Goal: Task Accomplishment & Management: Manage account settings

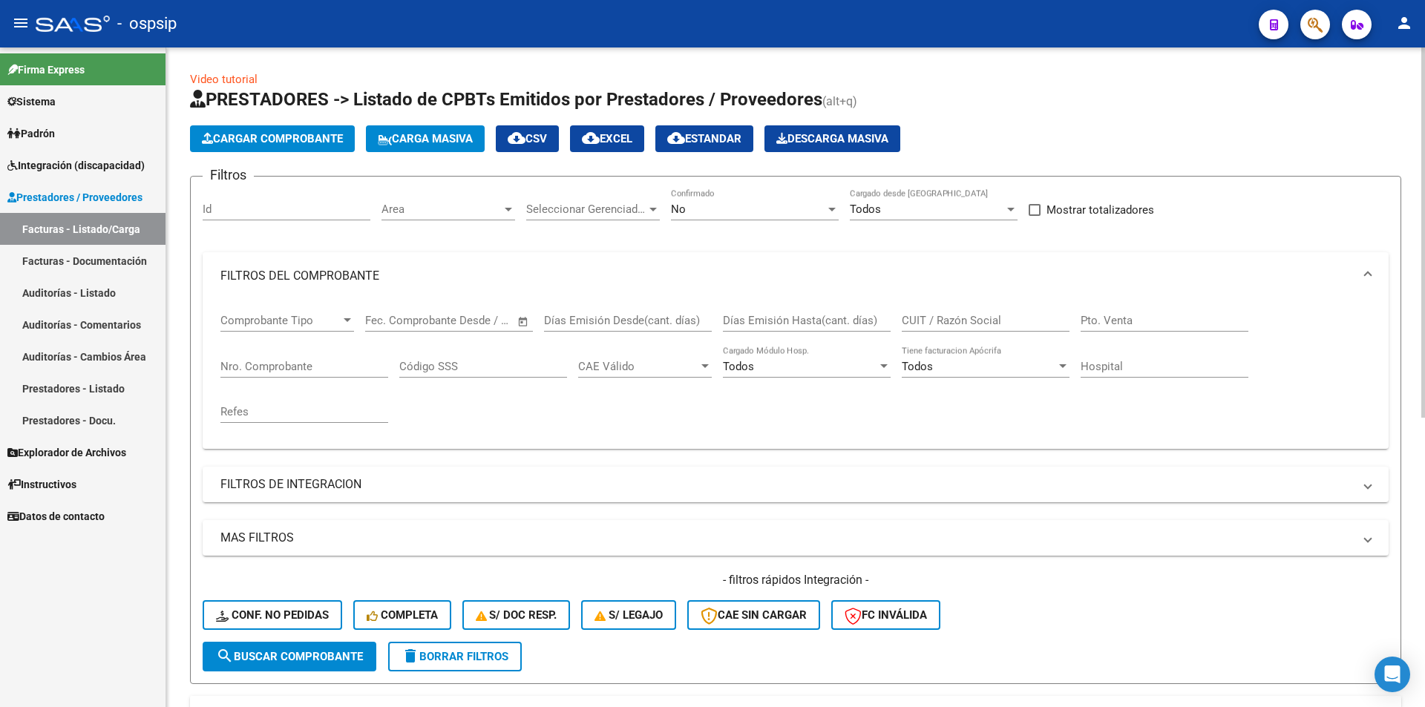
scroll to position [223, 0]
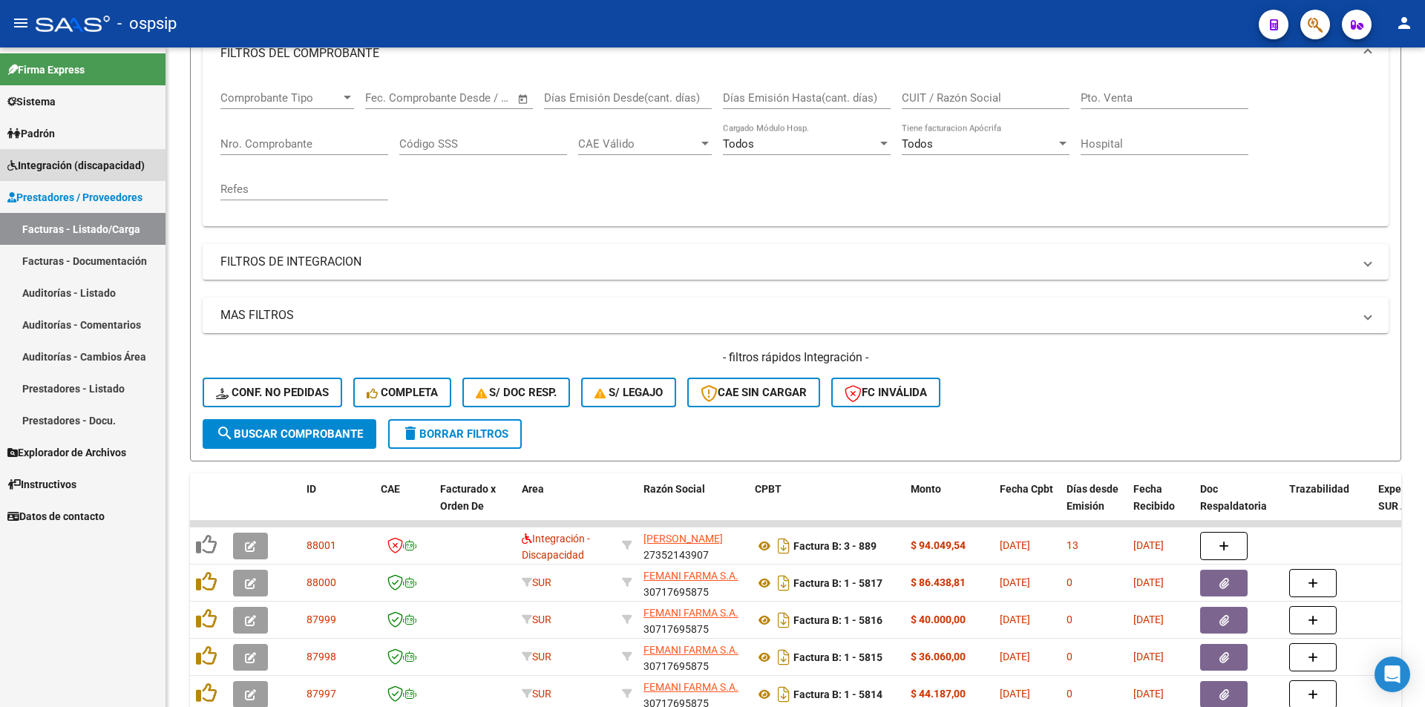
click at [116, 171] on span "Integración (discapacidad)" at bounding box center [75, 165] width 137 height 16
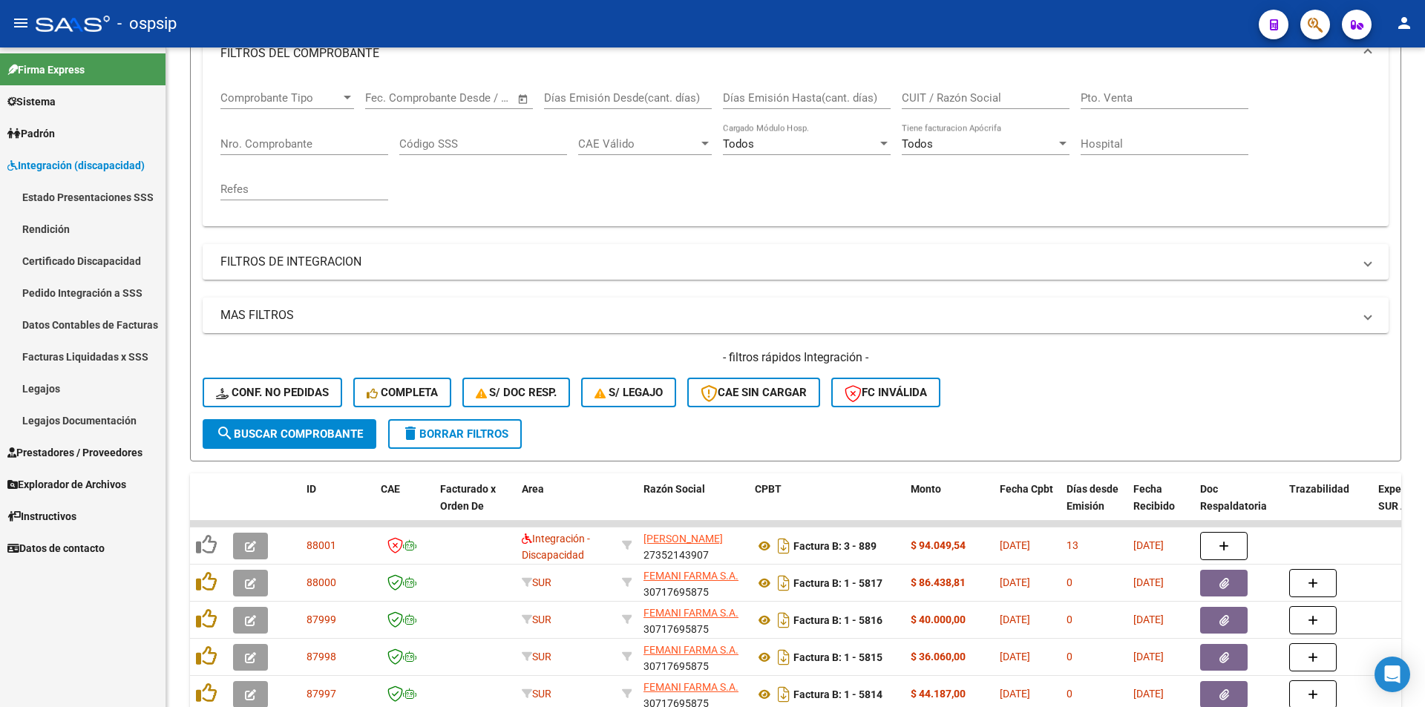
click at [121, 301] on link "Pedido Integración a SSS" at bounding box center [83, 293] width 166 height 32
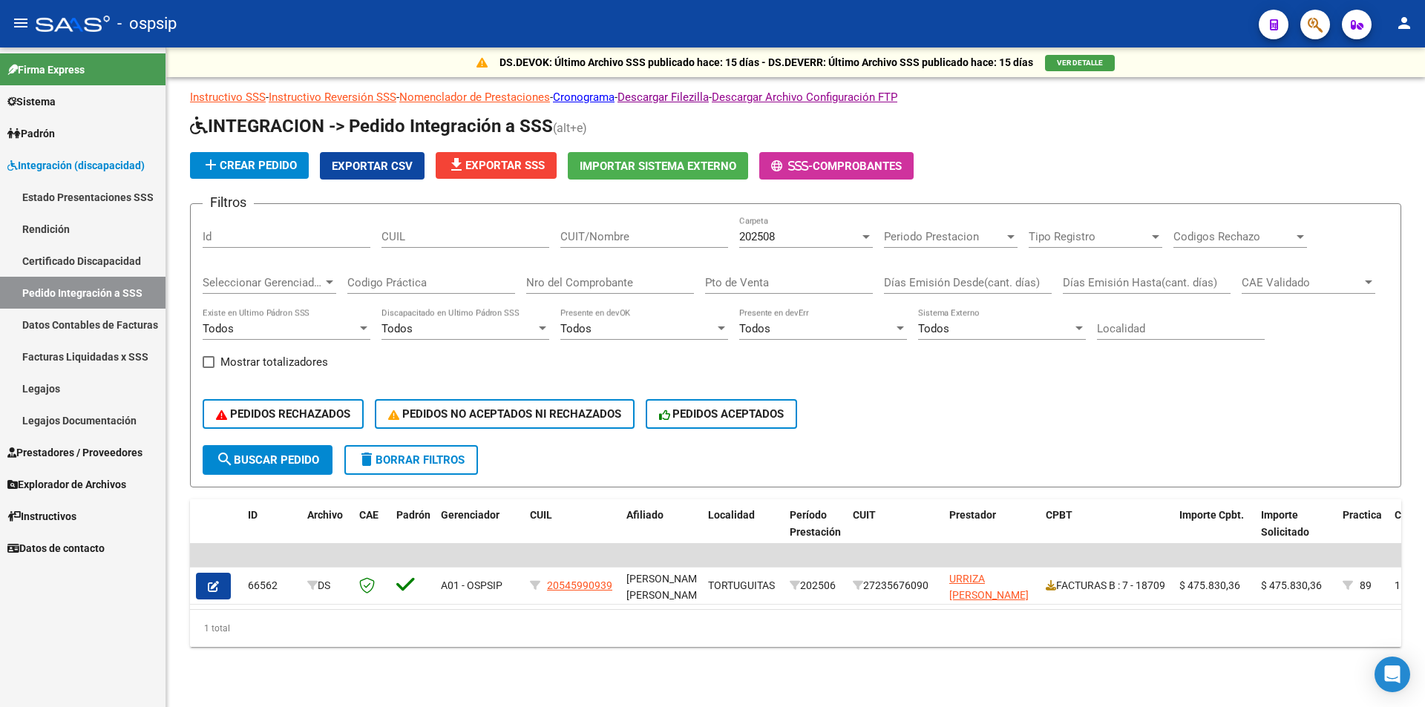
click at [761, 244] on div "202508 Carpeta" at bounding box center [806, 232] width 134 height 32
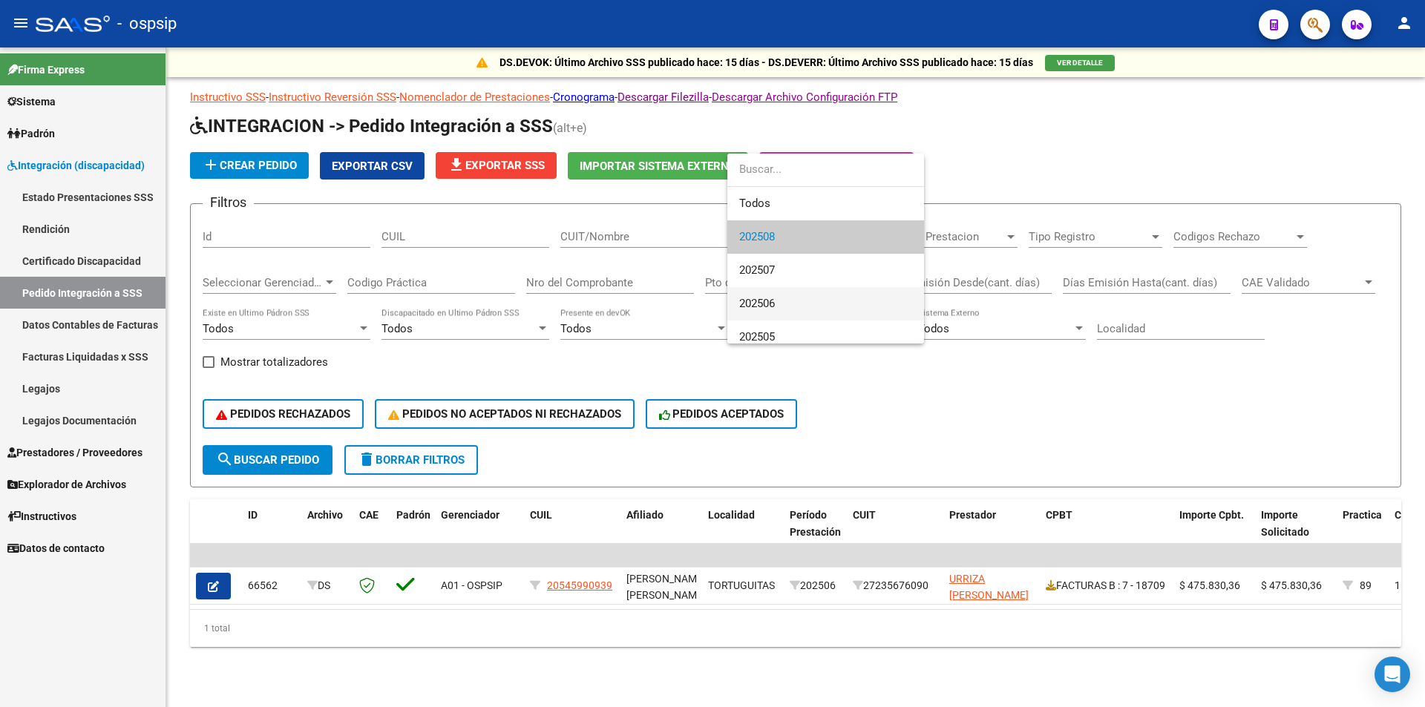
click at [773, 288] on span "202506" at bounding box center [825, 303] width 173 height 33
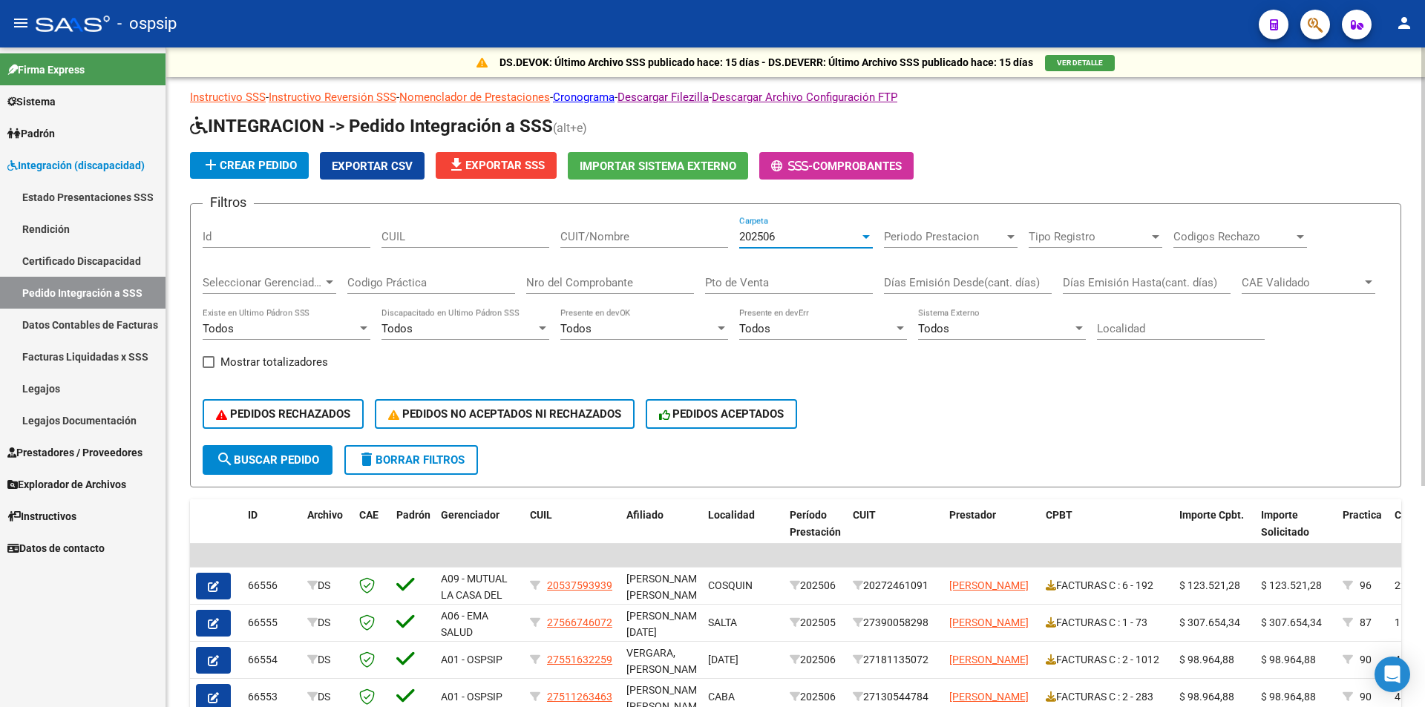
click at [379, 163] on span "Exportar CSV" at bounding box center [372, 166] width 81 height 13
click at [137, 355] on link "Facturas Liquidadas x SSS" at bounding box center [83, 357] width 166 height 32
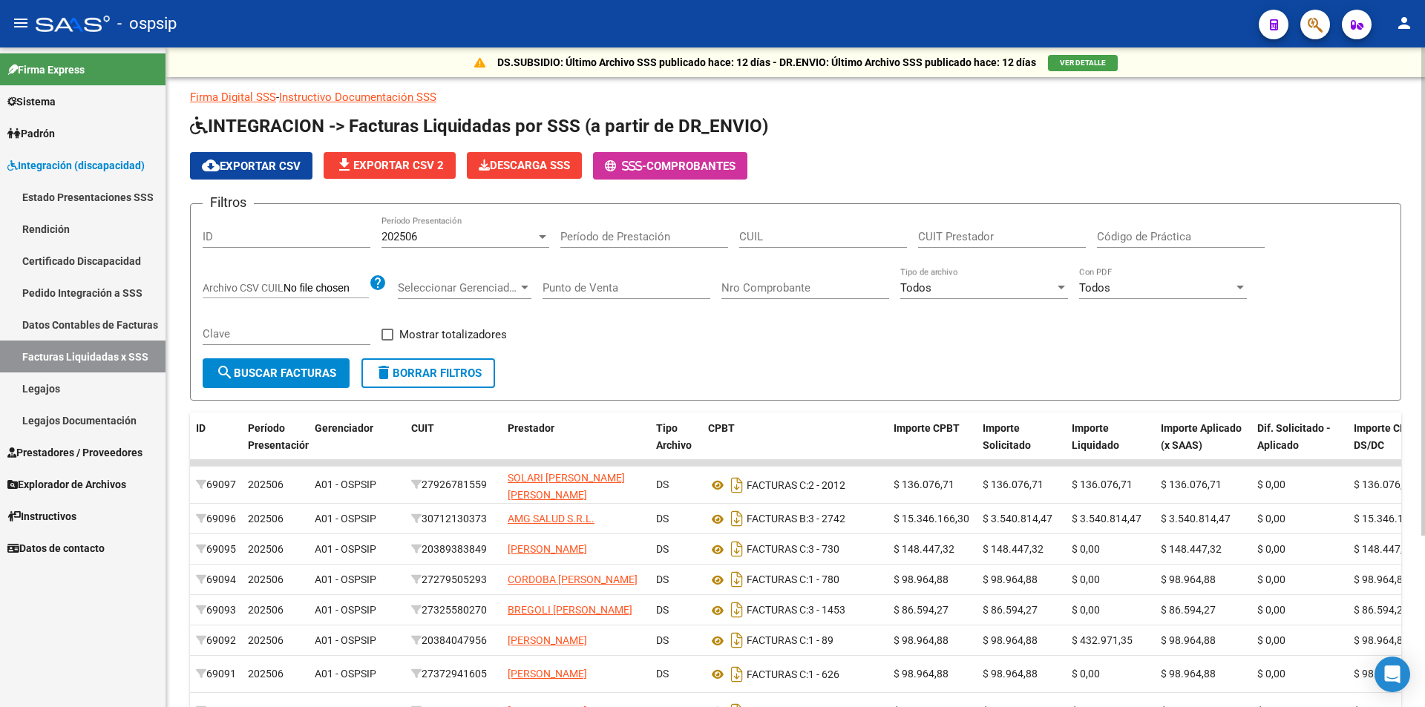
click at [249, 169] on span "cloud_download Exportar CSV" at bounding box center [251, 166] width 99 height 13
click at [79, 394] on link "Legajos" at bounding box center [83, 389] width 166 height 32
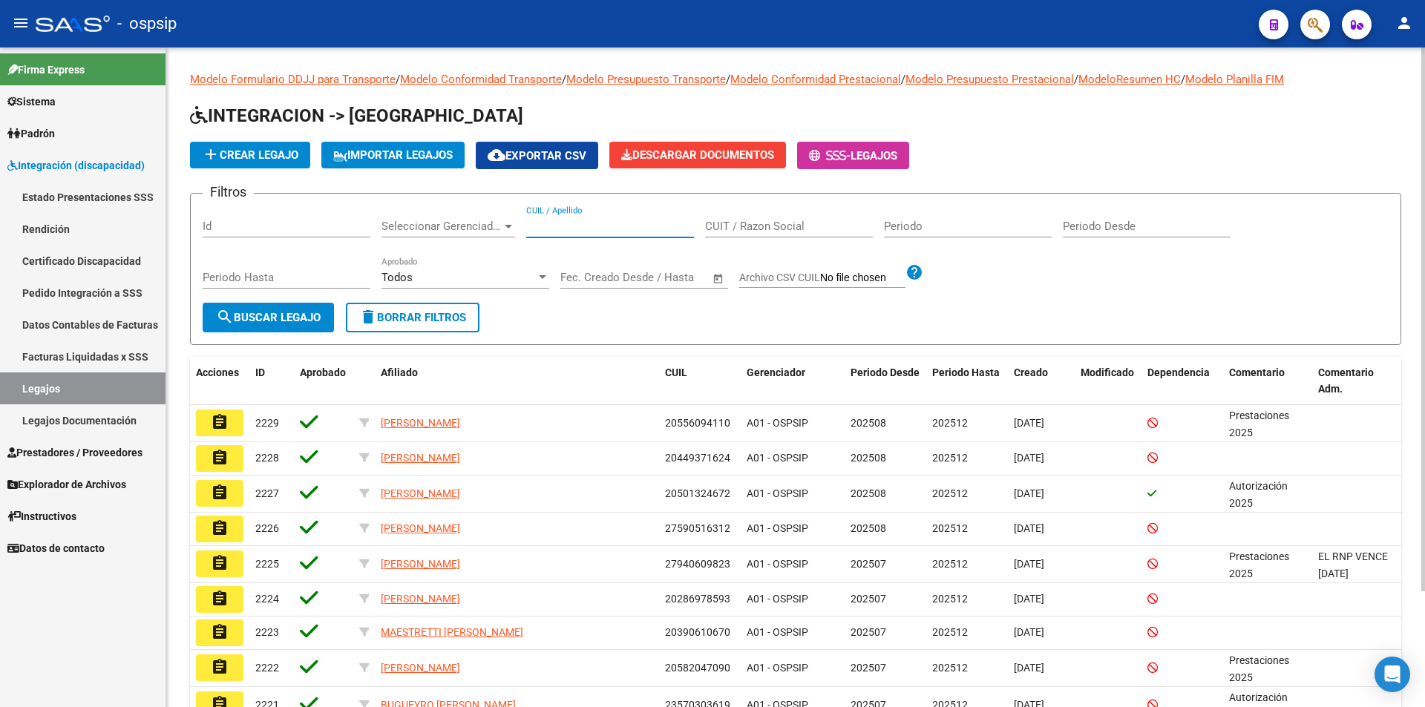
drag, startPoint x: 598, startPoint y: 220, endPoint x: 589, endPoint y: 221, distance: 8.2
click at [598, 221] on input "CUIL / Apellido" at bounding box center [610, 226] width 168 height 13
paste input "20552812426"
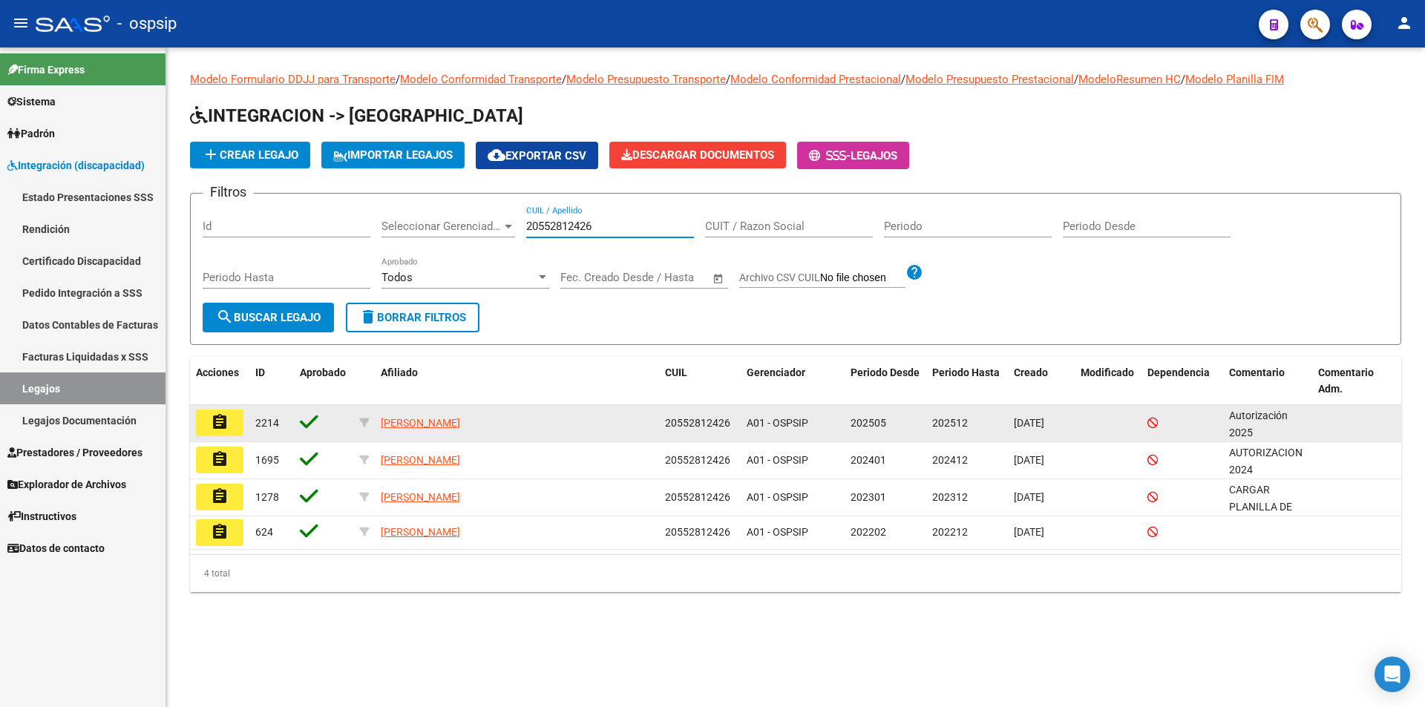
type input "20552812426"
click at [232, 415] on button "assignment" at bounding box center [220, 423] width 48 height 27
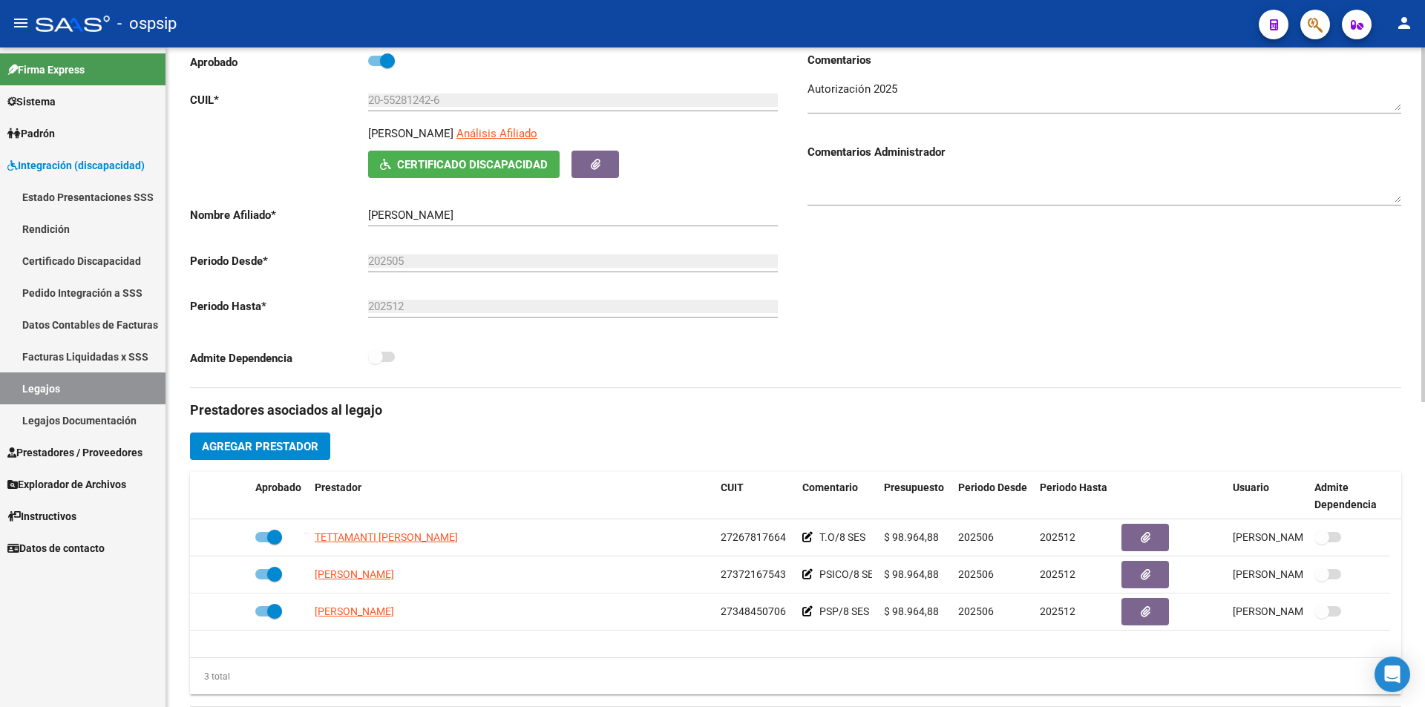
scroll to position [297, 0]
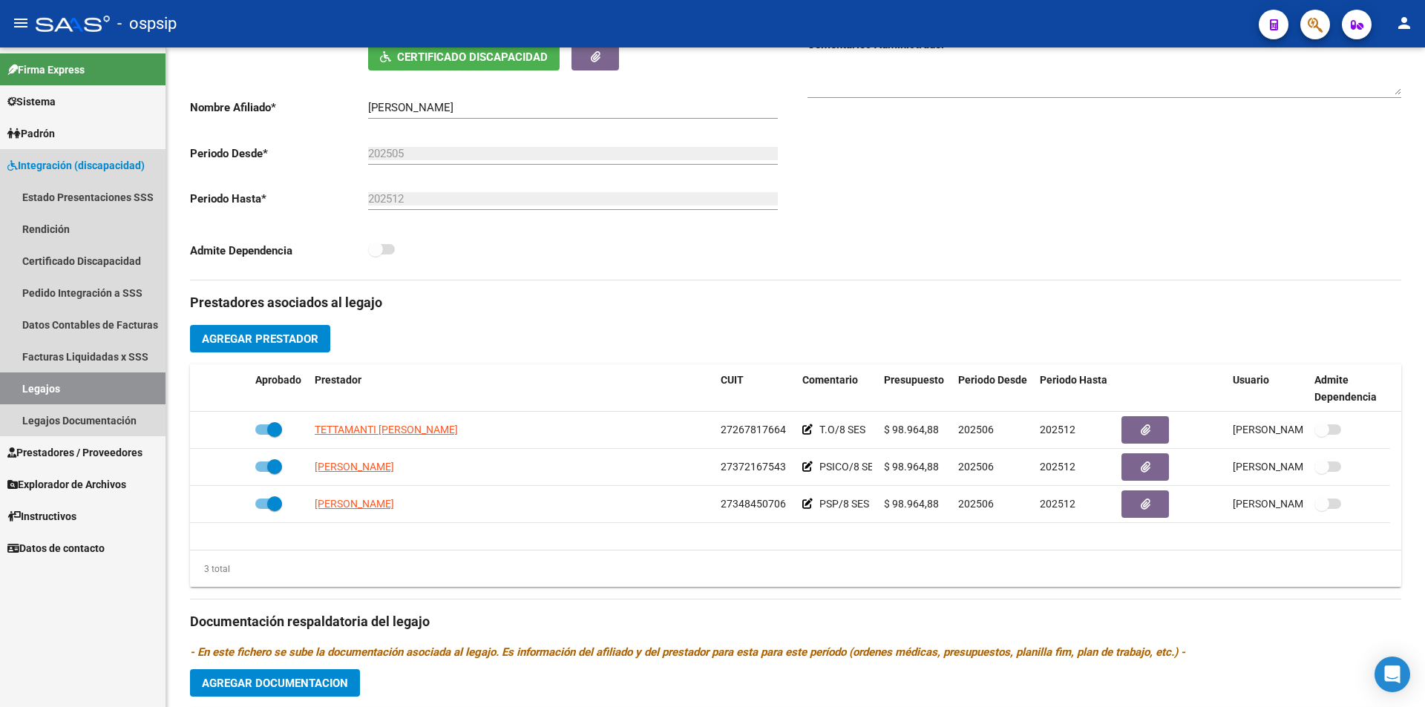
click at [82, 393] on link "Legajos" at bounding box center [83, 389] width 166 height 32
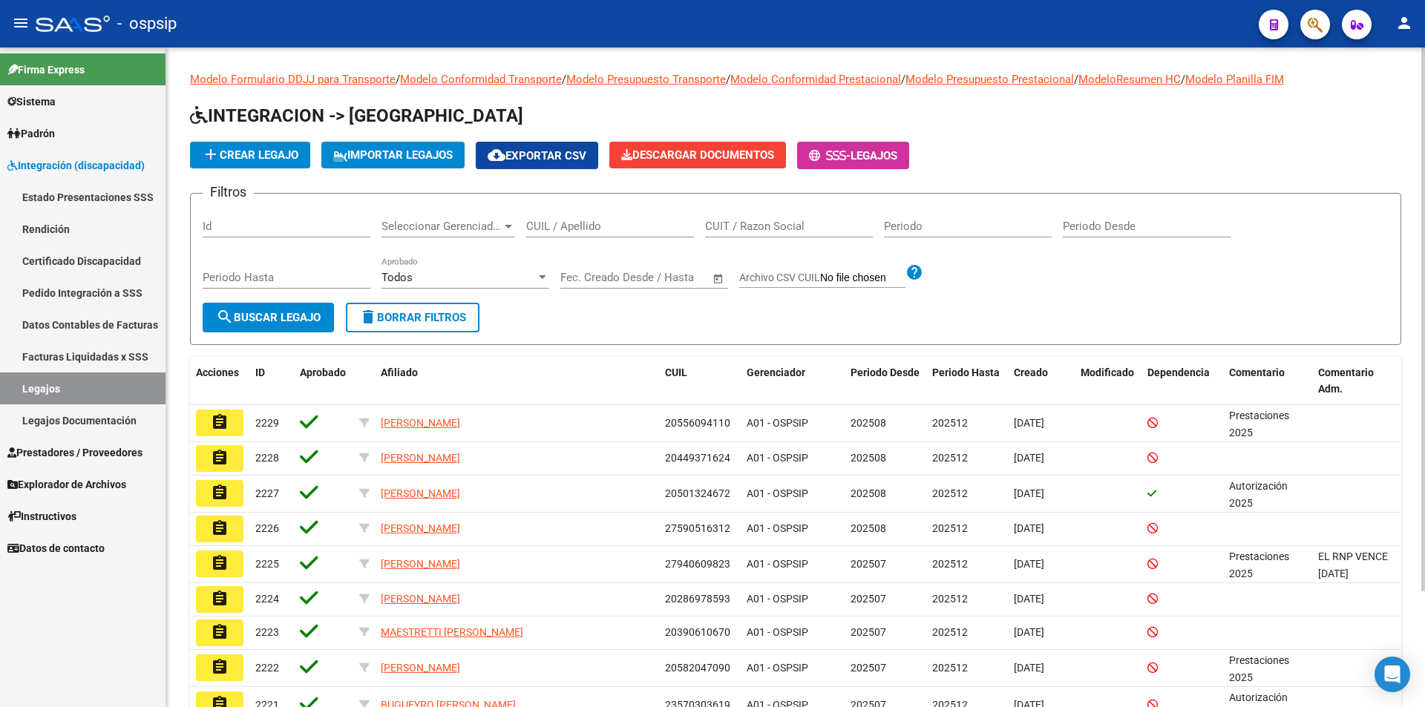
drag, startPoint x: 560, startPoint y: 236, endPoint x: 560, endPoint y: 227, distance: 8.9
click at [561, 229] on div "CUIL / Apellido" at bounding box center [610, 222] width 168 height 32
paste input "20571156181"
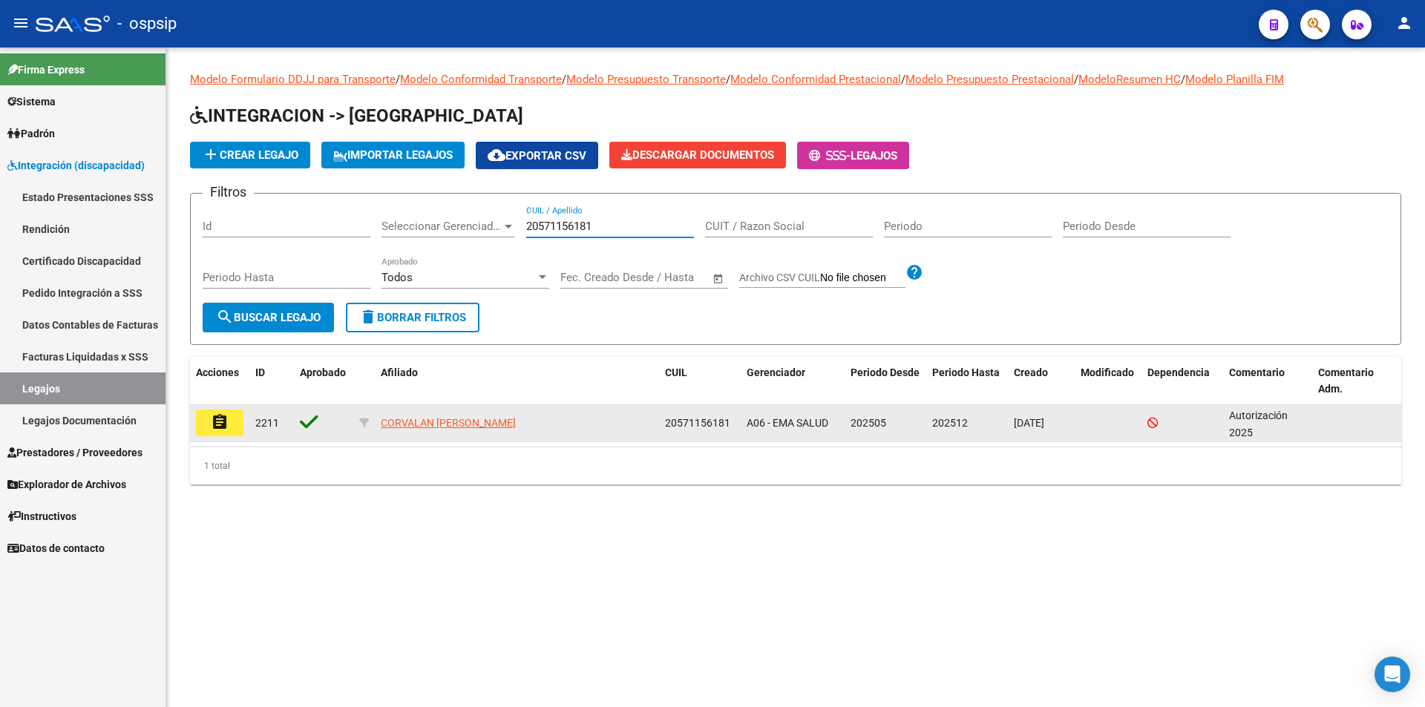
type input "20571156181"
click at [220, 428] on mat-icon "assignment" at bounding box center [220, 422] width 18 height 18
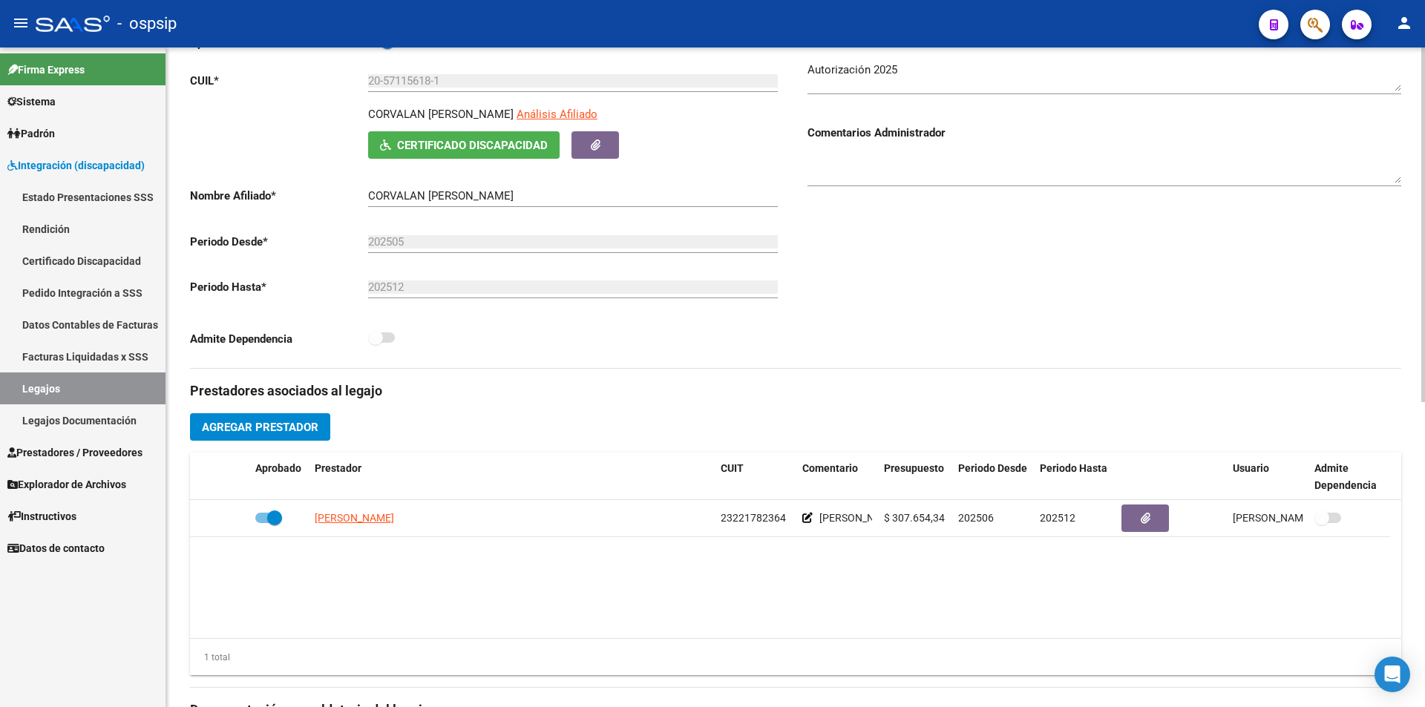
scroll to position [223, 0]
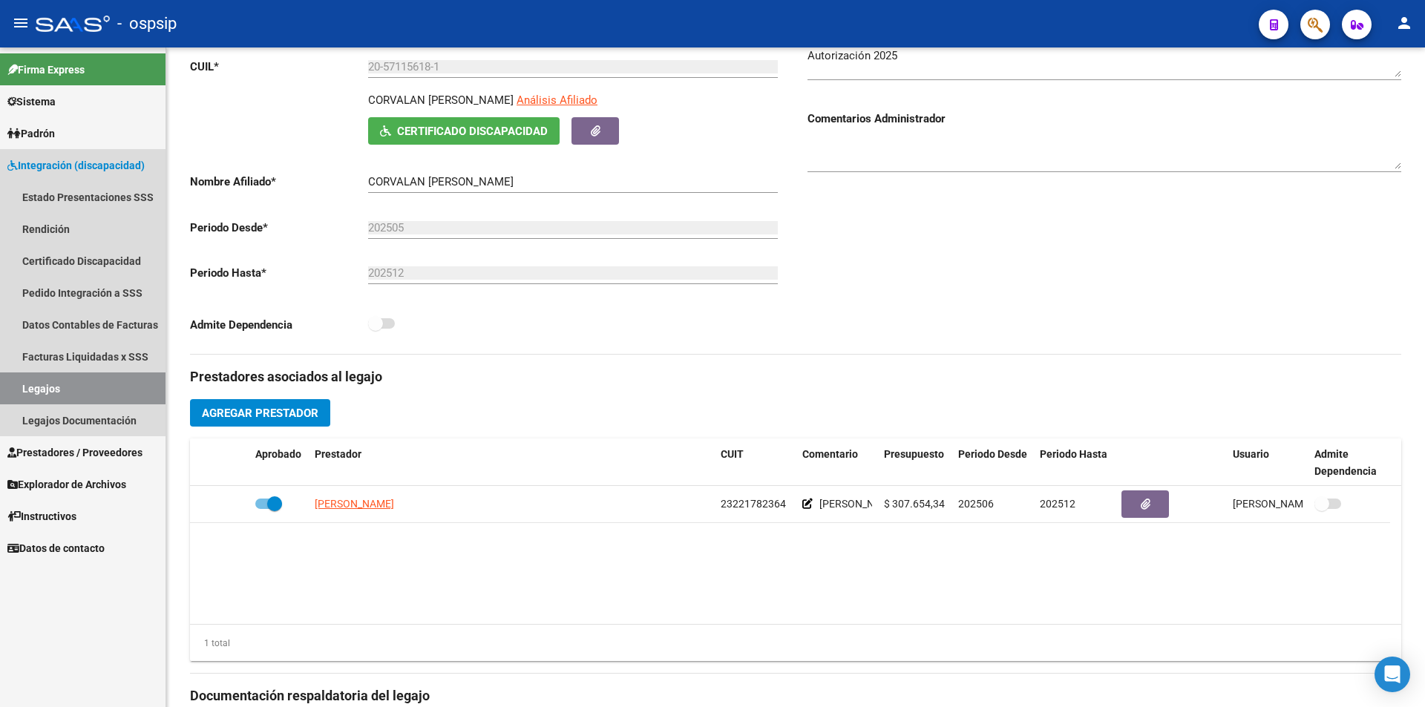
click at [103, 388] on link "Legajos" at bounding box center [83, 389] width 166 height 32
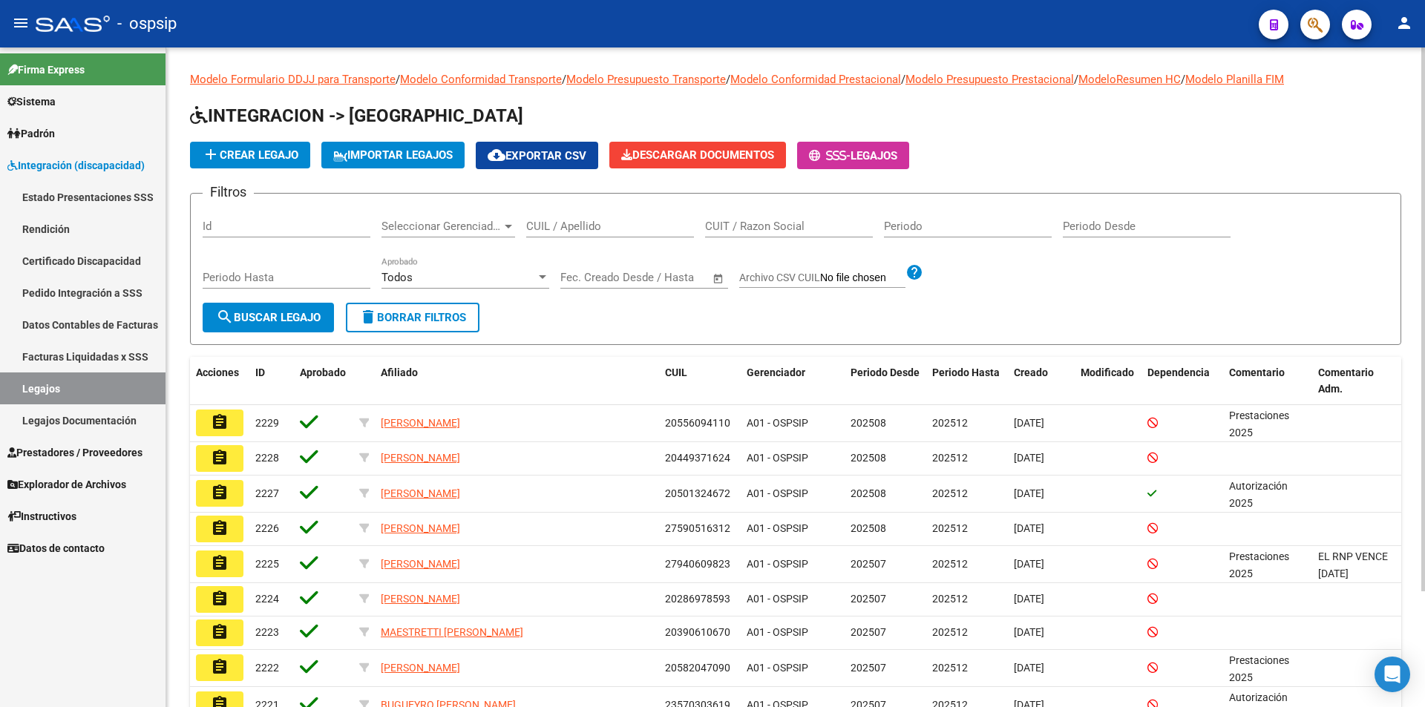
click at [575, 220] on input "CUIL / Apellido" at bounding box center [610, 226] width 168 height 13
paste input "20553886210"
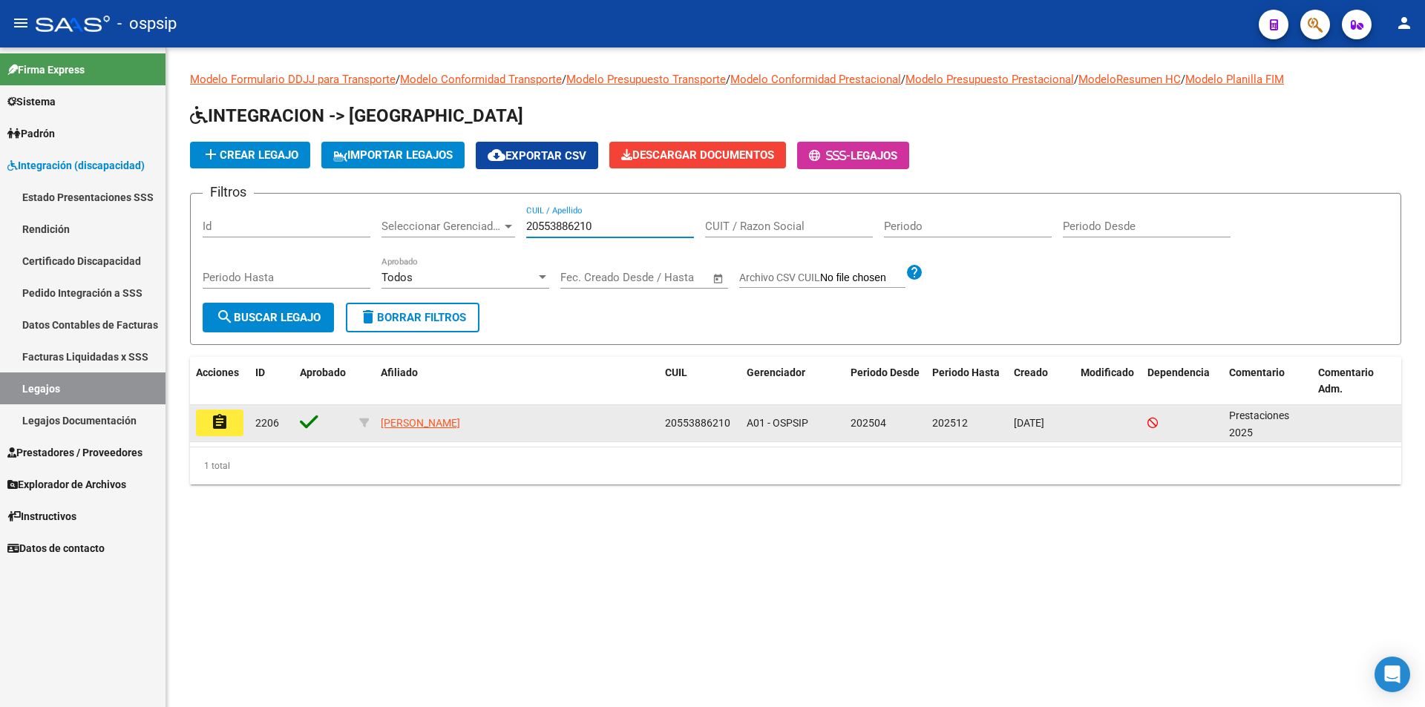
type input "20553886210"
click at [232, 421] on button "assignment" at bounding box center [220, 423] width 48 height 27
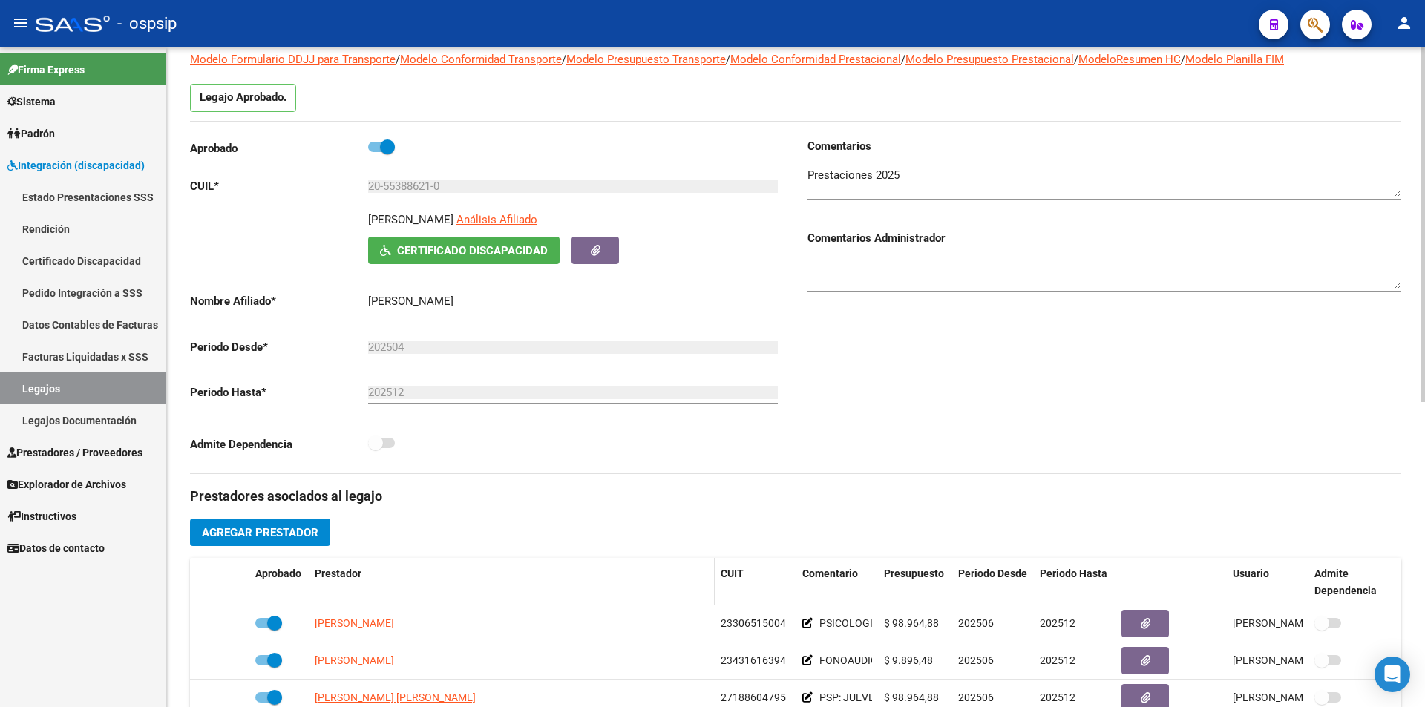
scroll to position [223, 0]
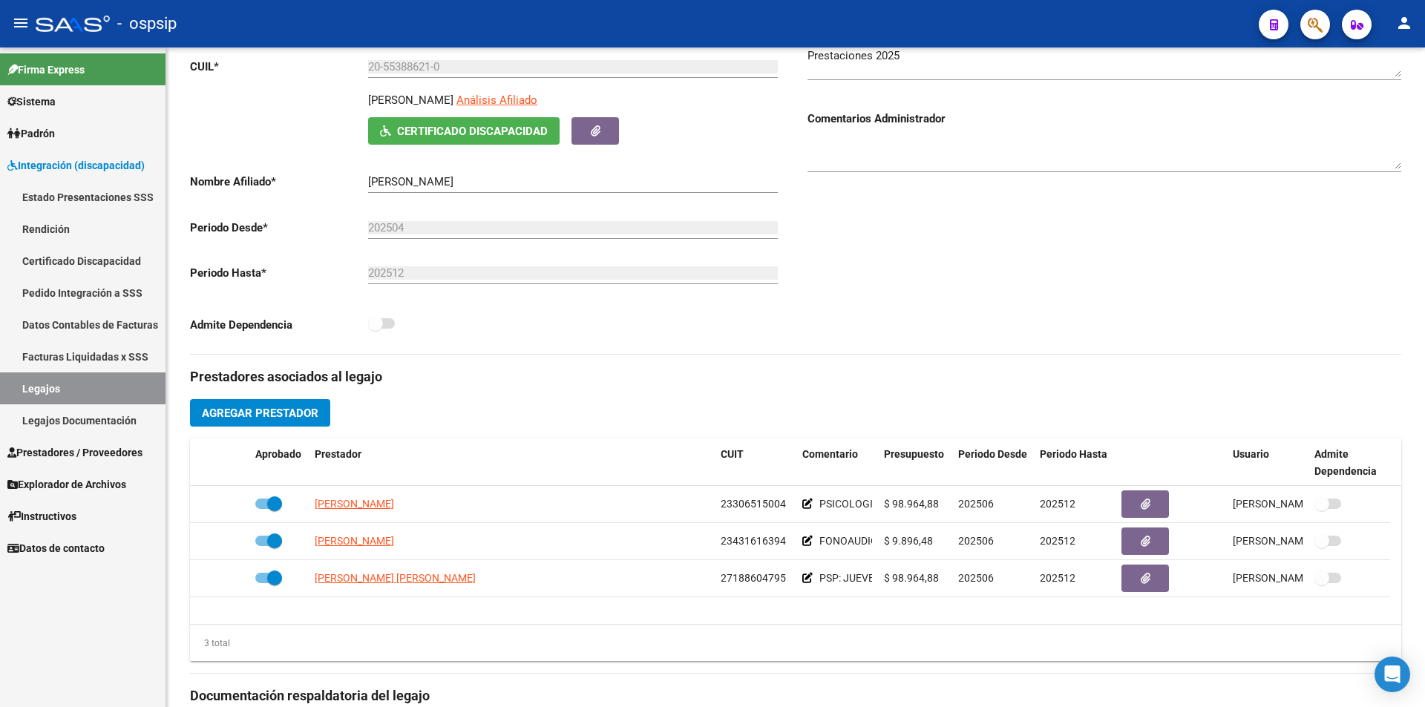
click at [62, 391] on link "Legajos" at bounding box center [83, 389] width 166 height 32
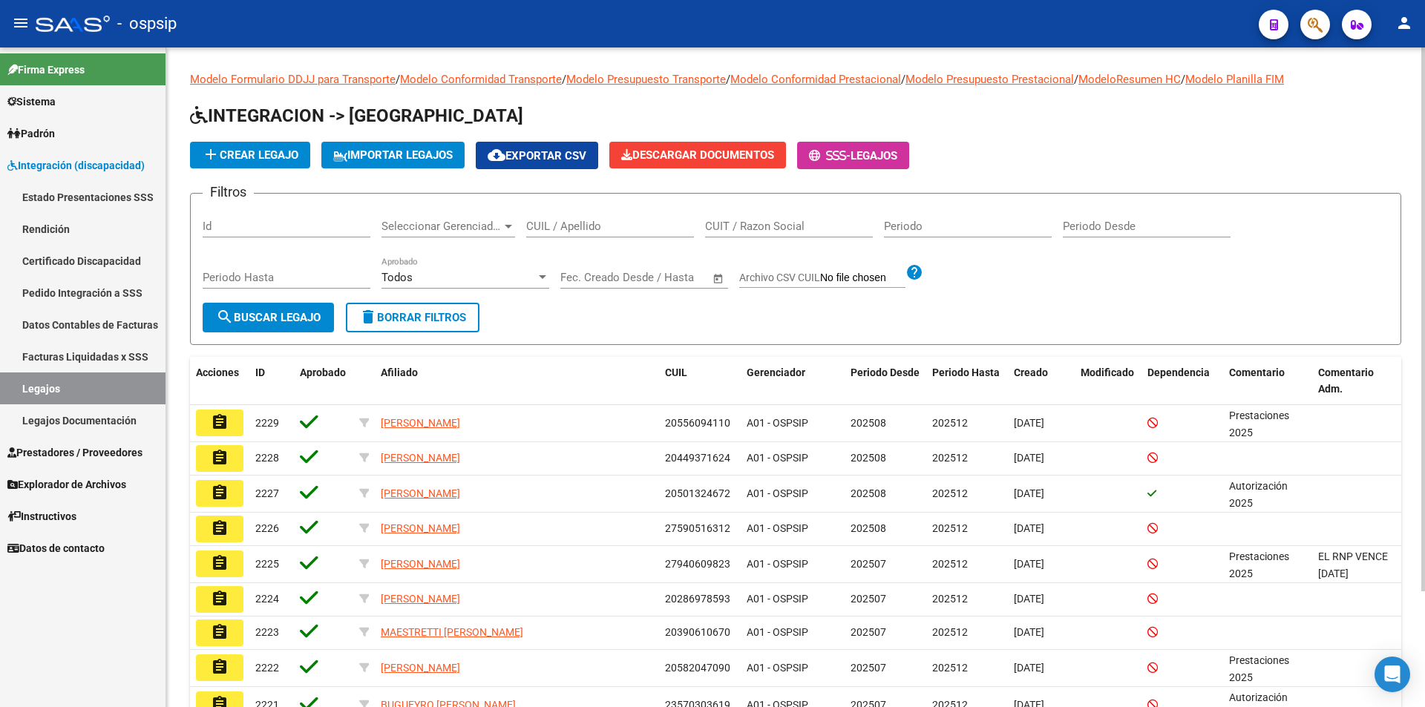
click at [585, 224] on input "CUIL / Apellido" at bounding box center [610, 226] width 168 height 13
paste input "20592730627"
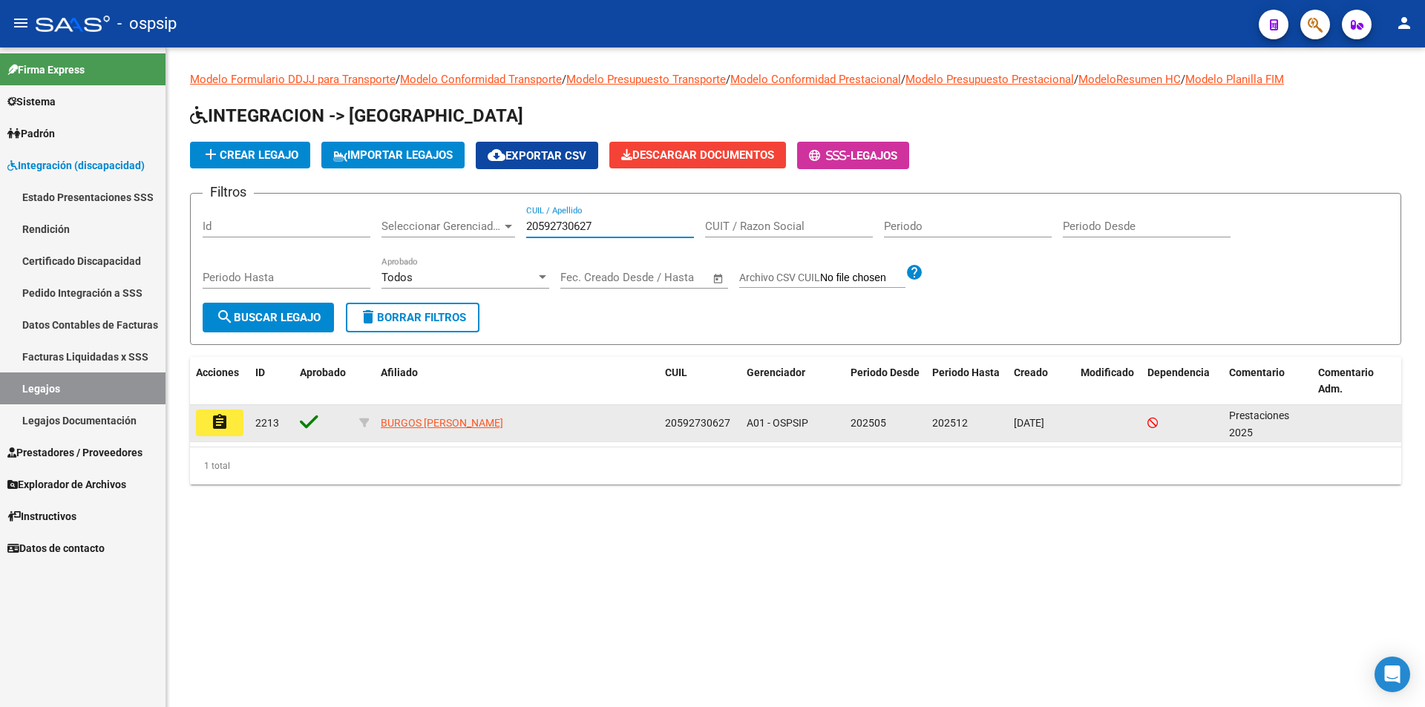
type input "20592730627"
click at [209, 431] on button "assignment" at bounding box center [220, 423] width 48 height 27
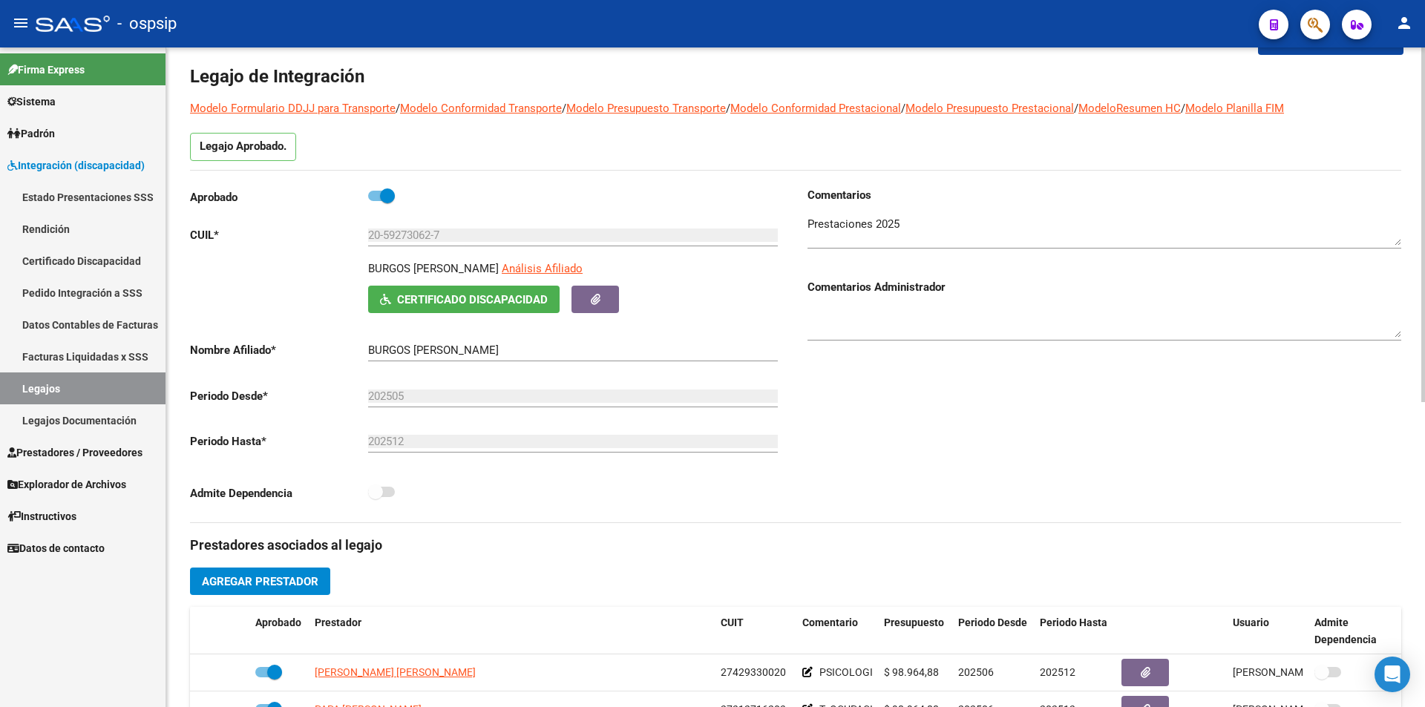
scroll to position [223, 0]
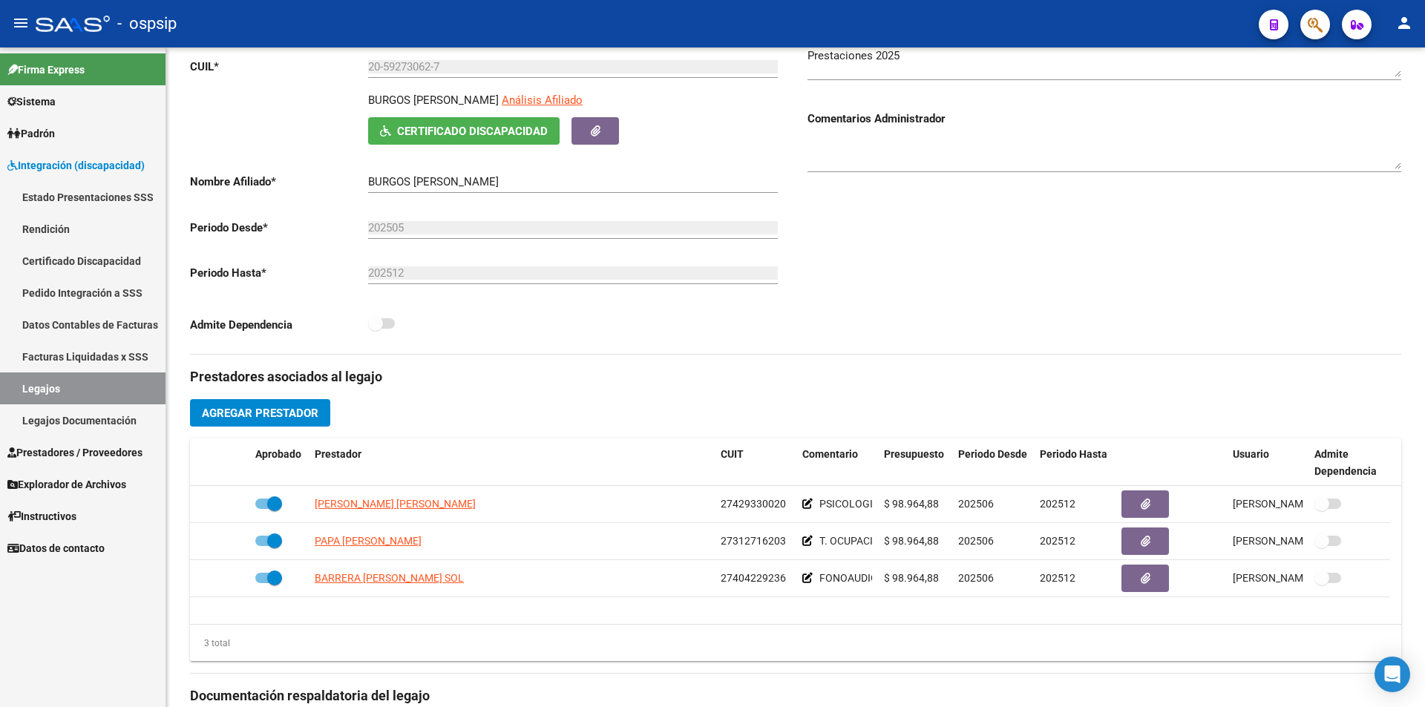
click at [101, 388] on link "Legajos" at bounding box center [83, 389] width 166 height 32
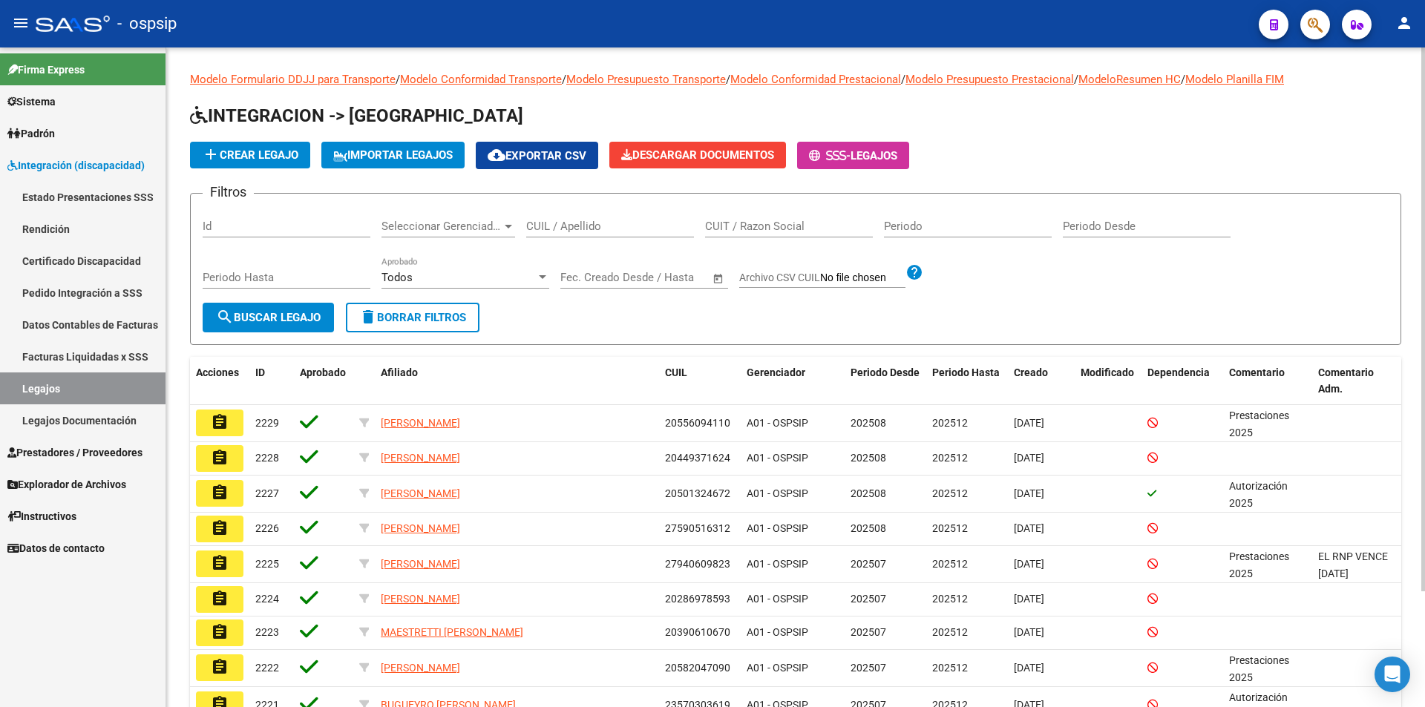
click at [572, 230] on input "CUIL / Apellido" at bounding box center [610, 226] width 168 height 13
paste input "20449179510"
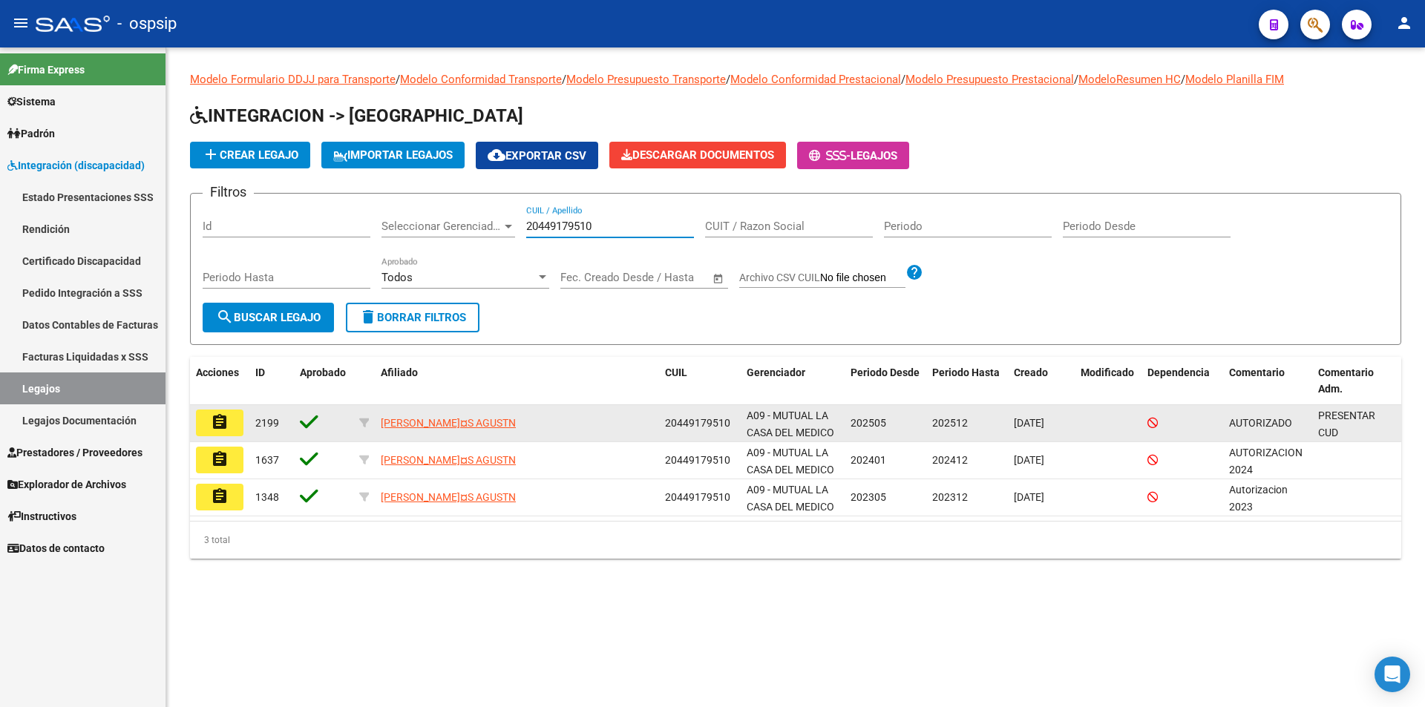
type input "20449179510"
click at [226, 427] on mat-icon "assignment" at bounding box center [220, 422] width 18 height 18
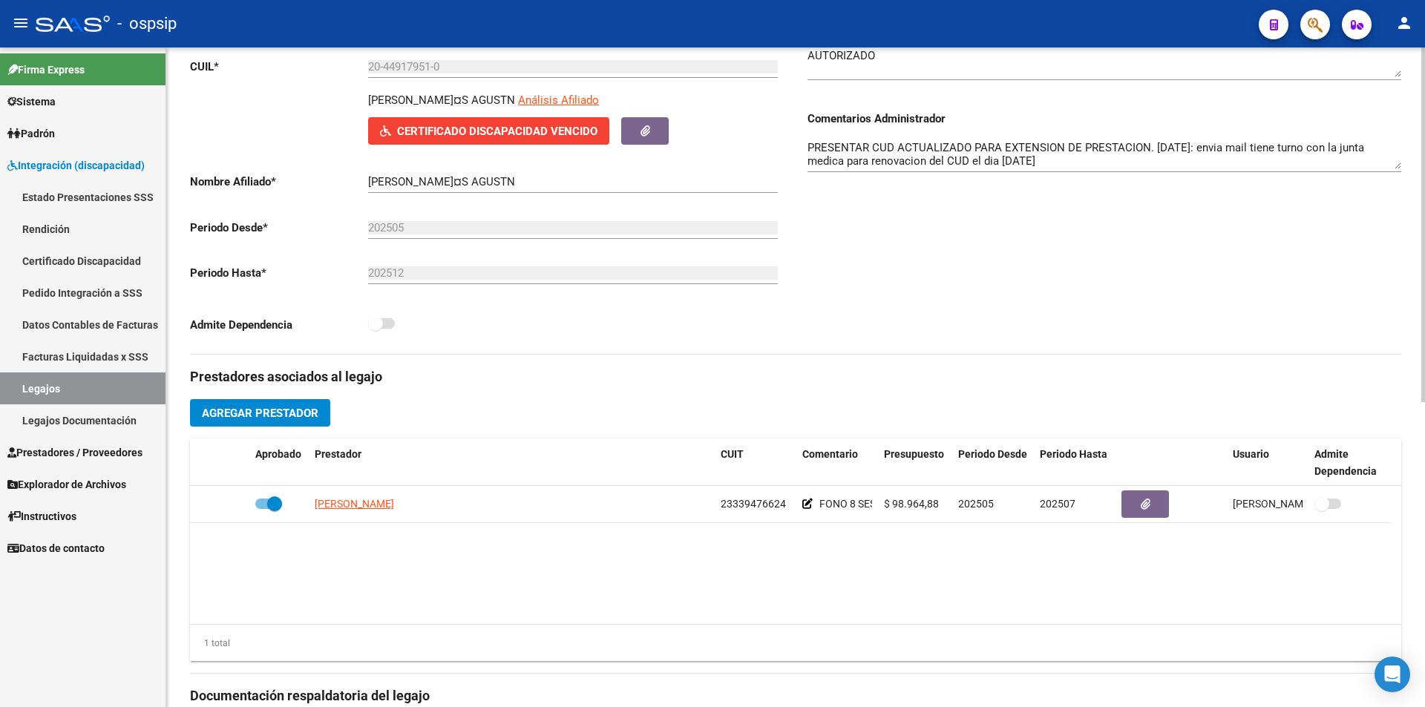
scroll to position [74, 0]
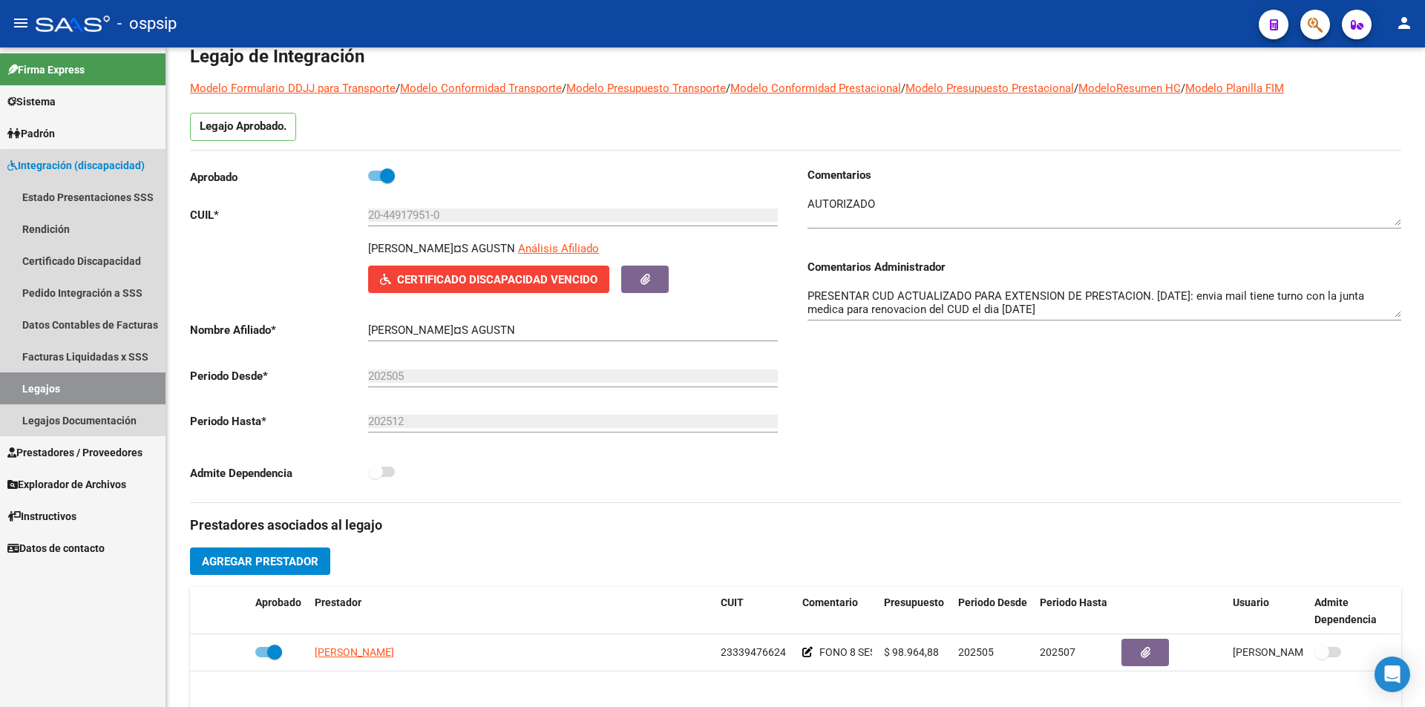
click at [137, 379] on link "Legajos" at bounding box center [83, 389] width 166 height 32
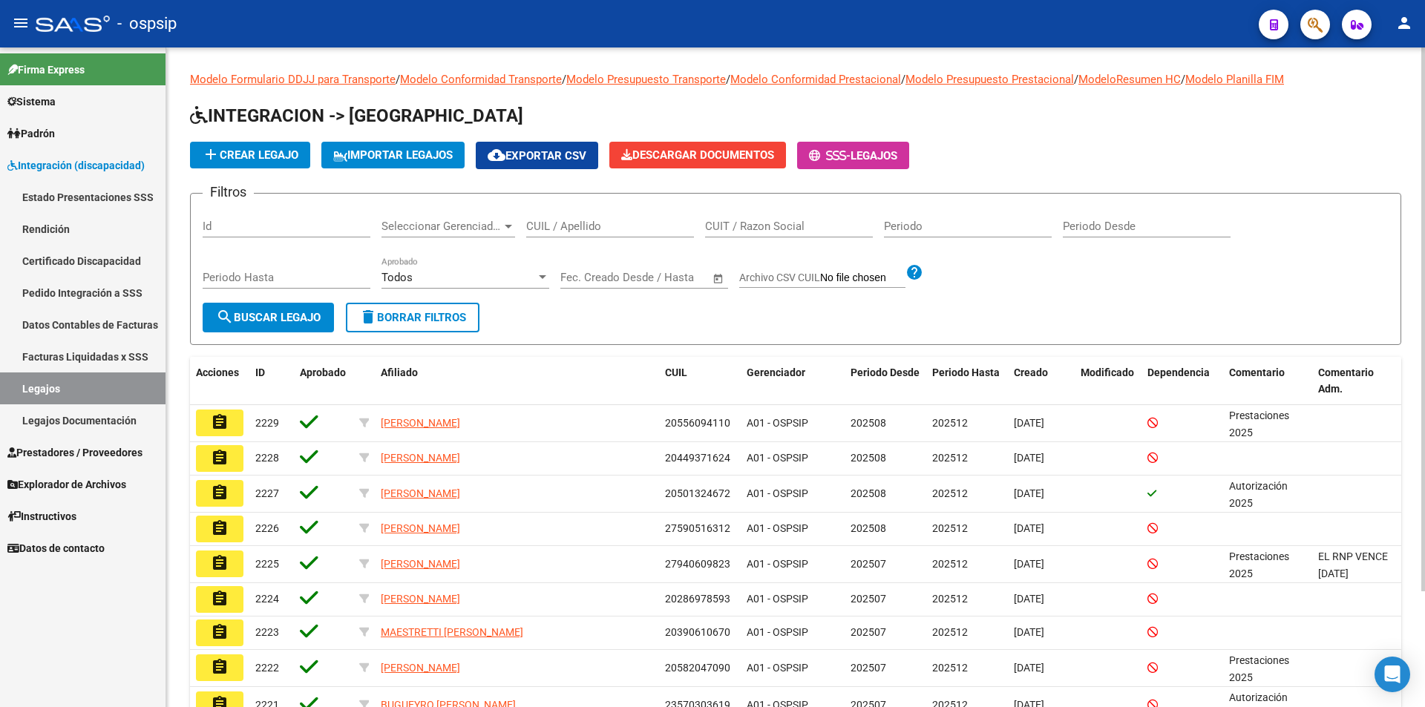
click at [542, 230] on input "CUIL / Apellido" at bounding box center [610, 226] width 168 height 13
paste input "20449179510"
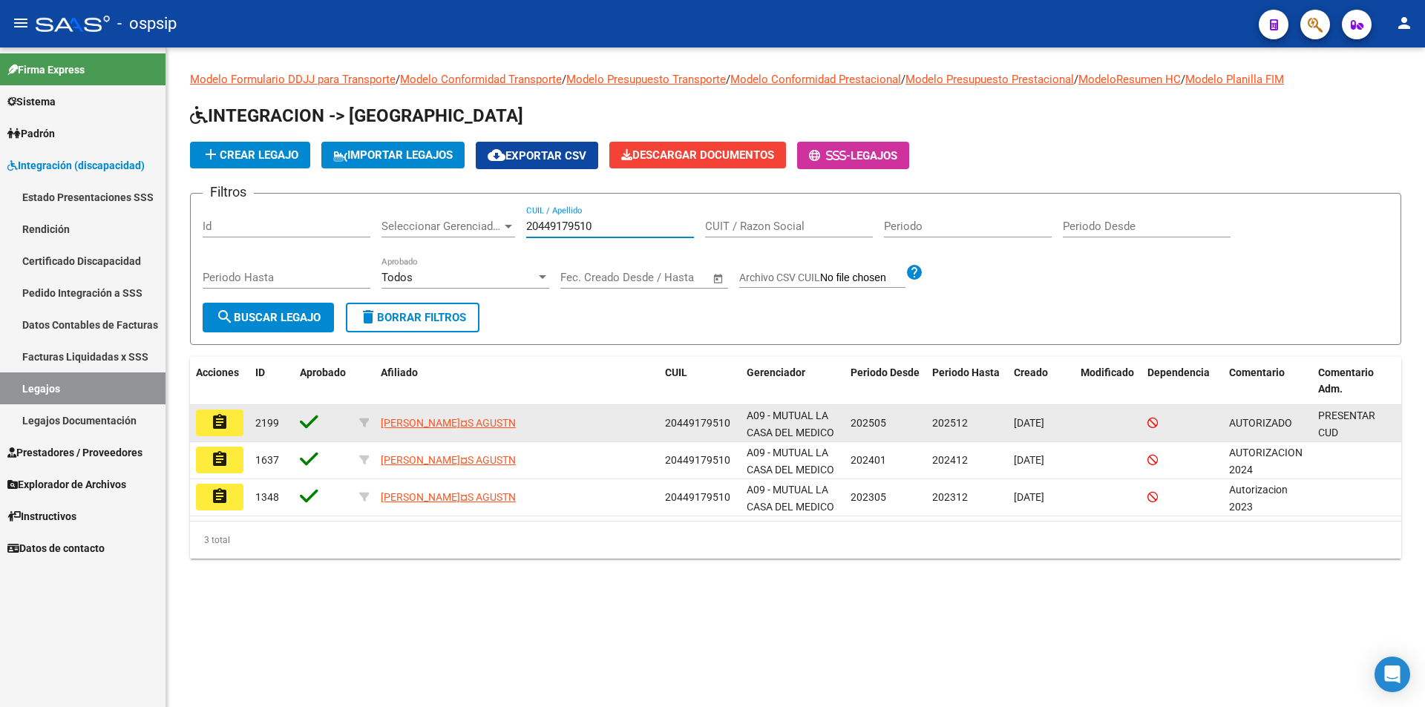
type input "20449179510"
click at [221, 425] on mat-icon "assignment" at bounding box center [220, 422] width 18 height 18
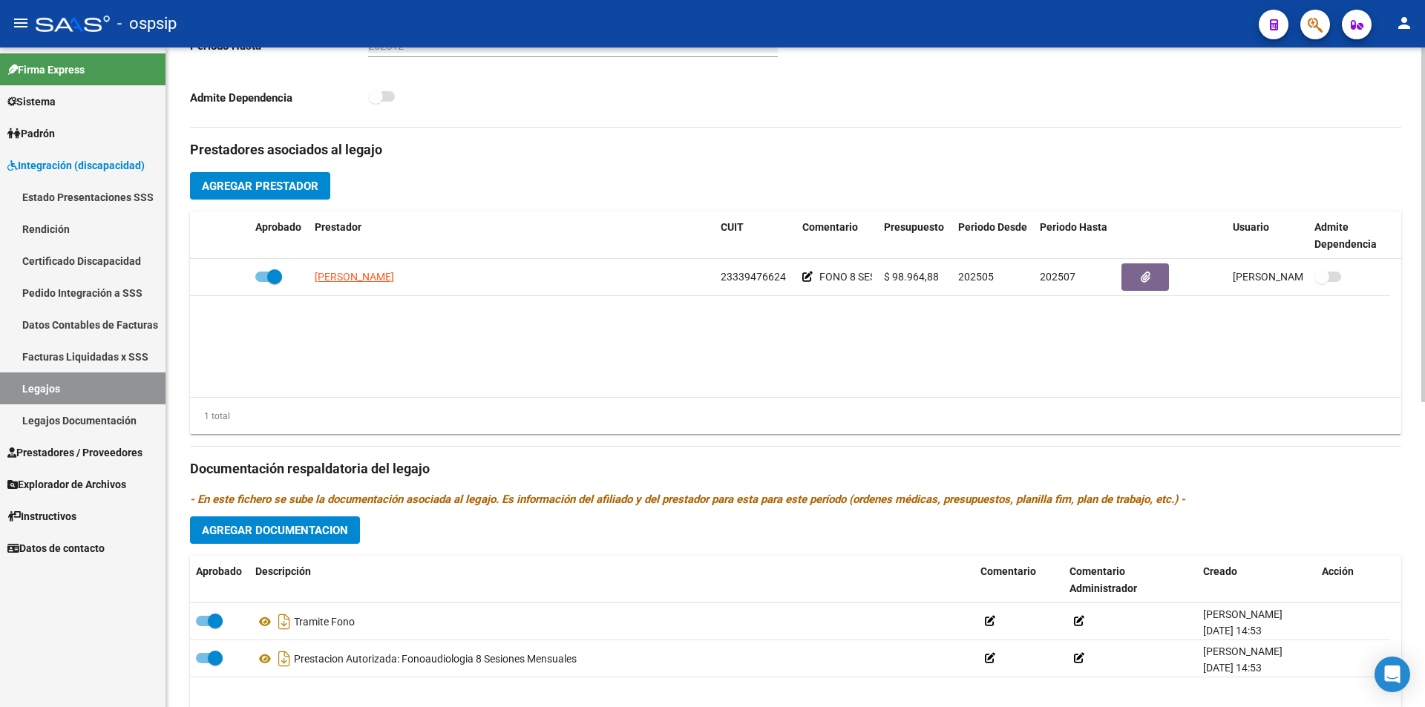
scroll to position [569, 0]
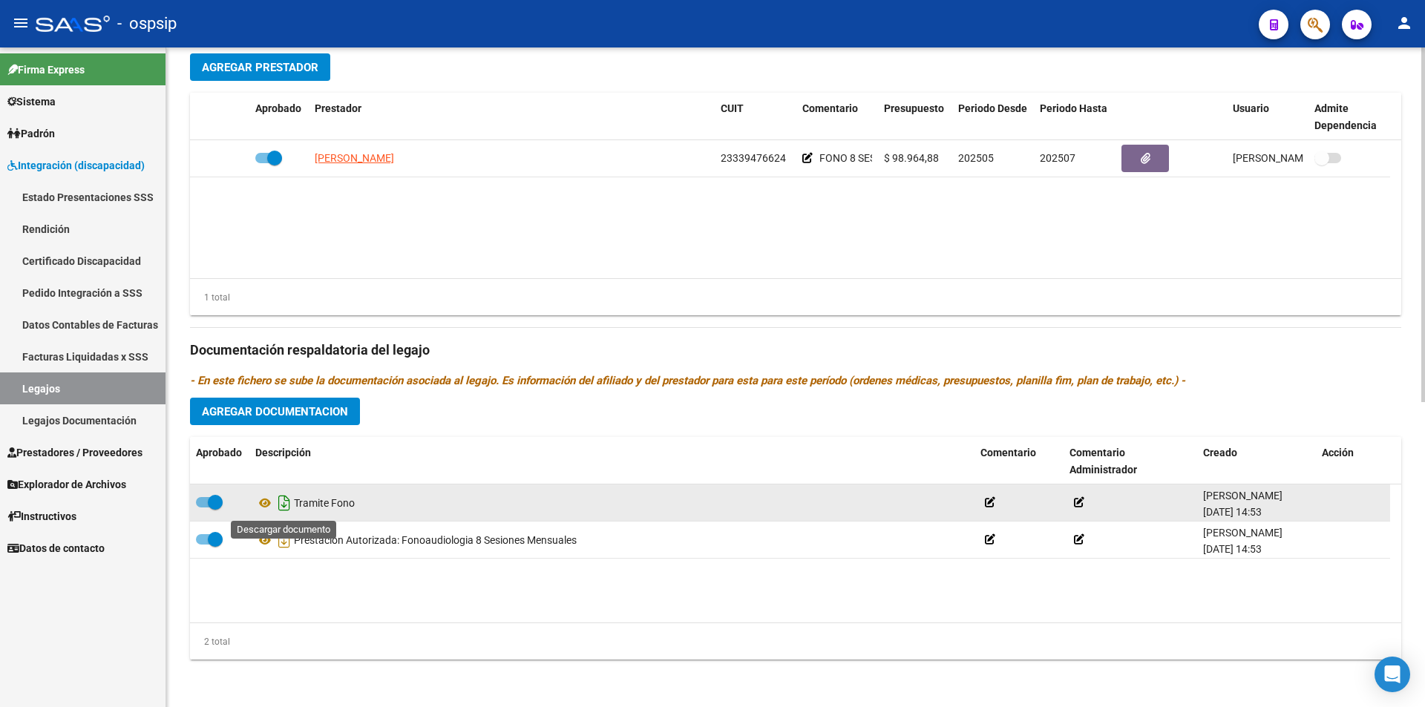
click at [284, 504] on icon "Descargar documento" at bounding box center [284, 503] width 19 height 24
click at [146, 390] on link "Legajos" at bounding box center [83, 389] width 166 height 32
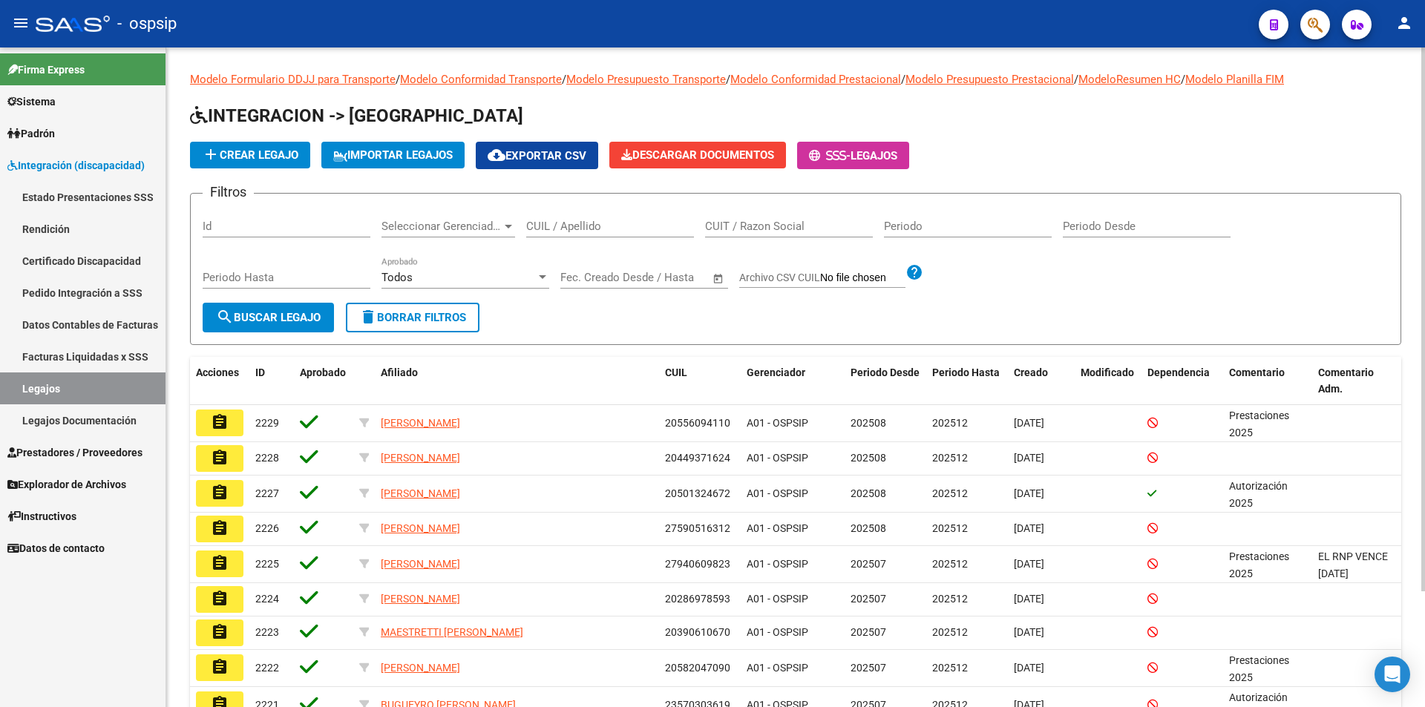
click at [546, 223] on input "CUIL / Apellido" at bounding box center [610, 226] width 168 height 13
paste input "27928653892"
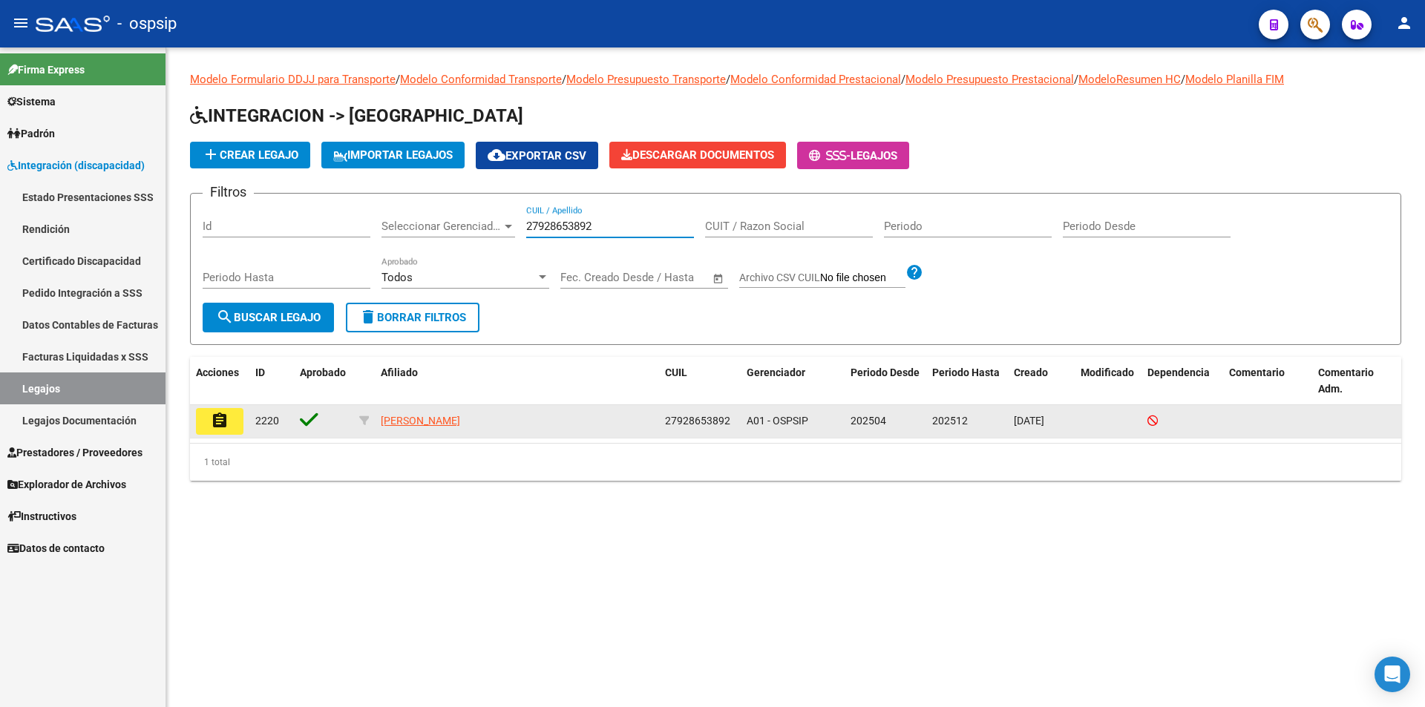
type input "27928653892"
click at [228, 425] on mat-icon "assignment" at bounding box center [220, 421] width 18 height 18
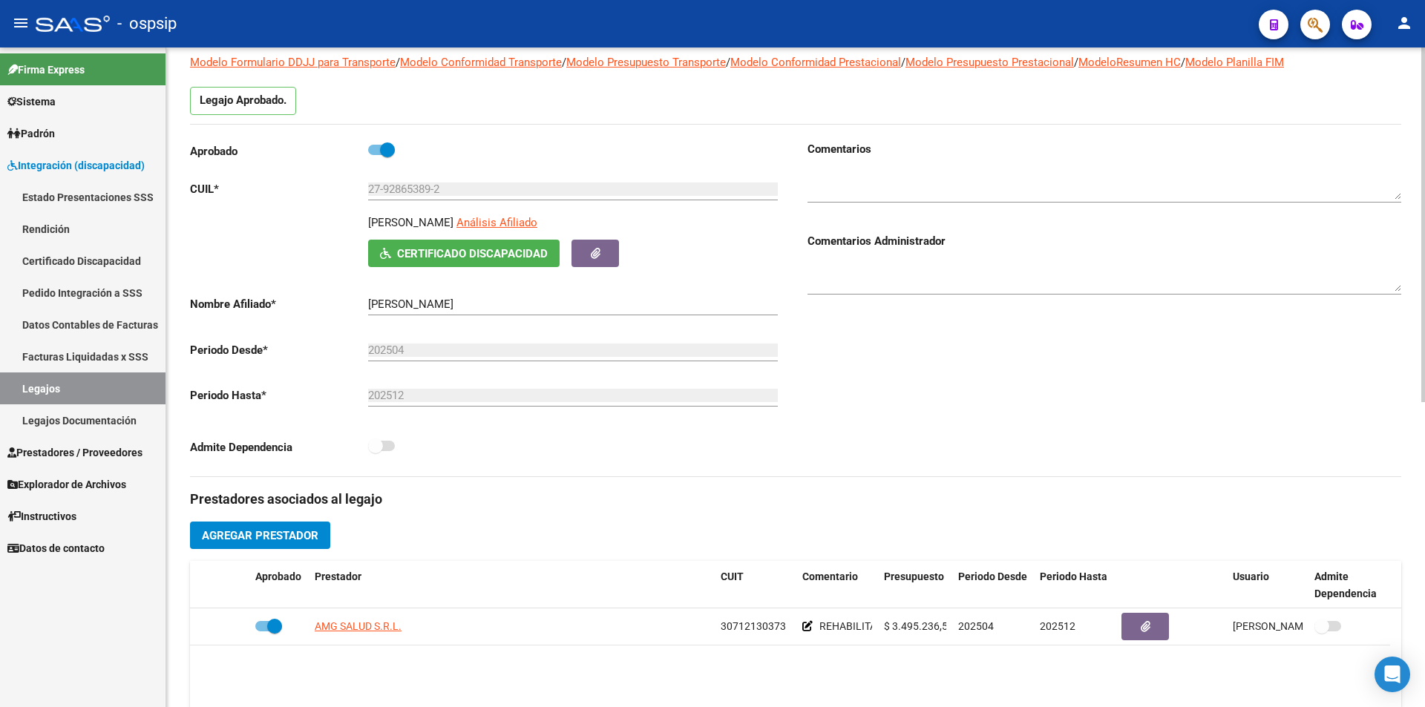
scroll to position [74, 0]
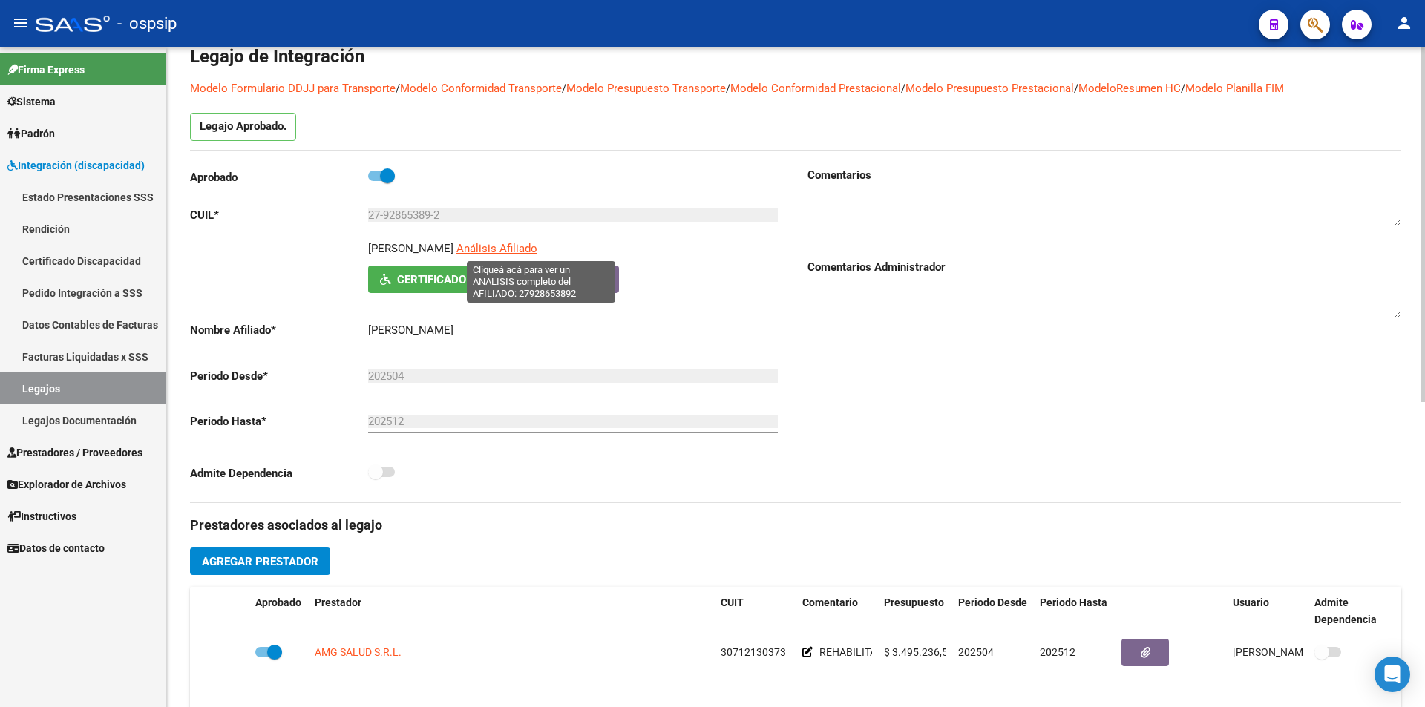
click at [537, 246] on span "Análisis Afiliado" at bounding box center [497, 248] width 81 height 13
type textarea "27928653892"
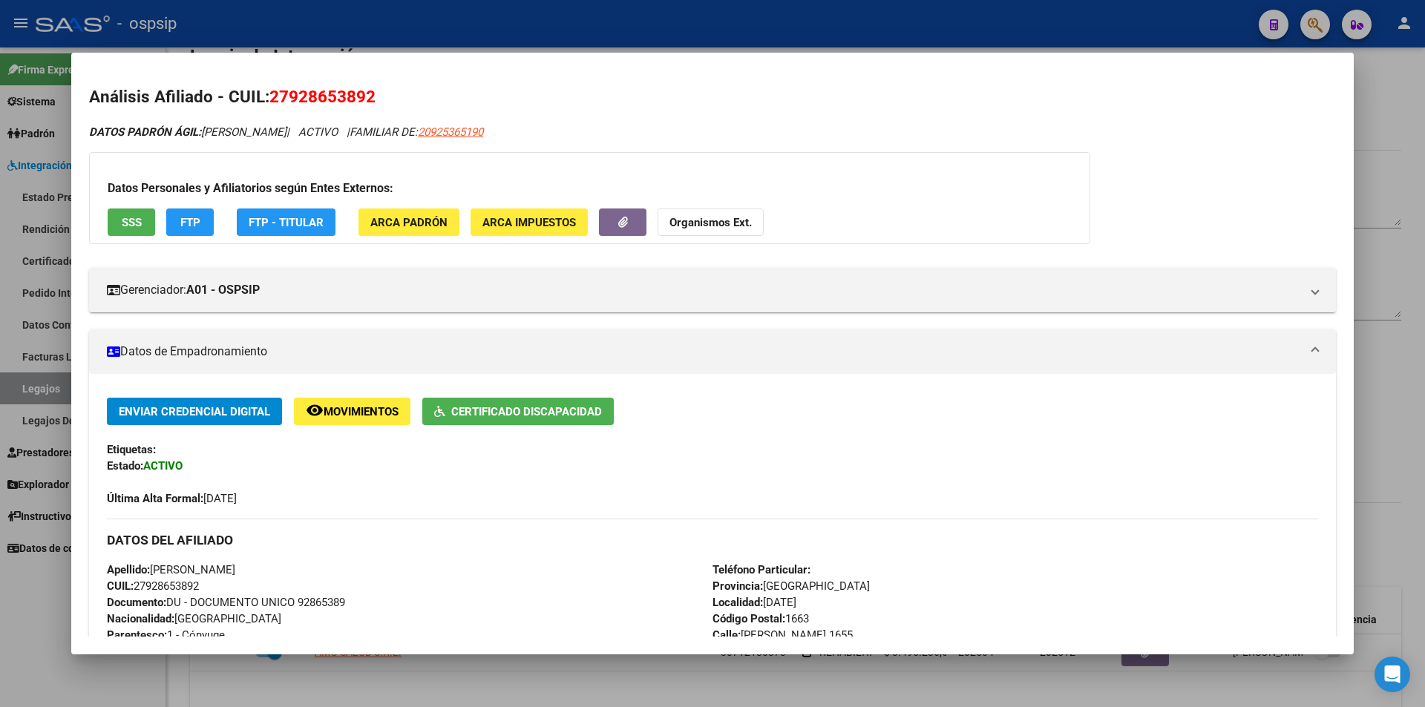
drag, startPoint x: 382, startPoint y: 96, endPoint x: 272, endPoint y: 96, distance: 109.1
click at [272, 96] on h2 "Análisis Afiliado - CUIL: 27928653892" at bounding box center [712, 97] width 1247 height 25
copy span "27928653892"
click at [31, 654] on div at bounding box center [712, 353] width 1425 height 707
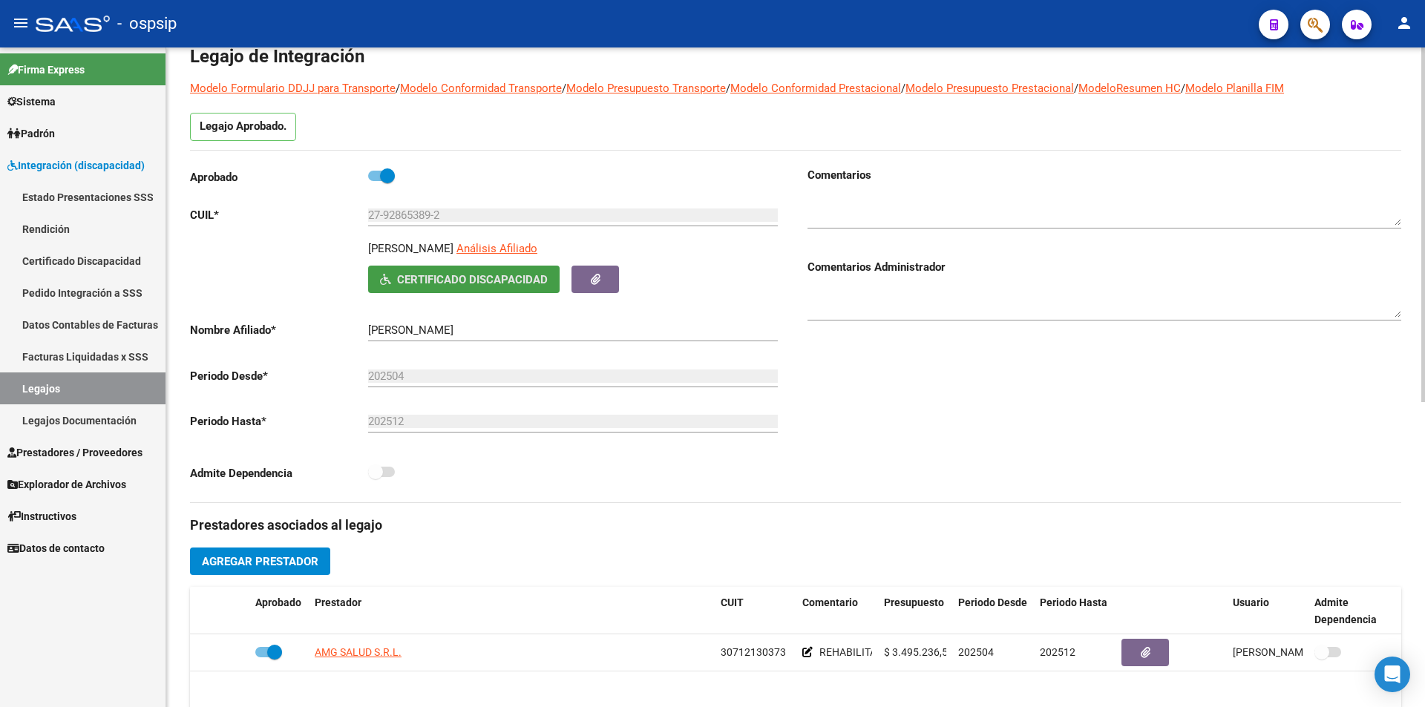
click at [484, 284] on span "Certificado Discapacidad" at bounding box center [472, 279] width 151 height 13
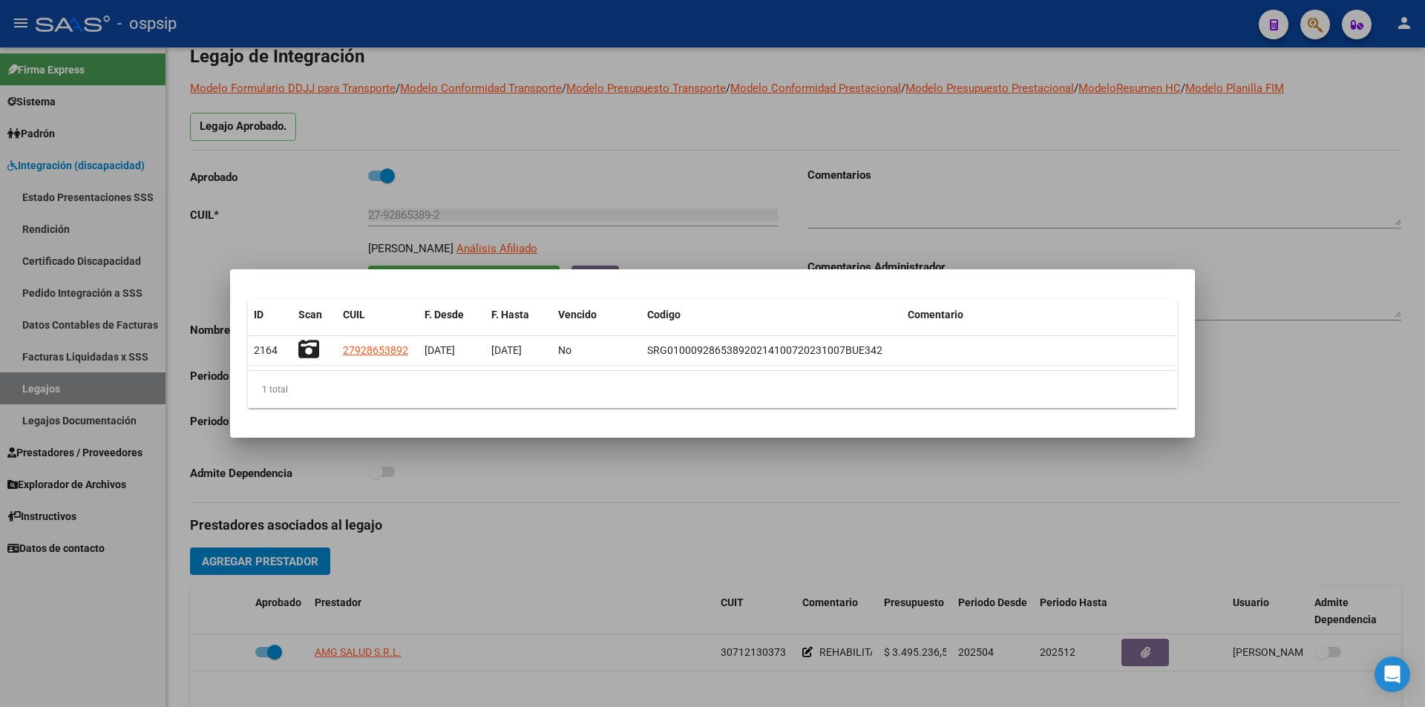
click at [653, 227] on div at bounding box center [712, 353] width 1425 height 707
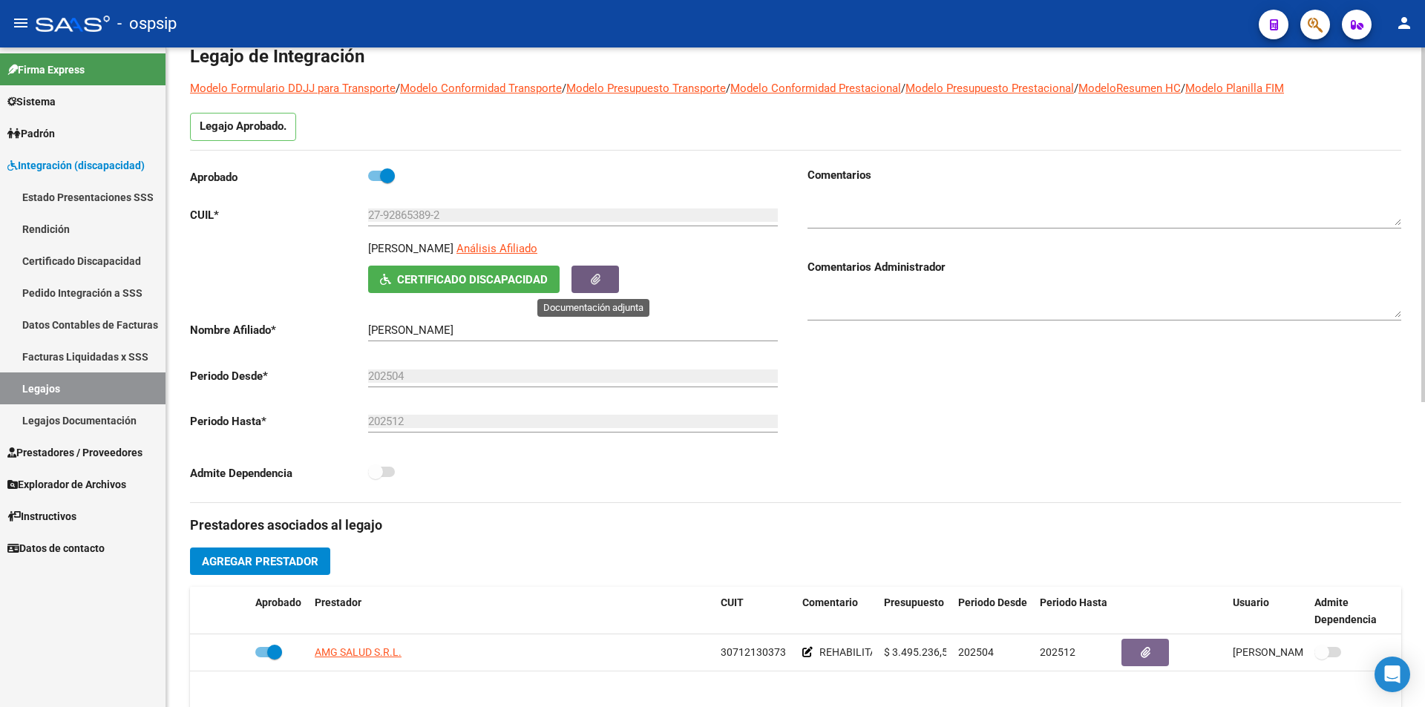
click at [603, 278] on button "button" at bounding box center [596, 279] width 48 height 27
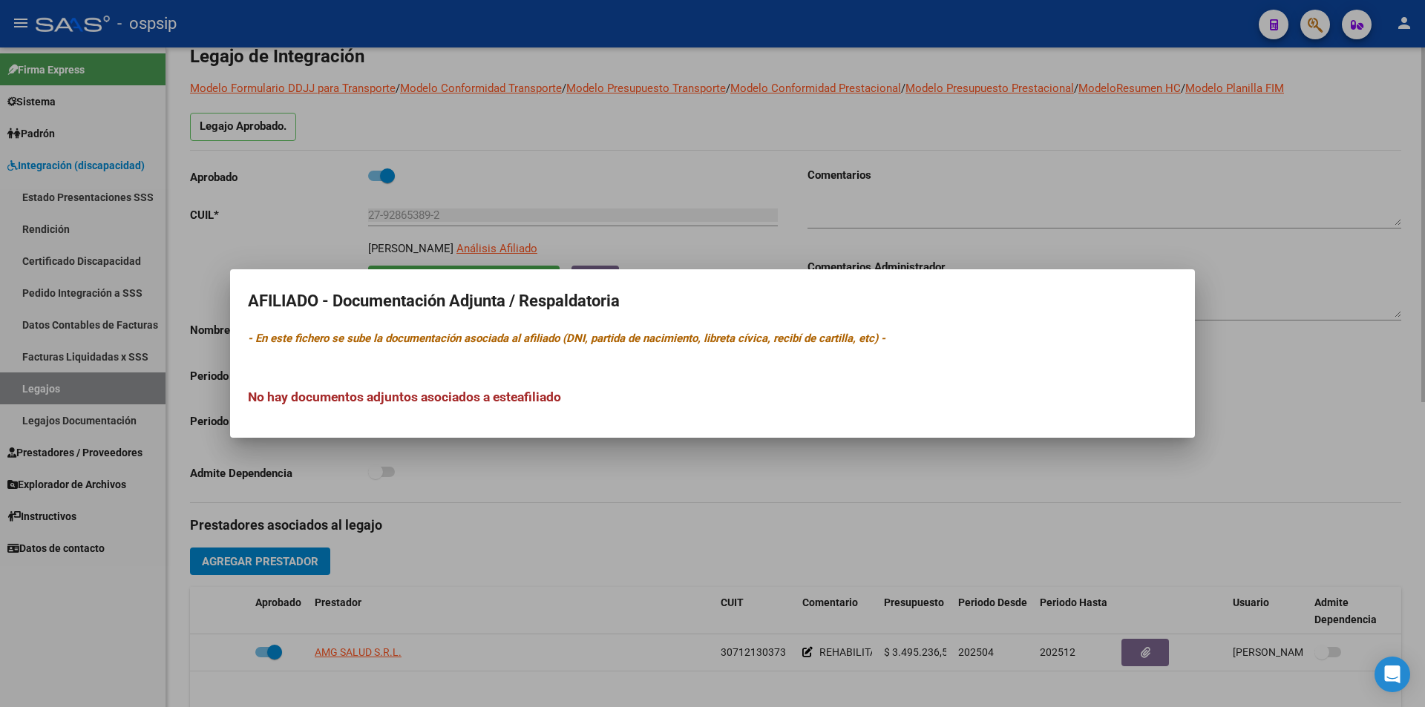
drag, startPoint x: 604, startPoint y: 175, endPoint x: 526, endPoint y: 266, distance: 119.0
click at [604, 174] on div at bounding box center [712, 353] width 1425 height 707
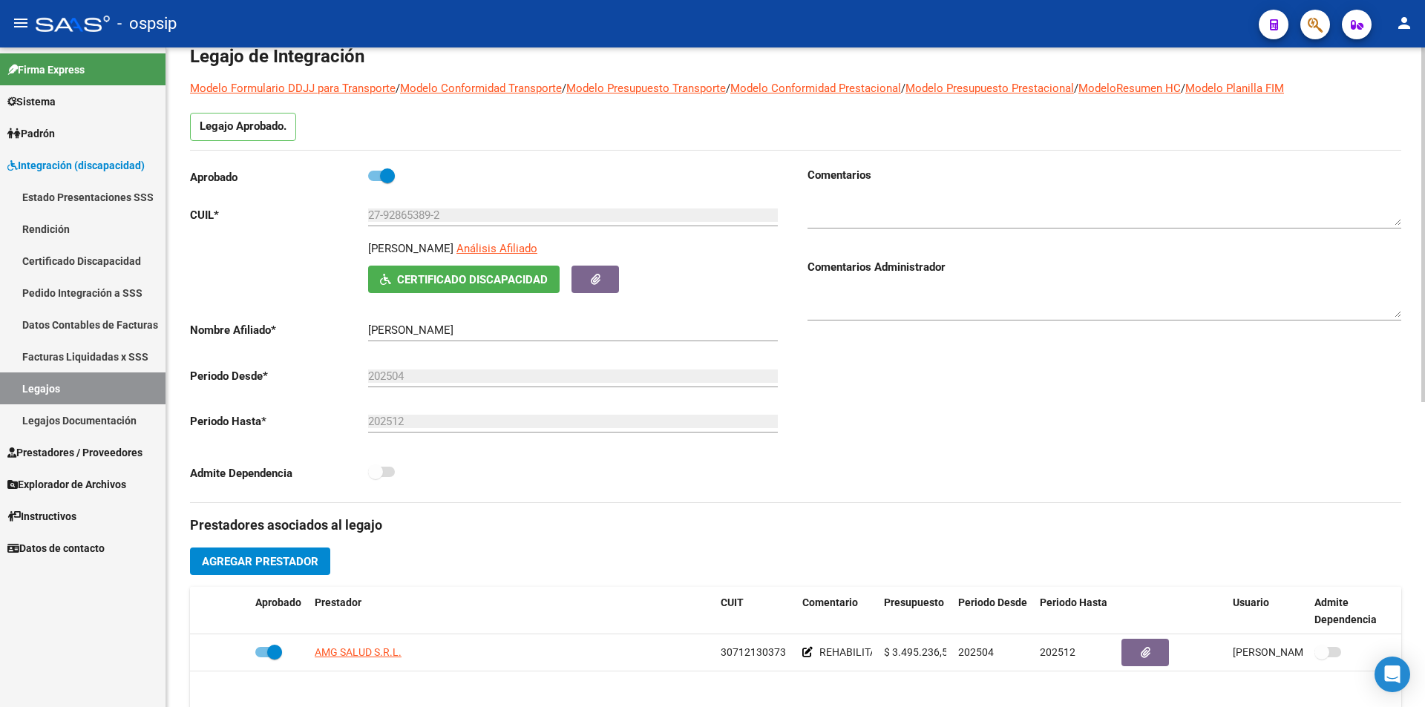
click at [520, 273] on span "Certificado Discapacidad" at bounding box center [472, 279] width 151 height 13
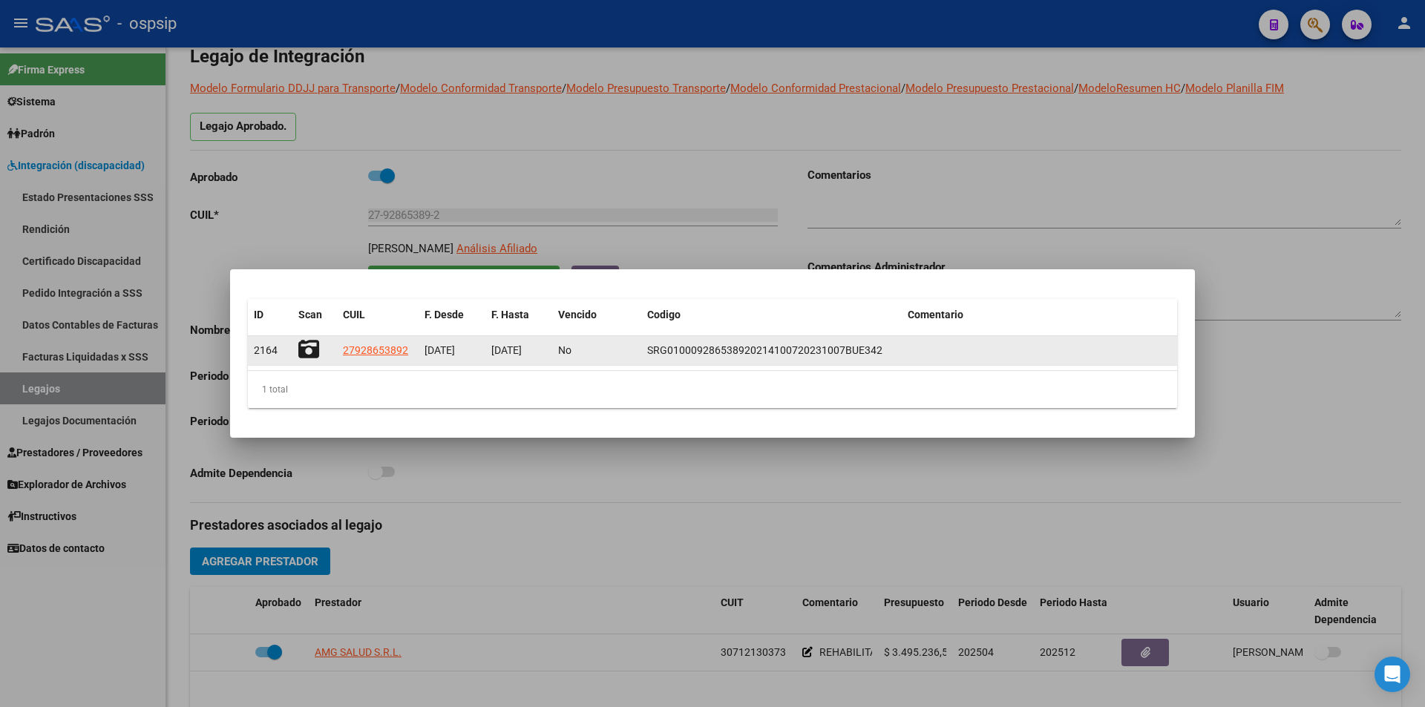
click at [310, 347] on icon at bounding box center [308, 349] width 21 height 21
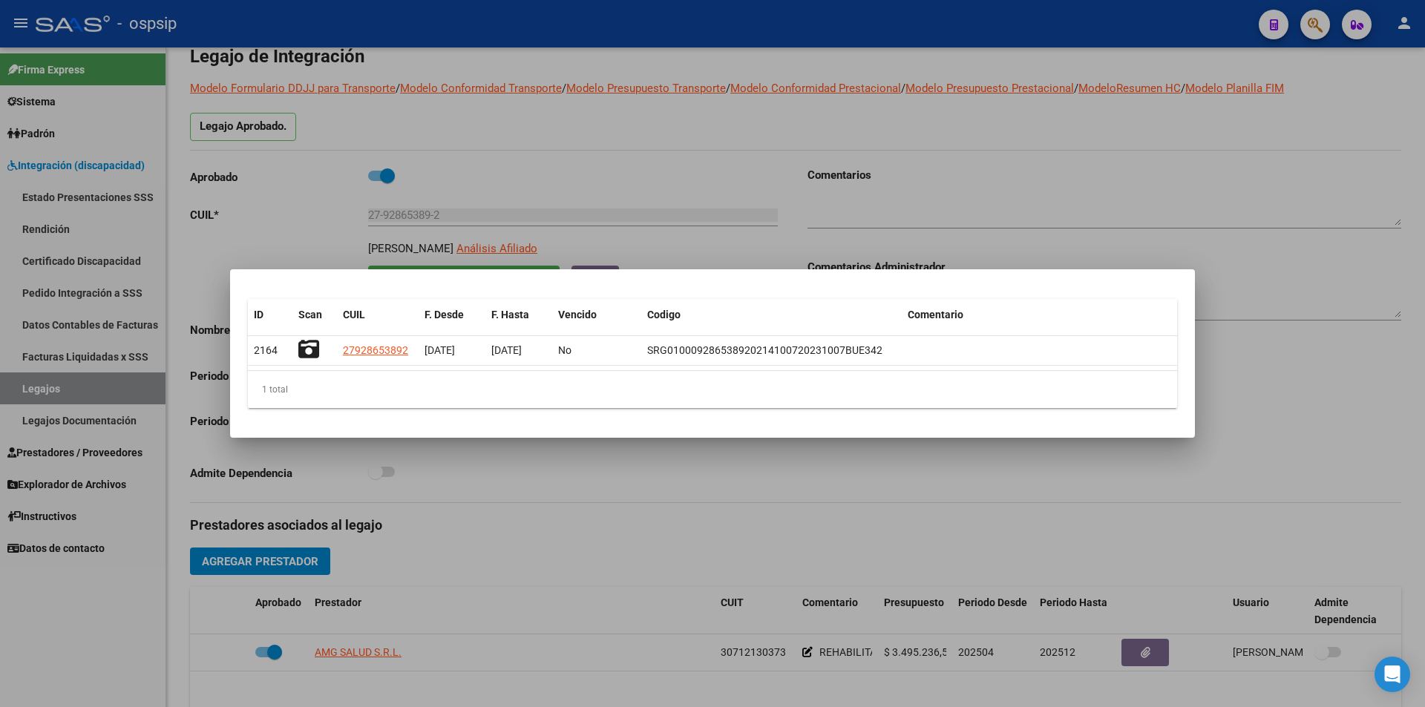
click at [441, 469] on div at bounding box center [712, 353] width 1425 height 707
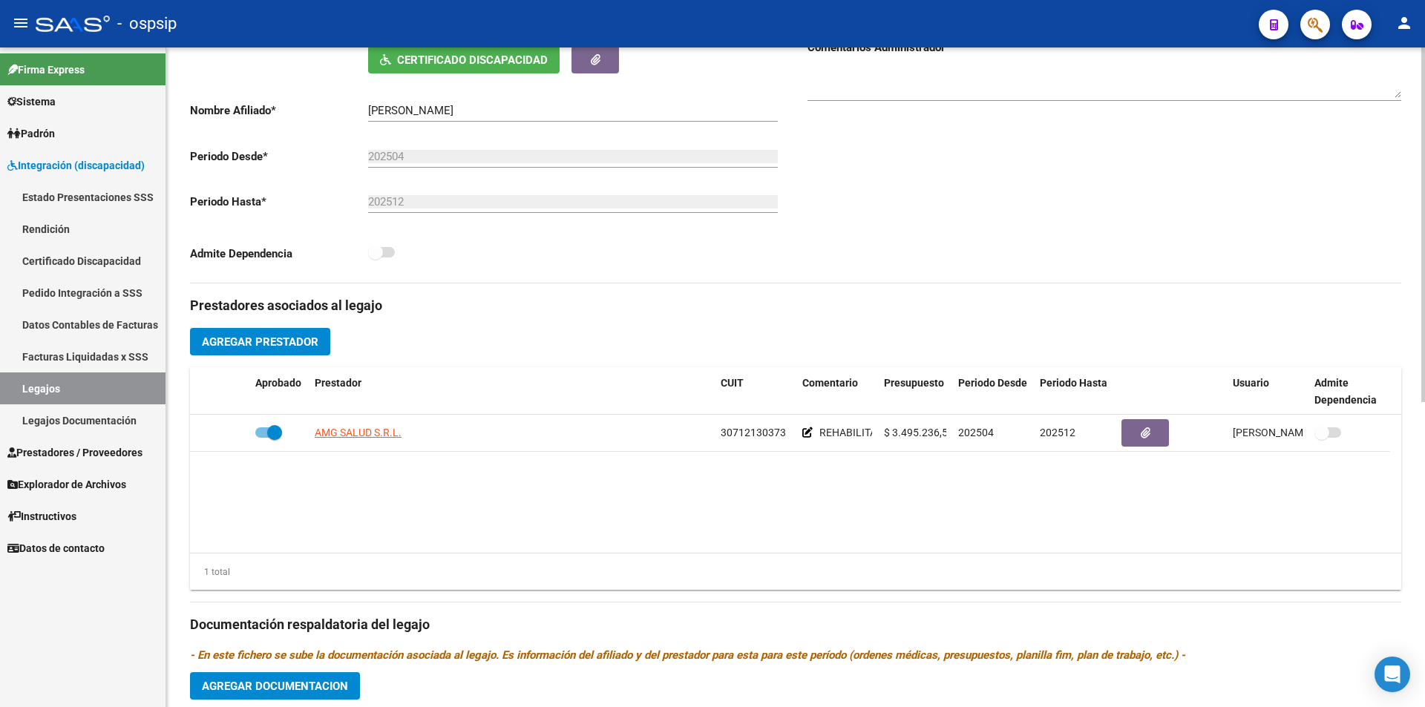
scroll to position [297, 0]
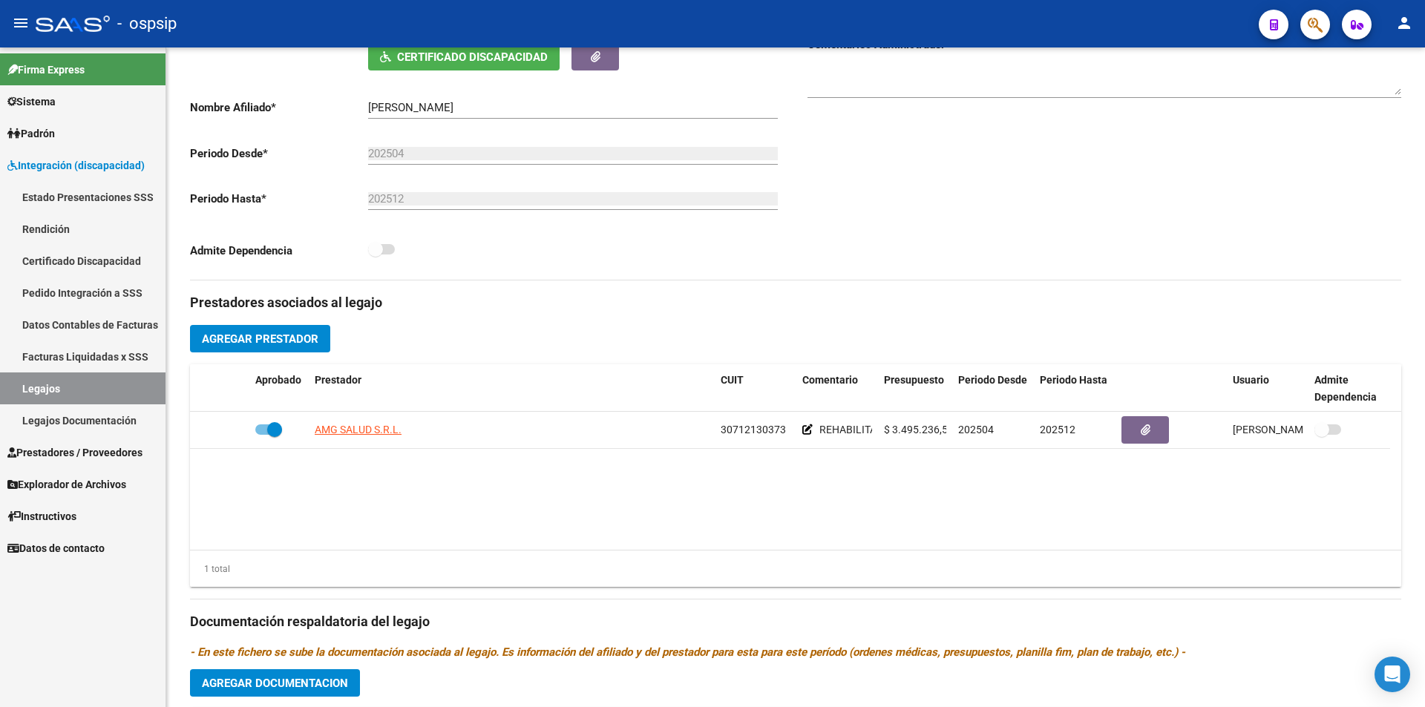
click at [102, 297] on link "Pedido Integración a SSS" at bounding box center [83, 293] width 166 height 32
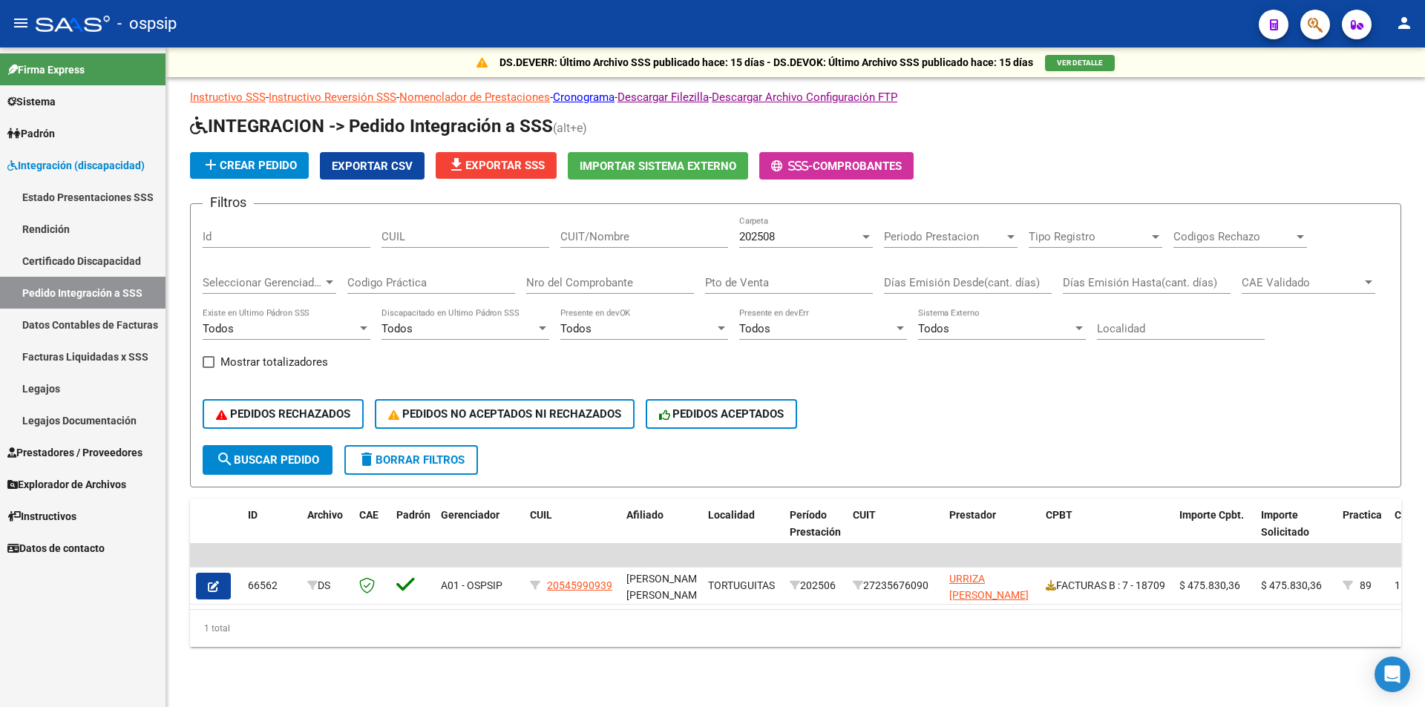
click at [603, 232] on input "CUIT/Nombre" at bounding box center [644, 236] width 168 height 13
click at [443, 232] on input "CUIL" at bounding box center [466, 236] width 168 height 13
paste input "27928653892"
type input "27928653892"
click at [797, 232] on div "202508" at bounding box center [799, 236] width 120 height 13
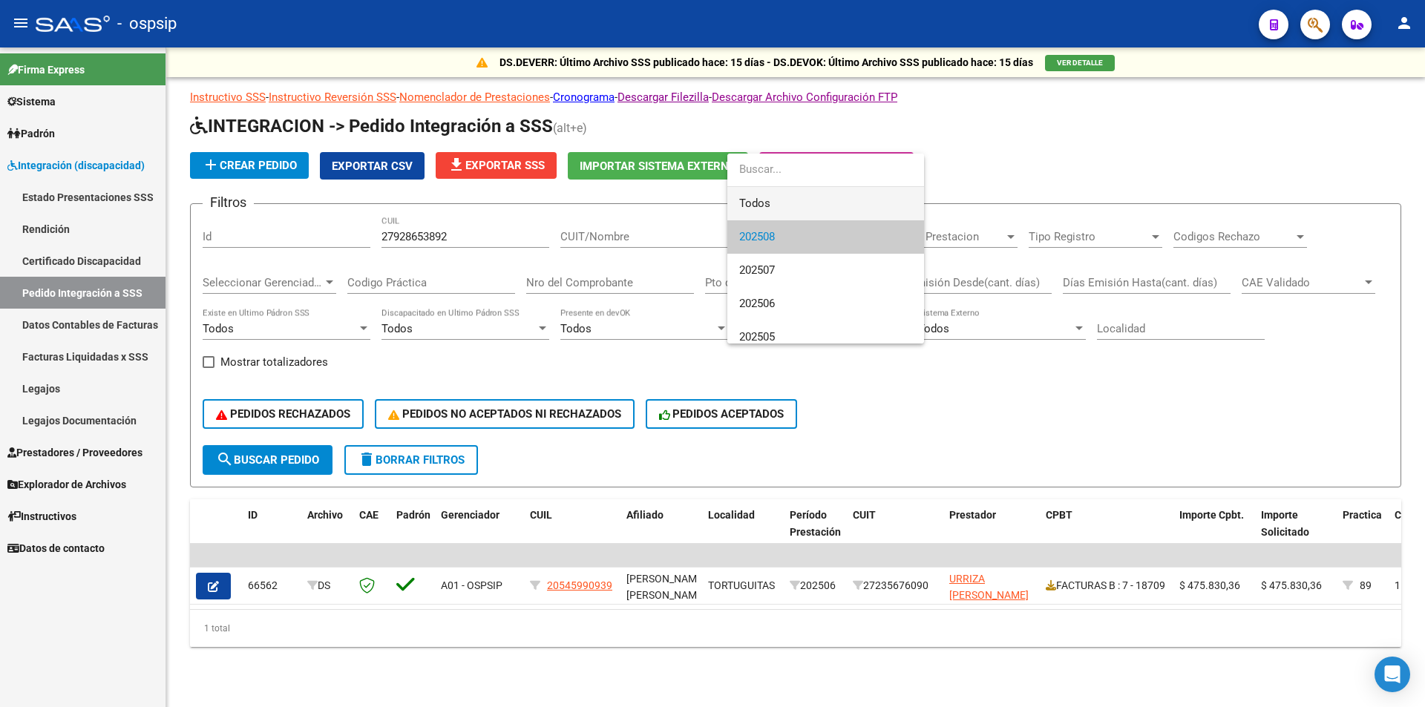
click at [776, 196] on span "Todos" at bounding box center [825, 203] width 173 height 33
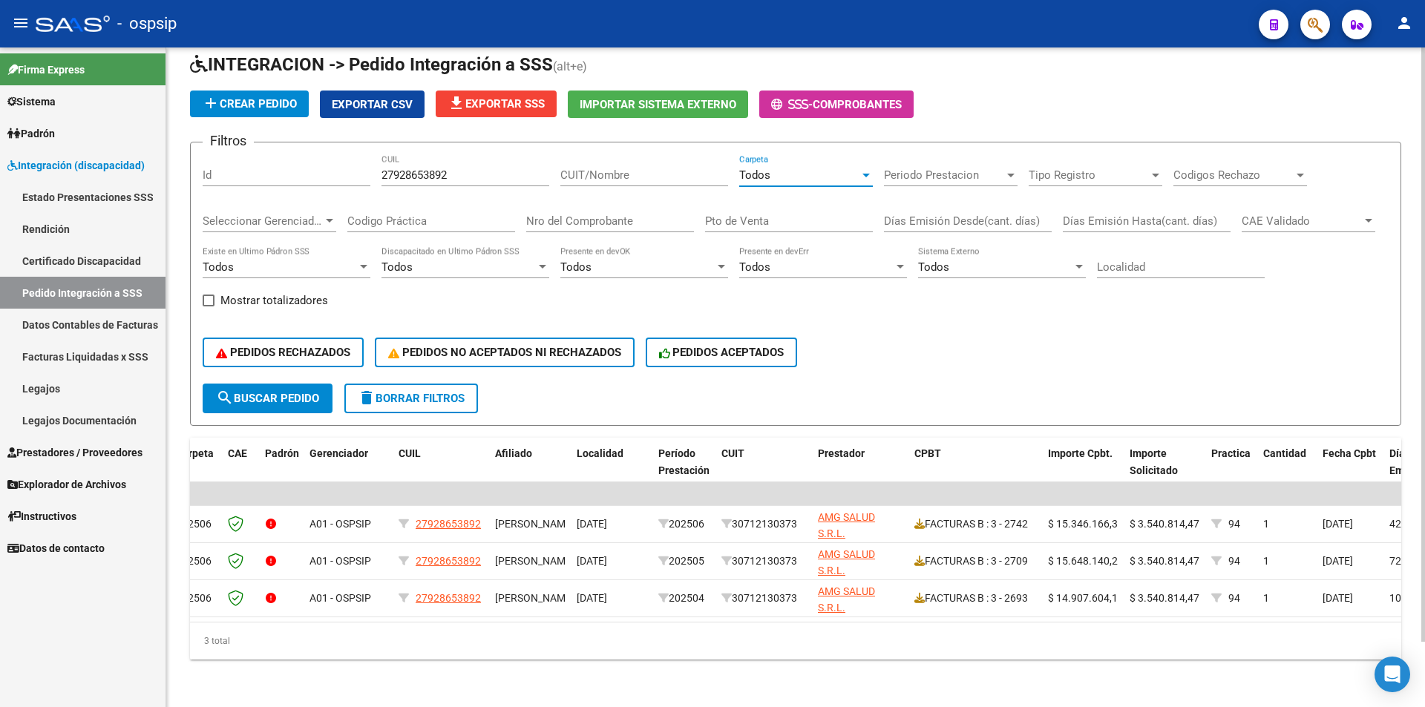
scroll to position [0, 185]
click at [106, 448] on span "Prestadores / Proveedores" at bounding box center [74, 453] width 135 height 16
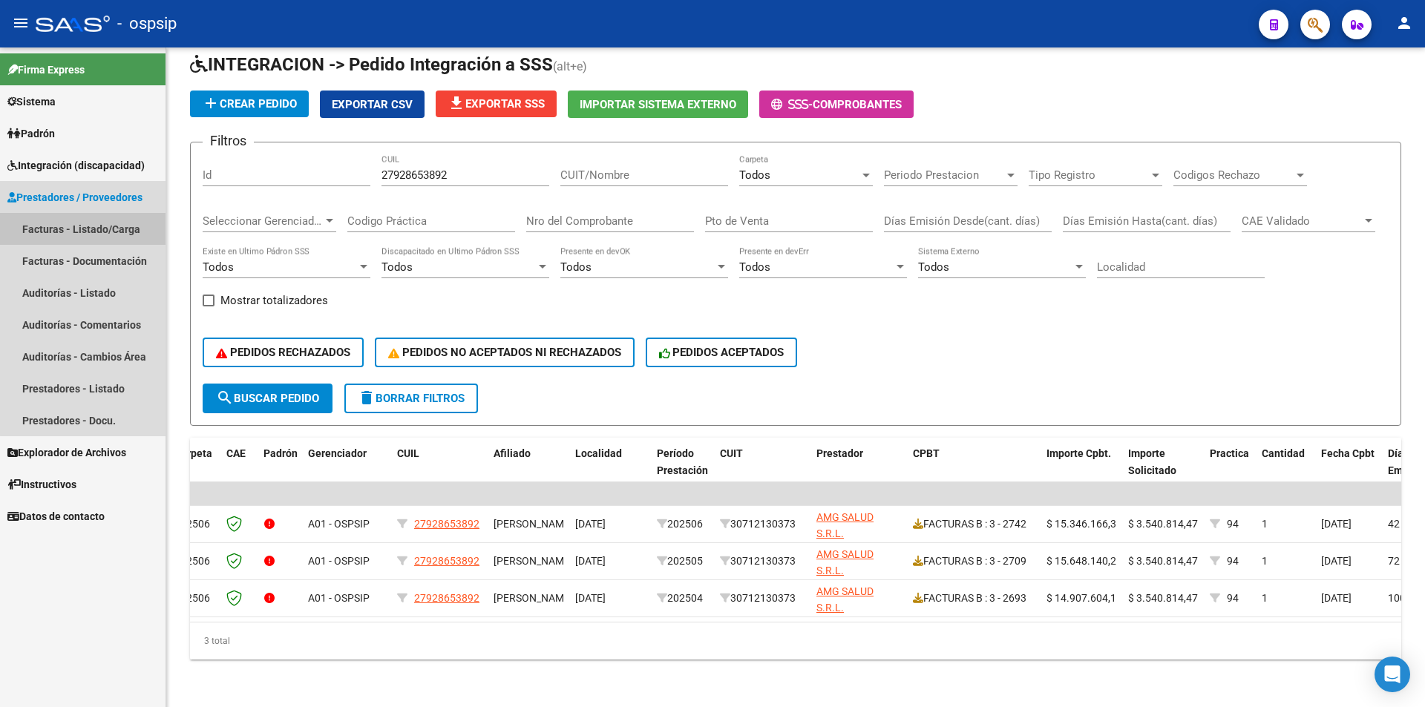
click at [108, 223] on link "Facturas - Listado/Carga" at bounding box center [83, 229] width 166 height 32
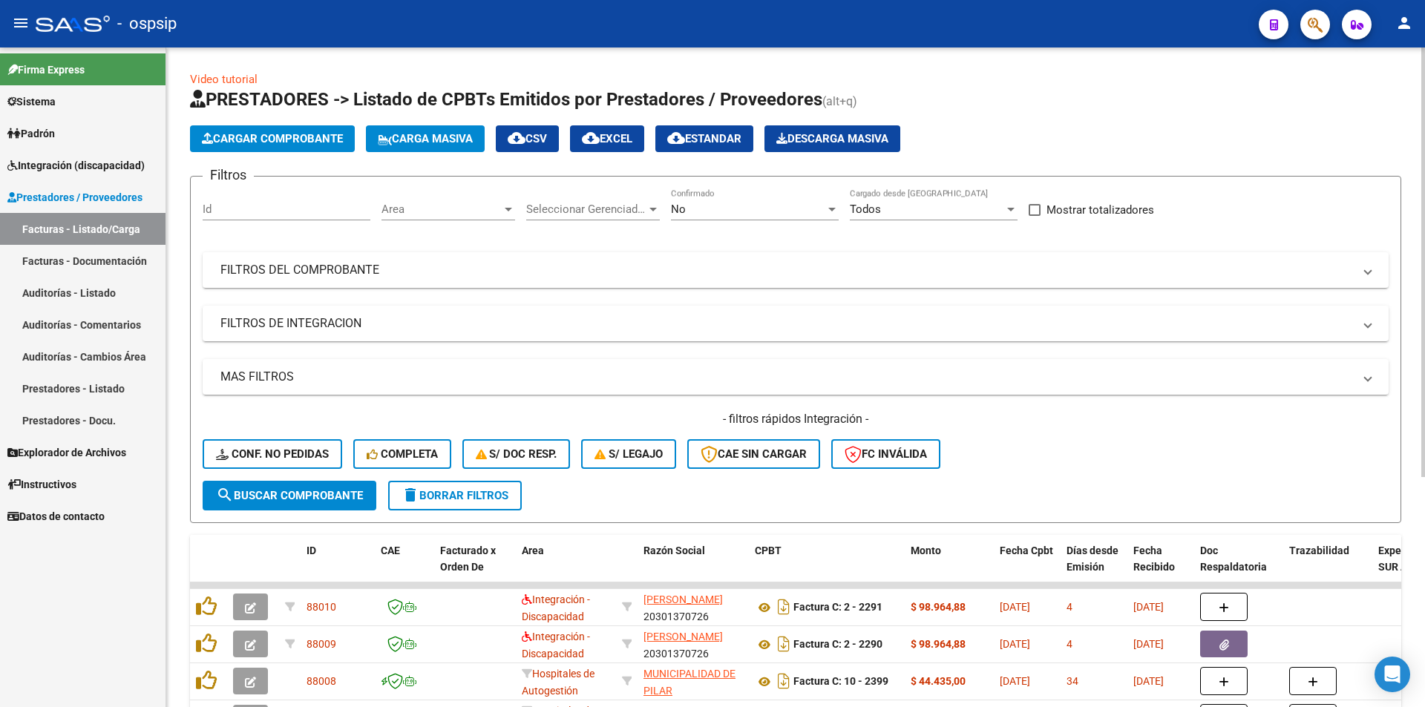
click at [713, 202] on div "No Confirmado" at bounding box center [755, 205] width 168 height 32
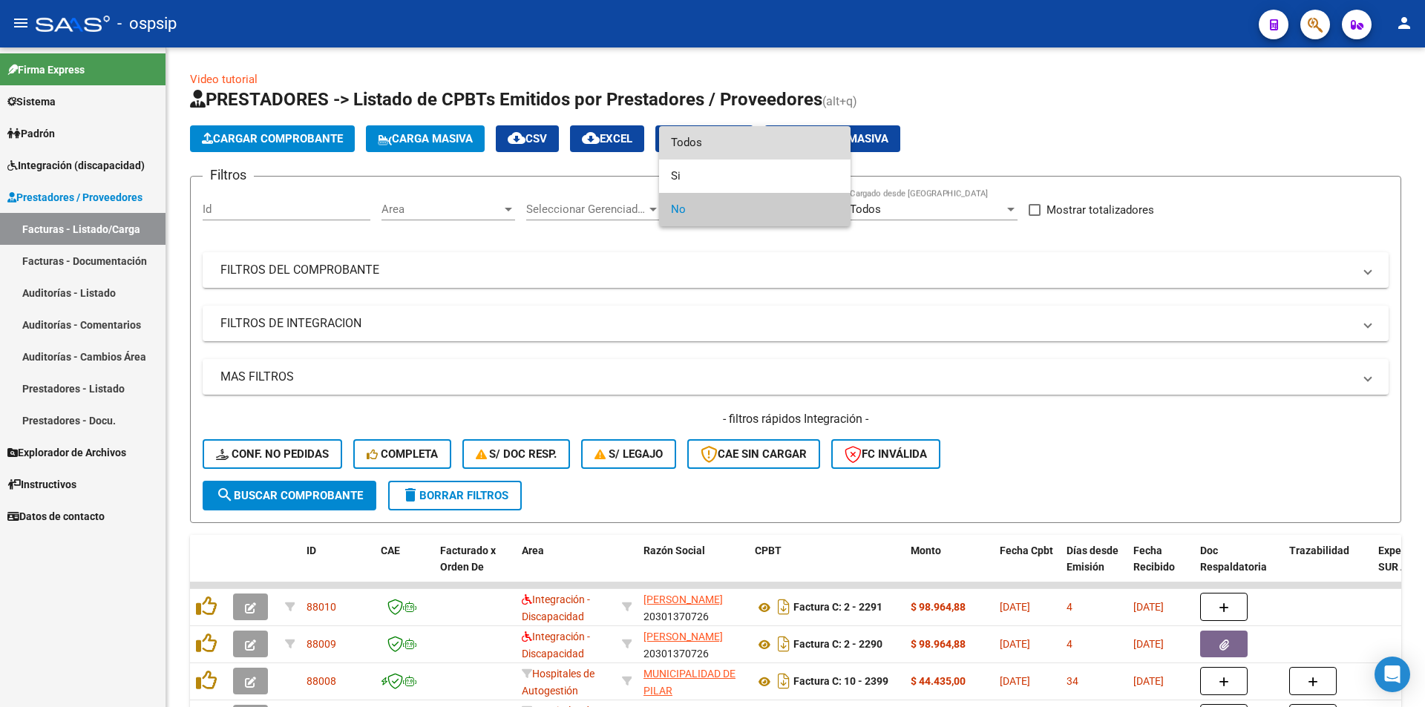
click at [699, 144] on span "Todos" at bounding box center [755, 142] width 168 height 33
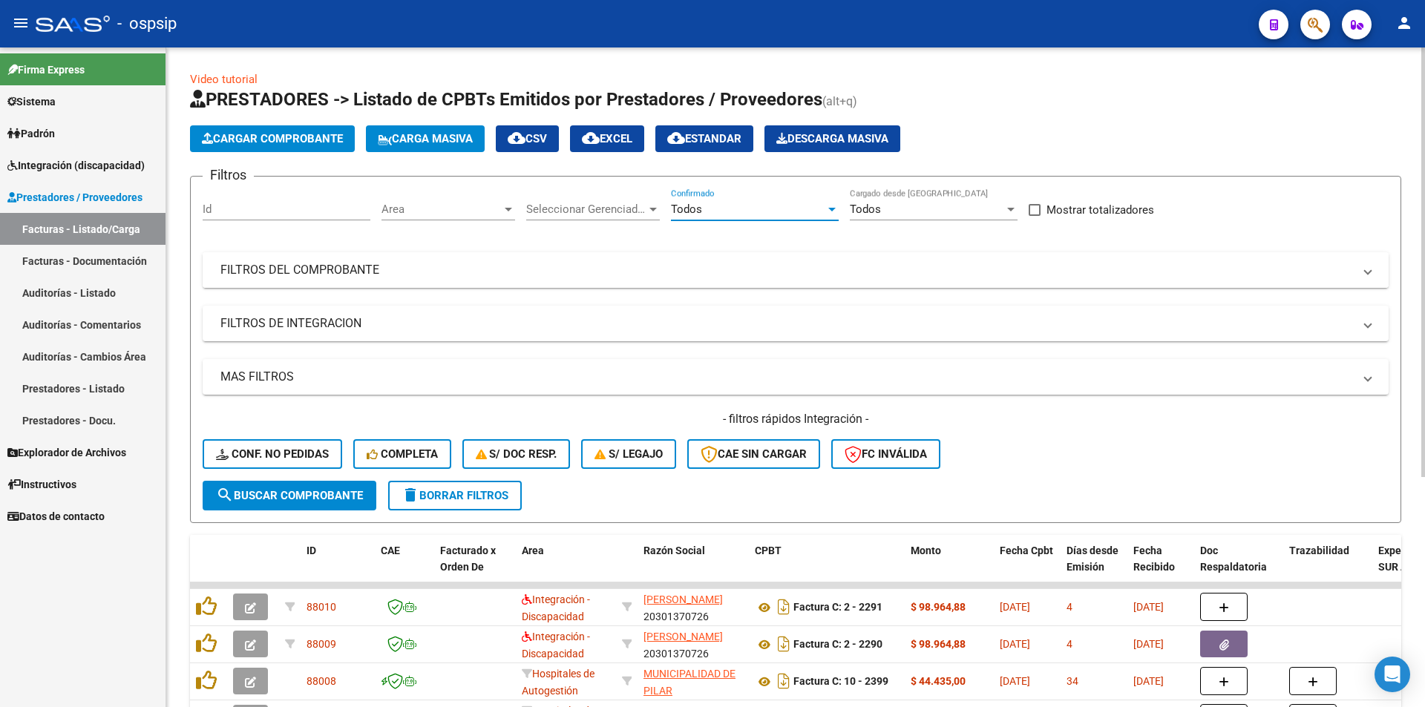
click at [428, 260] on mat-expansion-panel-header "FILTROS DEL COMPROBANTE" at bounding box center [796, 270] width 1186 height 36
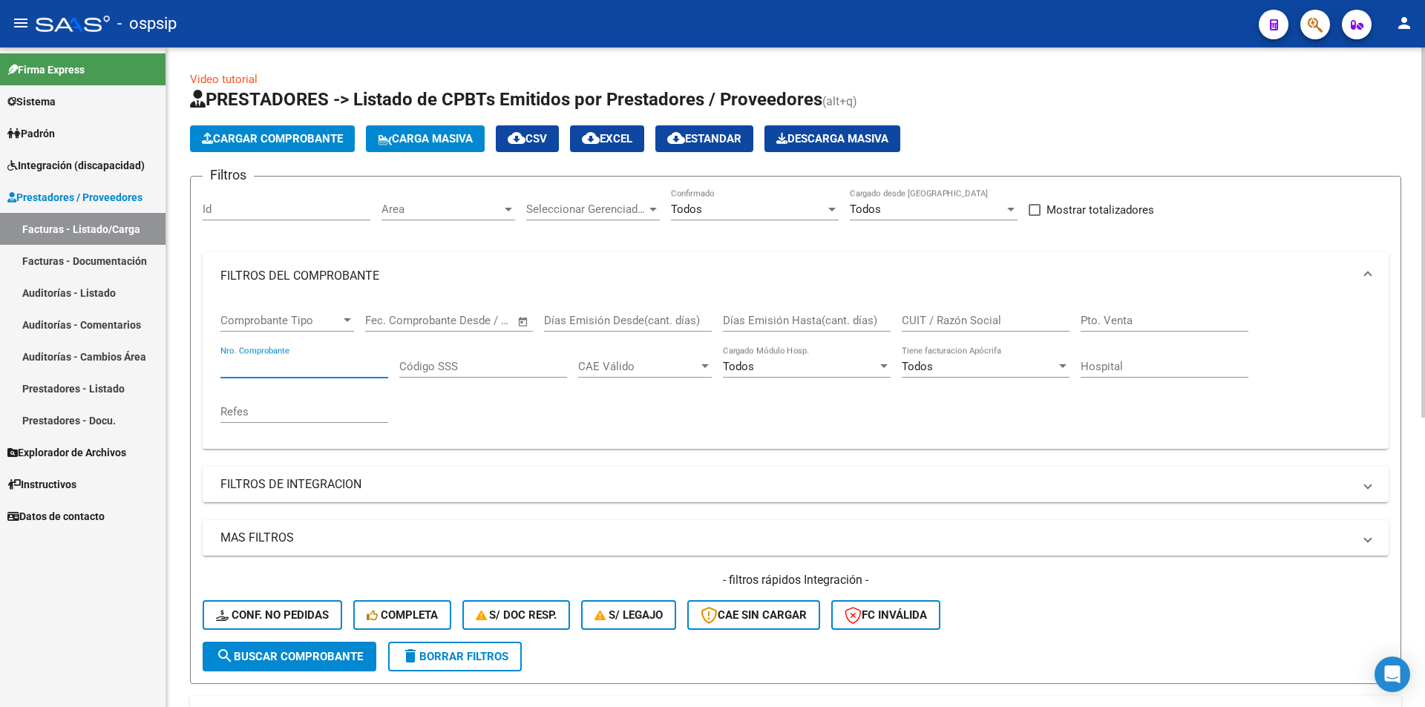
click at [317, 372] on input "Nro. Comprobante" at bounding box center [304, 366] width 168 height 13
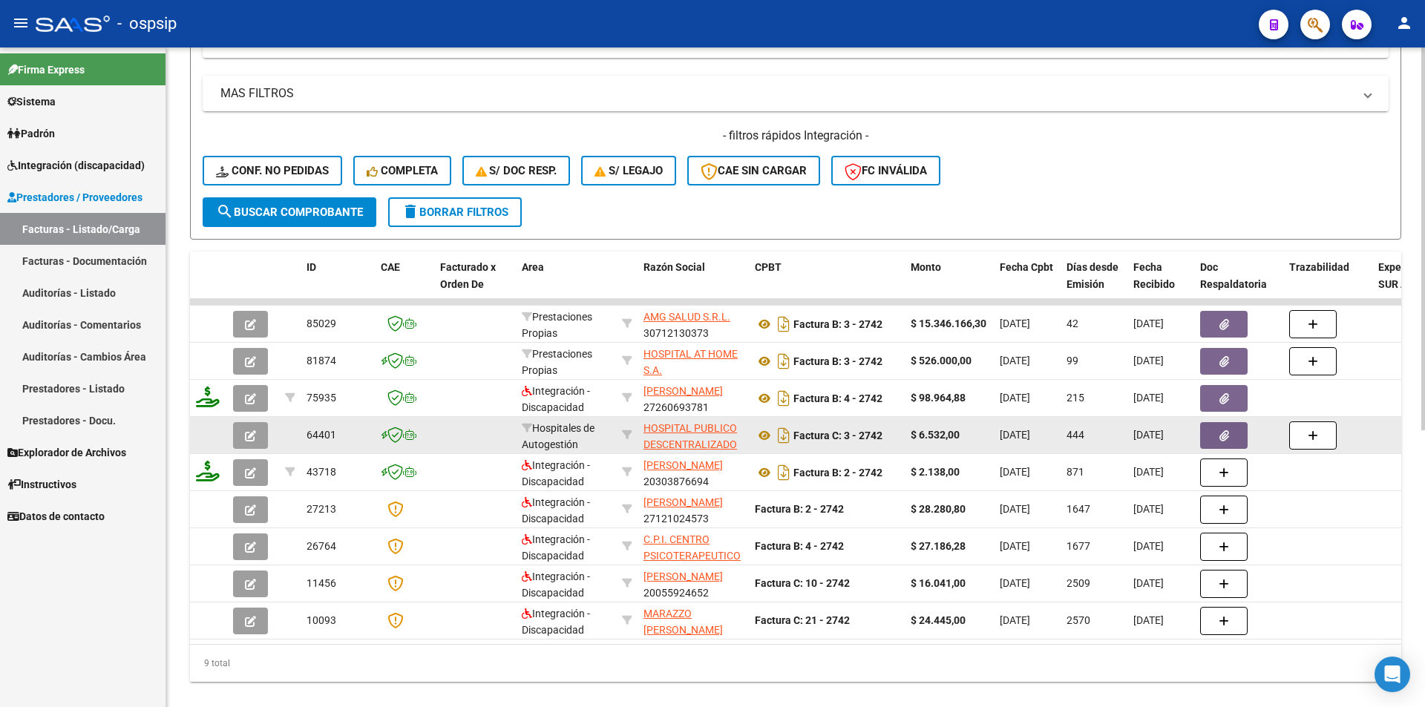
scroll to position [445, 0]
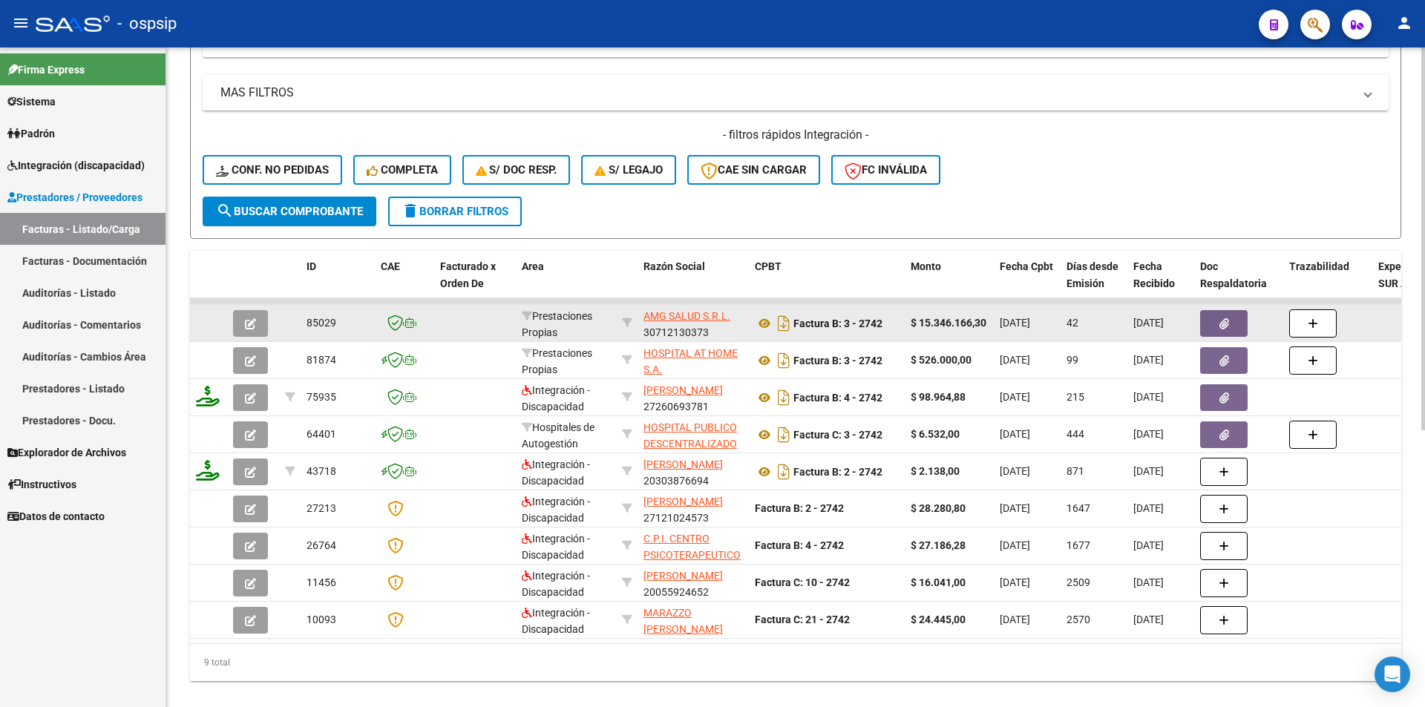
type input "2742"
click at [244, 321] on button "button" at bounding box center [250, 323] width 35 height 27
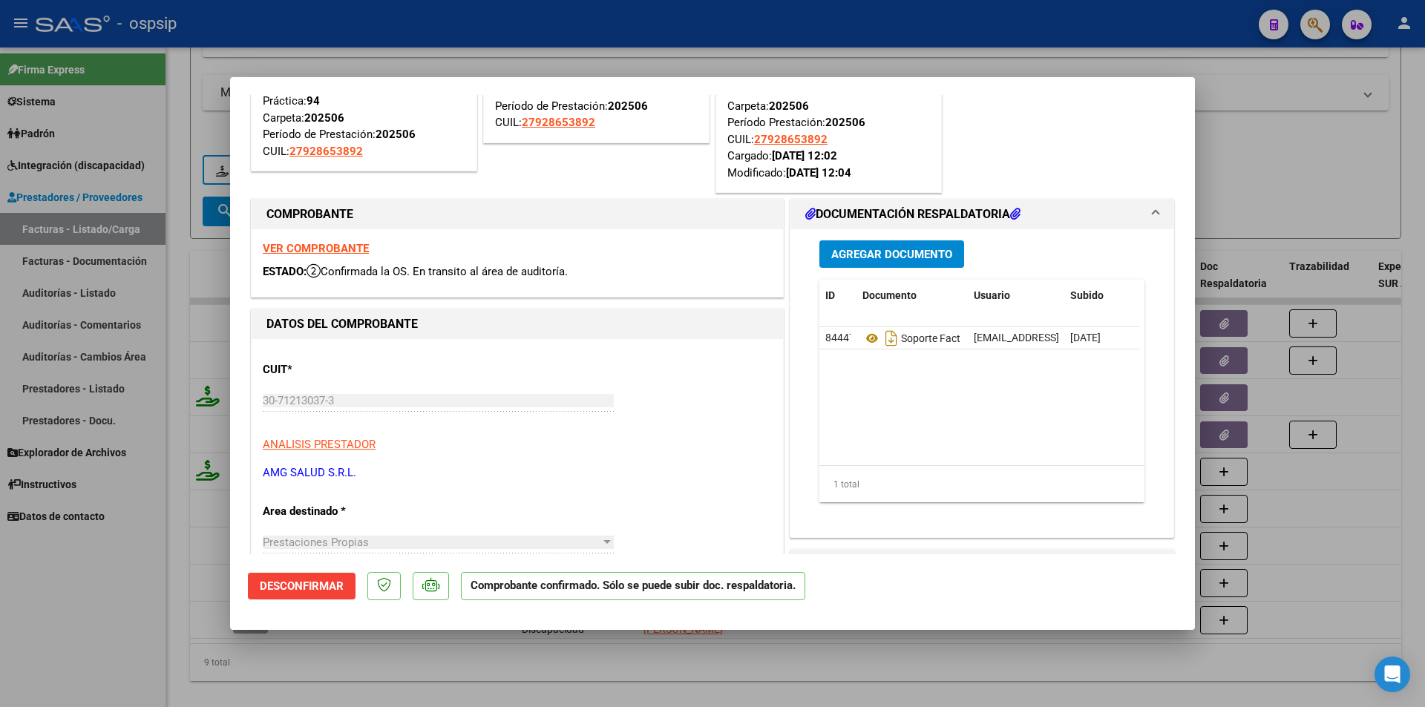
scroll to position [148, 0]
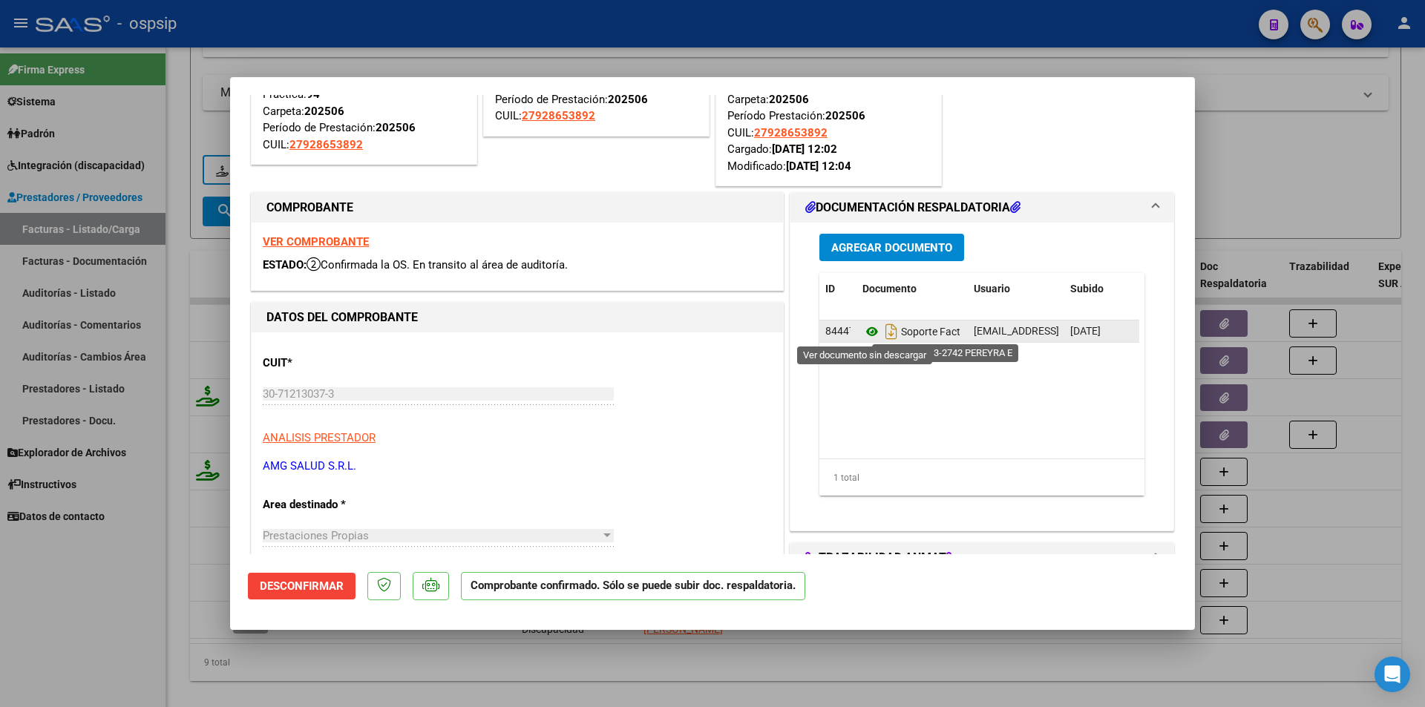
click at [865, 327] on icon at bounding box center [872, 332] width 19 height 18
click at [87, 171] on div at bounding box center [712, 353] width 1425 height 707
type input "$ 0,00"
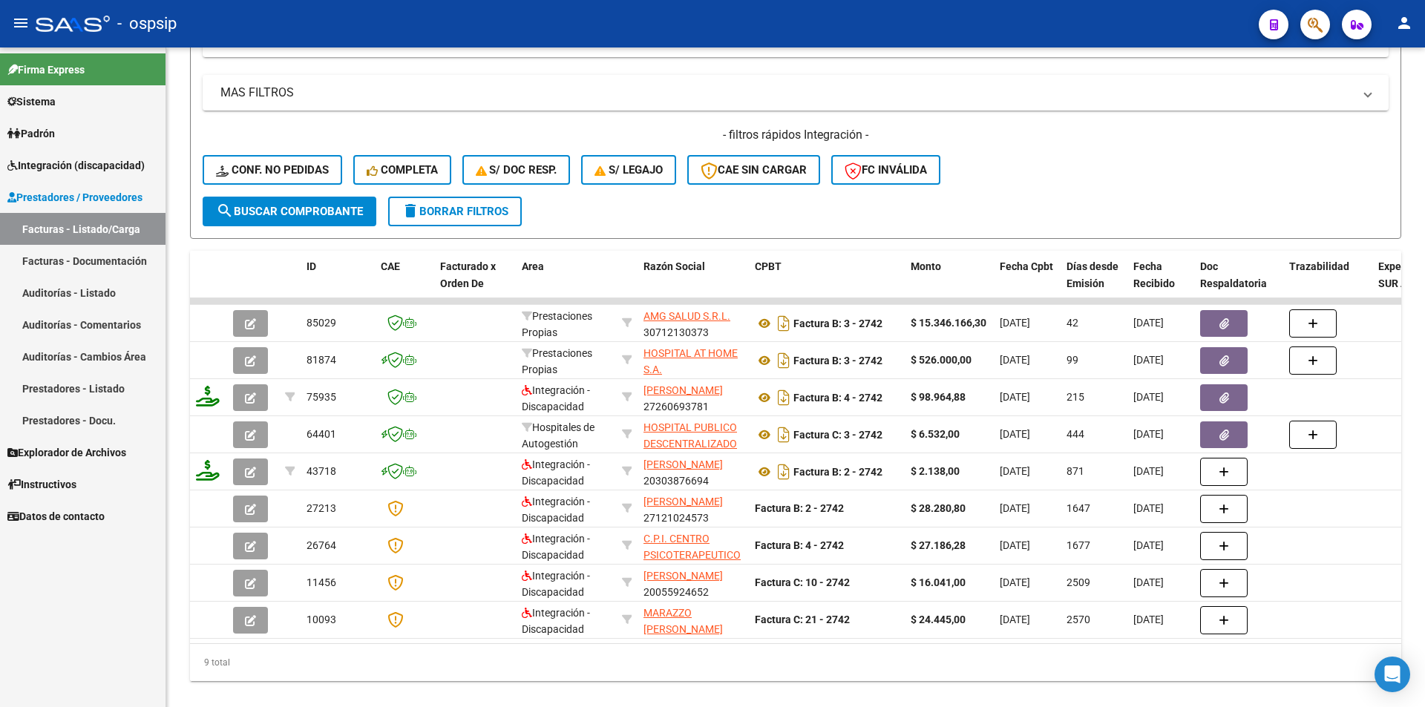
click at [87, 166] on span "Integración (discapacidad)" at bounding box center [75, 165] width 137 height 16
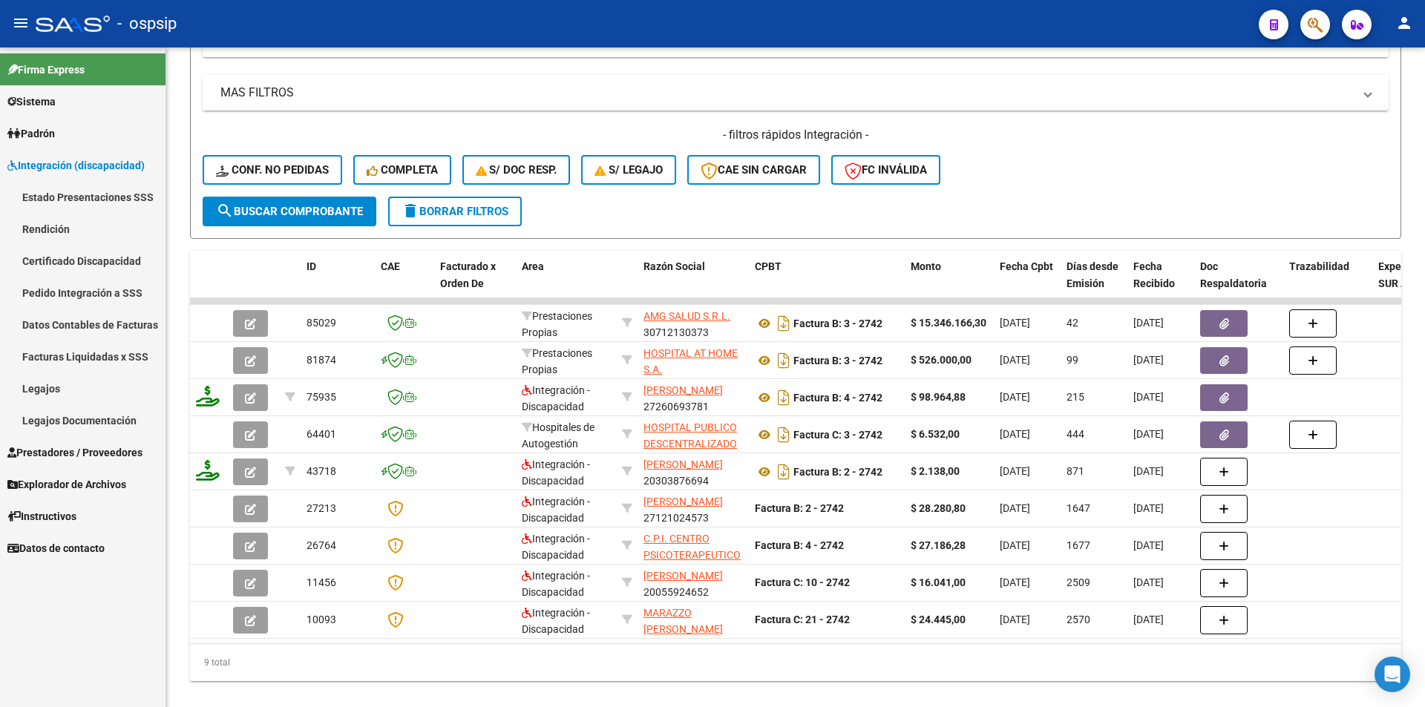
click at [61, 396] on link "Legajos" at bounding box center [83, 389] width 166 height 32
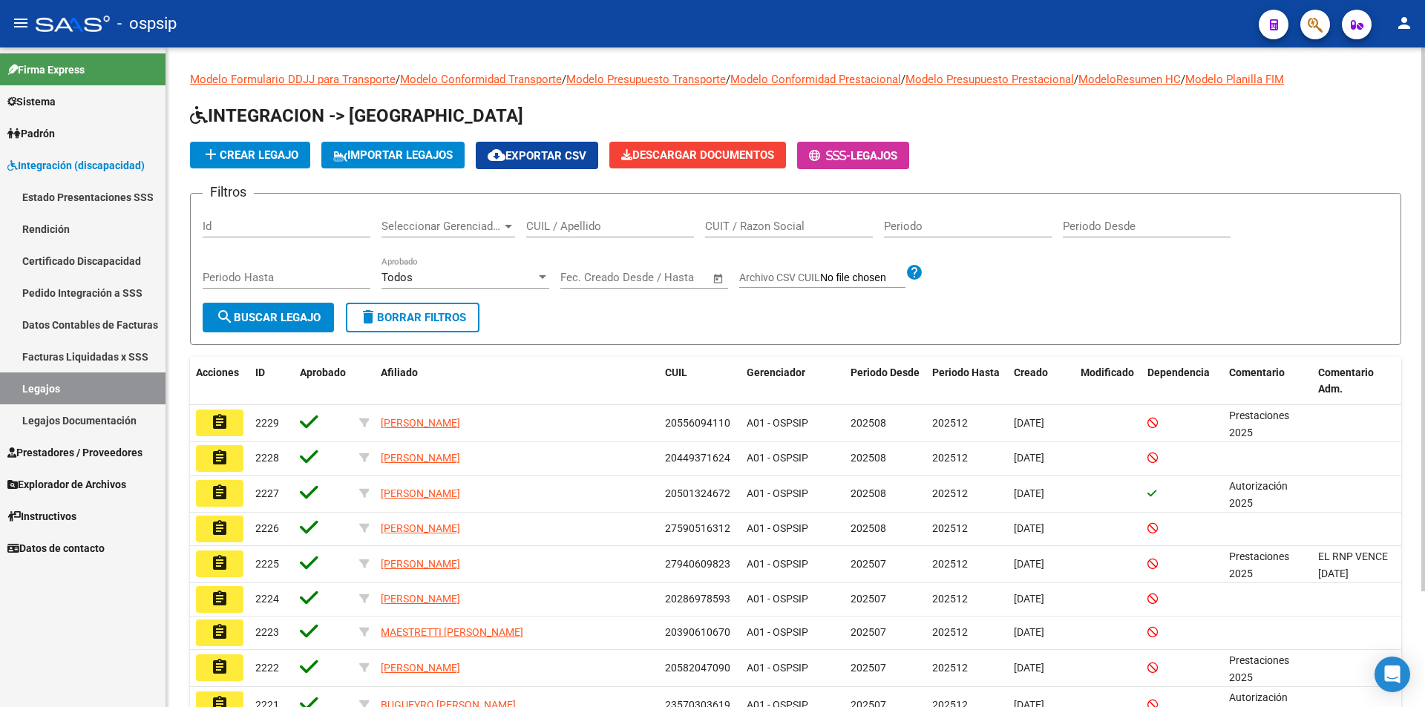
click at [559, 224] on input "CUIL / Apellido" at bounding box center [610, 226] width 168 height 13
paste input "20486860228"
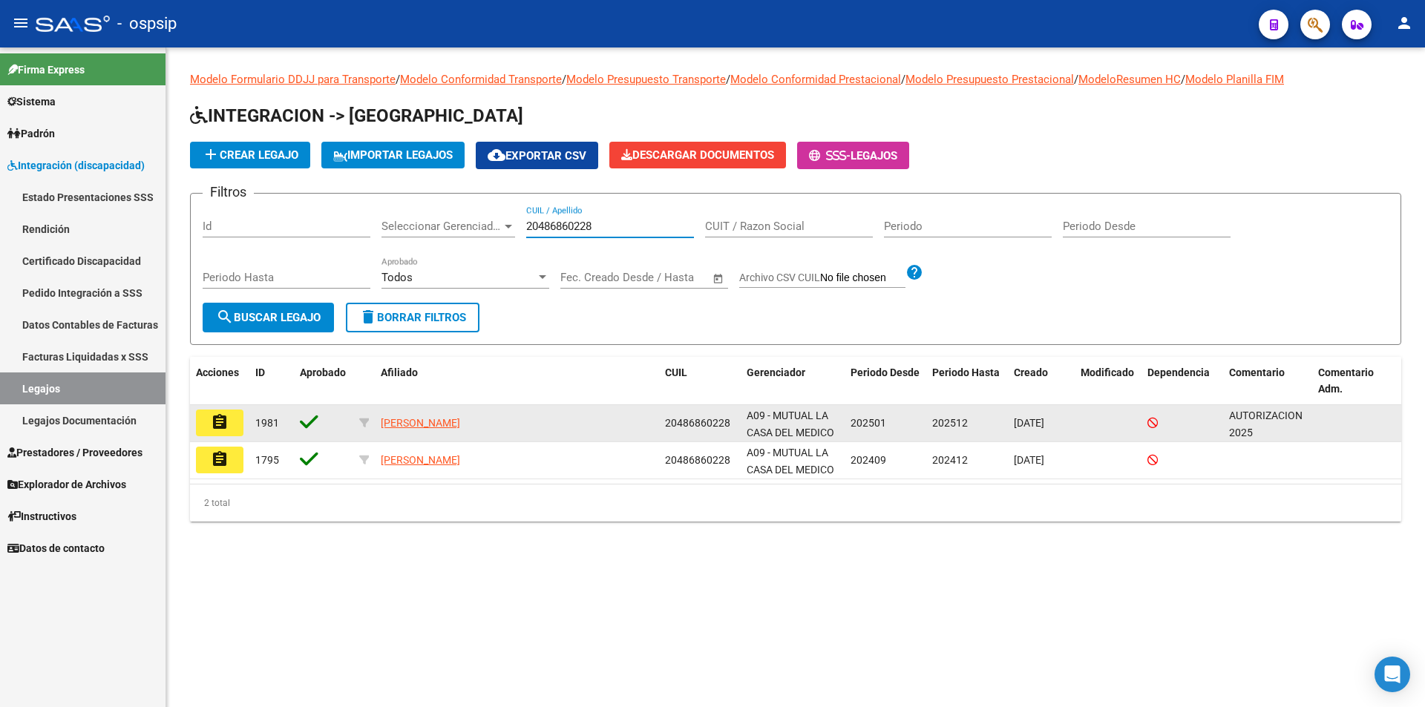
type input "20486860228"
click at [232, 422] on button "assignment" at bounding box center [220, 423] width 48 height 27
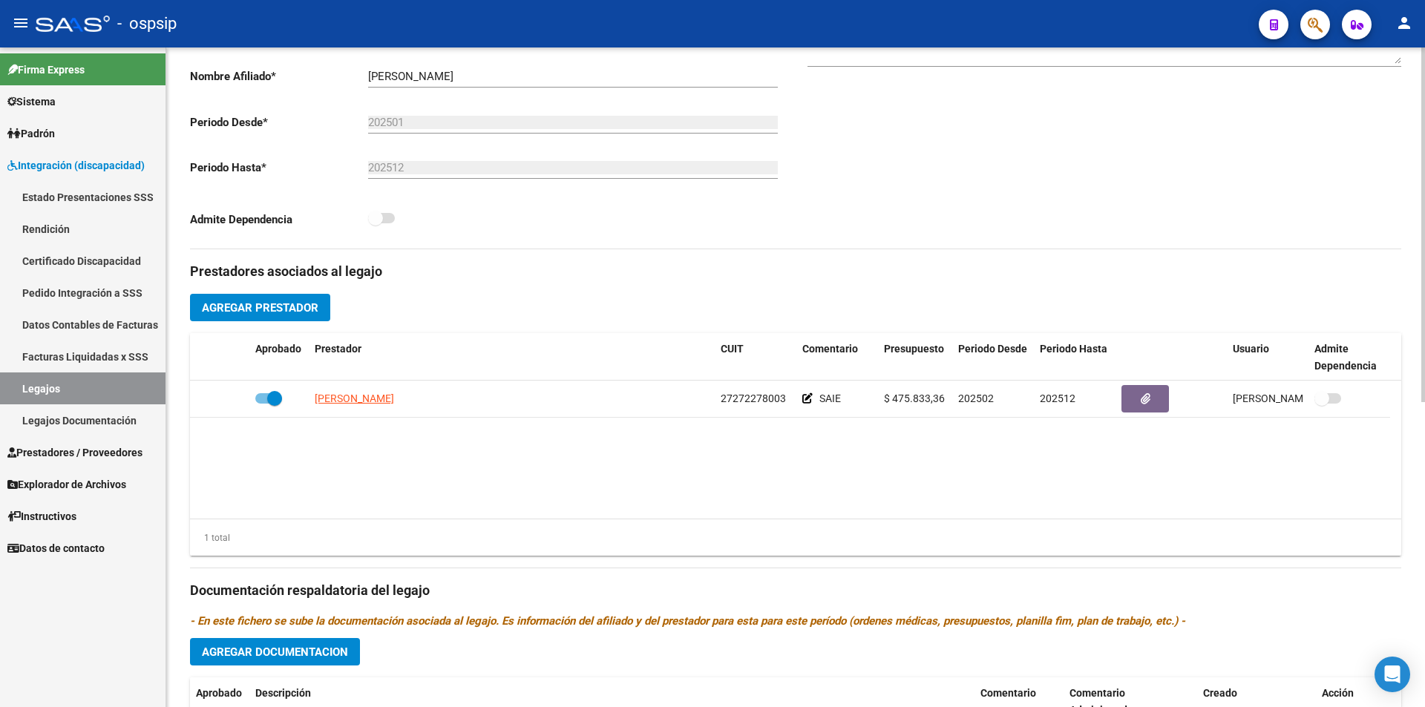
scroll to position [569, 0]
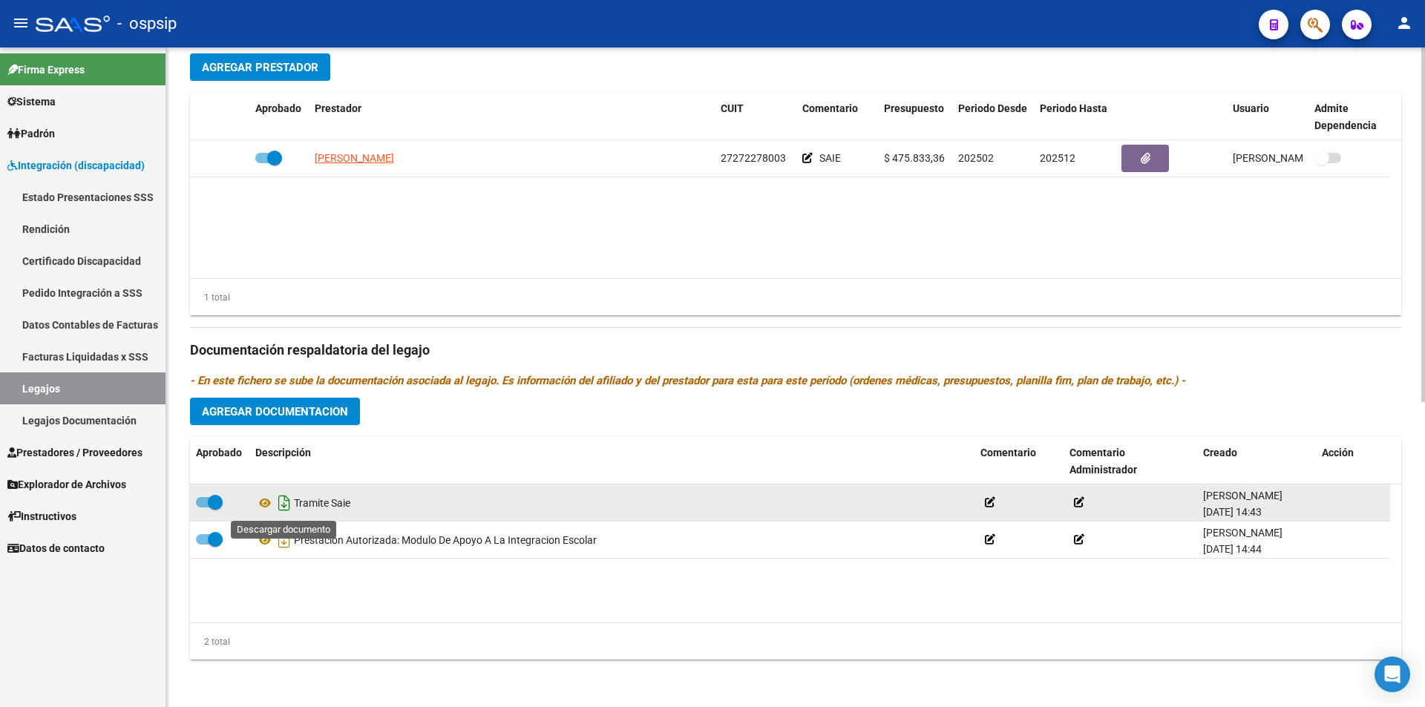
click at [283, 504] on icon "Descargar documento" at bounding box center [284, 503] width 19 height 24
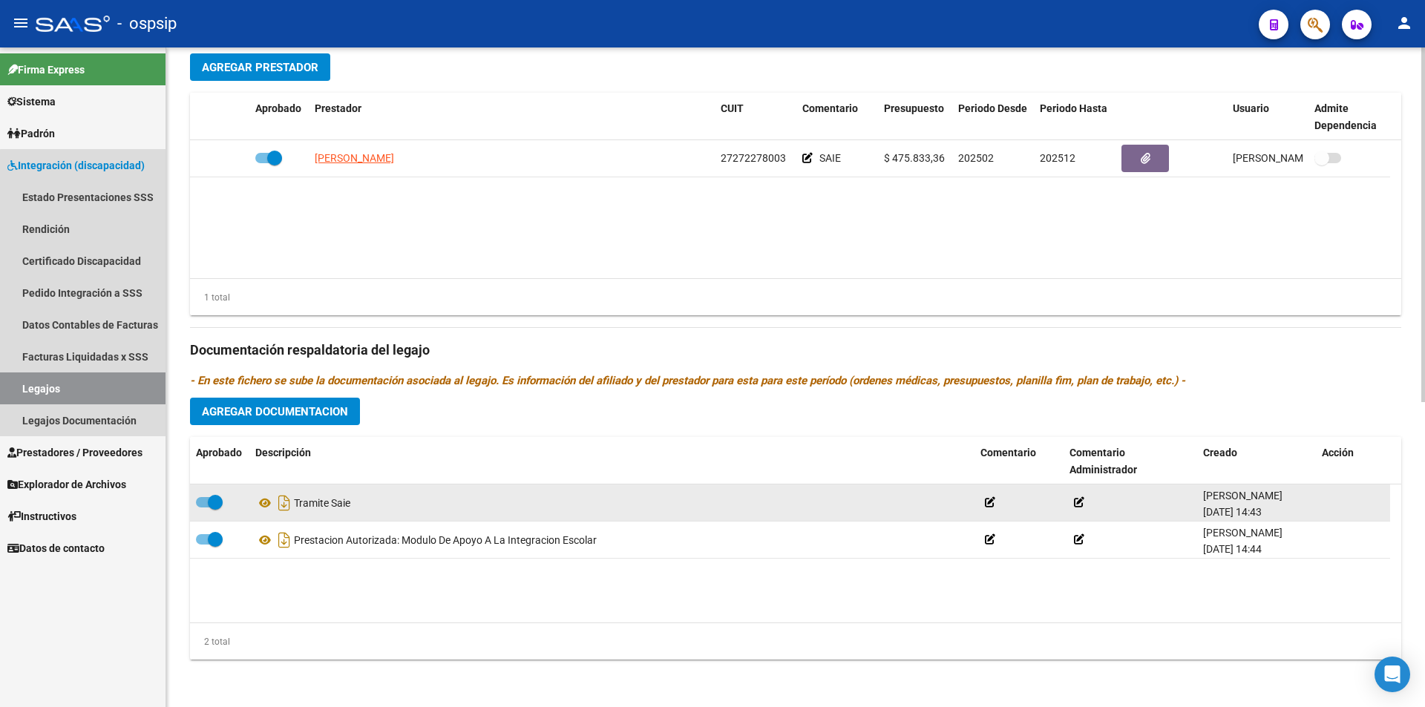
click at [103, 382] on link "Legajos" at bounding box center [83, 389] width 166 height 32
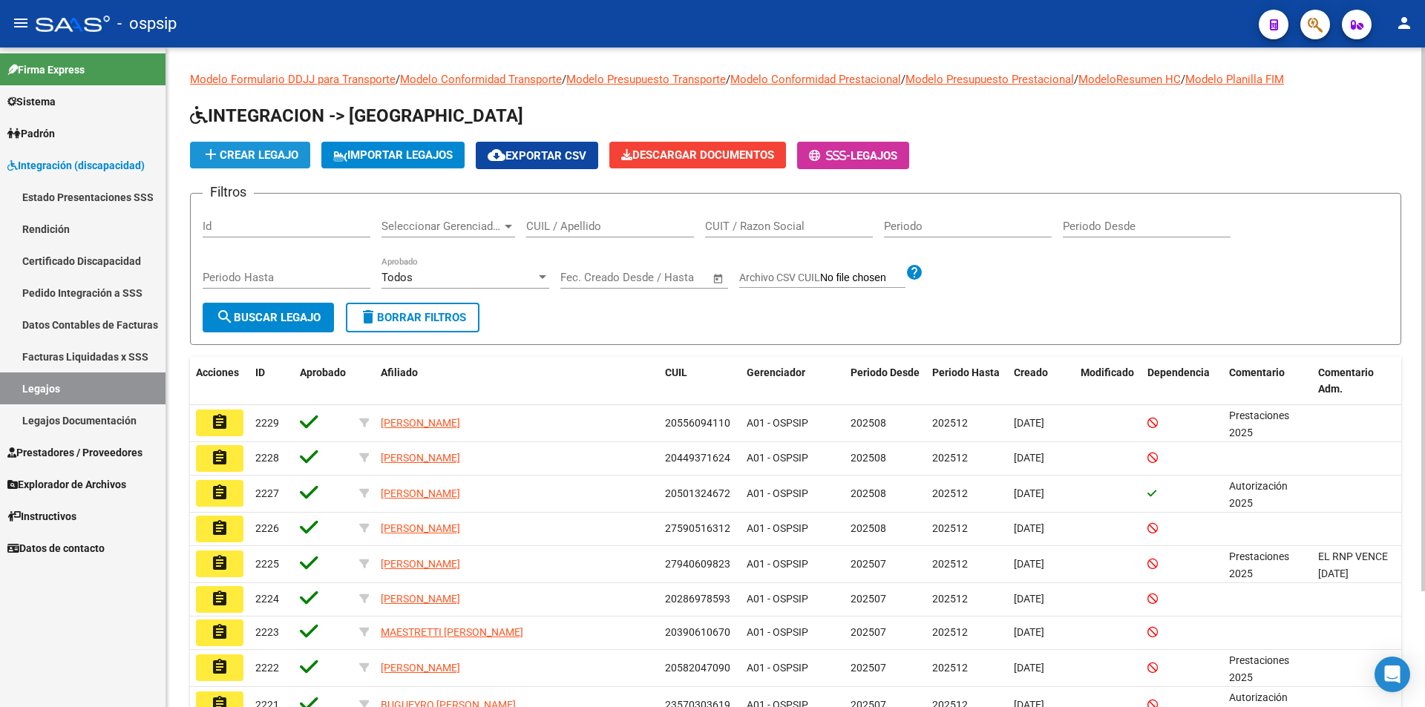
click at [298, 151] on span "add Crear Legajo" at bounding box center [250, 154] width 97 height 13
click at [518, 153] on span "cloud_download Exportar CSV" at bounding box center [537, 155] width 99 height 13
click at [506, 151] on mat-icon "cloud_download" at bounding box center [497, 155] width 18 height 18
click at [494, 152] on button "cloud_download Exportar CSV" at bounding box center [537, 155] width 122 height 27
click at [574, 154] on span "cloud_download Exportar CSV" at bounding box center [537, 155] width 99 height 13
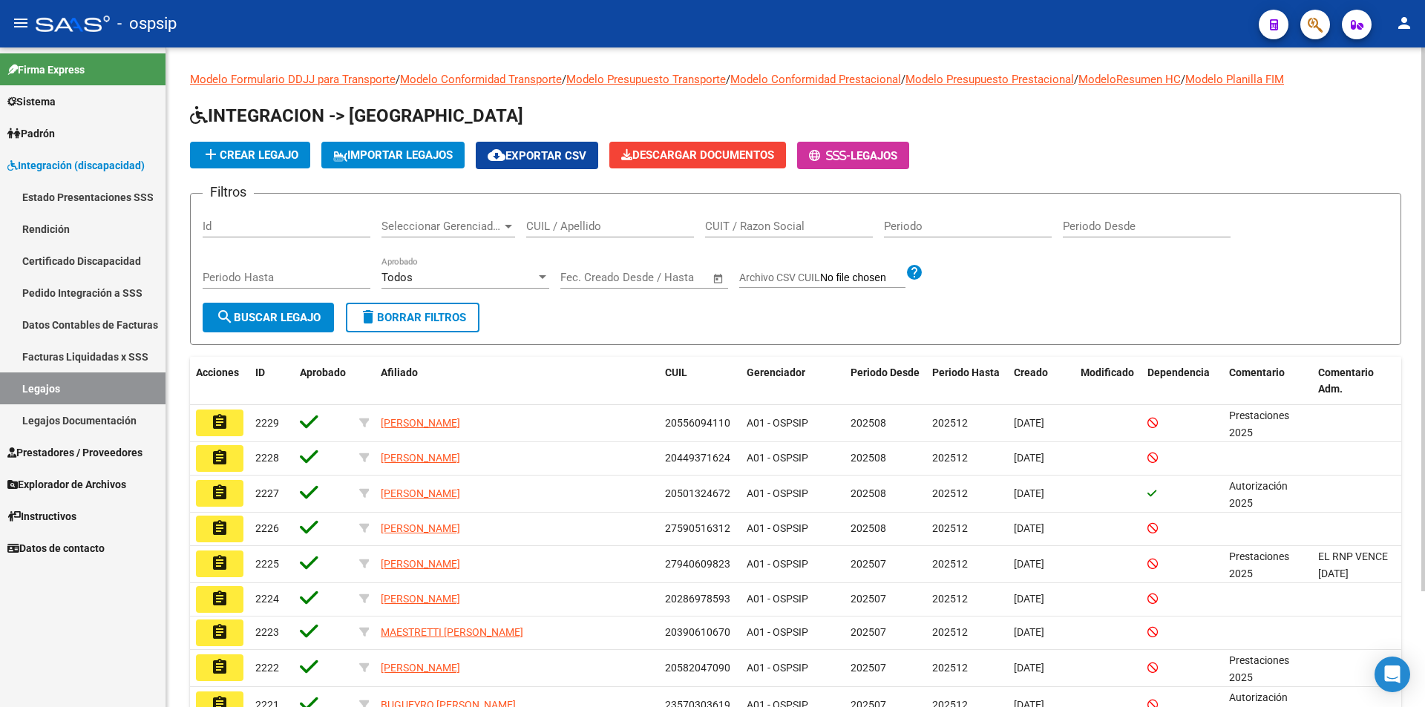
click at [295, 317] on span "search Buscar Legajo" at bounding box center [268, 317] width 105 height 13
click at [529, 160] on span "cloud_download Exportar CSV" at bounding box center [537, 155] width 99 height 13
drag, startPoint x: 601, startPoint y: 328, endPoint x: 604, endPoint y: 315, distance: 13.5
click at [602, 324] on form "Filtros Id Seleccionar Gerenciador Seleccionar Gerenciador CUIL / Apellido CUIT…" at bounding box center [795, 269] width 1211 height 152
click at [558, 153] on span "cloud_download Exportar CSV" at bounding box center [537, 155] width 99 height 13
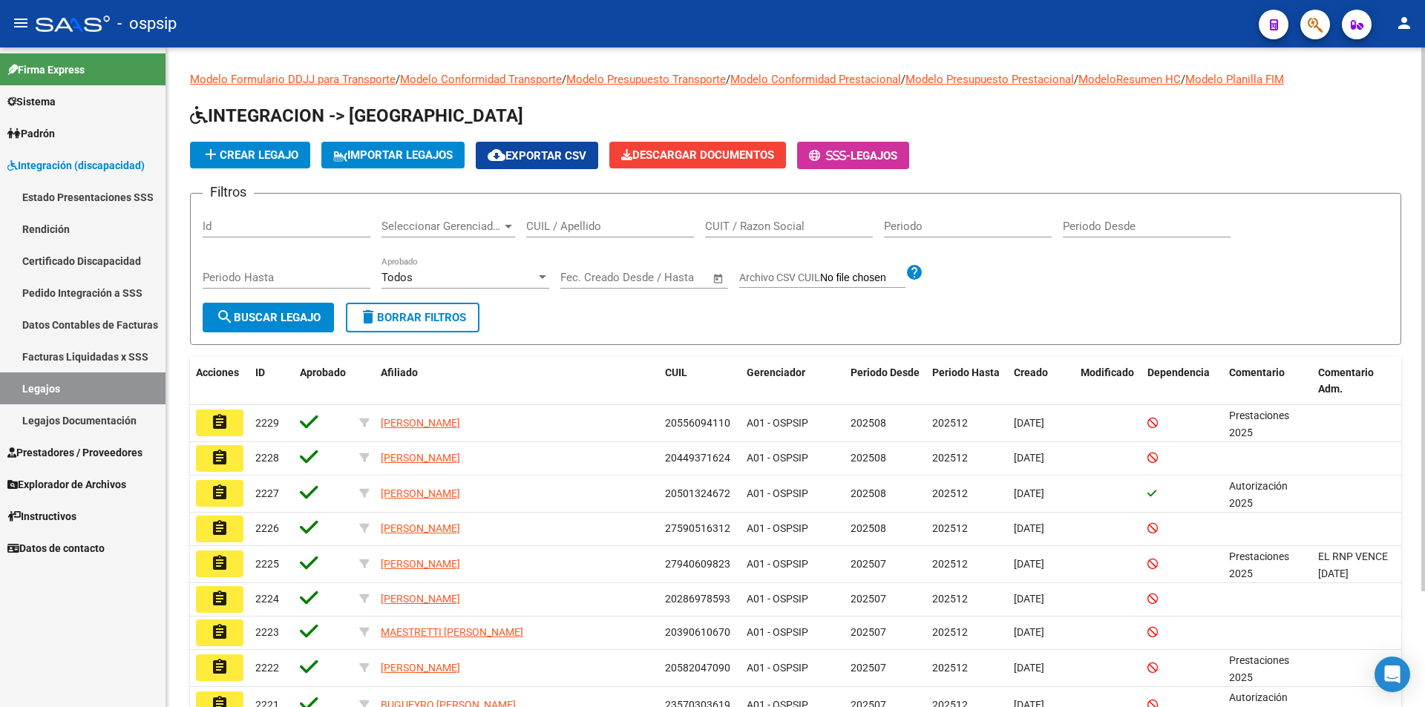
click at [560, 224] on input "CUIL / Apellido" at bounding box center [610, 226] width 168 height 13
paste input "20382299990"
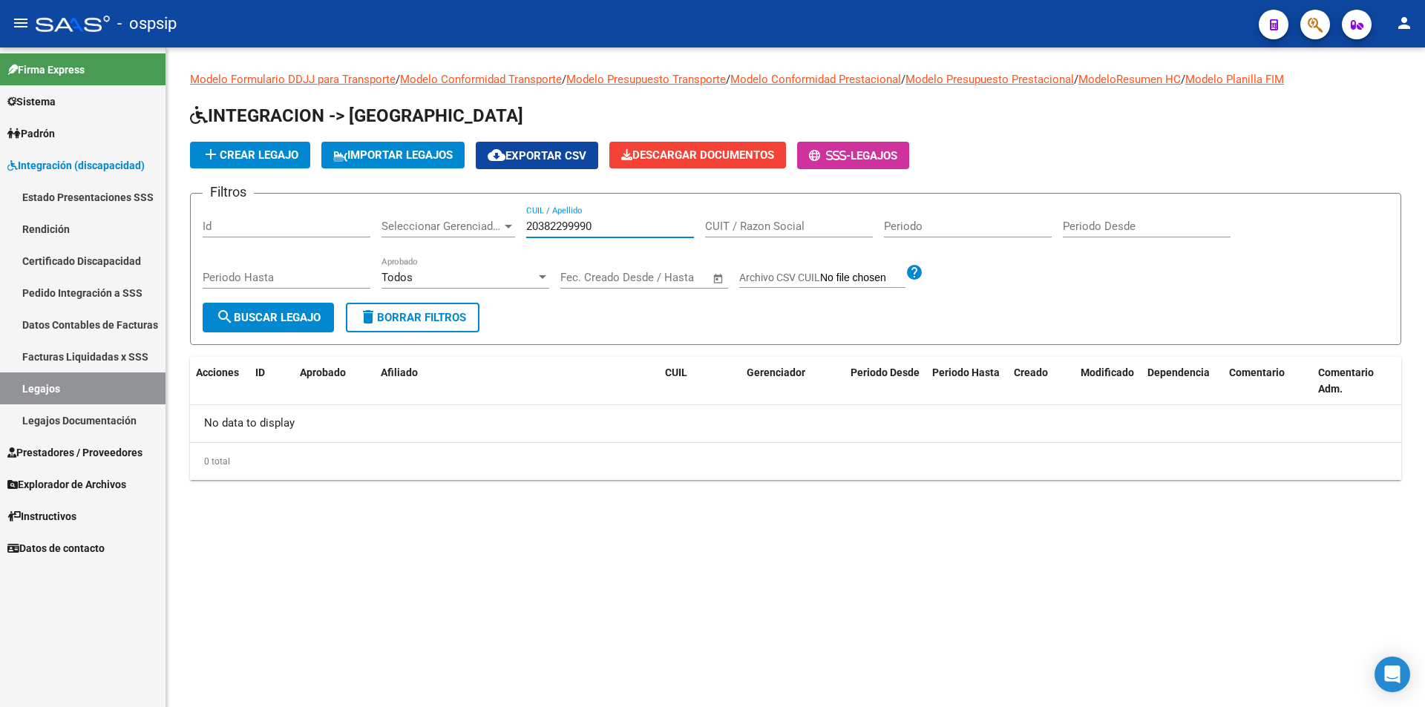
drag, startPoint x: 609, startPoint y: 224, endPoint x: 497, endPoint y: 218, distance: 112.3
click at [497, 223] on div "Filtros Id Seleccionar Gerenciador Seleccionar Gerenciador 20382299990 CUIL / A…" at bounding box center [796, 254] width 1186 height 97
drag, startPoint x: 569, startPoint y: 230, endPoint x: 492, endPoint y: 230, distance: 76.5
click at [492, 230] on div "Filtros Id Seleccionar Gerenciador Seleccionar Gerenciador GERE CUIL / Apellido…" at bounding box center [796, 254] width 1186 height 97
paste input "20566313112"
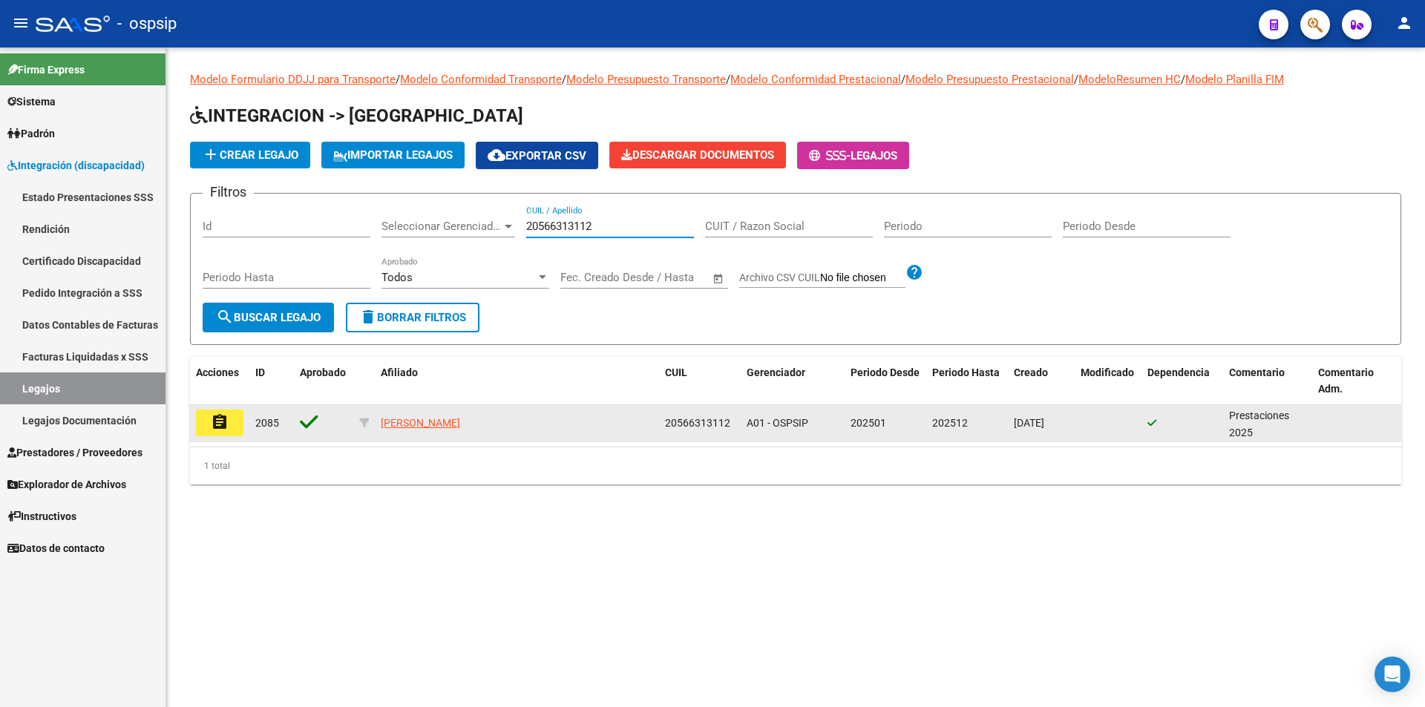
type input "20566313112"
click at [216, 420] on mat-icon "assignment" at bounding box center [220, 422] width 18 height 18
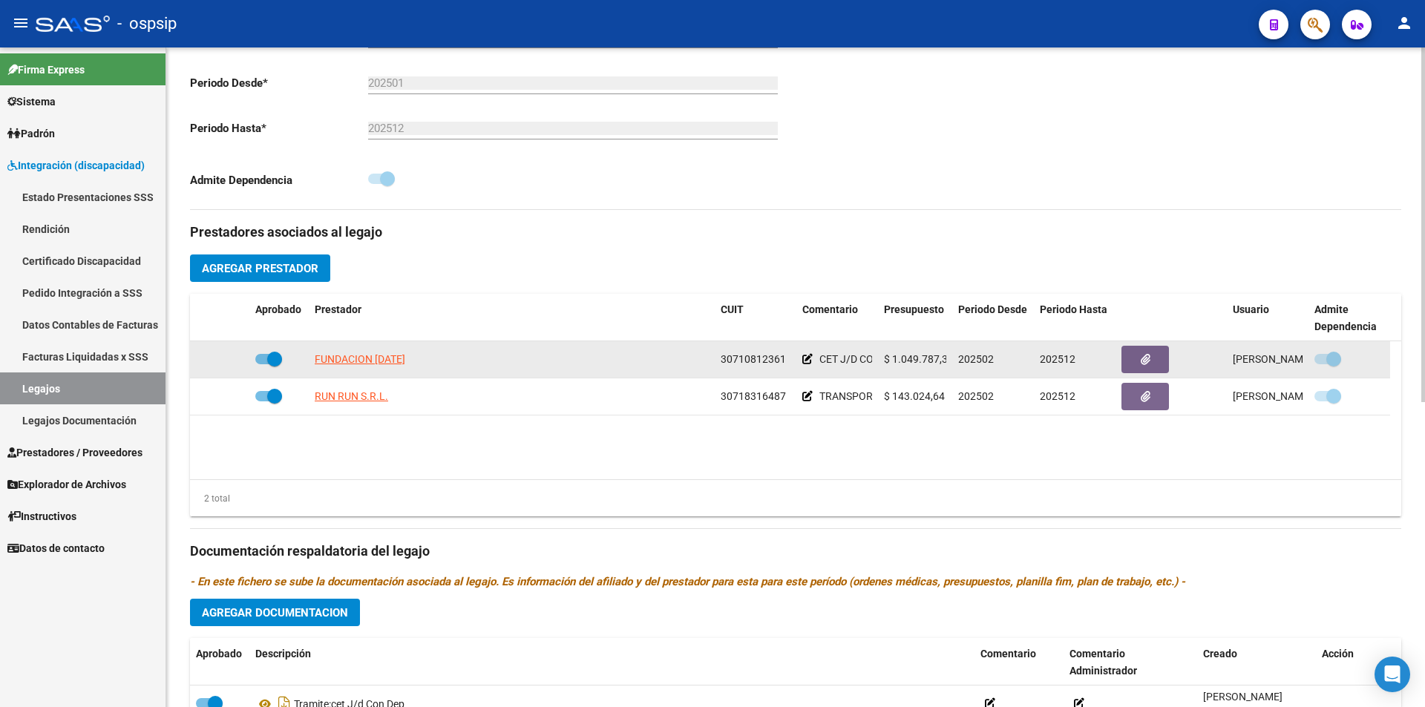
scroll to position [371, 0]
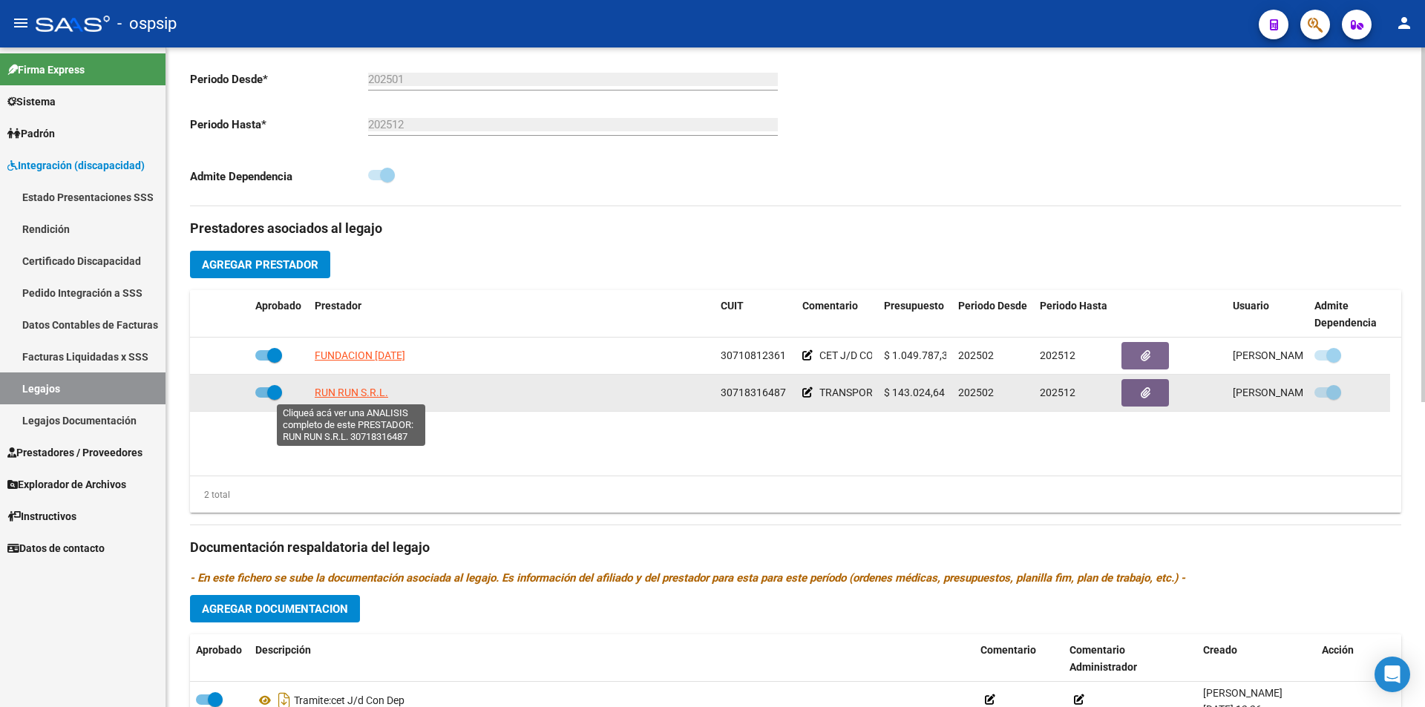
click at [353, 395] on span "RUN RUN S.R.L." at bounding box center [351, 393] width 73 height 12
type textarea "30718316487"
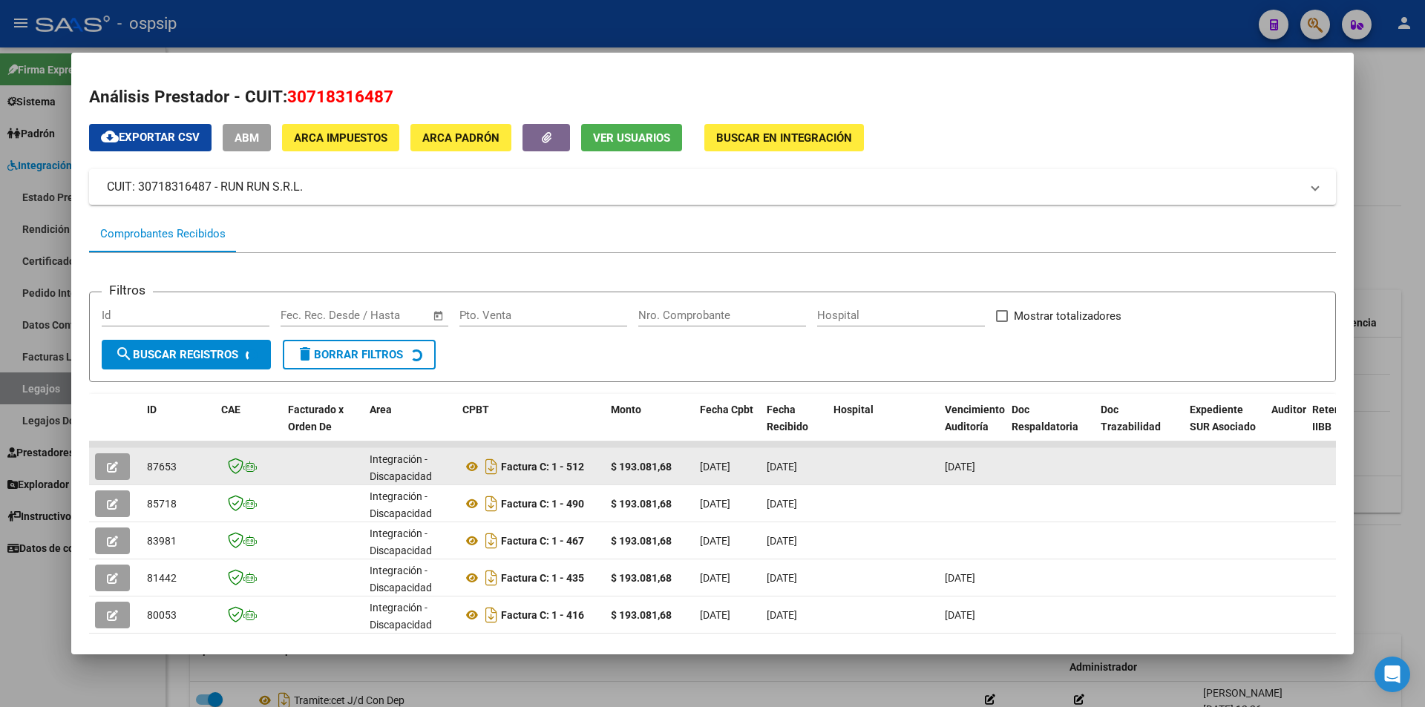
click at [115, 465] on icon "button" at bounding box center [112, 467] width 11 height 11
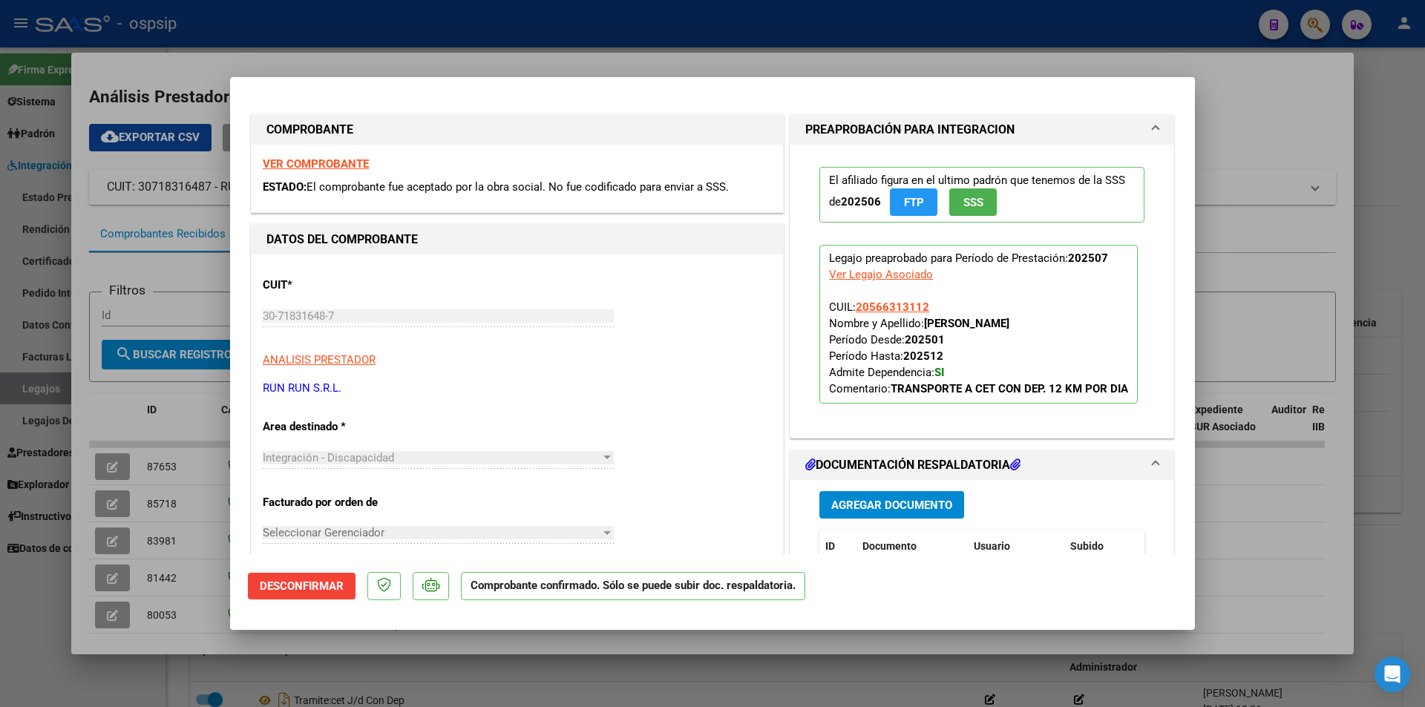
click at [77, 509] on div at bounding box center [712, 353] width 1425 height 707
type input "$ 0,00"
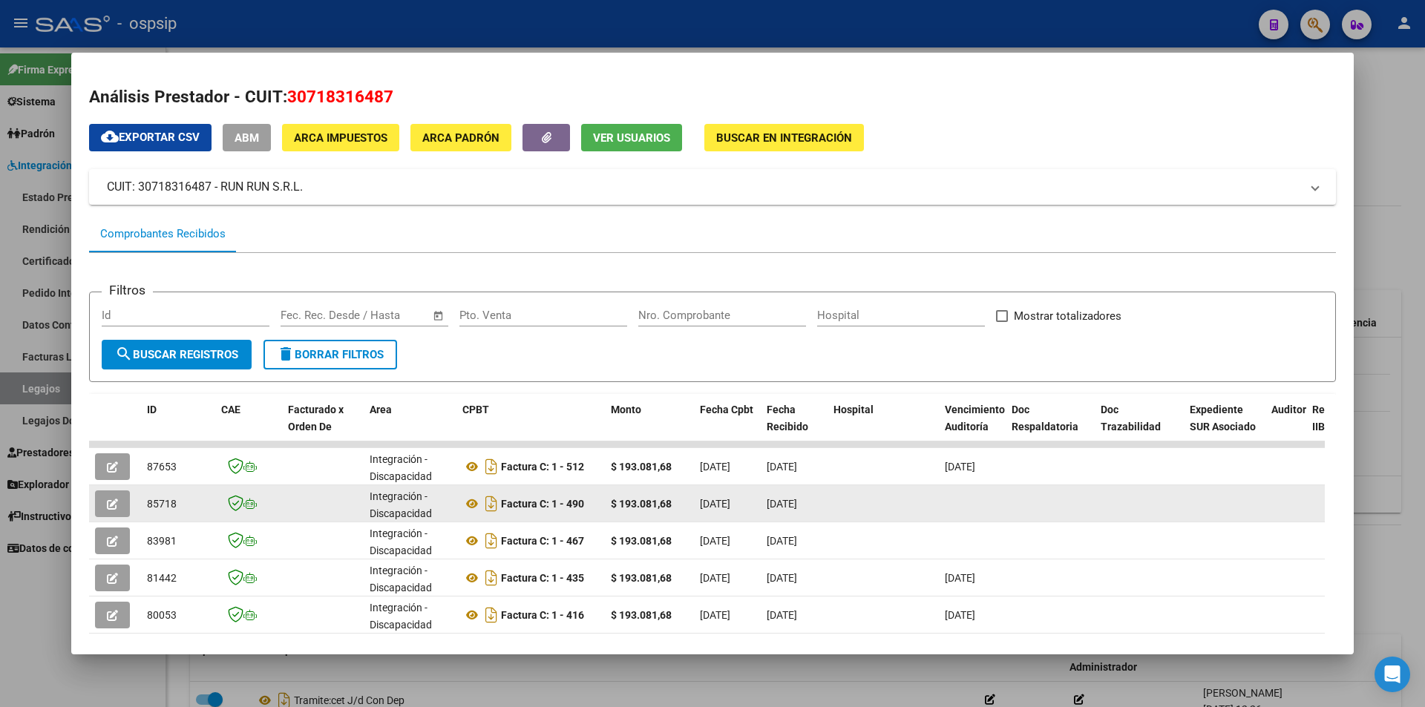
click at [106, 512] on button "button" at bounding box center [112, 504] width 35 height 27
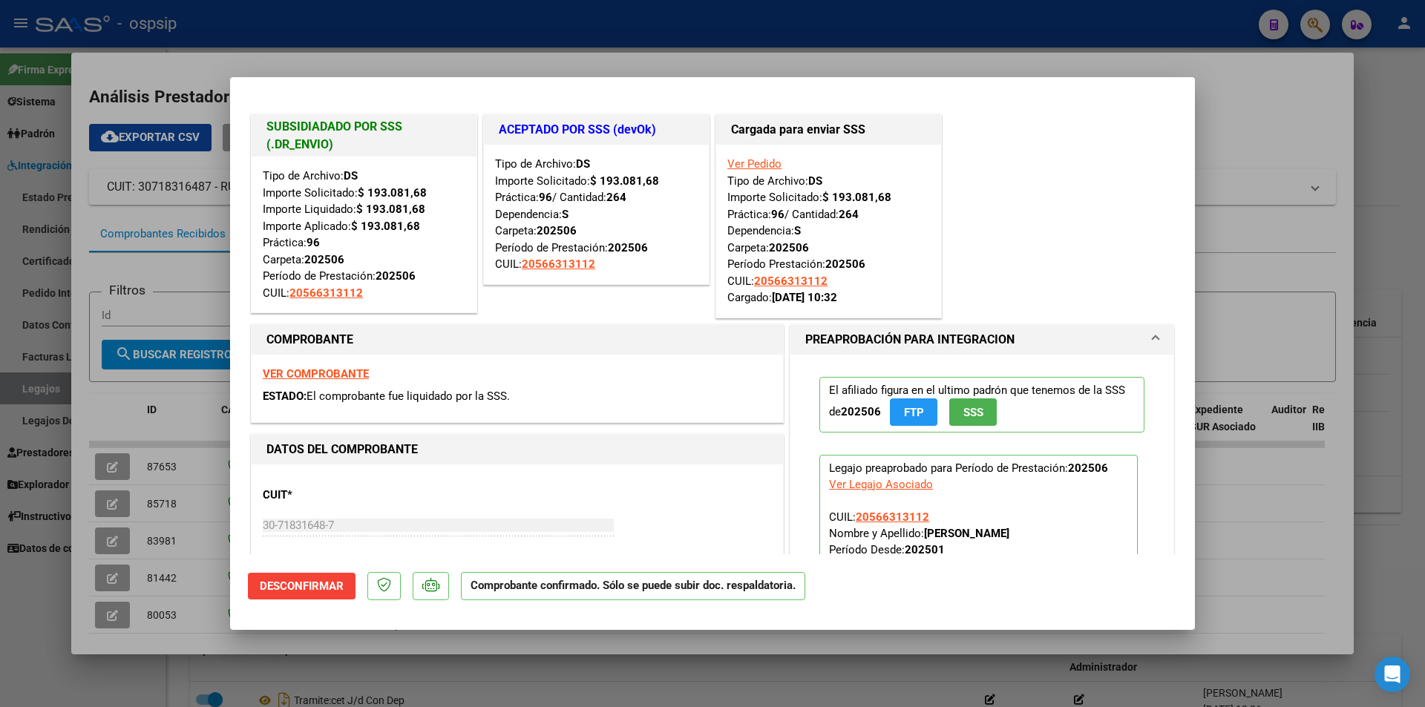
click at [89, 524] on div at bounding box center [712, 353] width 1425 height 707
type input "$ 0,00"
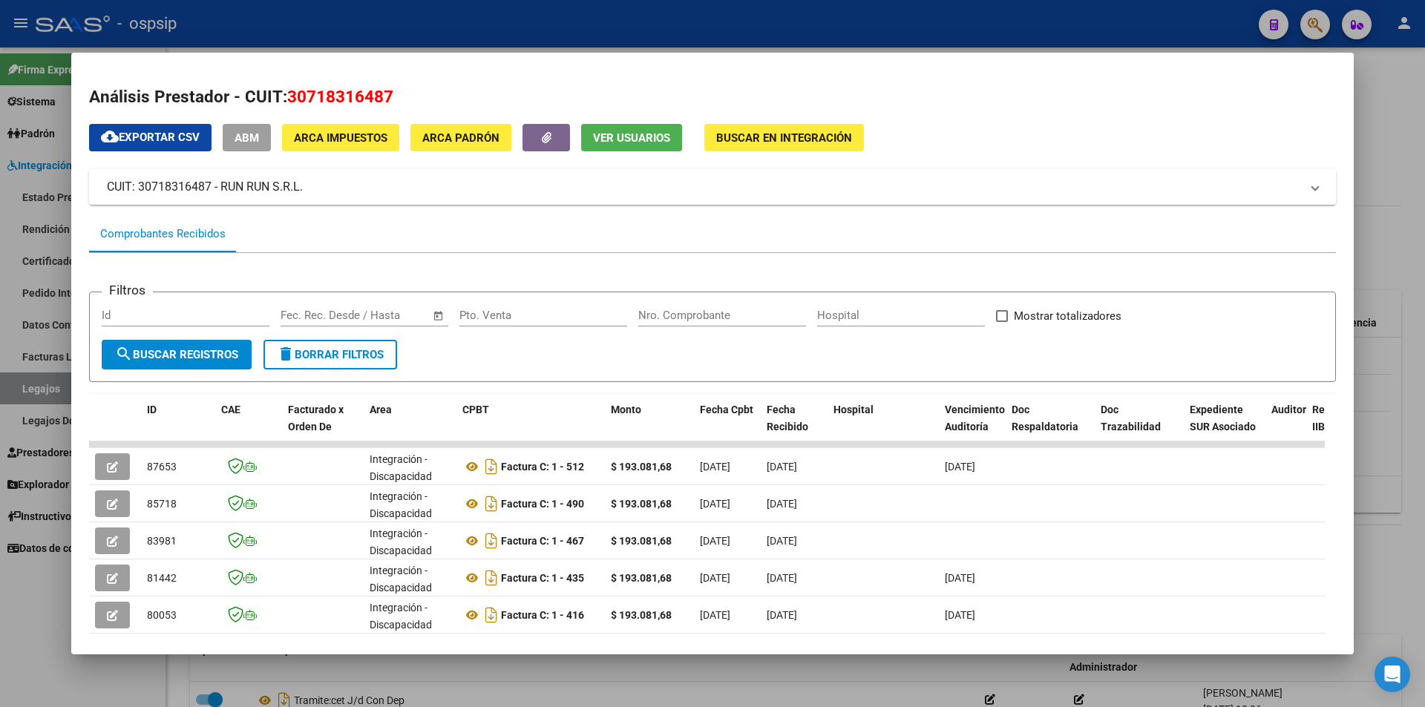
click at [52, 629] on div at bounding box center [712, 353] width 1425 height 707
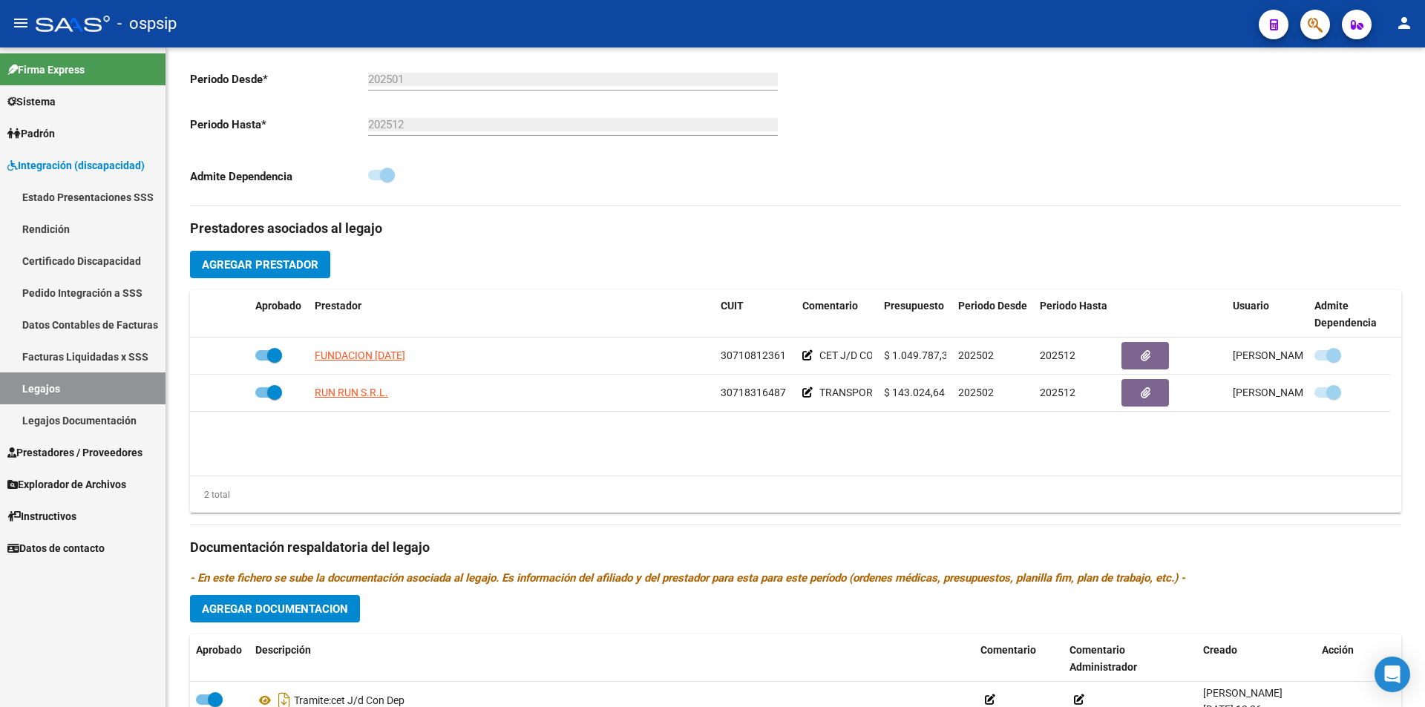
click at [131, 388] on link "Legajos" at bounding box center [83, 389] width 166 height 32
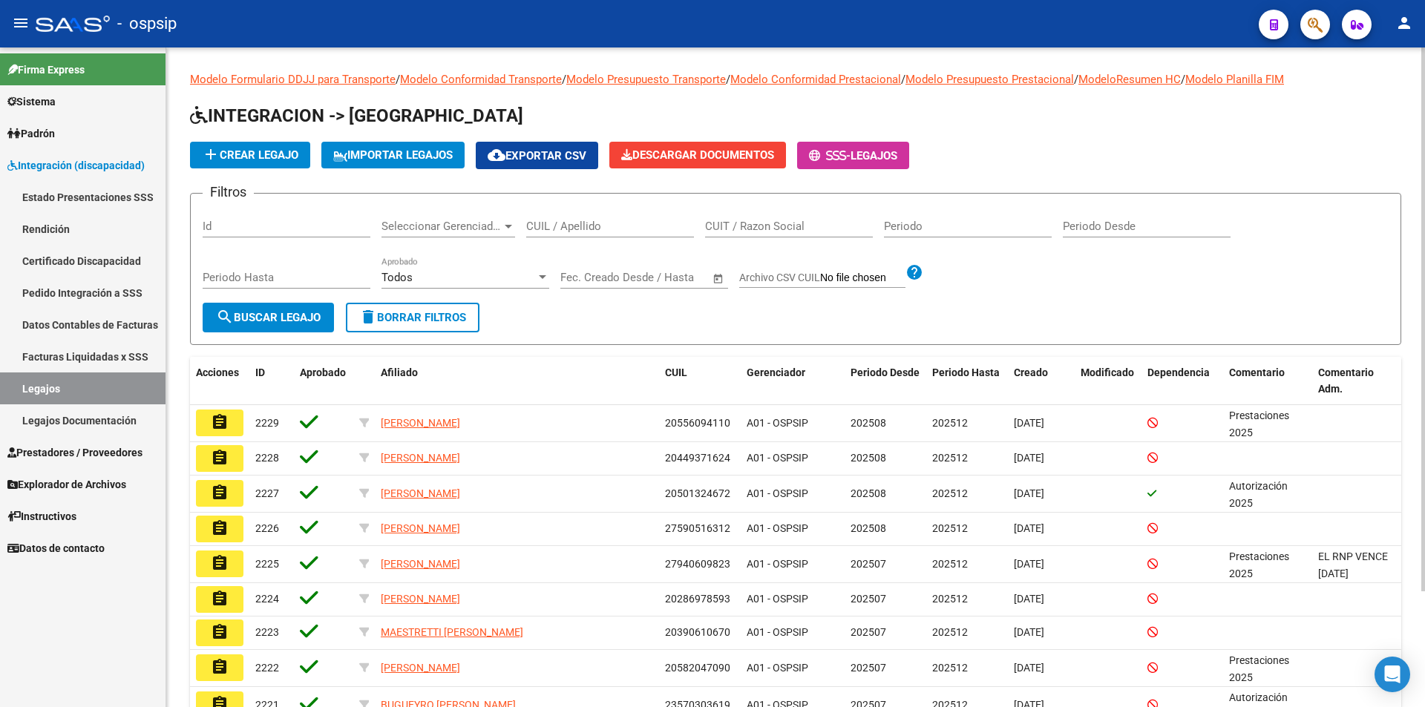
click at [564, 226] on input "CUIL / Apellido" at bounding box center [610, 226] width 168 height 13
paste input "20570923618"
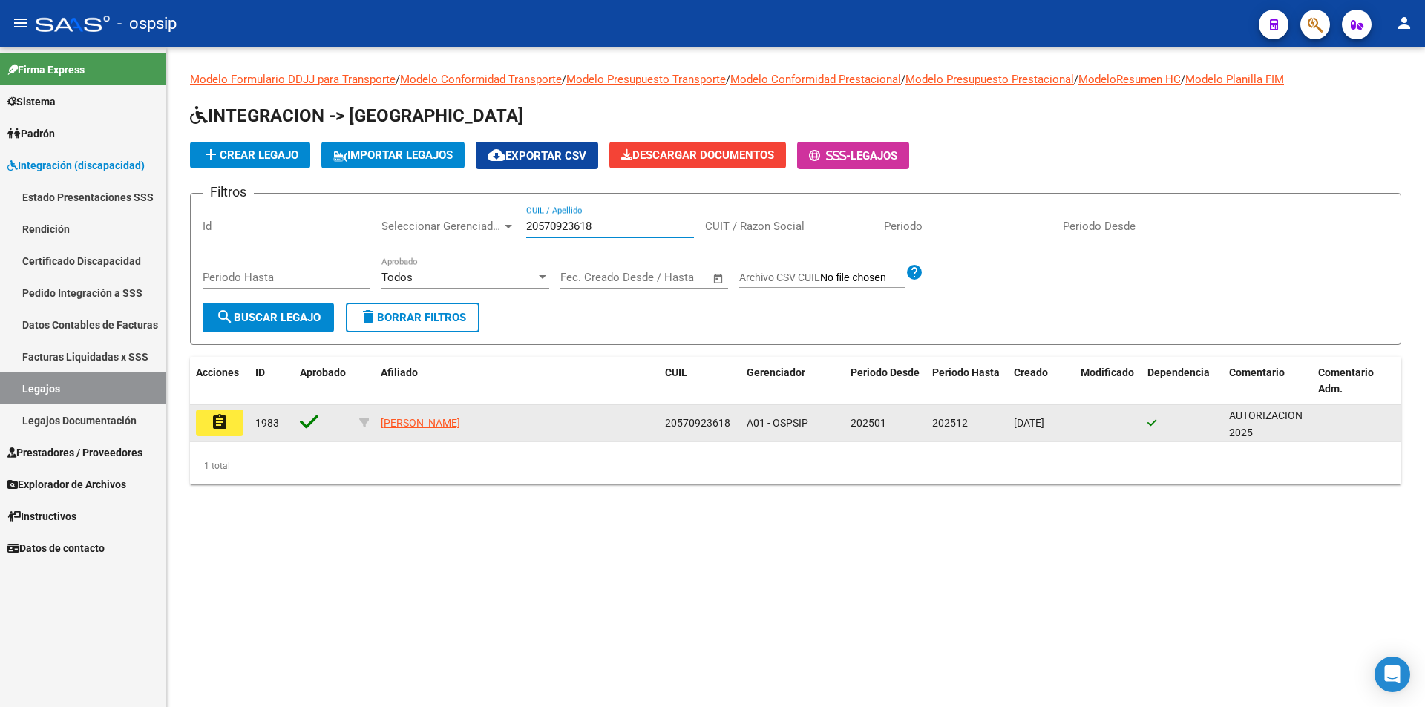
type input "20570923618"
click at [226, 424] on mat-icon "assignment" at bounding box center [220, 422] width 18 height 18
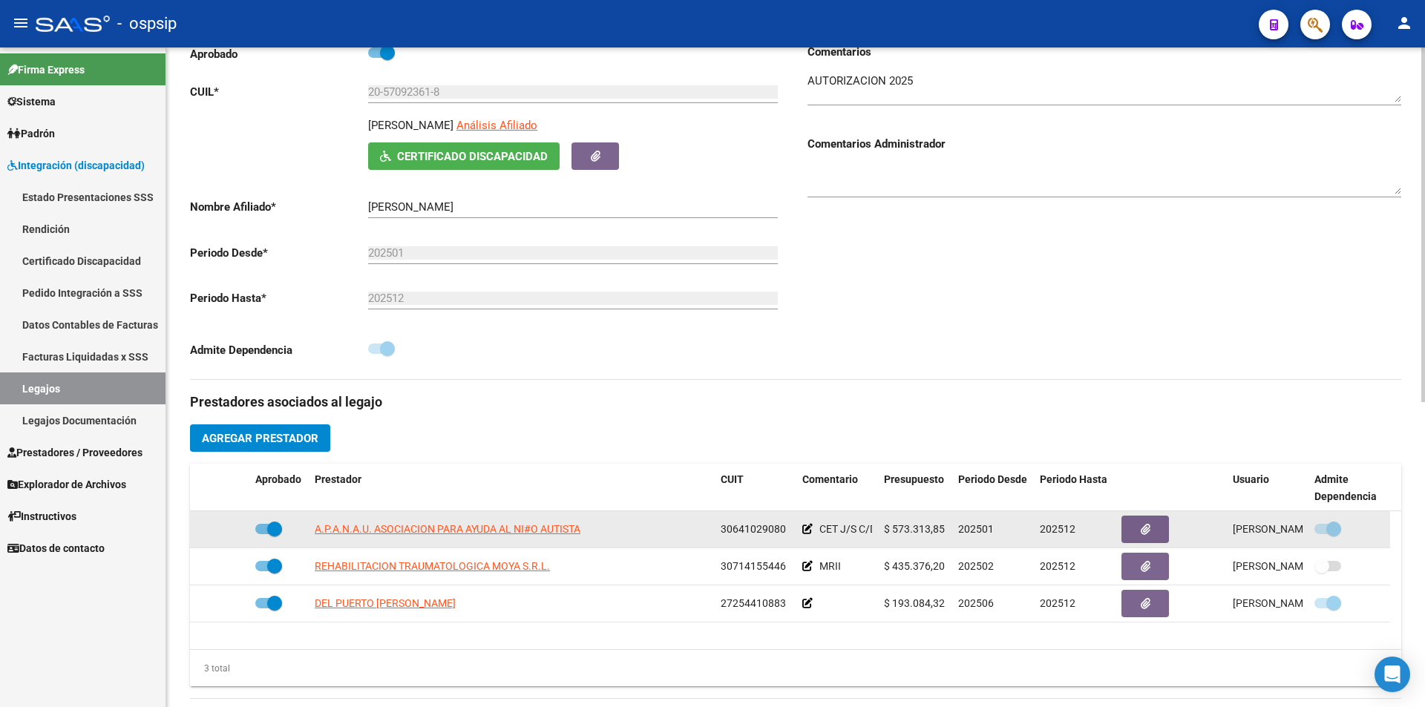
scroll to position [223, 0]
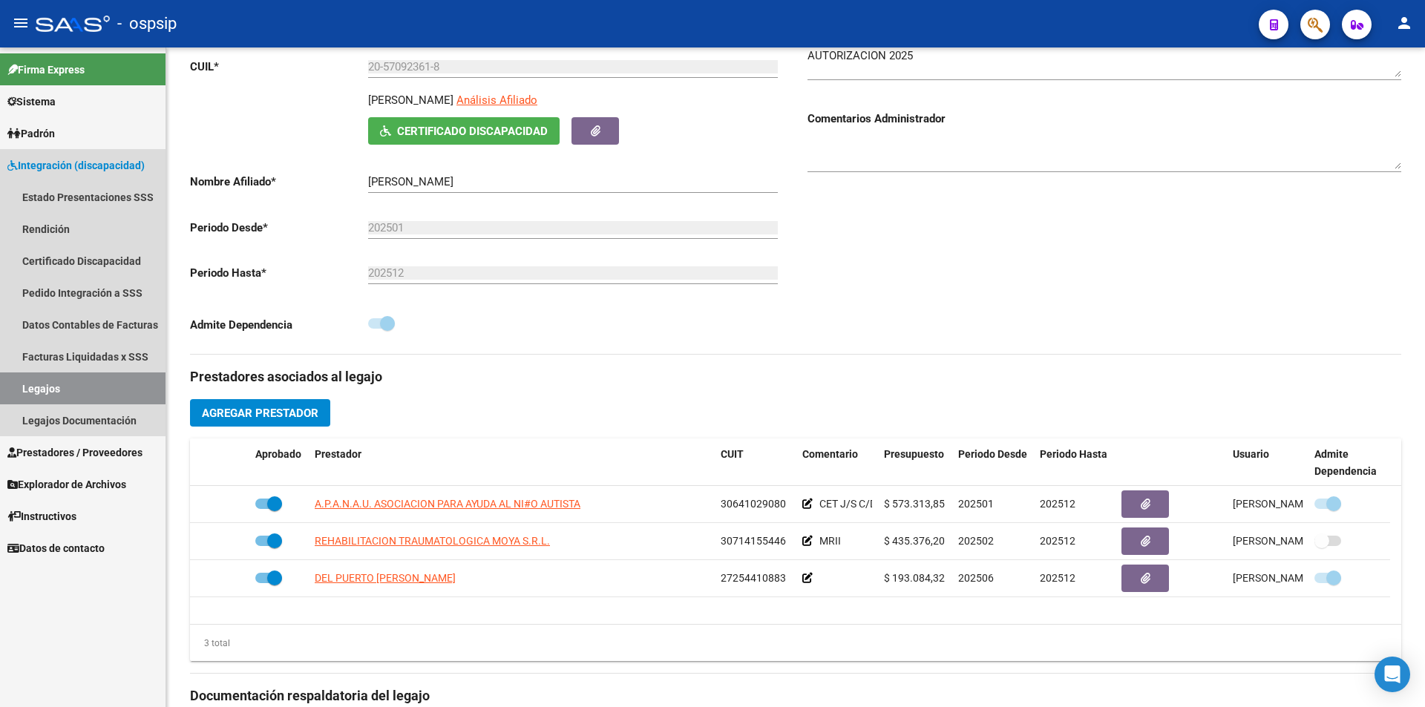
click at [127, 388] on link "Legajos" at bounding box center [83, 389] width 166 height 32
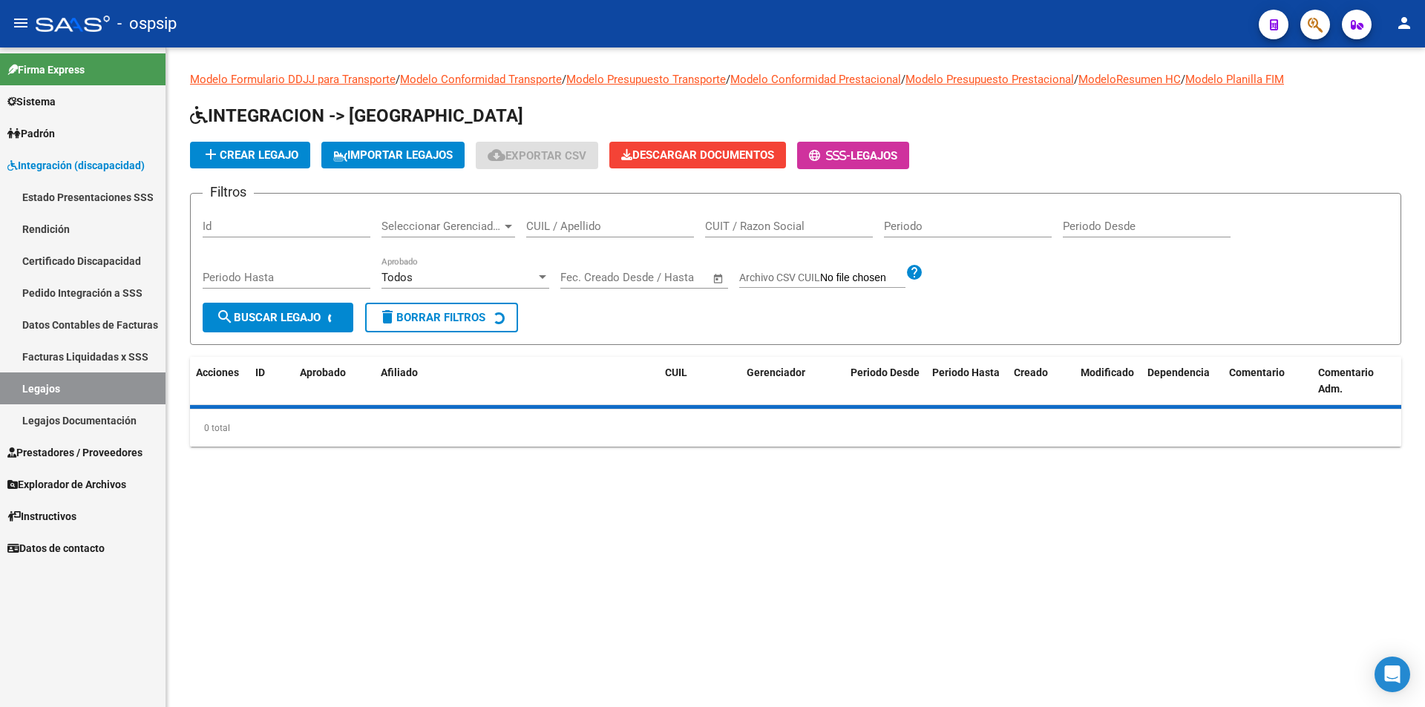
click at [557, 229] on input "CUIL / Apellido" at bounding box center [610, 226] width 168 height 13
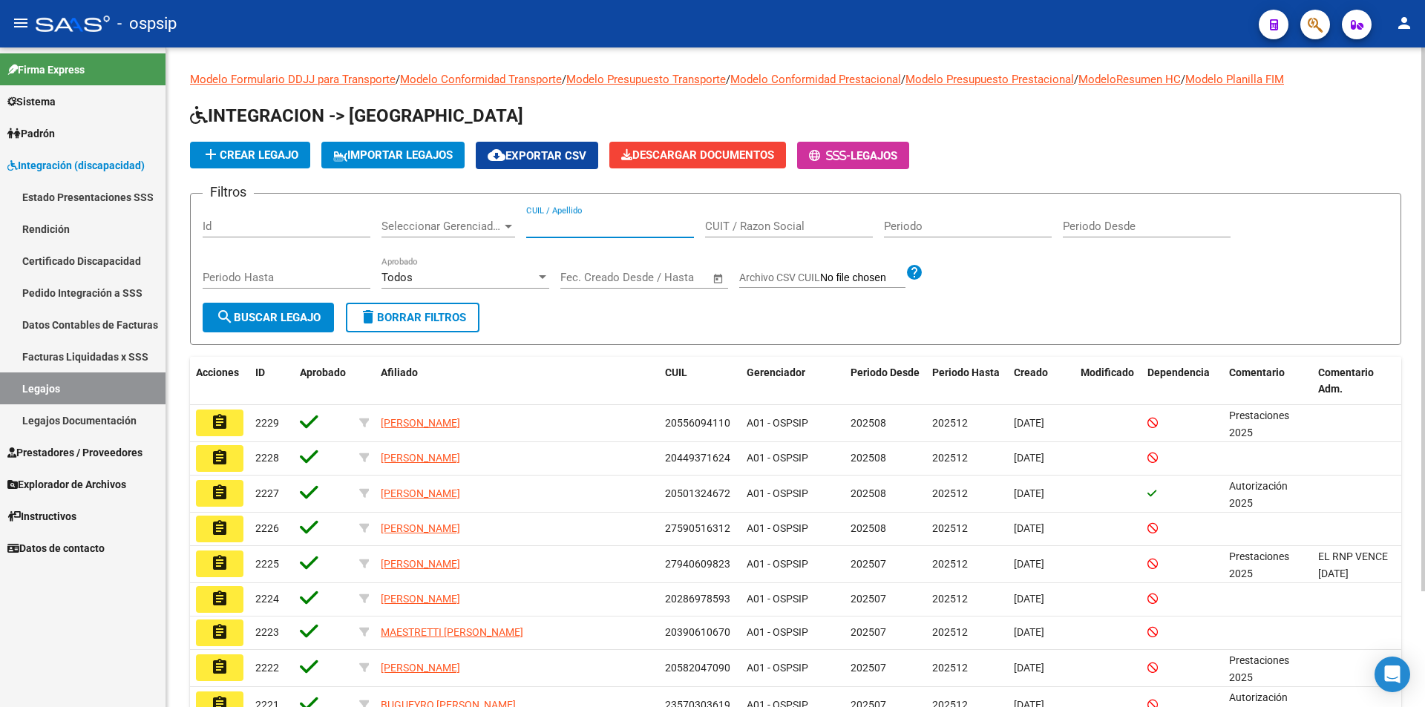
paste input "20568591268"
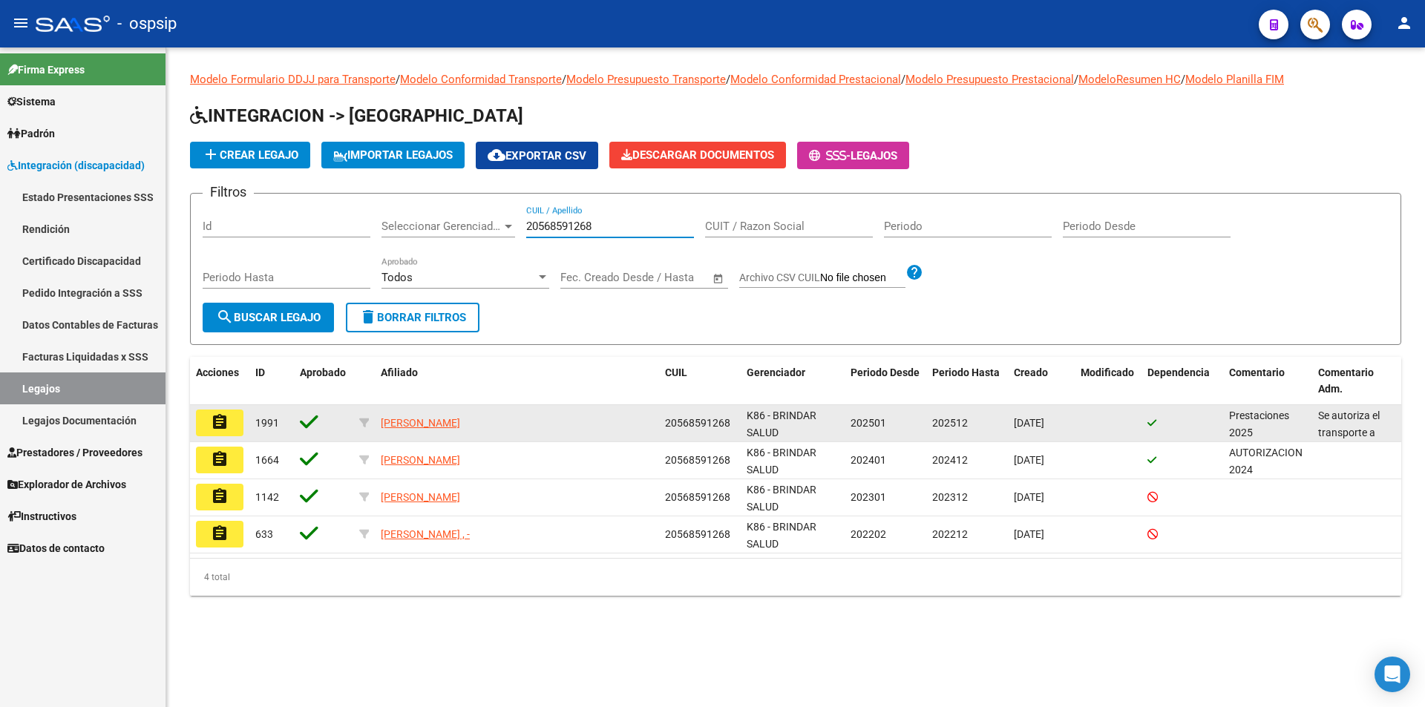
type input "20568591268"
click at [218, 424] on mat-icon "assignment" at bounding box center [220, 422] width 18 height 18
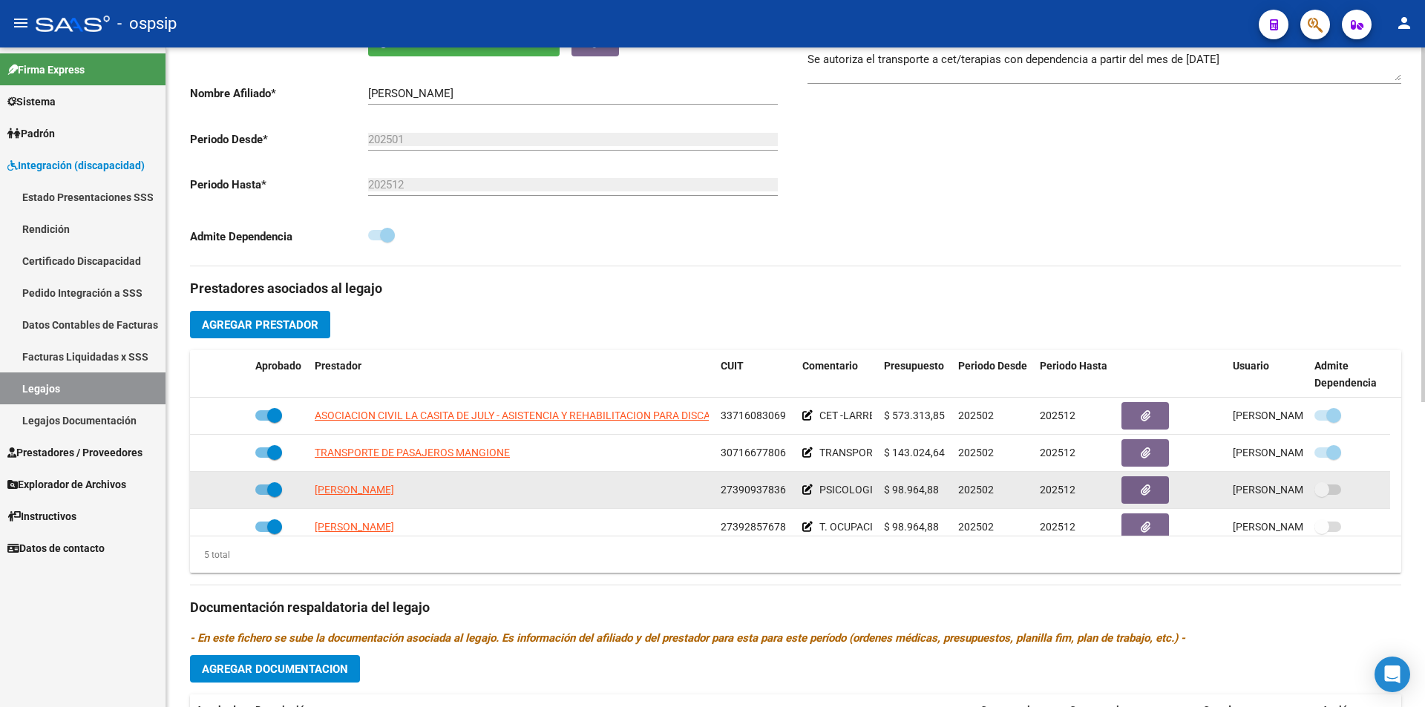
scroll to position [74, 0]
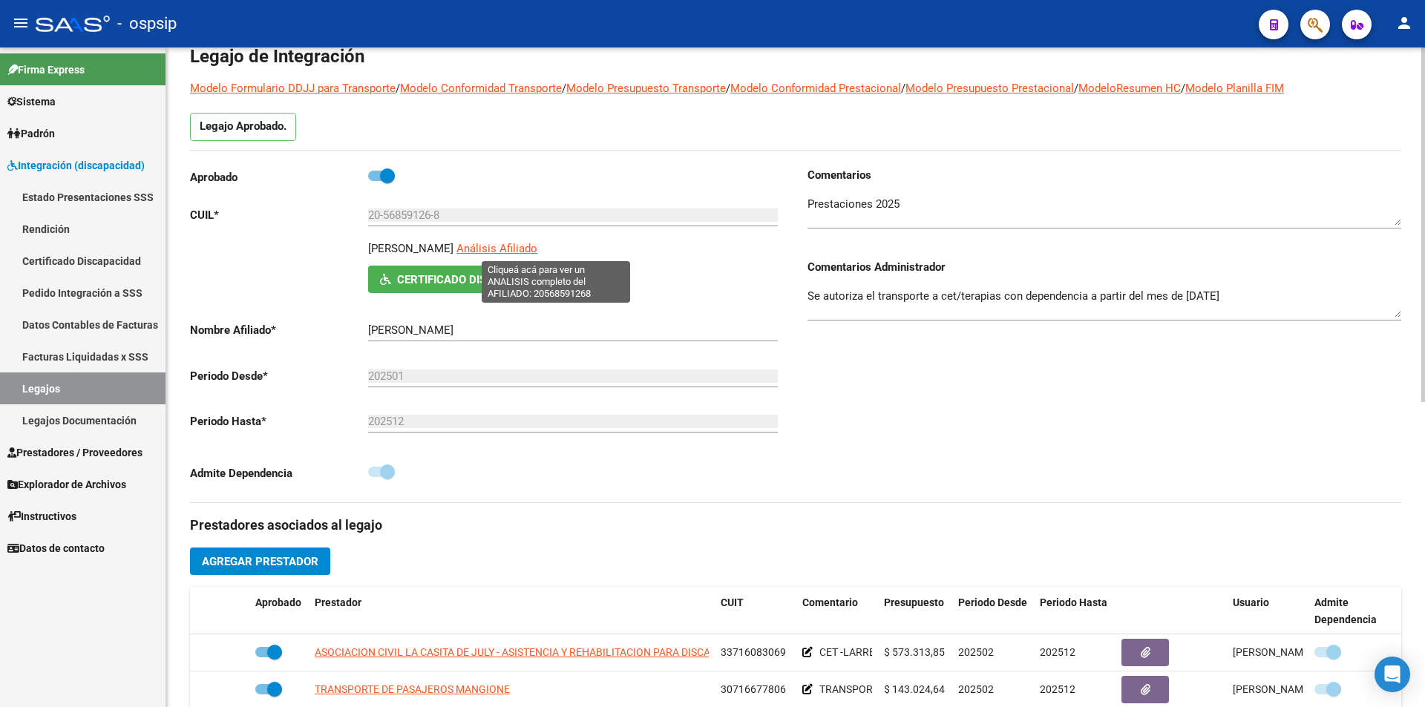
click at [537, 246] on span "Análisis Afiliado" at bounding box center [497, 248] width 81 height 13
type textarea "20568591268"
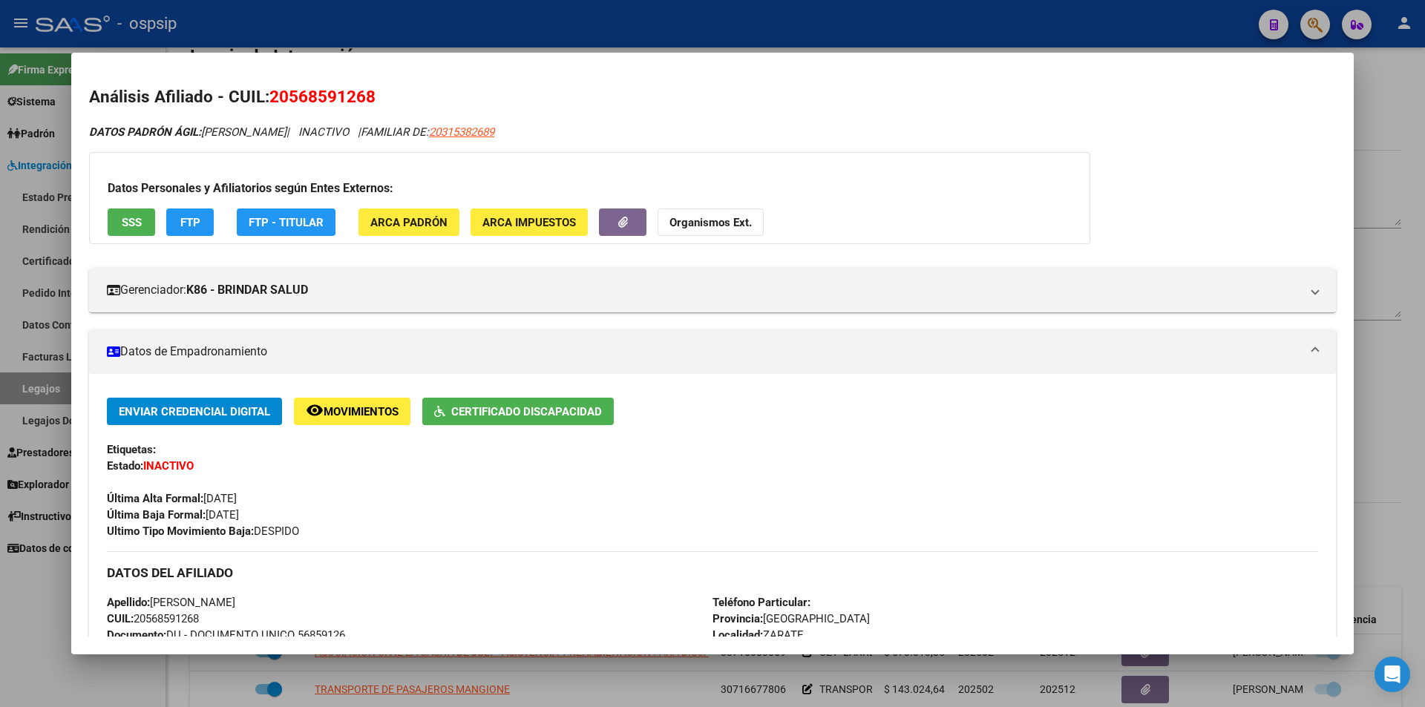
click at [501, 40] on div at bounding box center [712, 353] width 1425 height 707
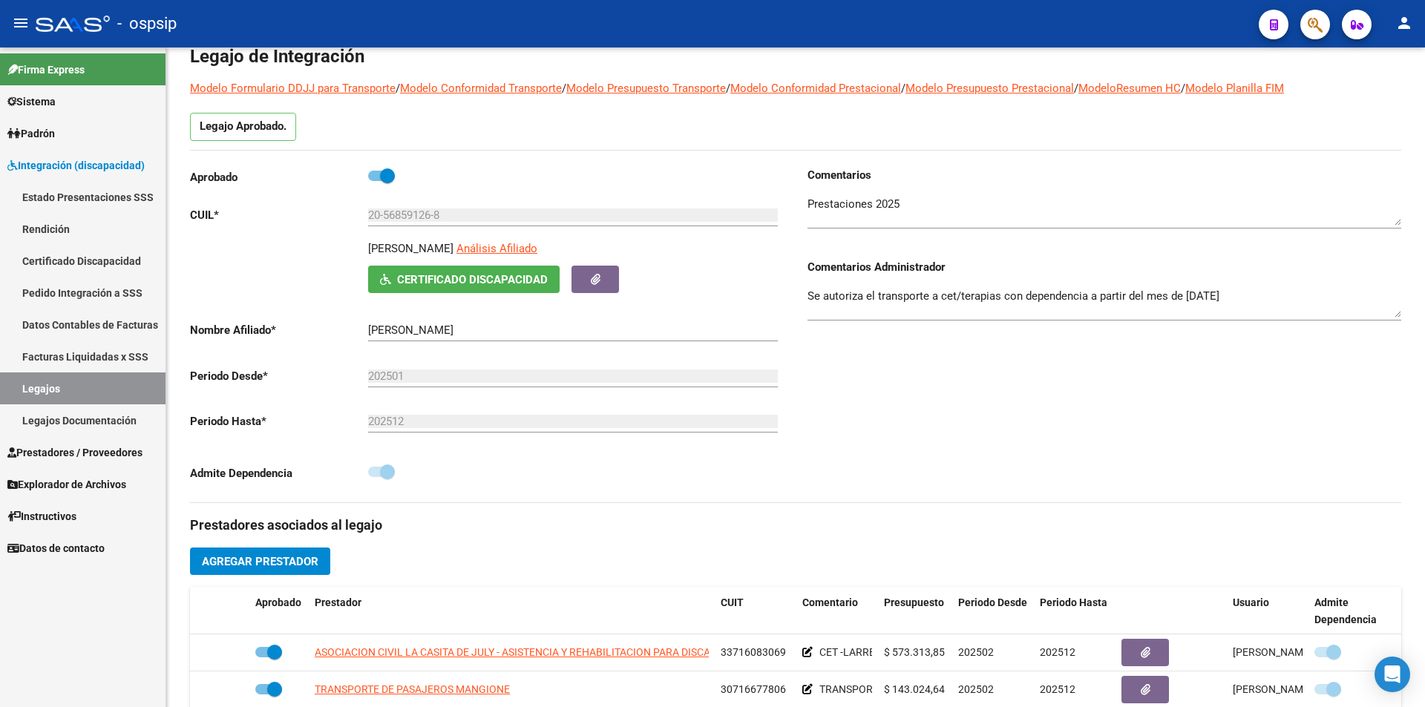
click at [493, 27] on div "- ospsip" at bounding box center [641, 23] width 1211 height 33
click at [372, 177] on span at bounding box center [381, 176] width 27 height 10
click at [375, 181] on input "checkbox" at bounding box center [375, 181] width 1 height 1
checkbox input "false"
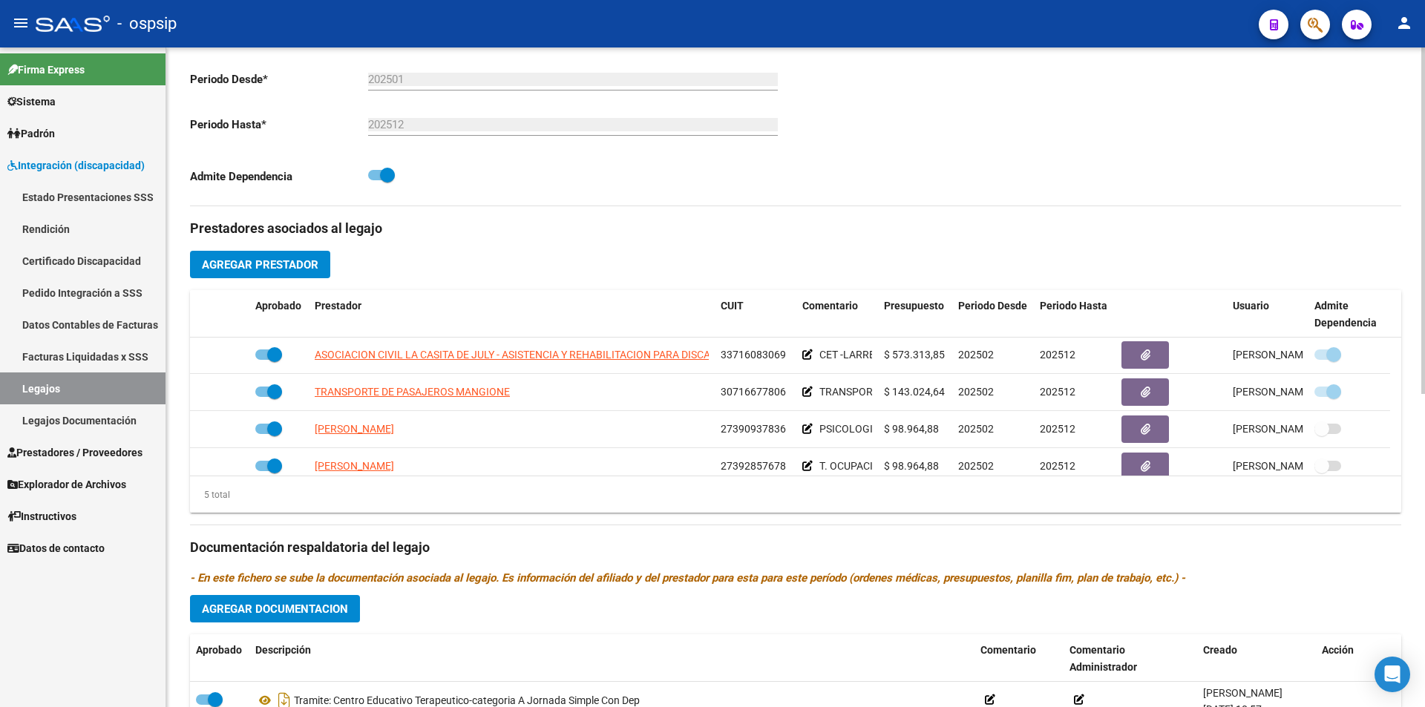
scroll to position [0, 0]
click at [77, 393] on link "Legajos" at bounding box center [83, 389] width 166 height 32
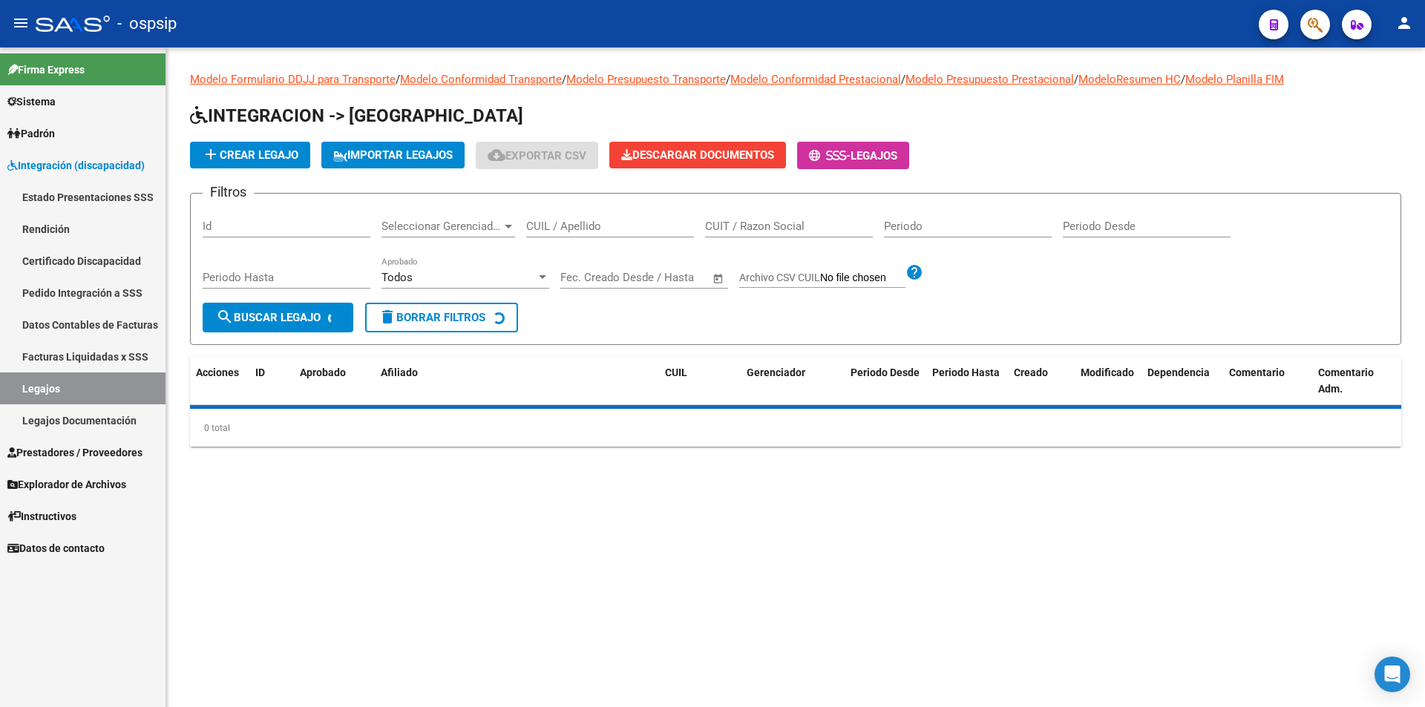
click at [624, 228] on input "CUIL / Apellido" at bounding box center [610, 226] width 168 height 13
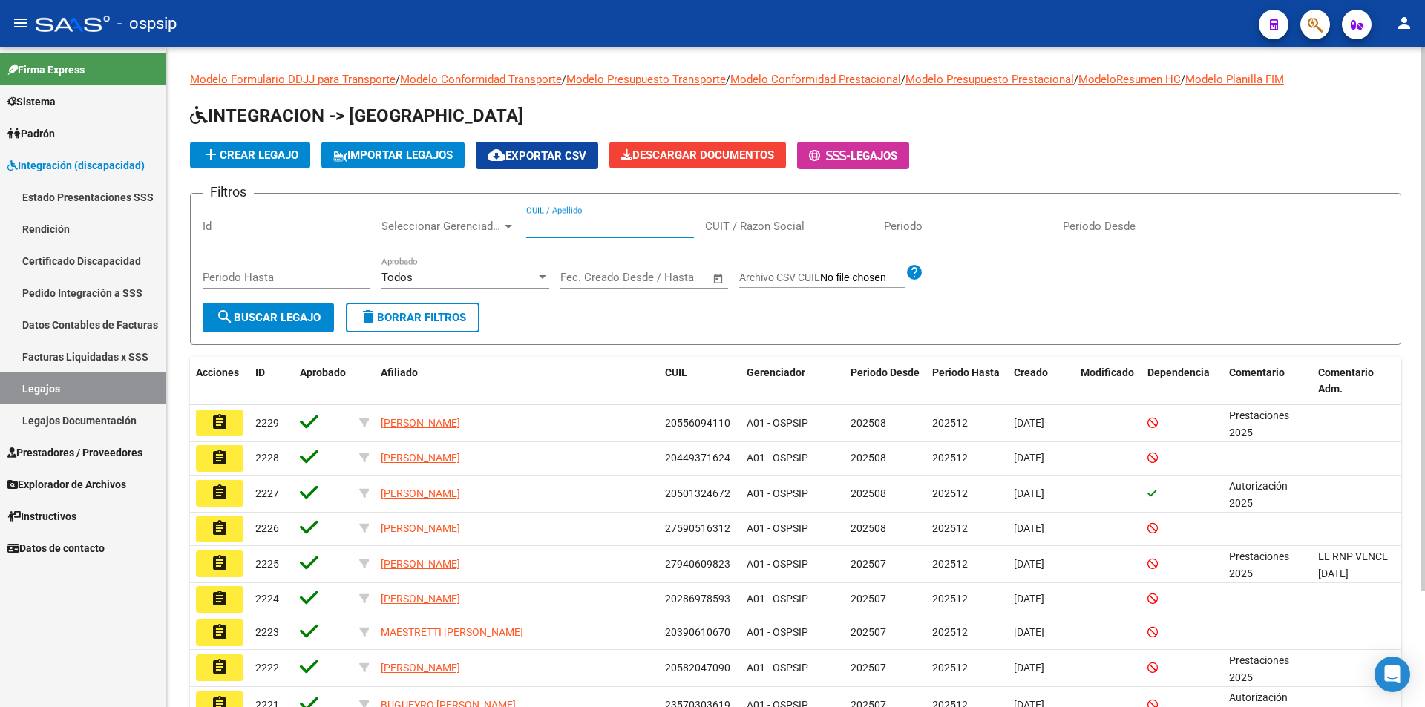
paste input "27554374293"
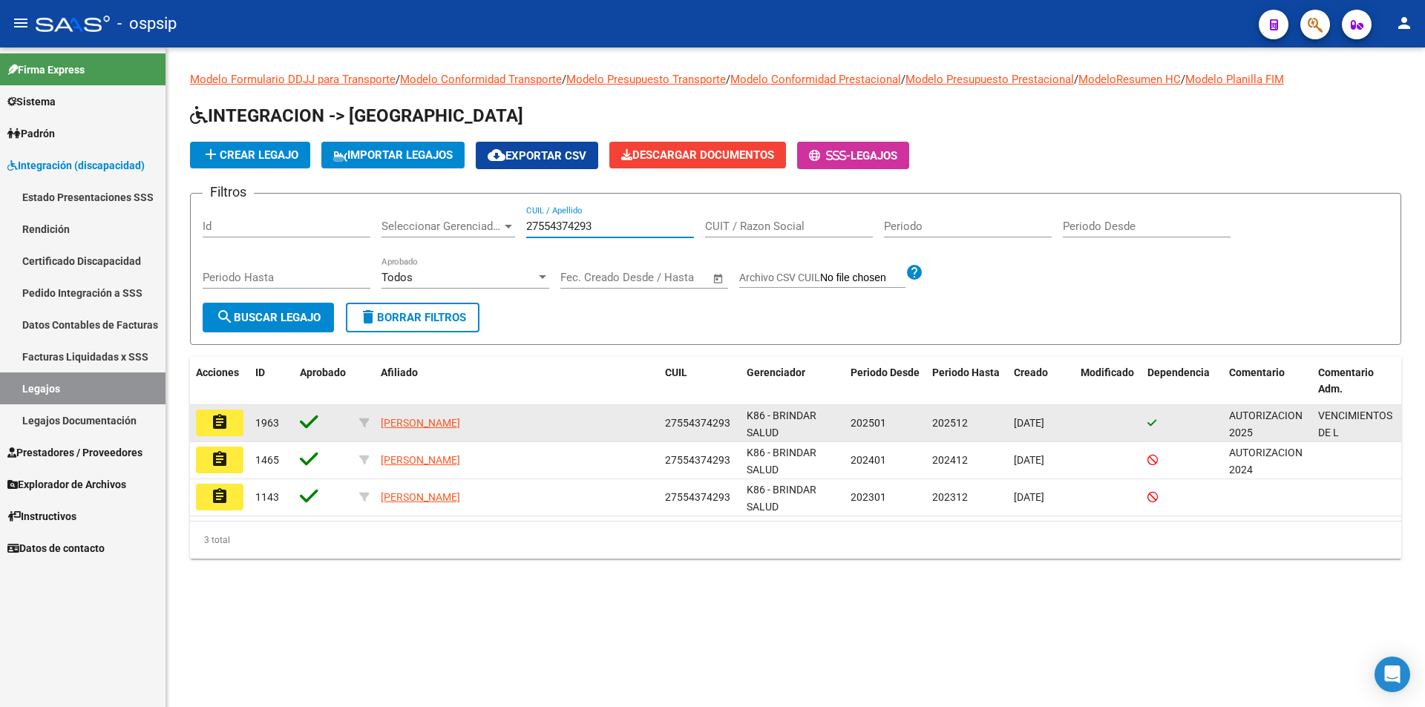
type input "27554374293"
click at [226, 422] on mat-icon "assignment" at bounding box center [220, 422] width 18 height 18
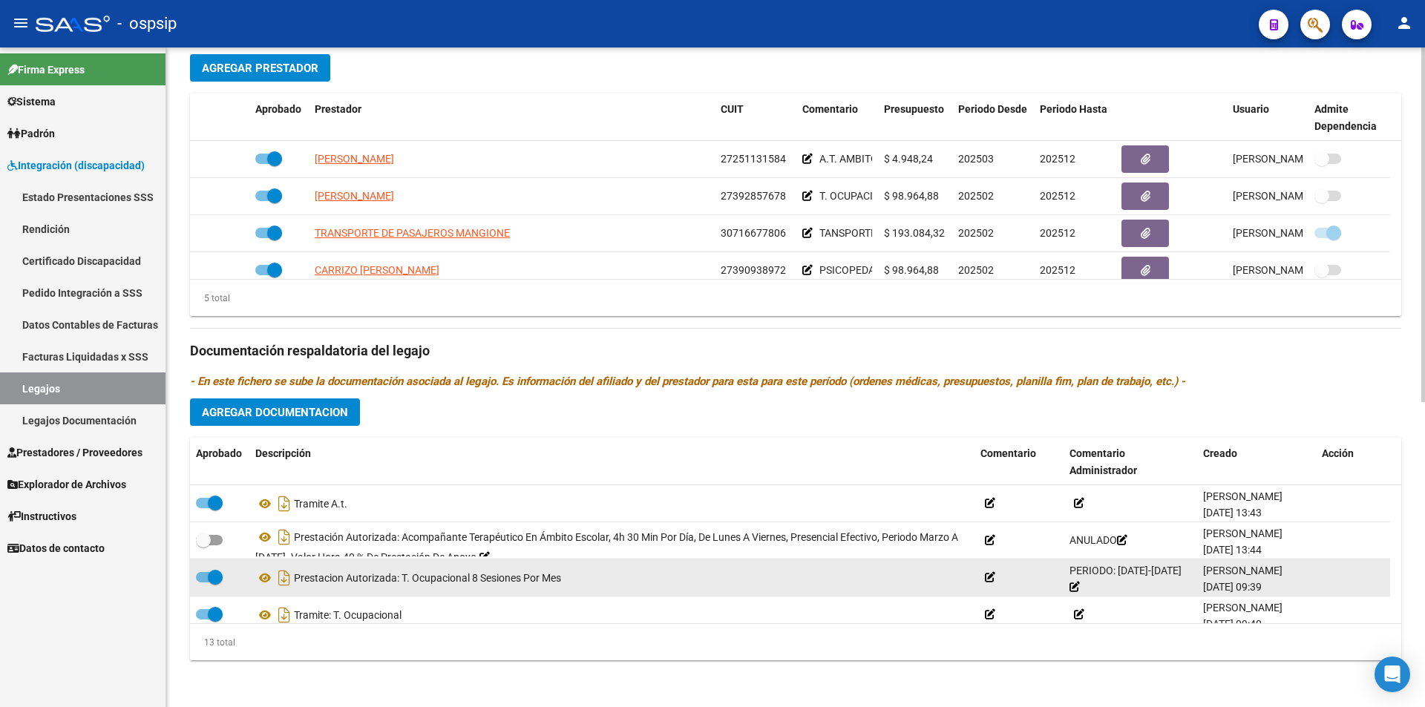
scroll to position [569, 0]
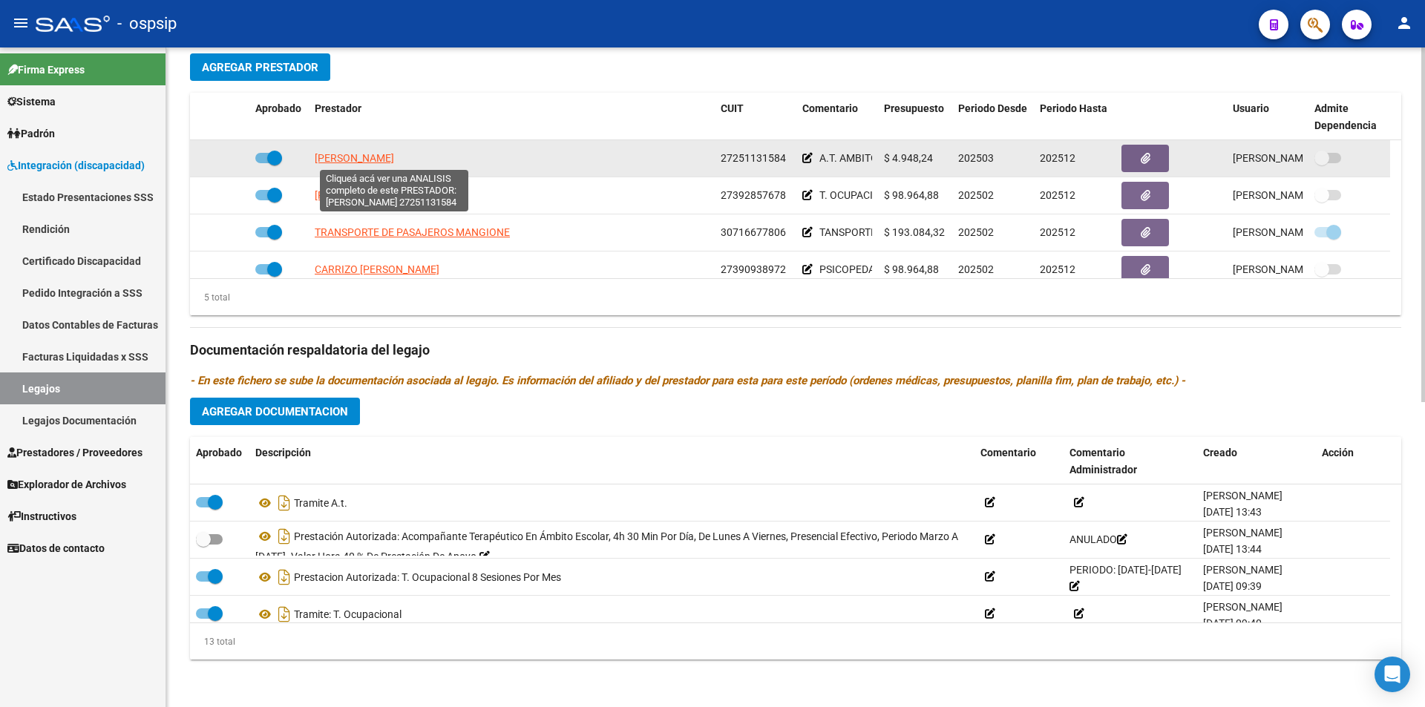
click at [362, 154] on span "[PERSON_NAME]" at bounding box center [354, 158] width 79 height 12
type textarea "27251131584"
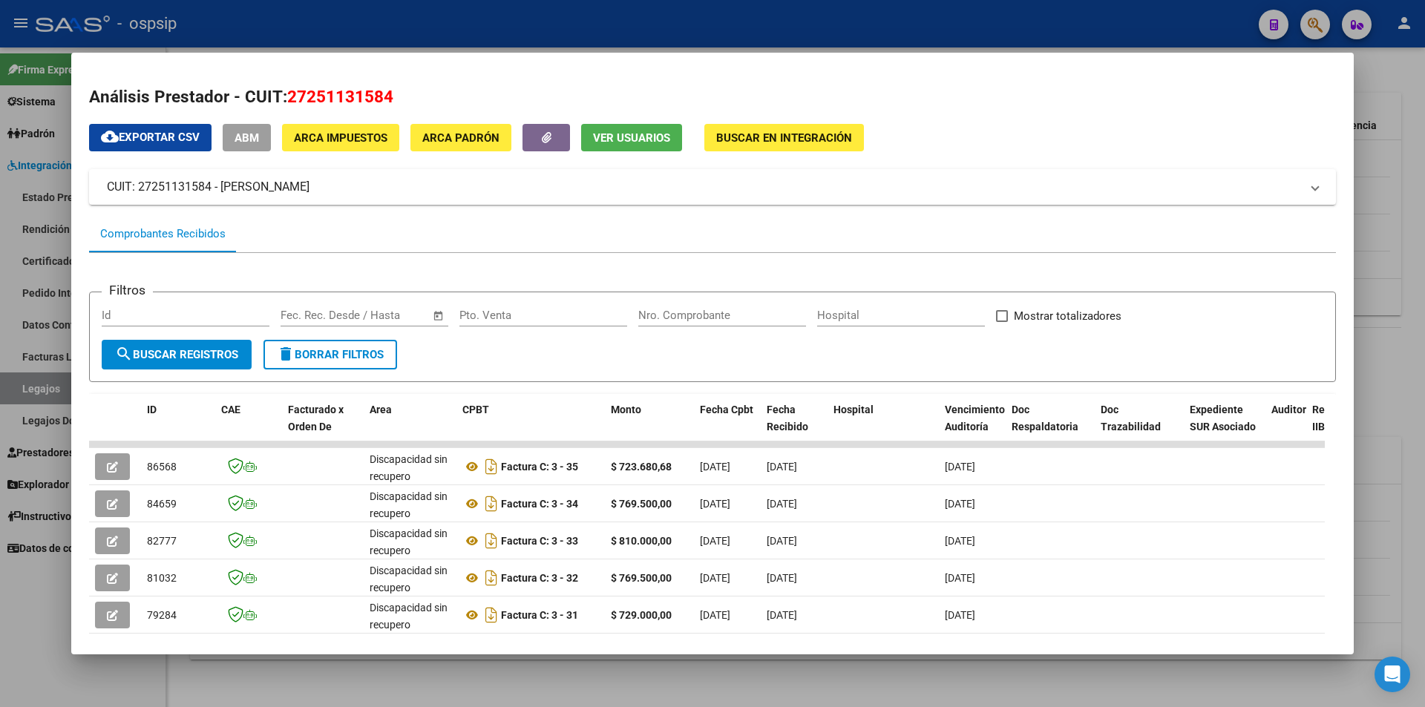
click at [277, 24] on div at bounding box center [712, 353] width 1425 height 707
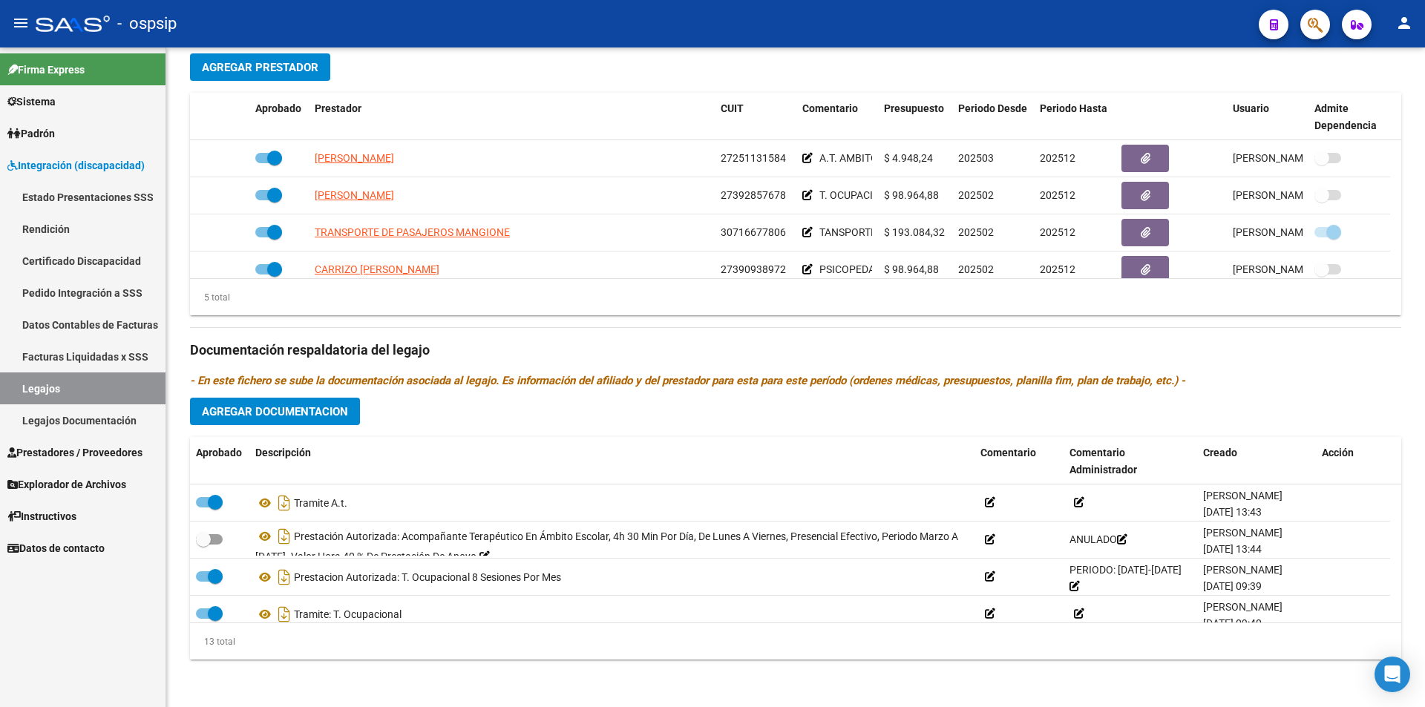
click at [127, 392] on link "Legajos" at bounding box center [83, 389] width 166 height 32
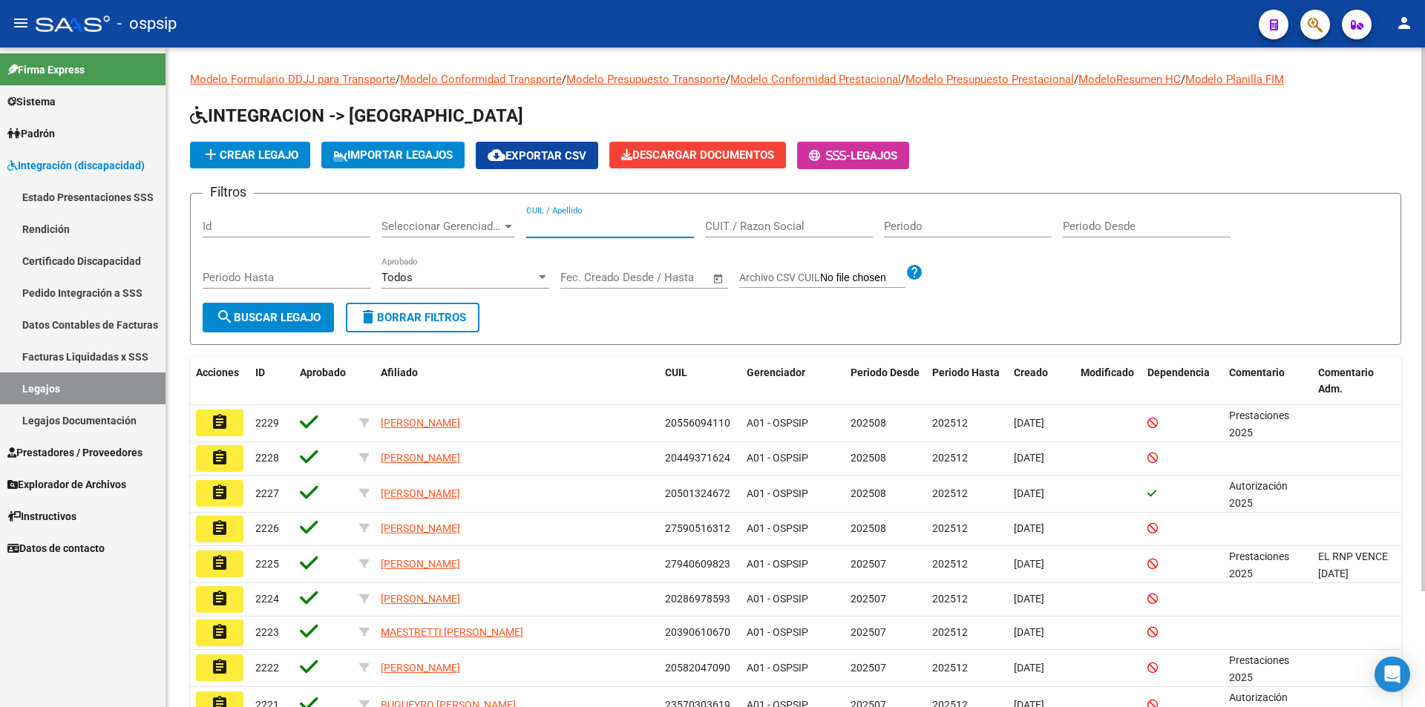
click at [568, 226] on input "CUIL / Apellido" at bounding box center [610, 226] width 168 height 13
paste input "27520073782"
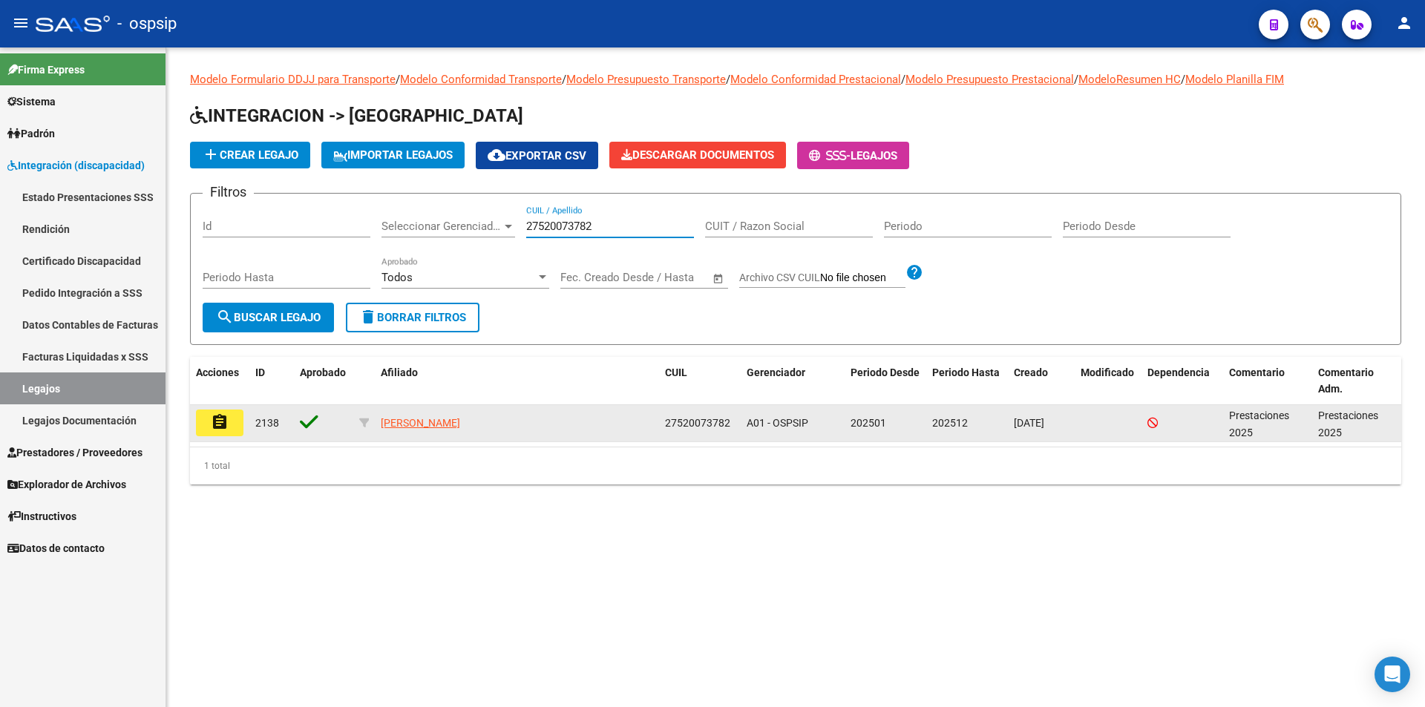
type input "27520073782"
click at [223, 422] on mat-icon "assignment" at bounding box center [220, 422] width 18 height 18
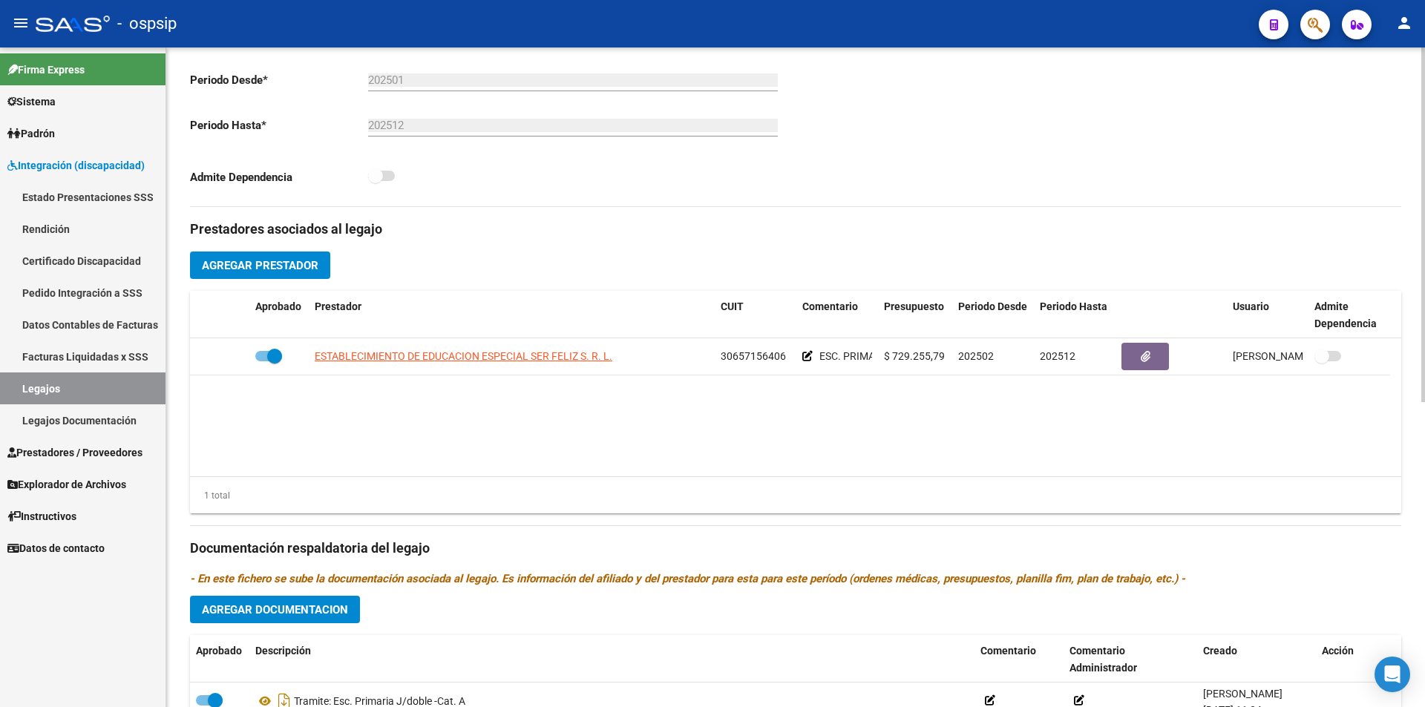
scroll to position [371, 0]
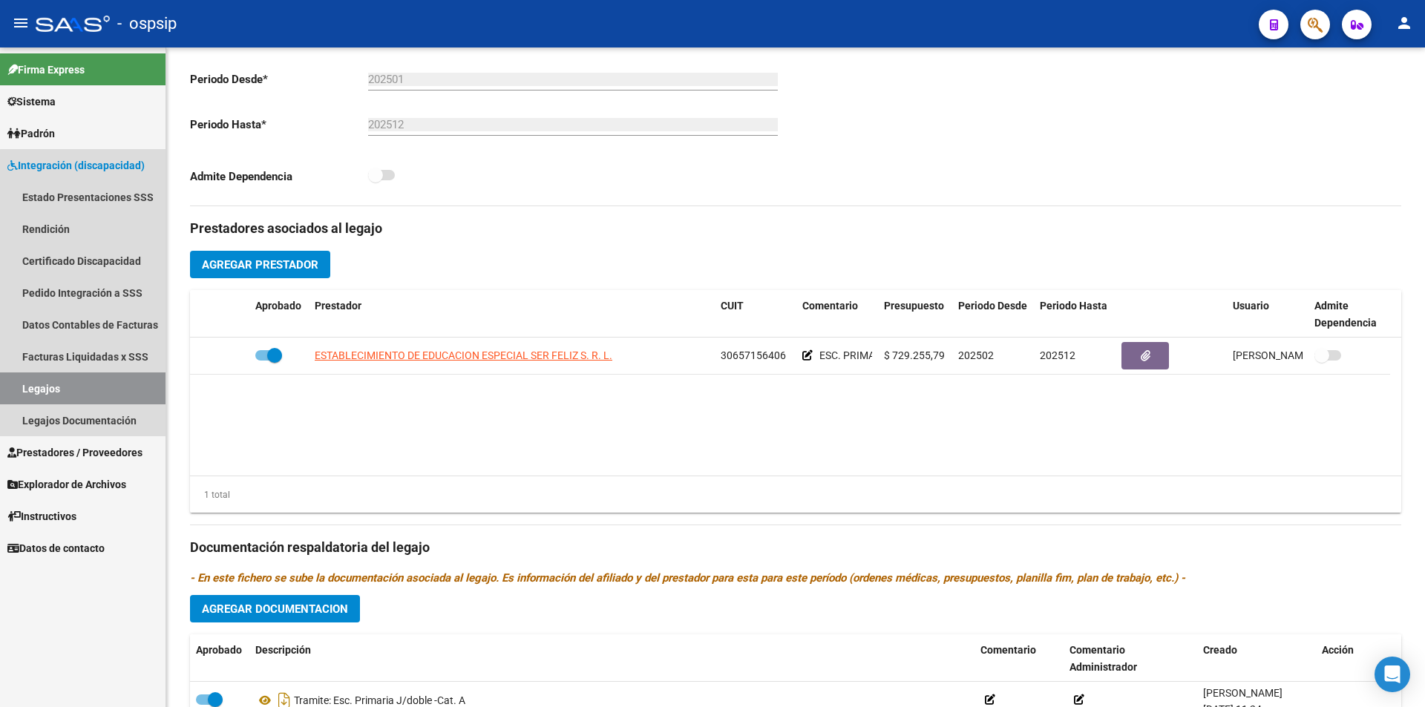
click at [102, 391] on link "Legajos" at bounding box center [83, 389] width 166 height 32
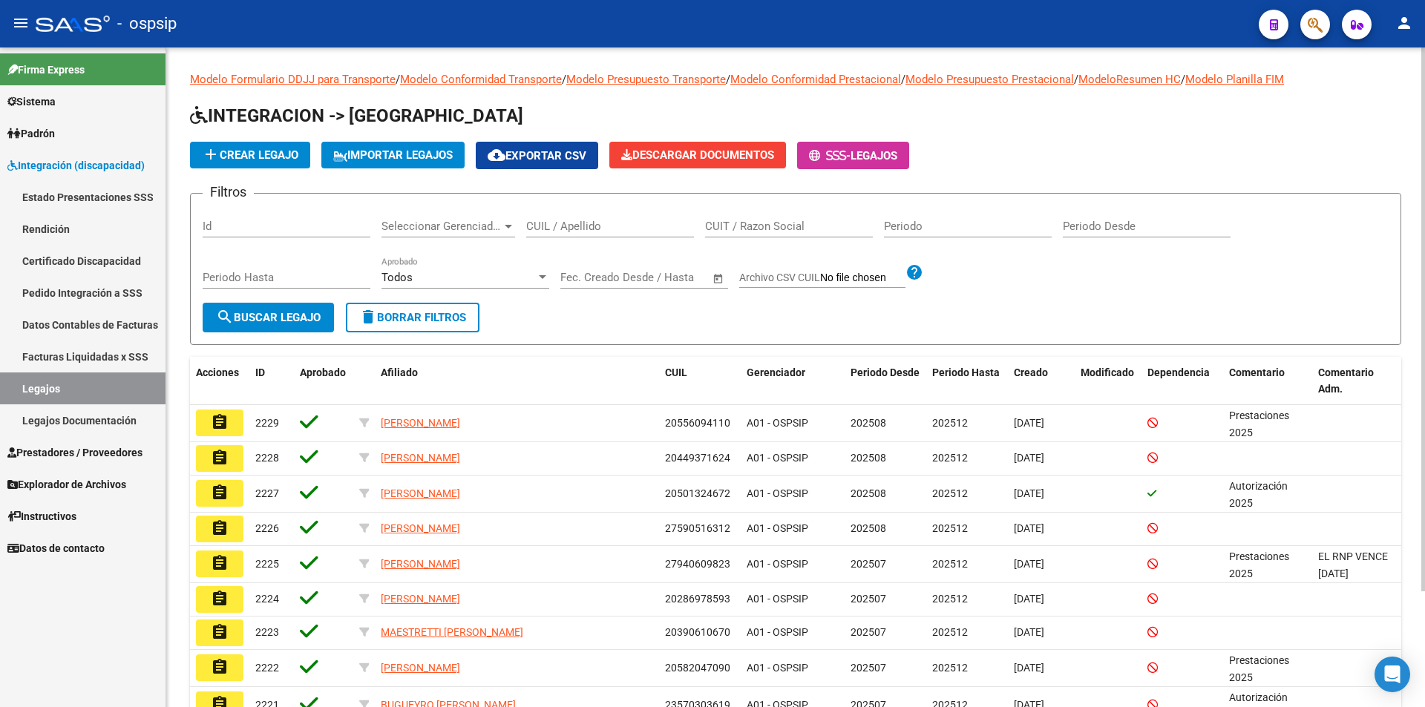
click at [637, 223] on input "CUIL / Apellido" at bounding box center [610, 226] width 168 height 13
paste input "27495912871"
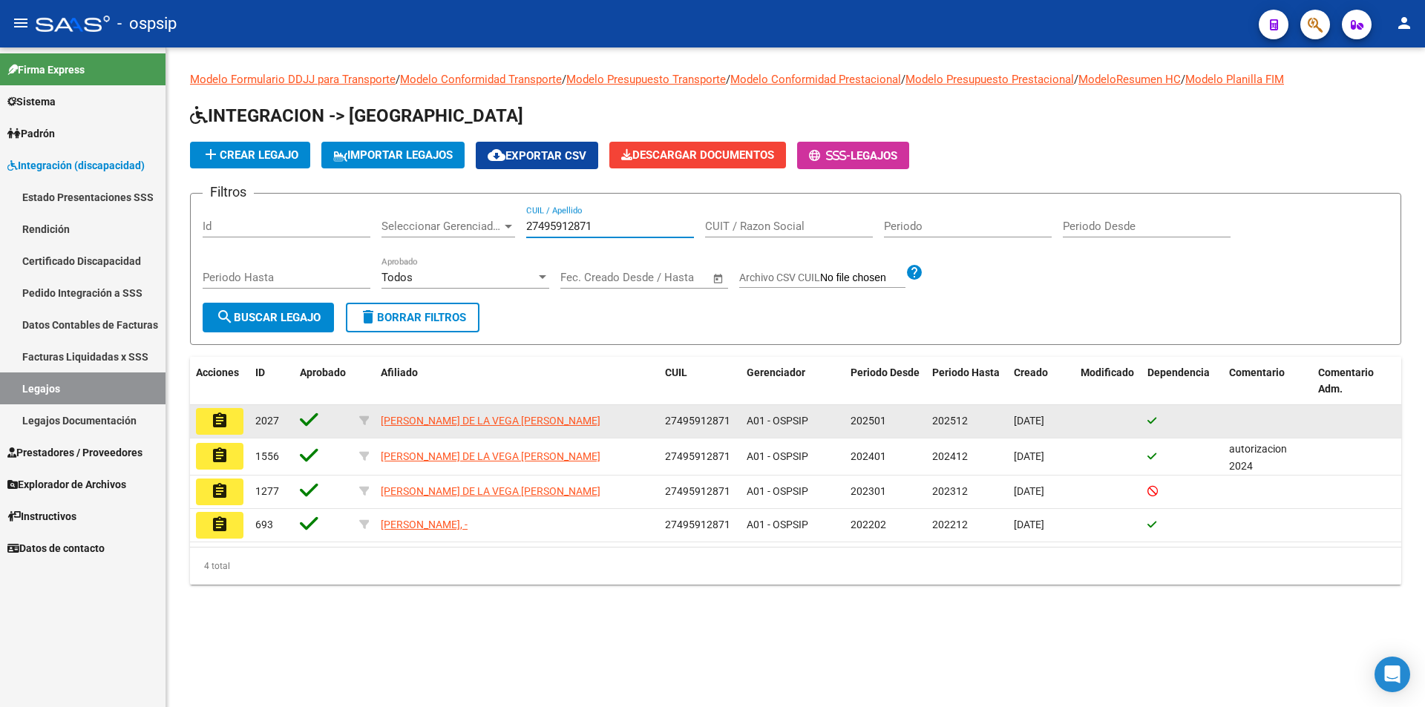
type input "27495912871"
click at [229, 419] on button "assignment" at bounding box center [220, 421] width 48 height 27
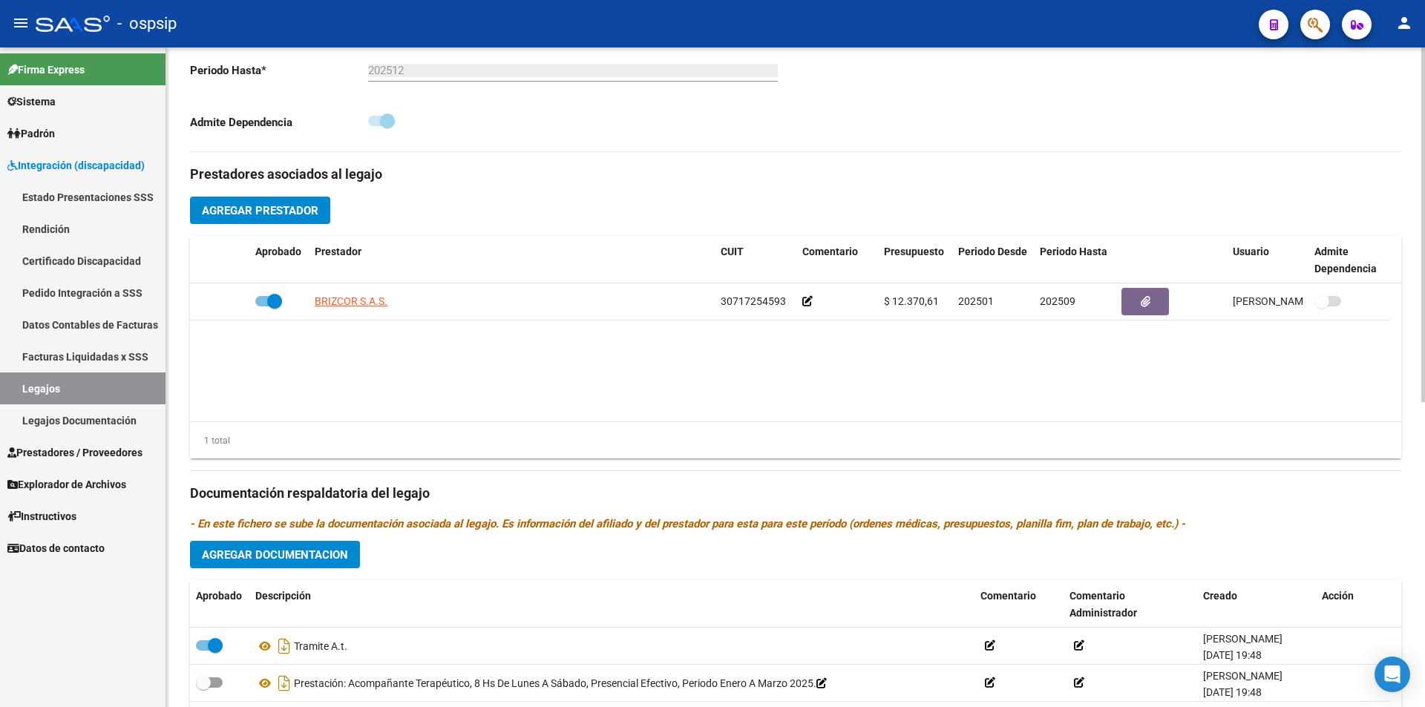
scroll to position [520, 0]
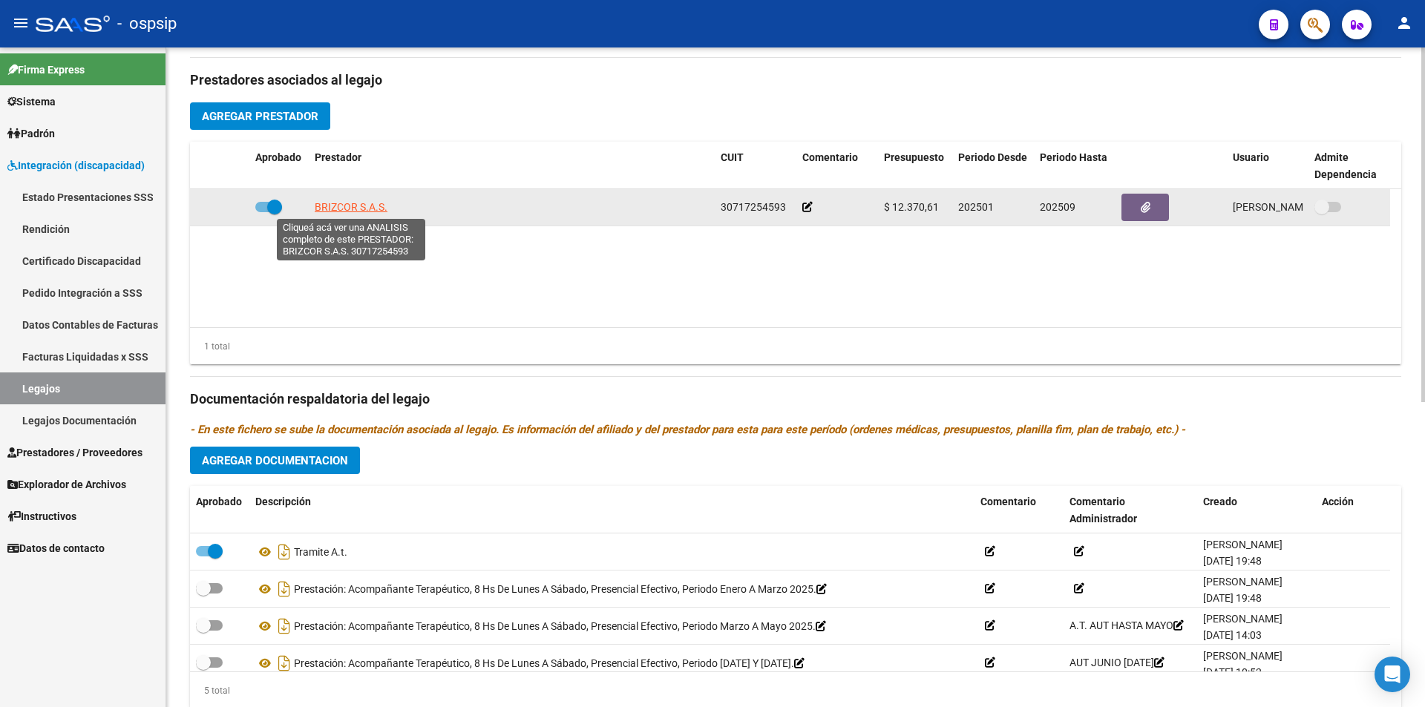
click at [353, 201] on span "BRIZCOR S.A.S." at bounding box center [351, 207] width 73 height 12
type textarea "30717254593"
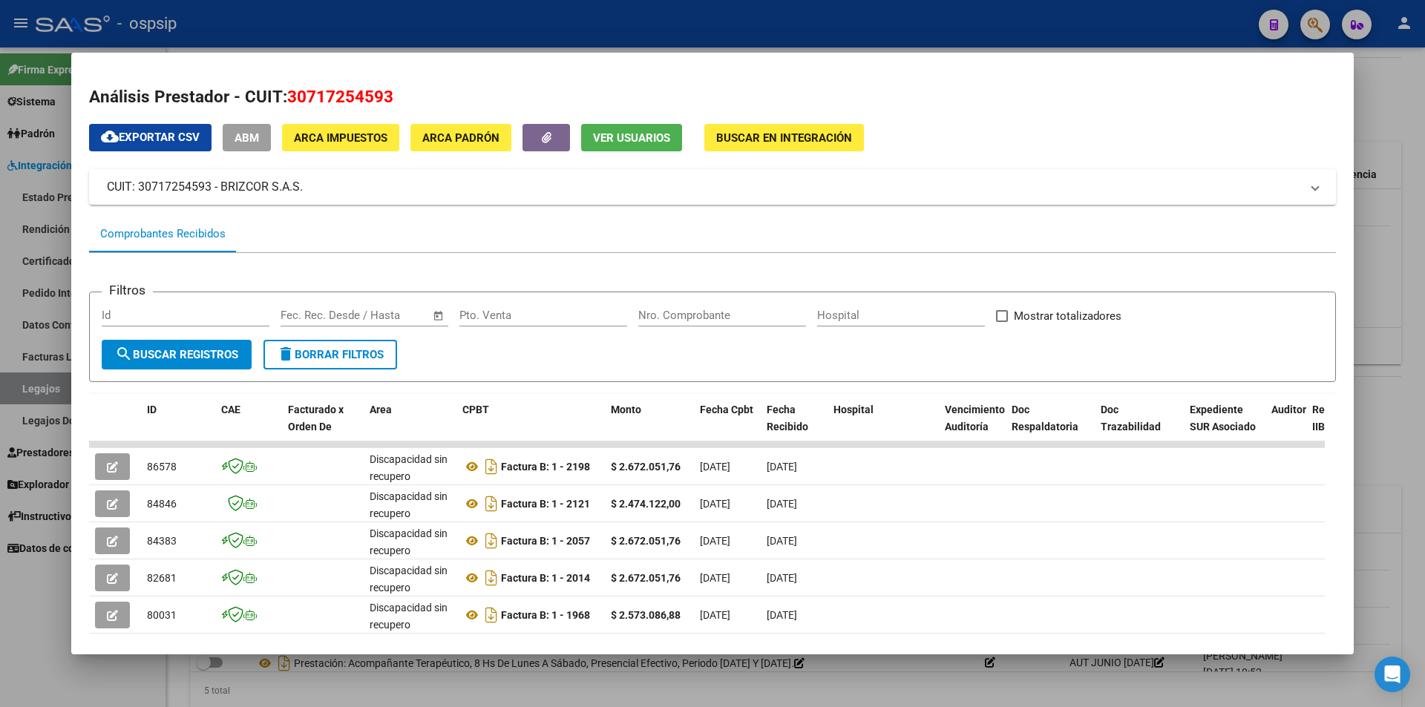
click at [272, 27] on div at bounding box center [712, 353] width 1425 height 707
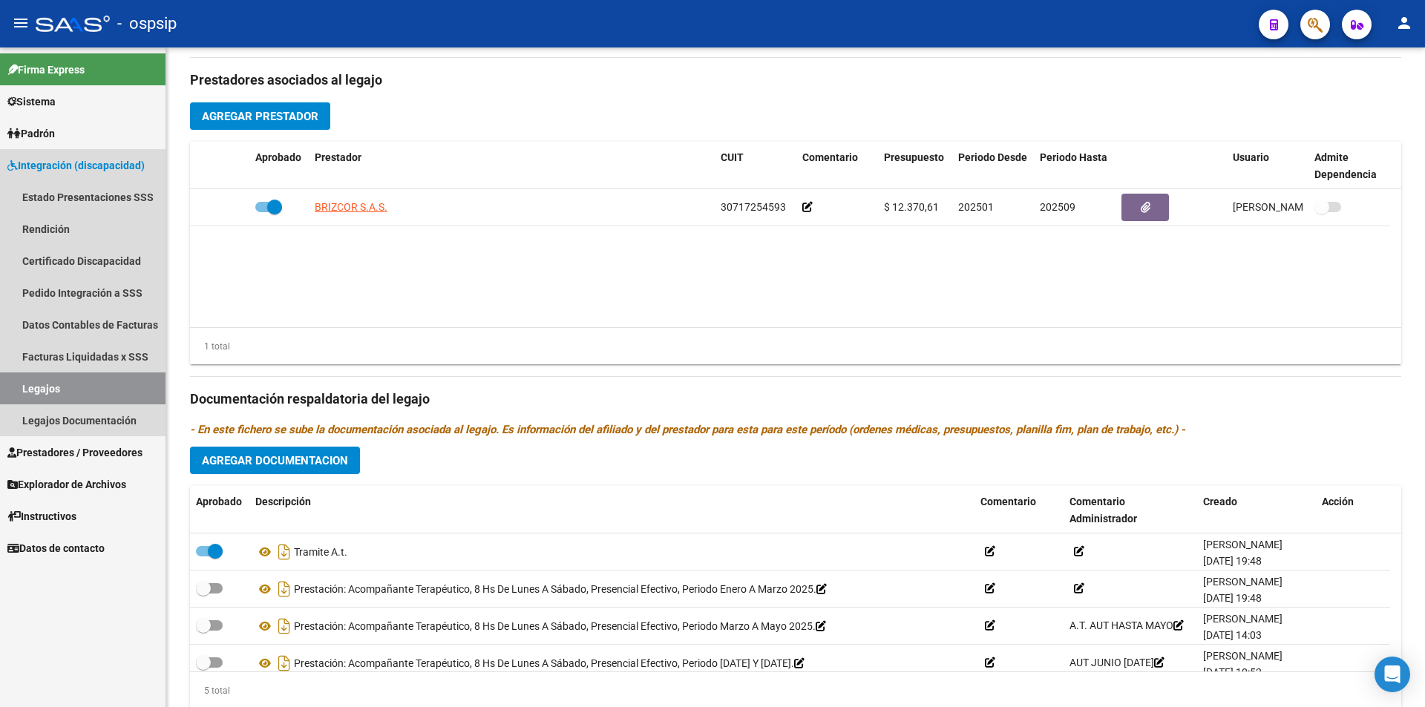
drag, startPoint x: 87, startPoint y: 388, endPoint x: 122, endPoint y: 388, distance: 34.9
click at [86, 388] on link "Legajos" at bounding box center [83, 389] width 166 height 32
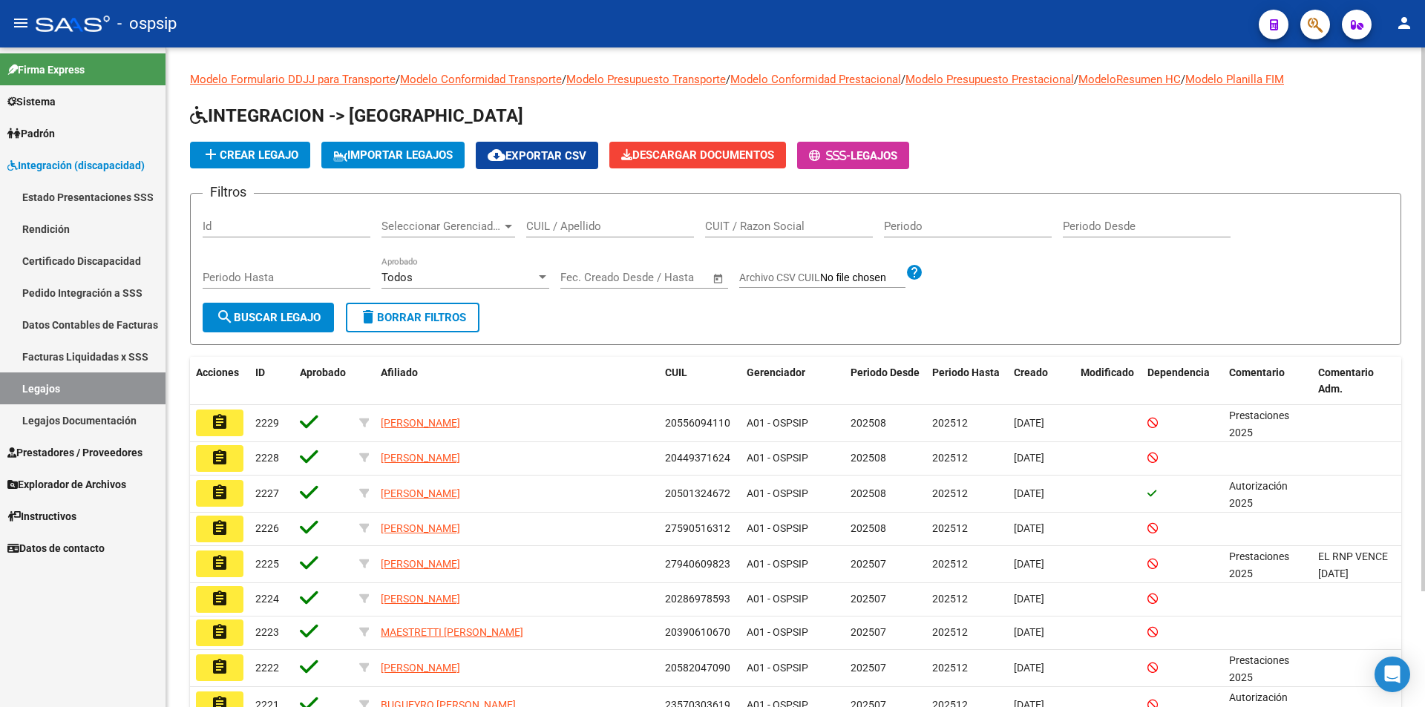
click at [547, 224] on input "CUIL / Apellido" at bounding box center [610, 226] width 168 height 13
paste input "20461045732"
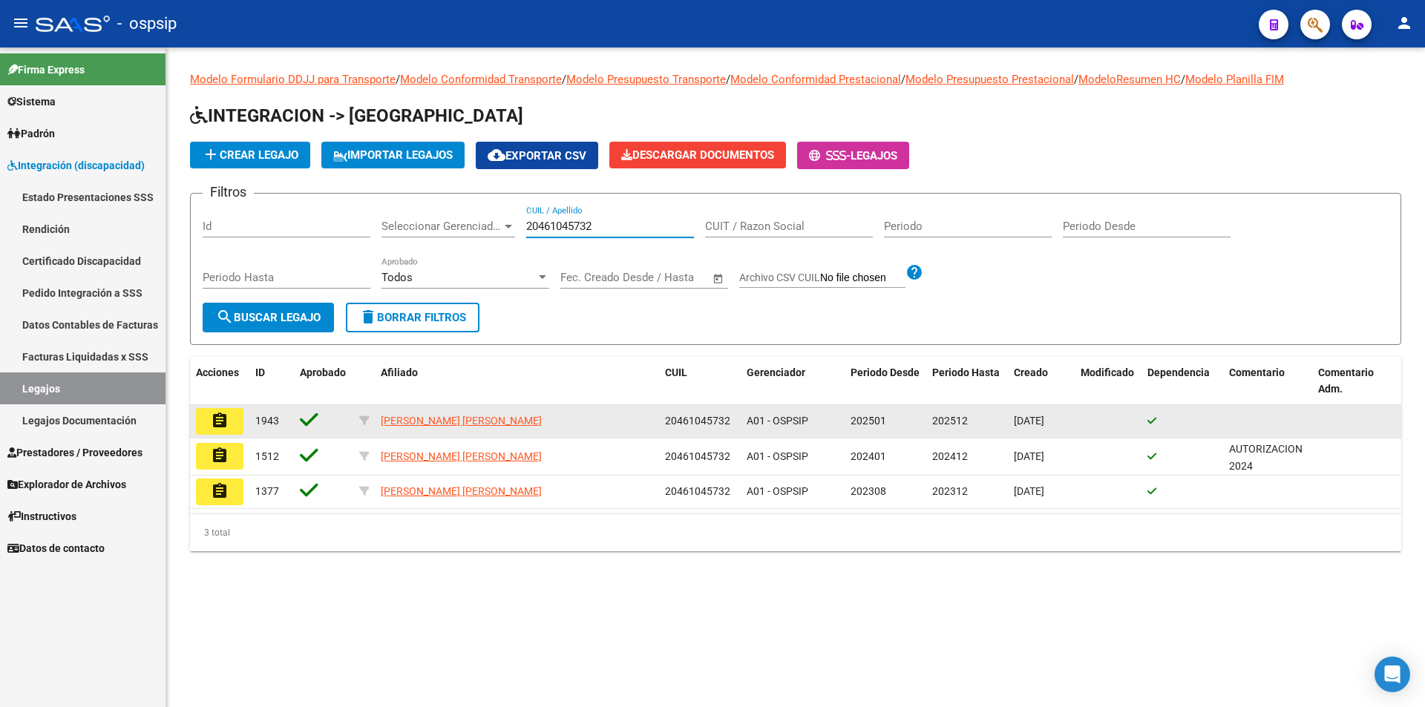
type input "20461045732"
click at [208, 414] on button "assignment" at bounding box center [220, 421] width 48 height 27
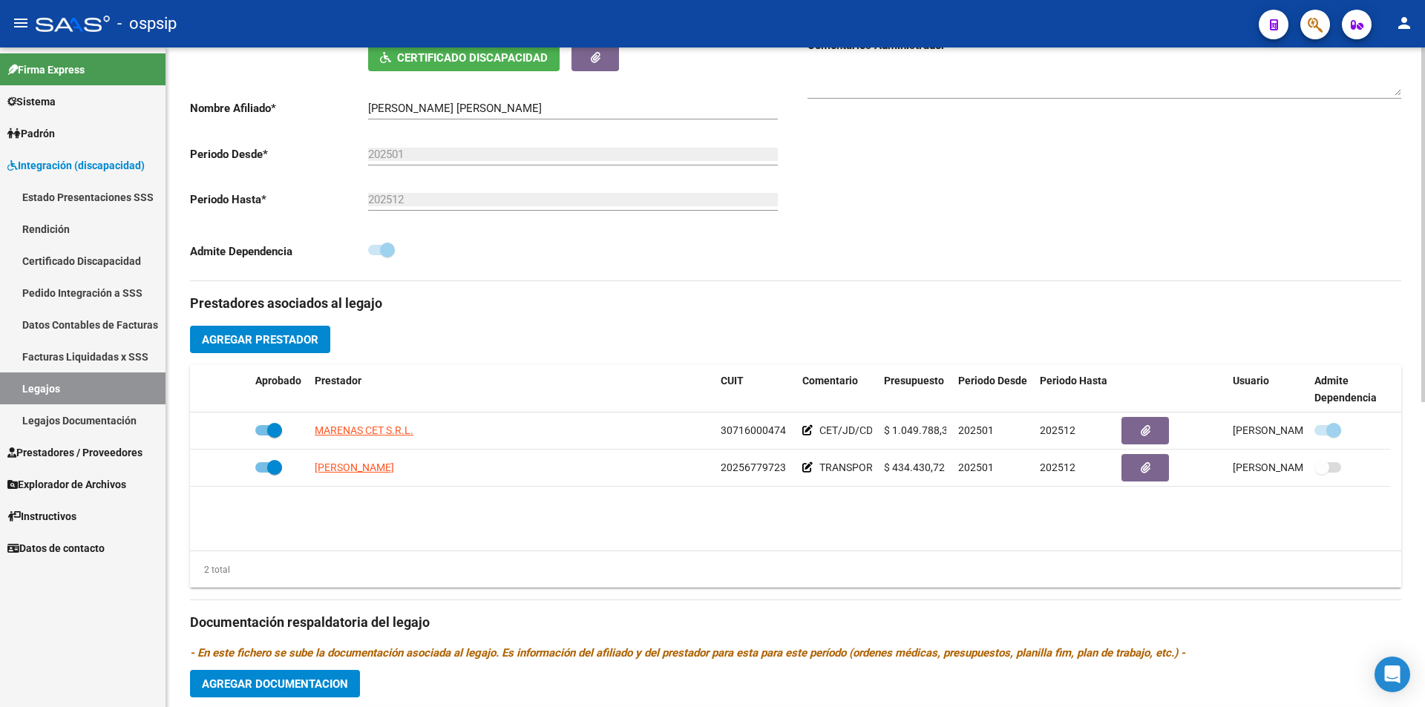
scroll to position [297, 0]
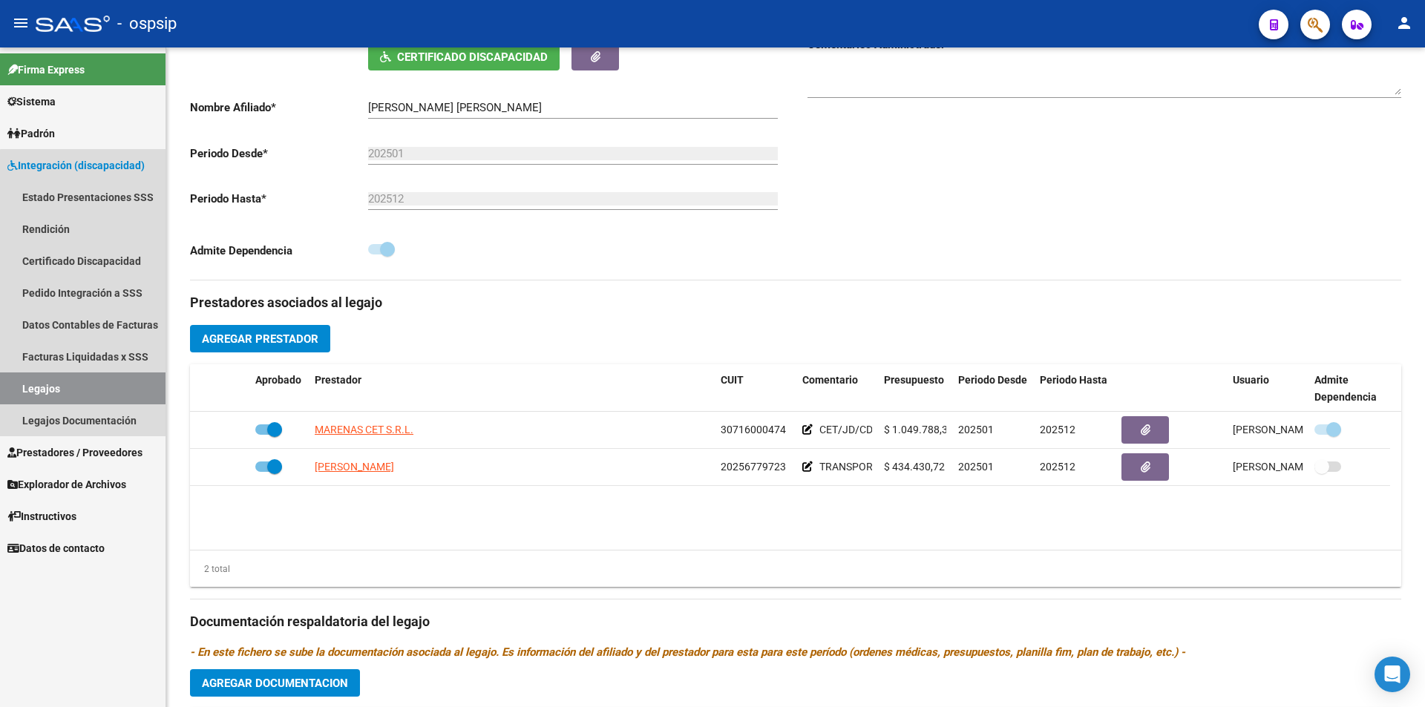
click at [122, 378] on link "Legajos" at bounding box center [83, 389] width 166 height 32
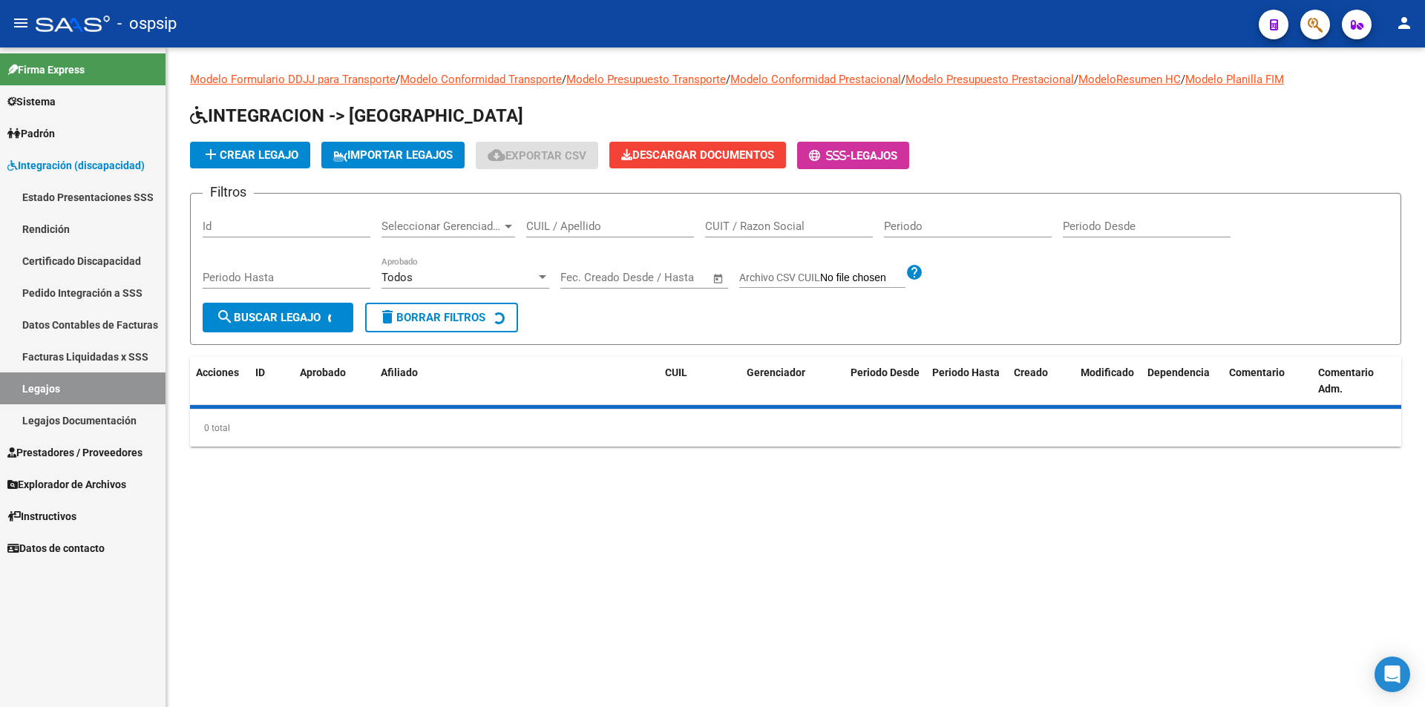
click at [617, 225] on input "CUIL / Apellido" at bounding box center [610, 226] width 168 height 13
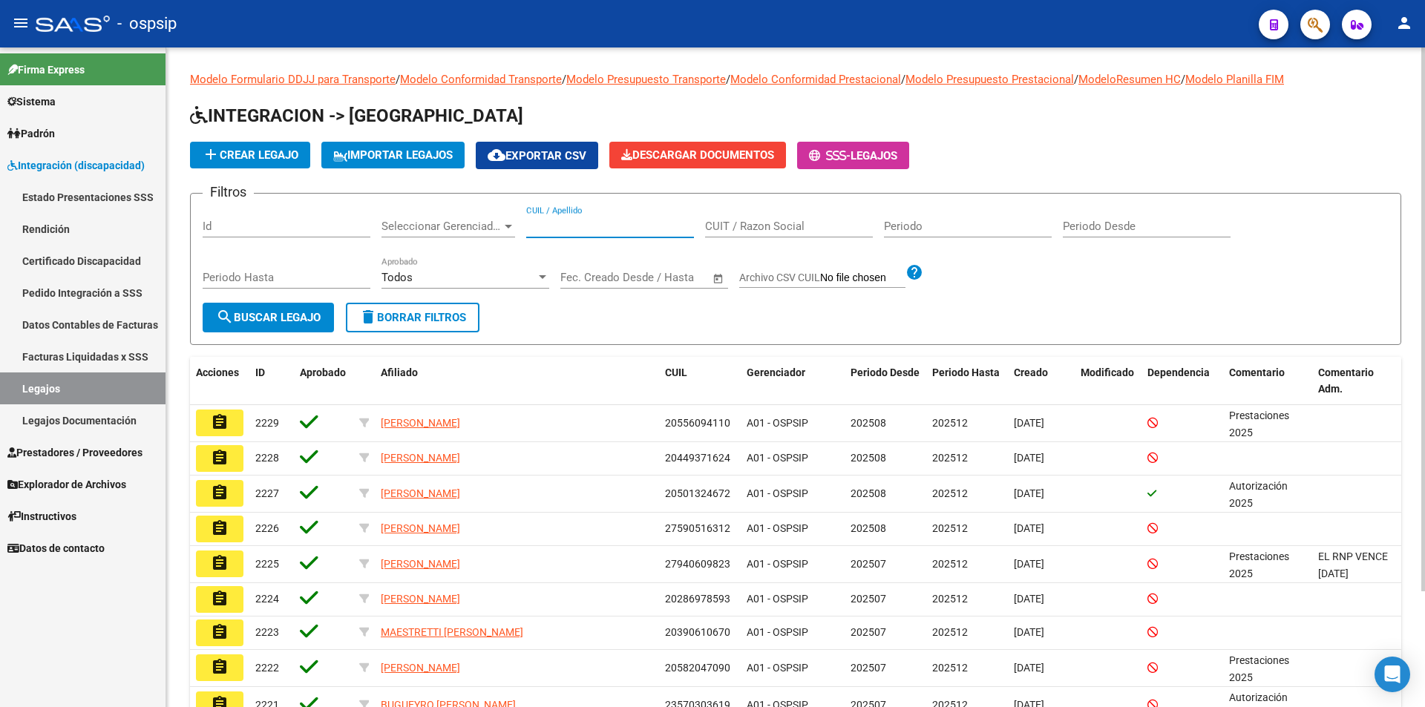
paste input "20537457113"
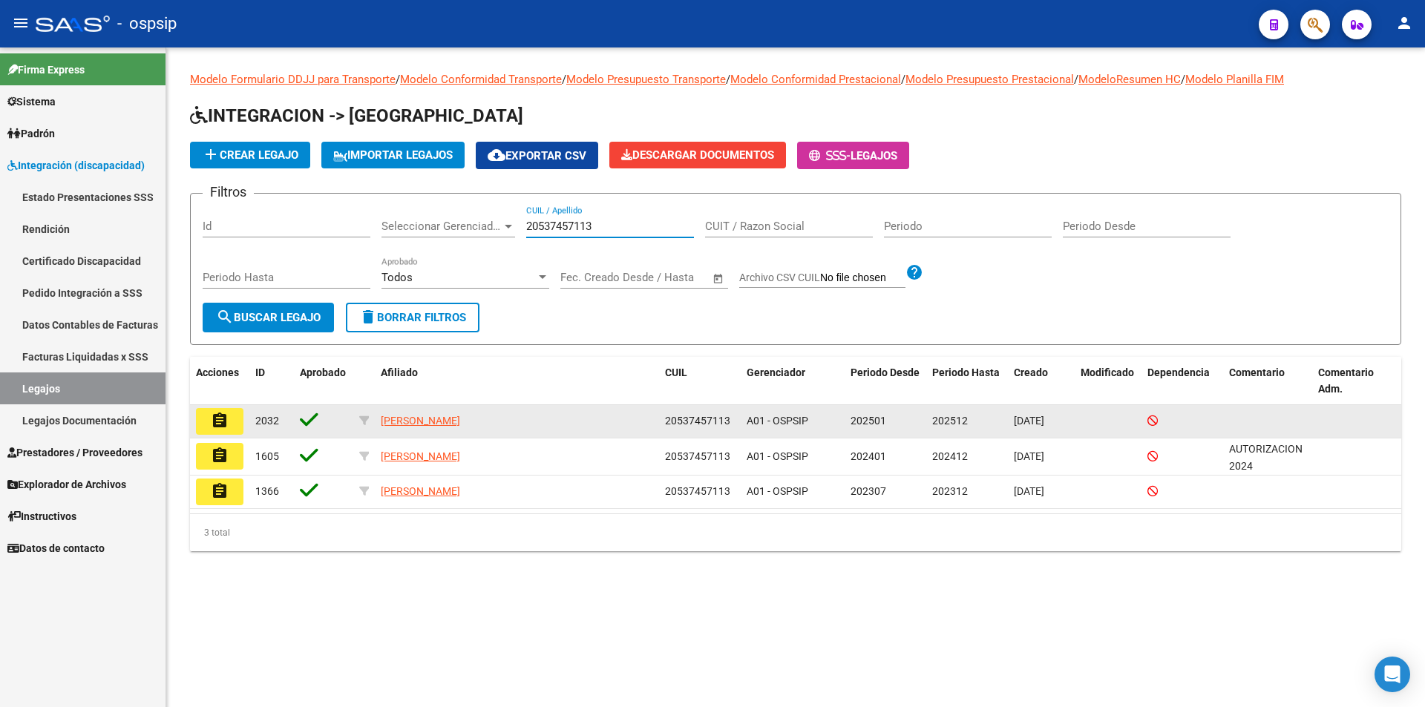
type input "20537457113"
click at [229, 421] on button "assignment" at bounding box center [220, 421] width 48 height 27
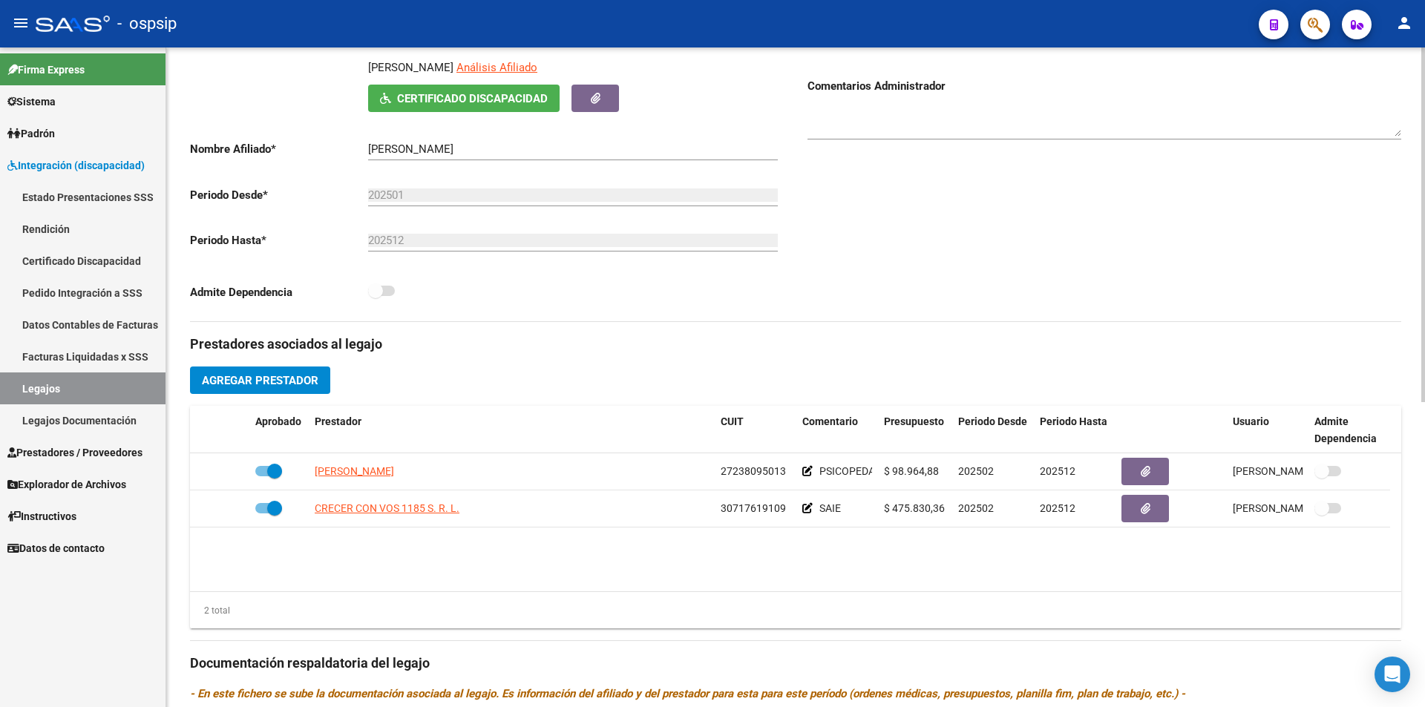
scroll to position [297, 0]
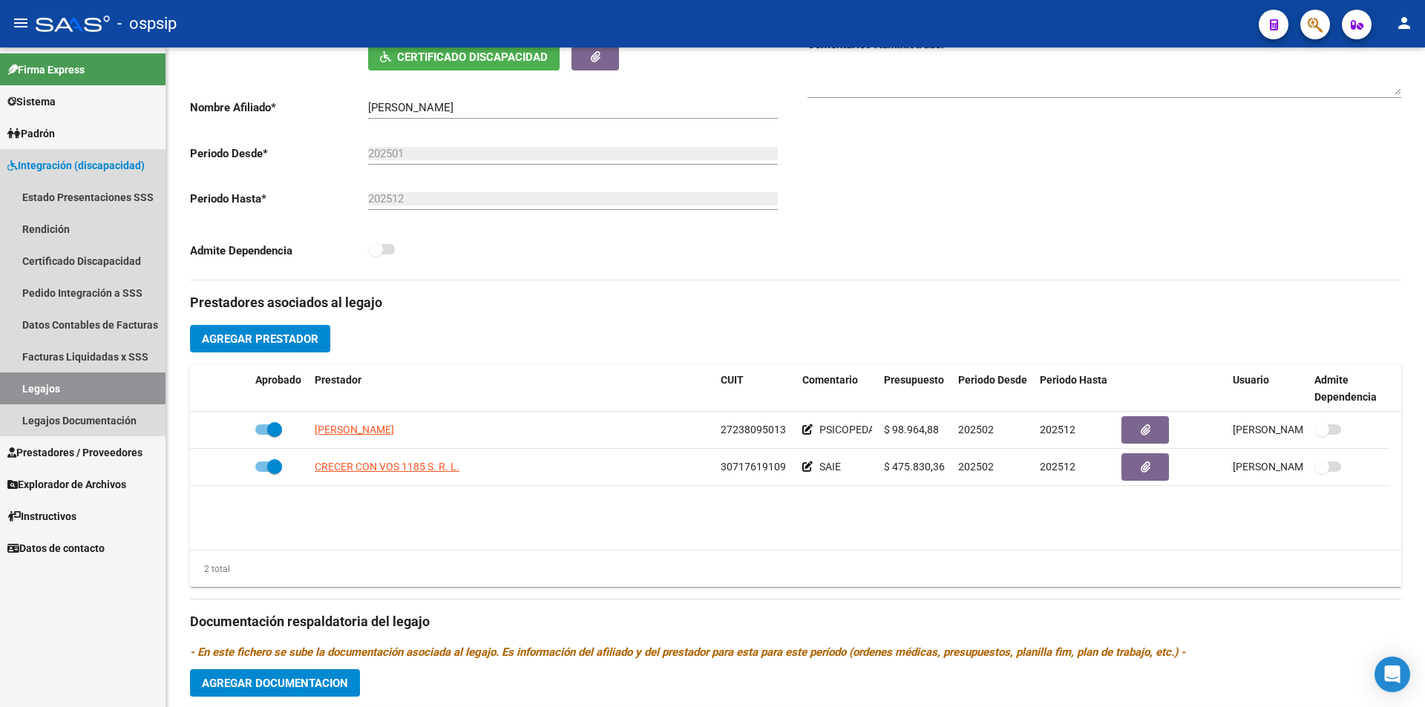
click at [121, 393] on link "Legajos" at bounding box center [83, 389] width 166 height 32
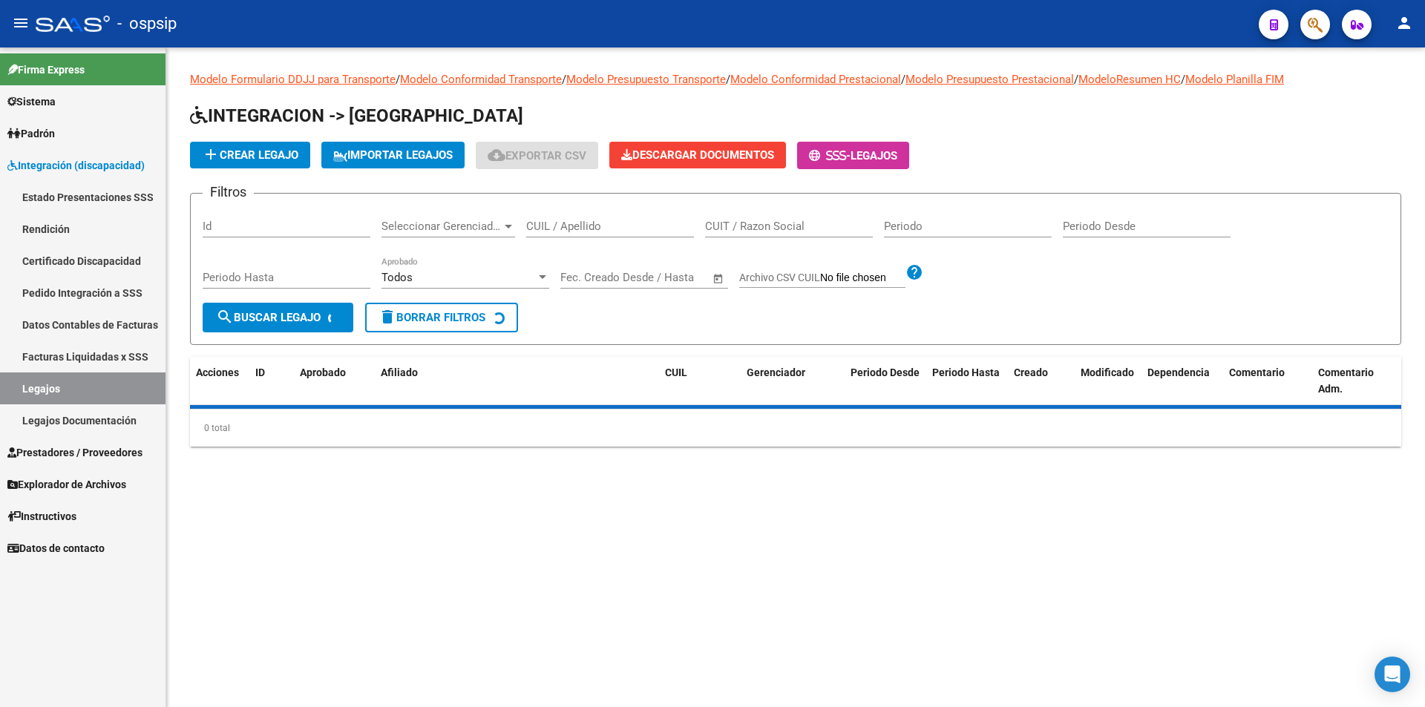
click at [587, 226] on input "CUIL / Apellido" at bounding box center [610, 226] width 168 height 13
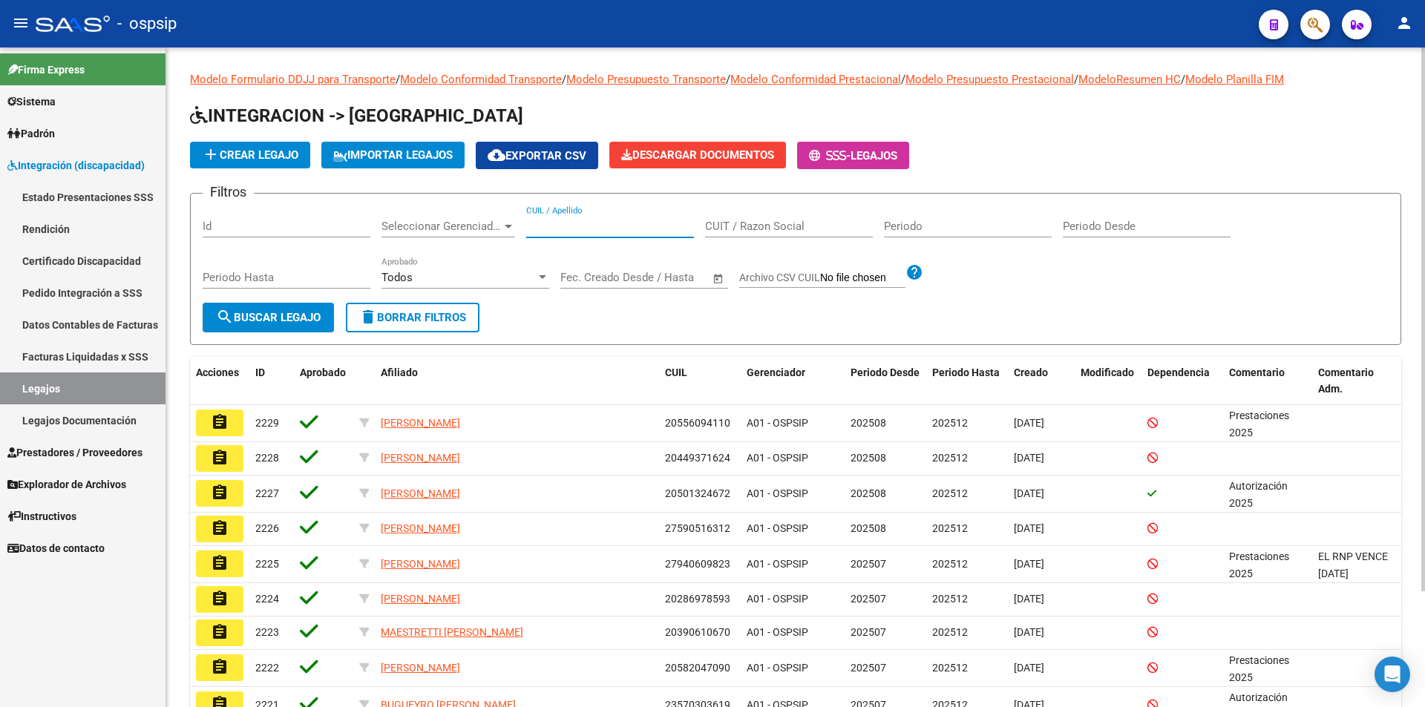
paste input "20457465859"
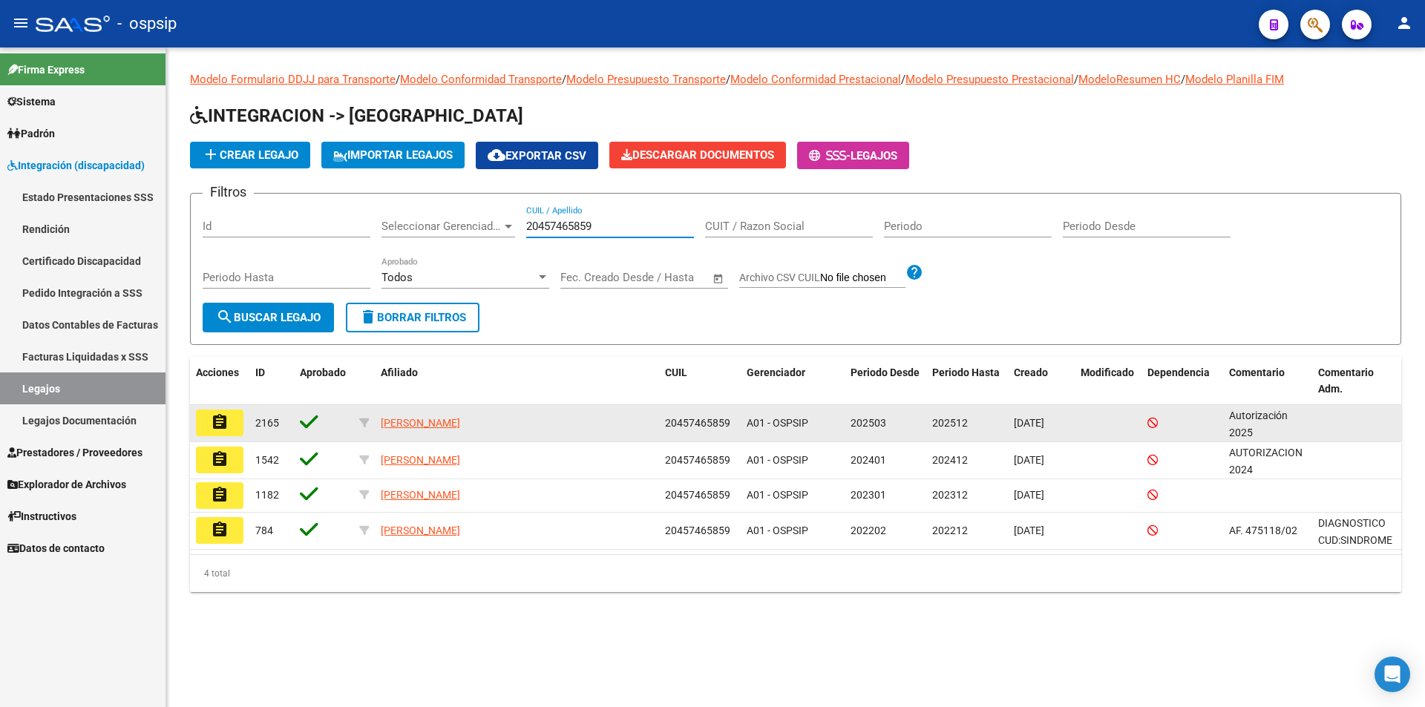
type input "20457465859"
click at [215, 421] on mat-icon "assignment" at bounding box center [220, 422] width 18 height 18
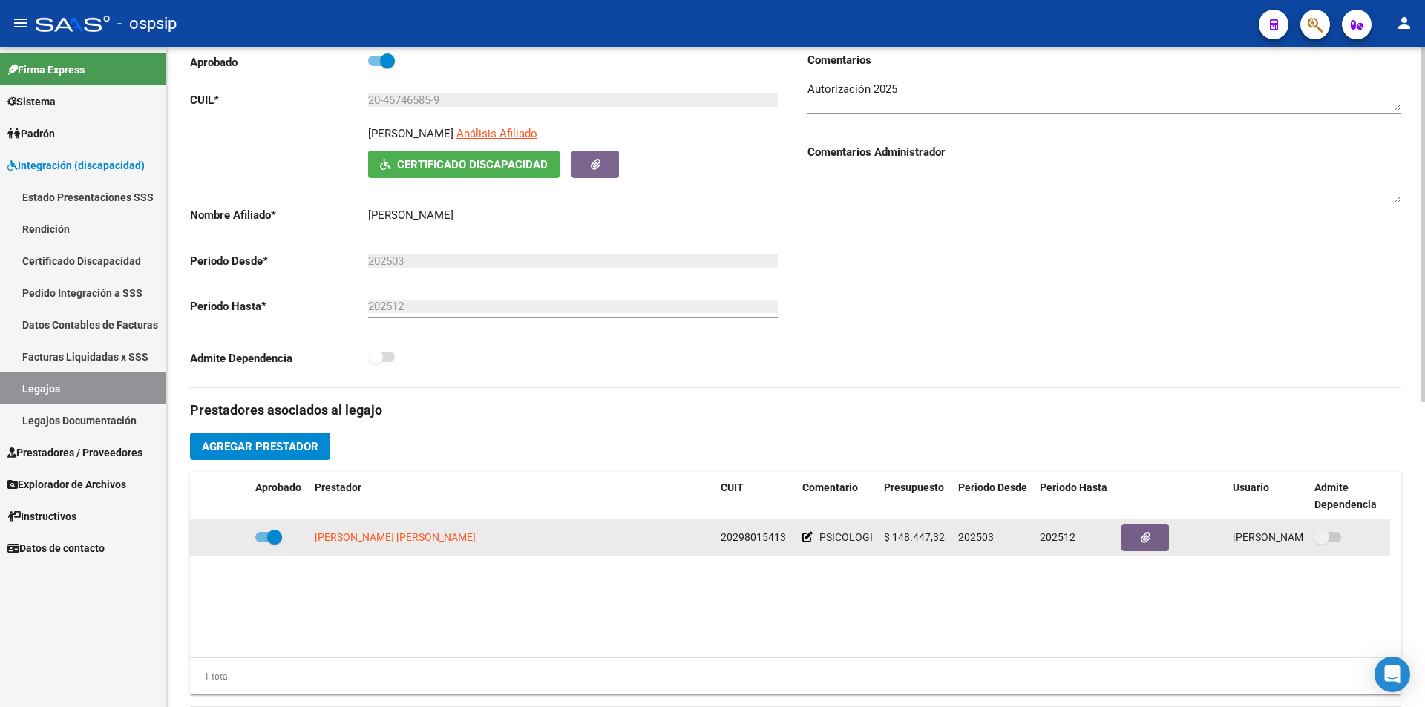
scroll to position [223, 0]
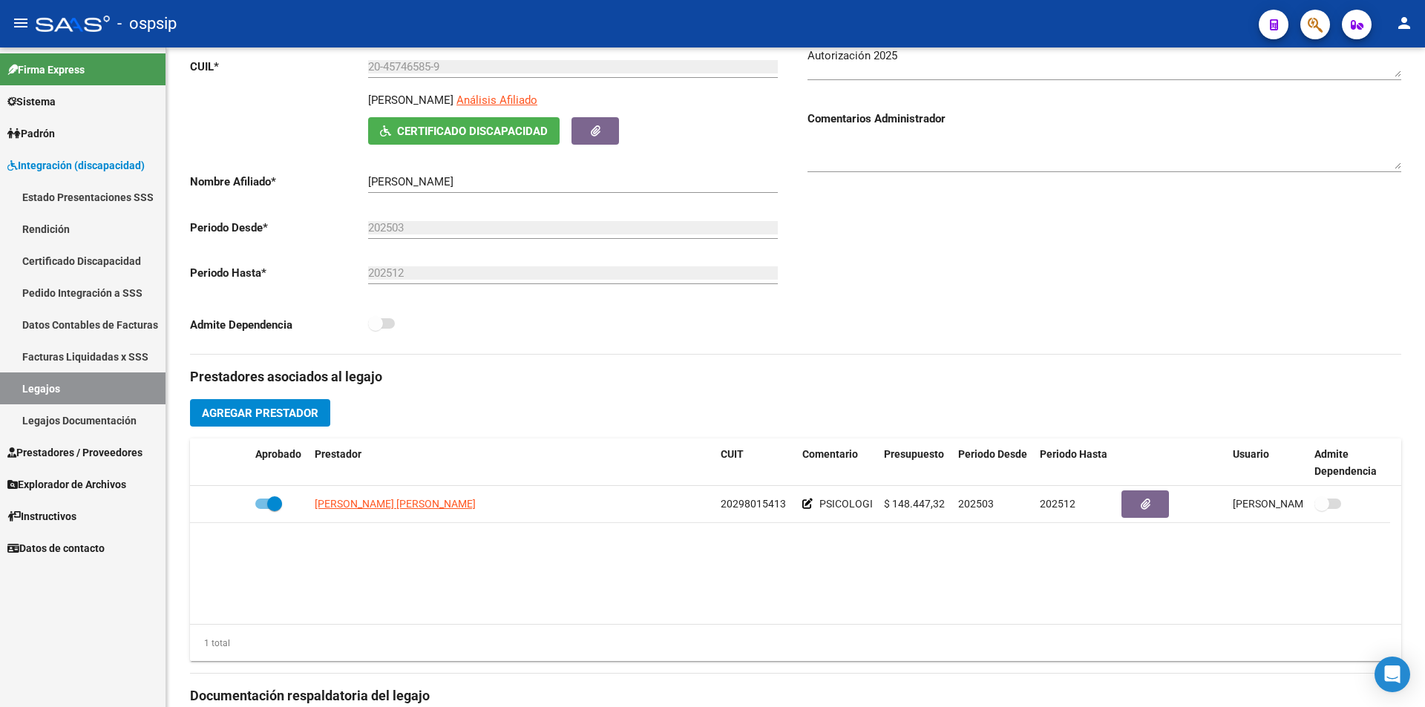
click at [101, 390] on link "Legajos" at bounding box center [83, 389] width 166 height 32
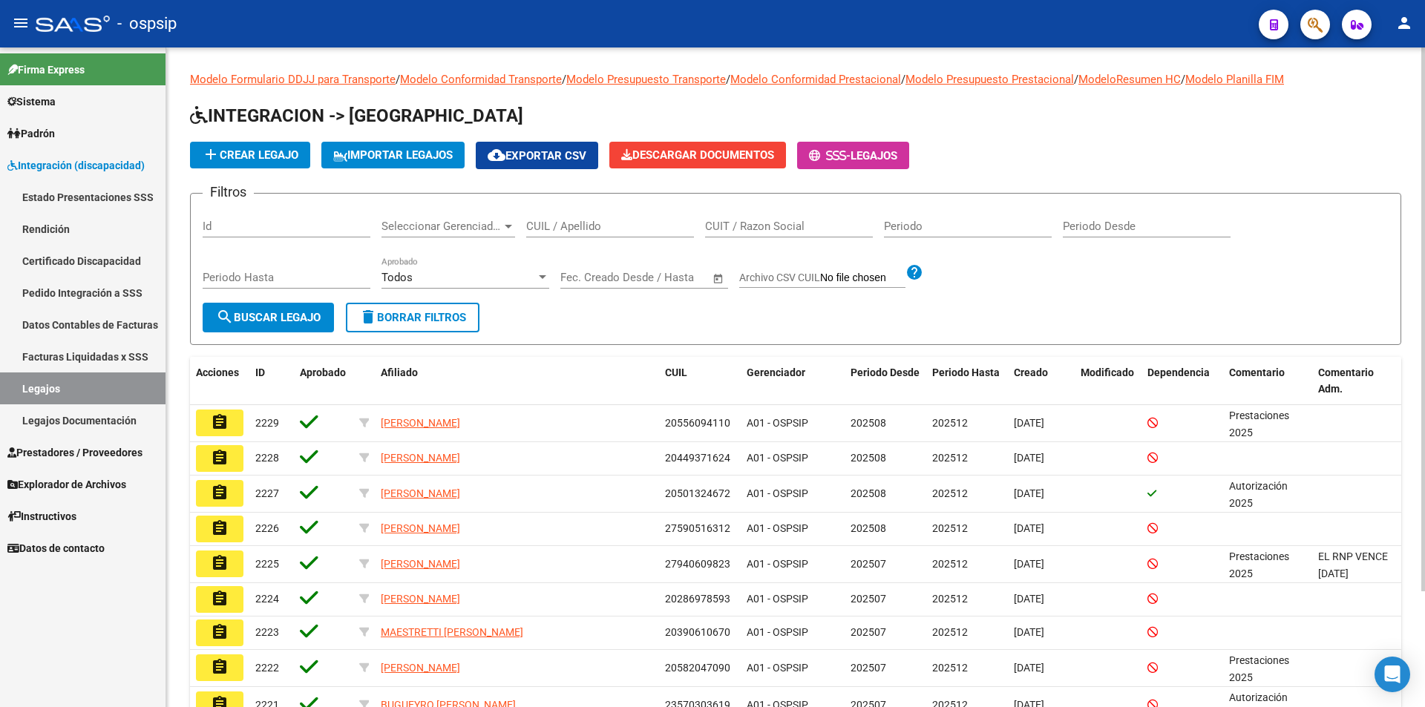
click at [572, 220] on input "CUIL / Apellido" at bounding box center [610, 226] width 168 height 13
paste input "20593239676"
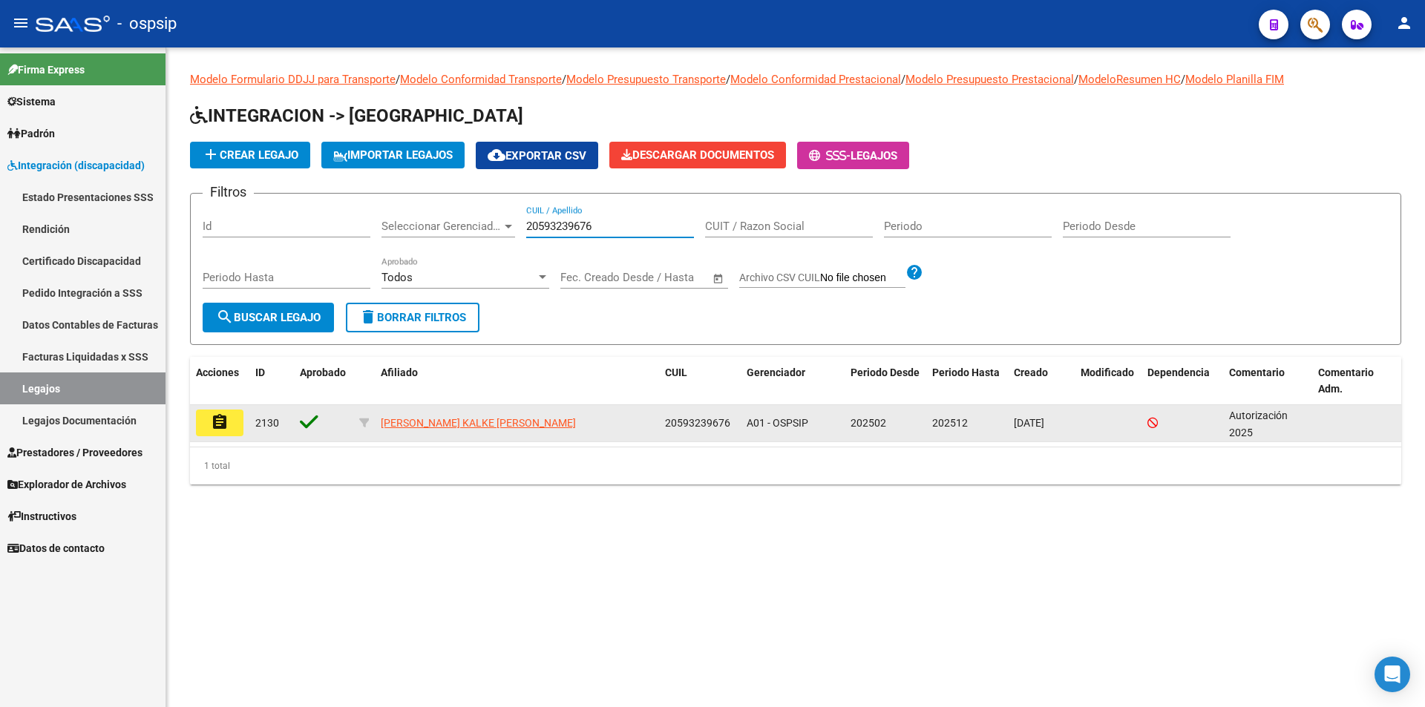
type input "20593239676"
click at [214, 431] on mat-icon "assignment" at bounding box center [220, 422] width 18 height 18
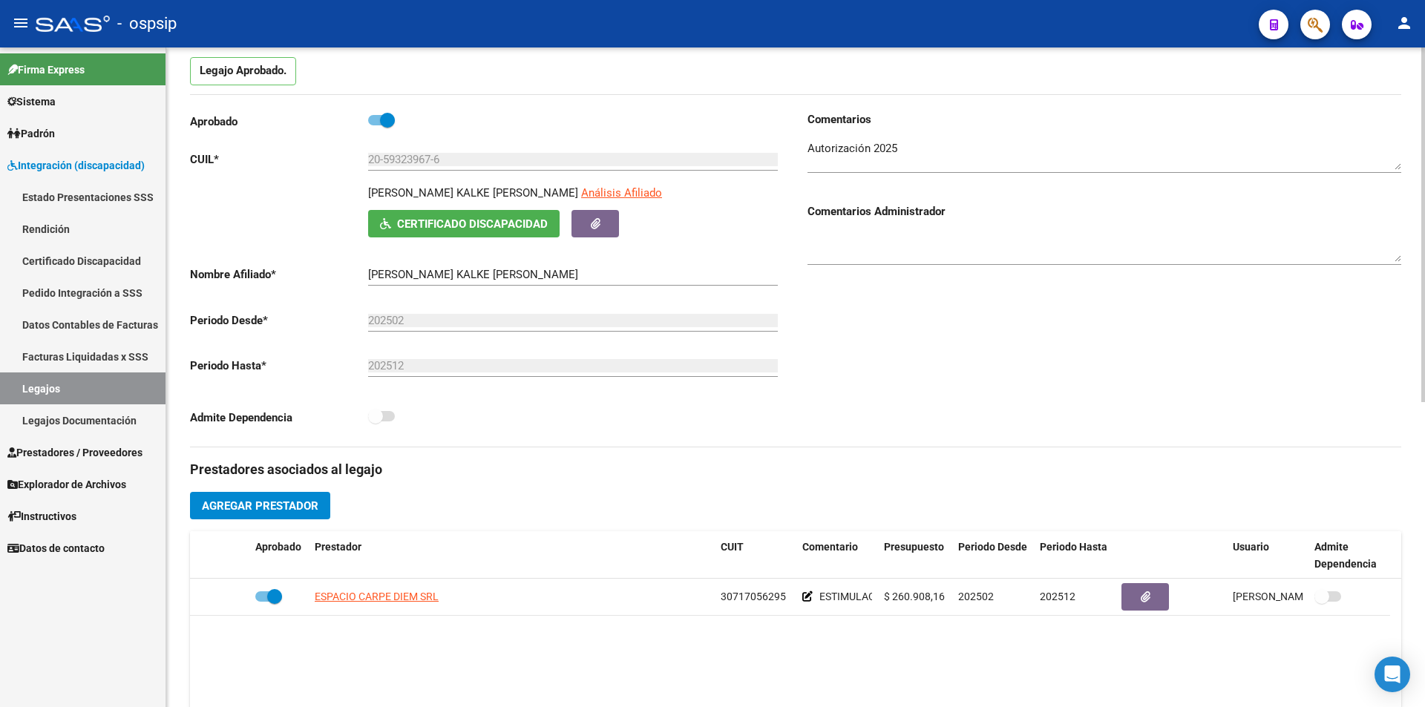
scroll to position [445, 0]
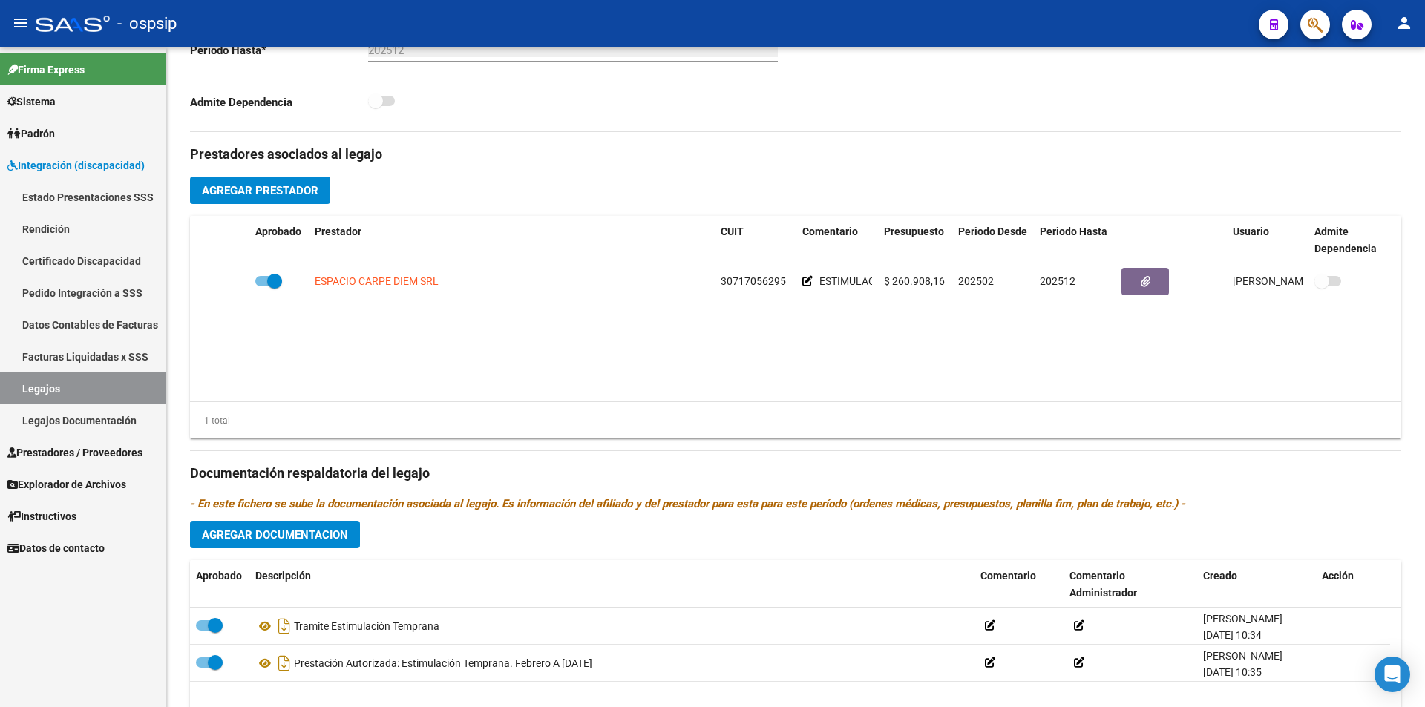
click at [133, 383] on link "Legajos" at bounding box center [83, 389] width 166 height 32
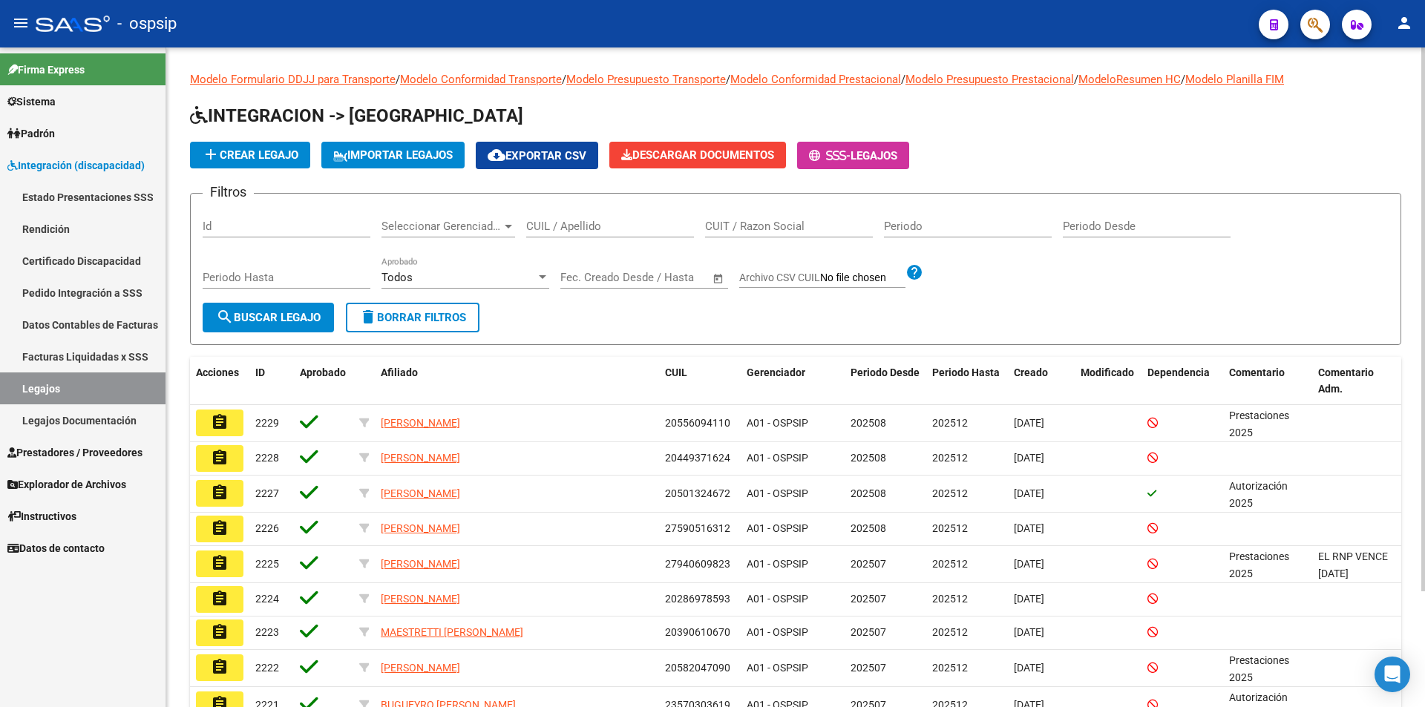
click at [593, 227] on input "CUIL / Apellido" at bounding box center [610, 226] width 168 height 13
paste input "20574798206"
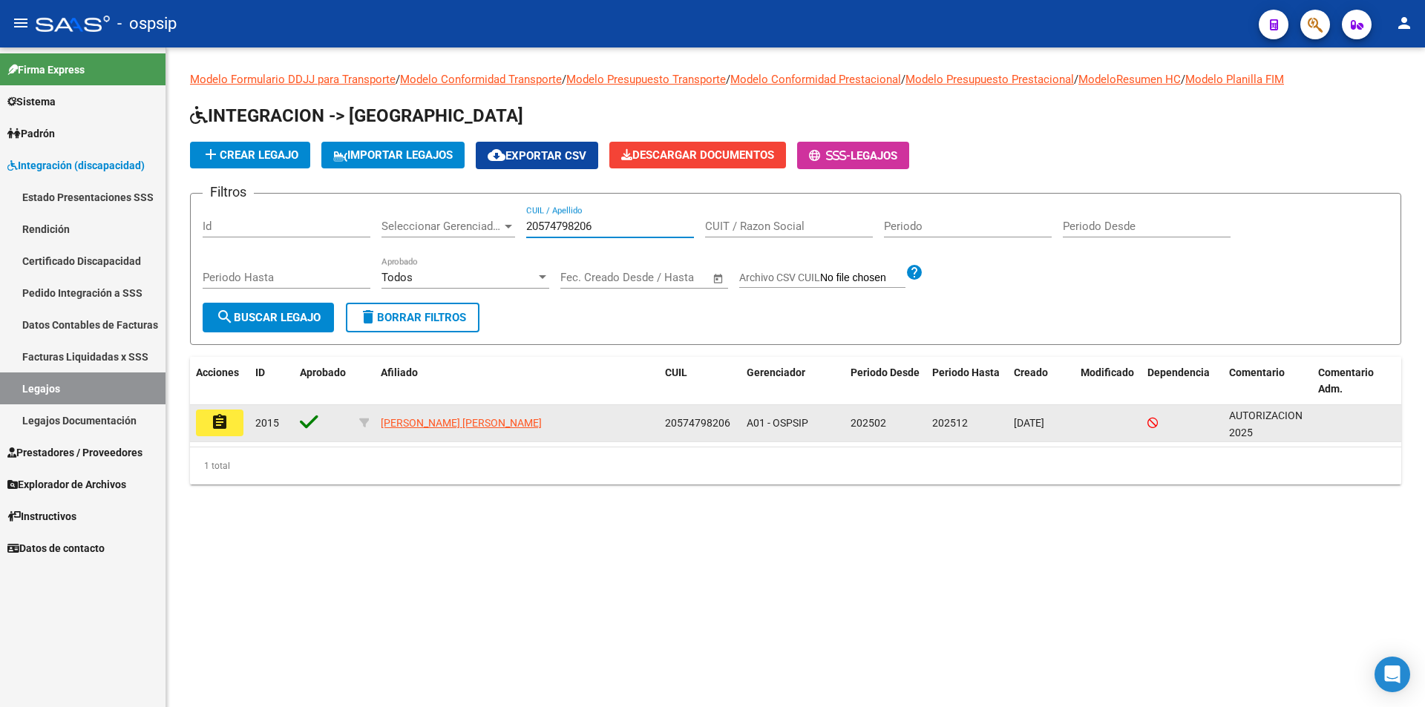
type input "20574798206"
click at [215, 418] on mat-icon "assignment" at bounding box center [220, 422] width 18 height 18
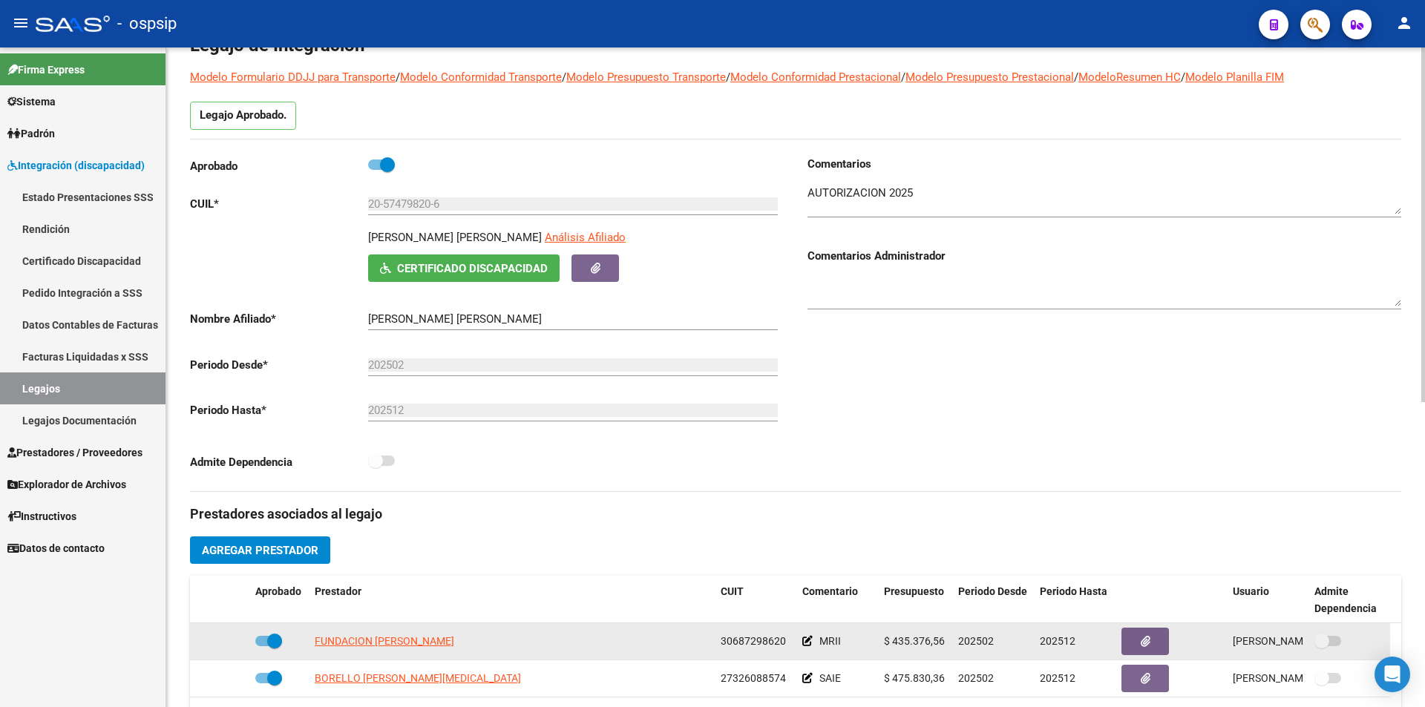
scroll to position [297, 0]
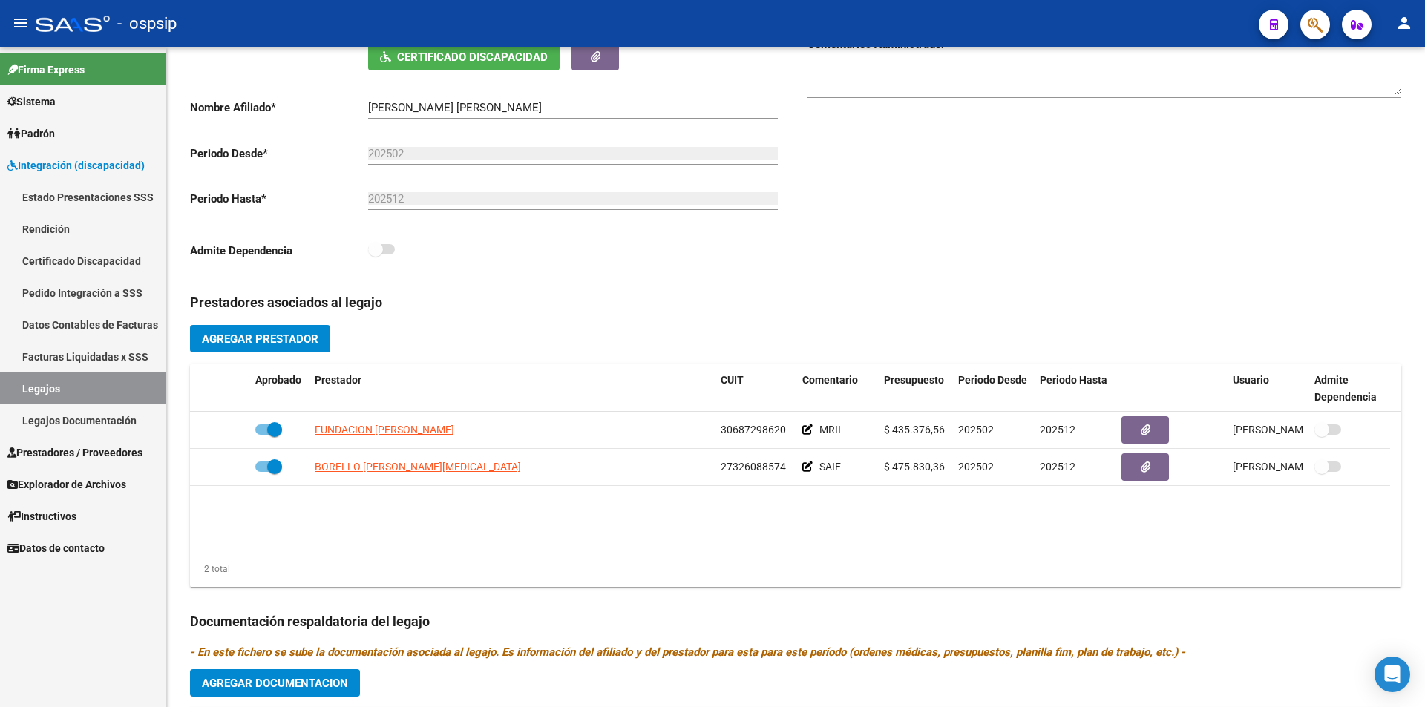
click at [87, 390] on link "Legajos" at bounding box center [83, 389] width 166 height 32
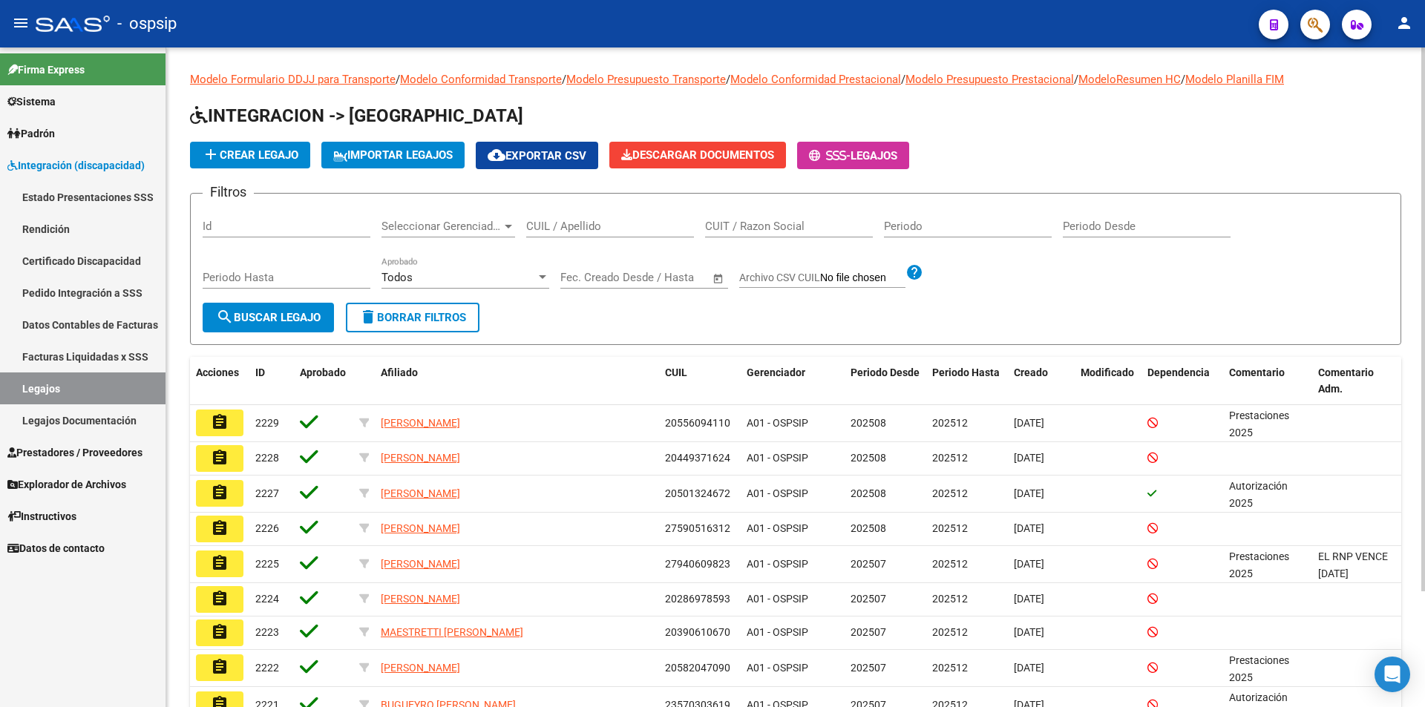
click at [550, 226] on input "CUIL / Apellido" at bounding box center [610, 226] width 168 height 13
paste input "2057848839"
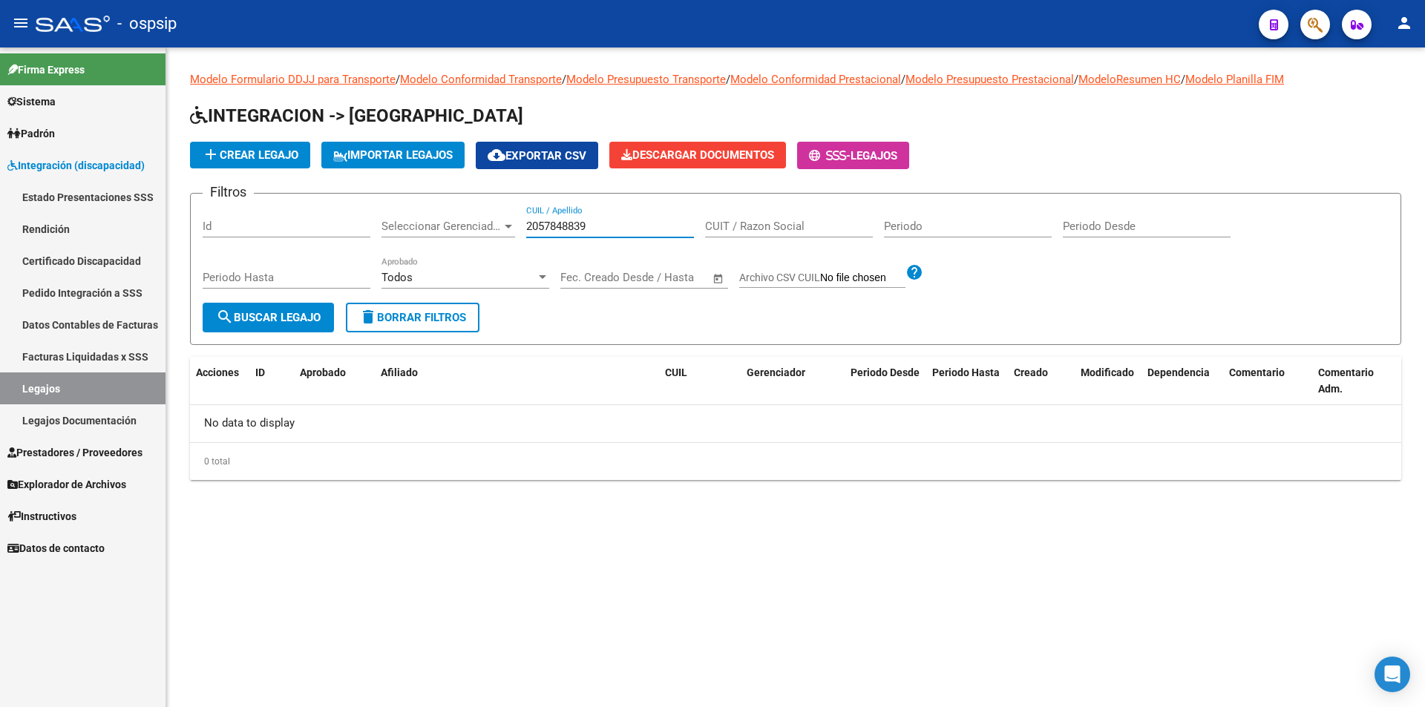
drag, startPoint x: 622, startPoint y: 224, endPoint x: 442, endPoint y: 223, distance: 180.4
click at [442, 223] on div "Filtros Id Seleccionar Gerenciador Seleccionar Gerenciador 2057848839 CUIL / Ap…" at bounding box center [796, 254] width 1186 height 97
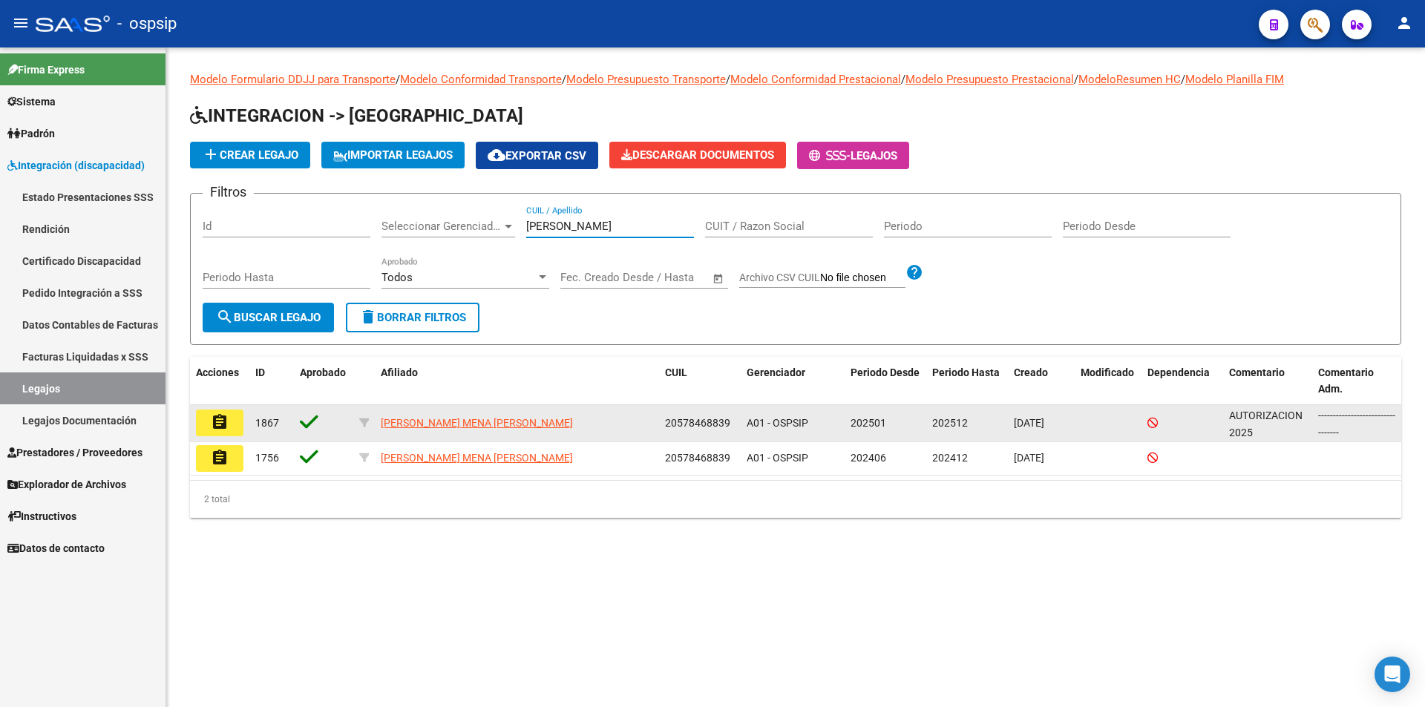
type input "[PERSON_NAME]"
drag, startPoint x: 733, startPoint y: 422, endPoint x: 667, endPoint y: 423, distance: 66.1
click at [667, 423] on div "20578468839" at bounding box center [700, 423] width 70 height 17
copy span "20578468839"
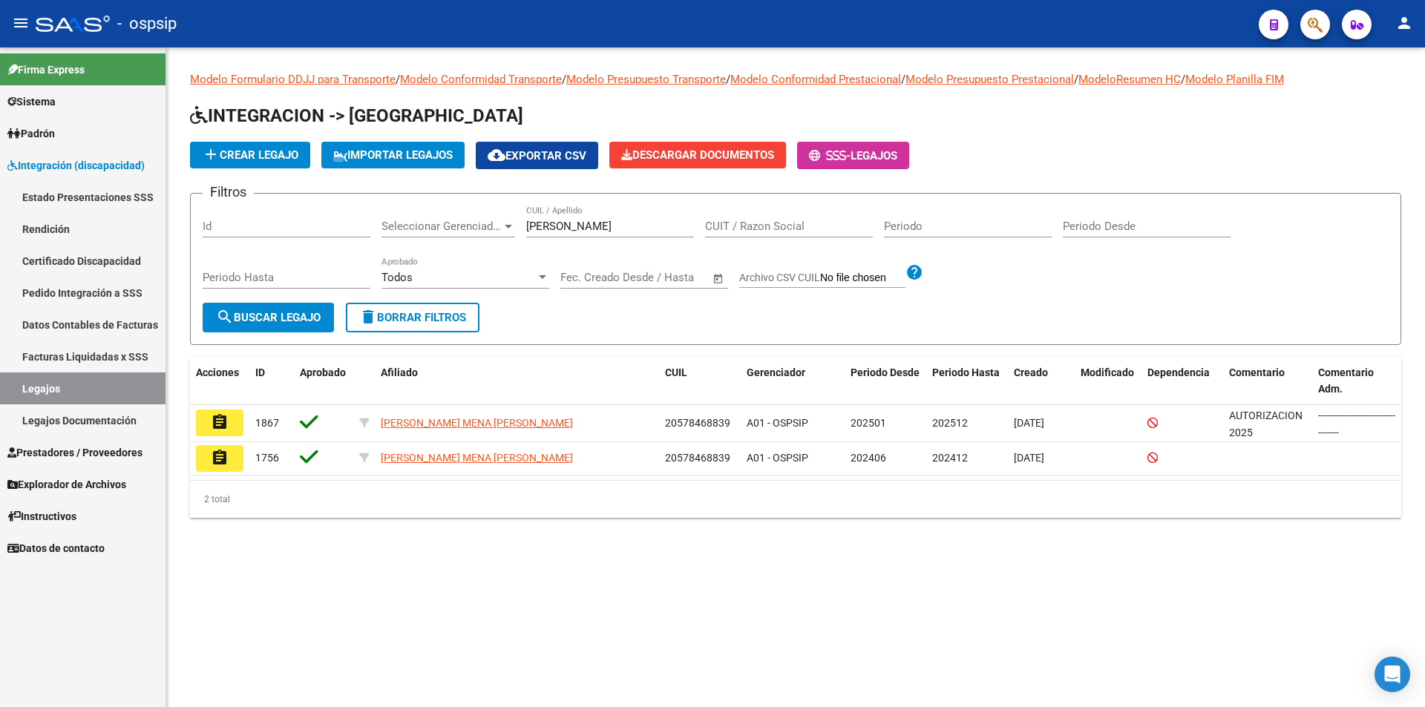
click at [219, 422] on mat-icon "assignment" at bounding box center [220, 422] width 18 height 18
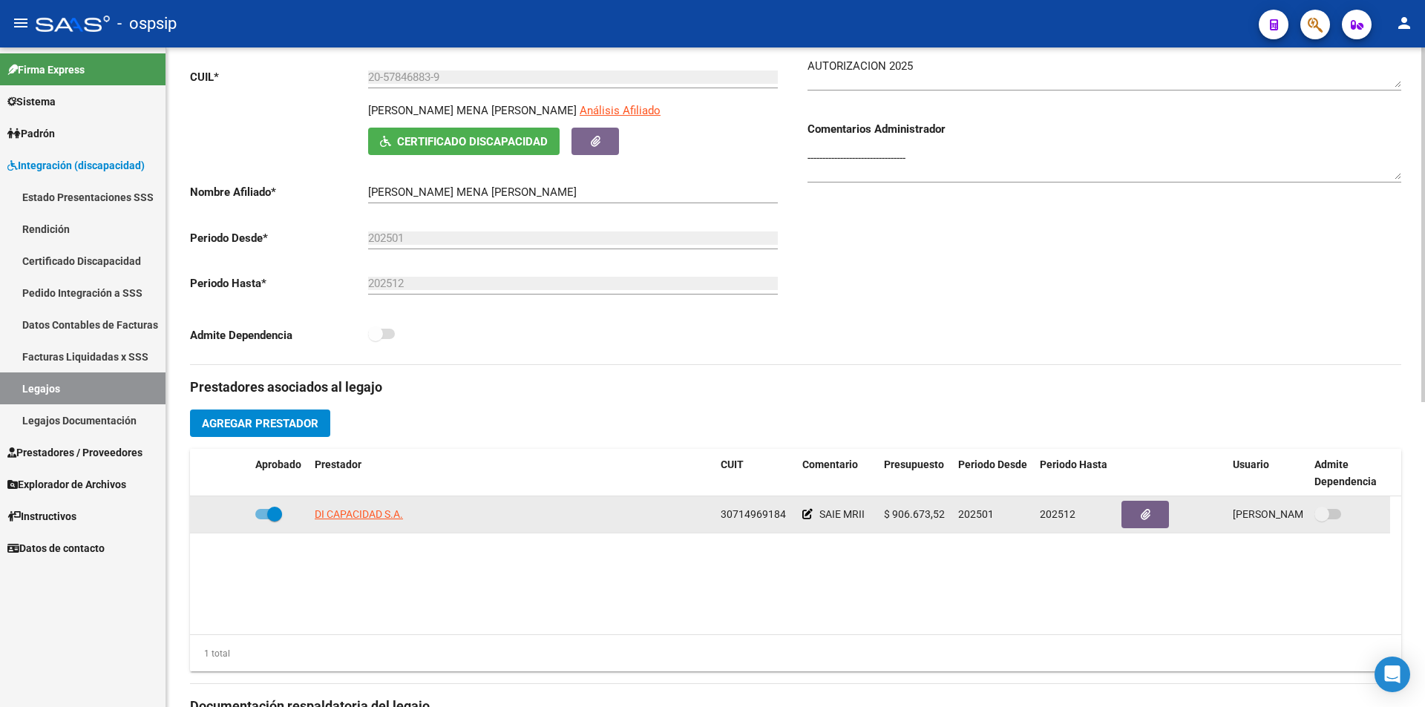
scroll to position [223, 0]
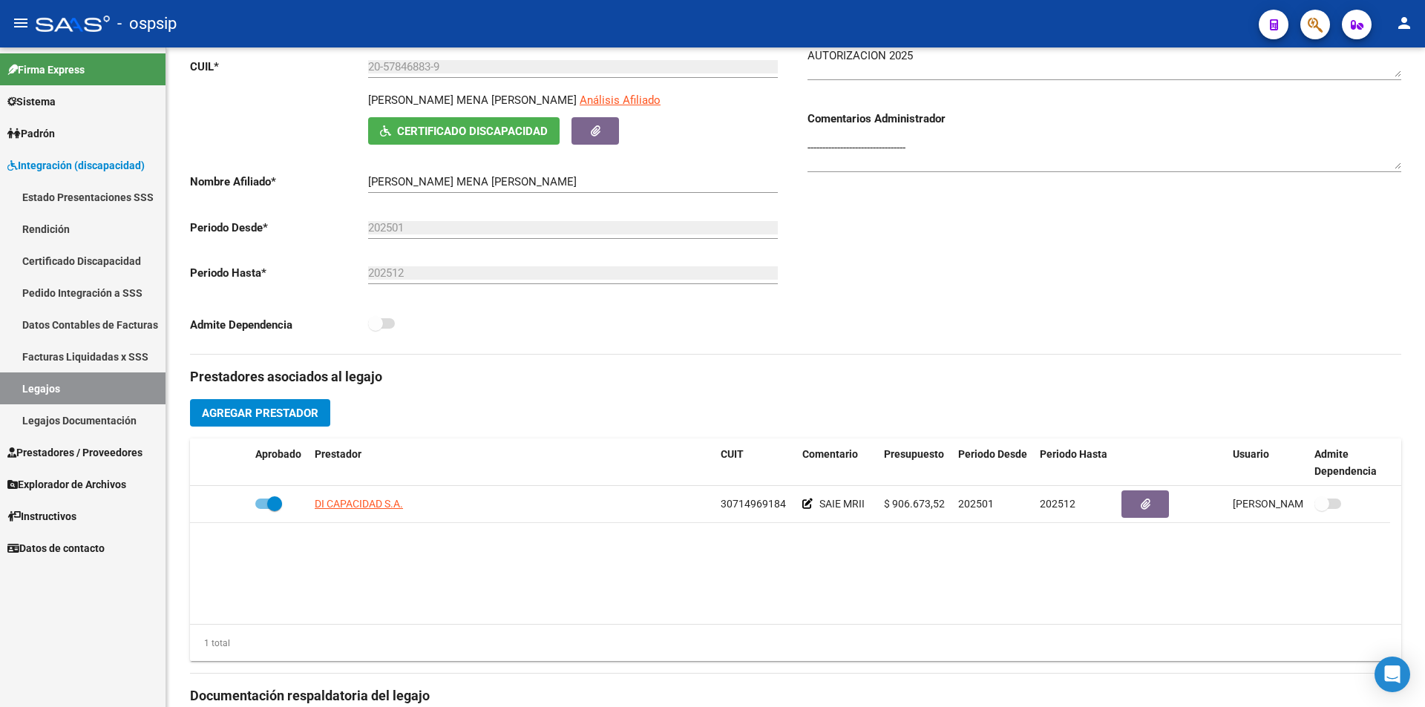
click at [90, 388] on link "Legajos" at bounding box center [83, 389] width 166 height 32
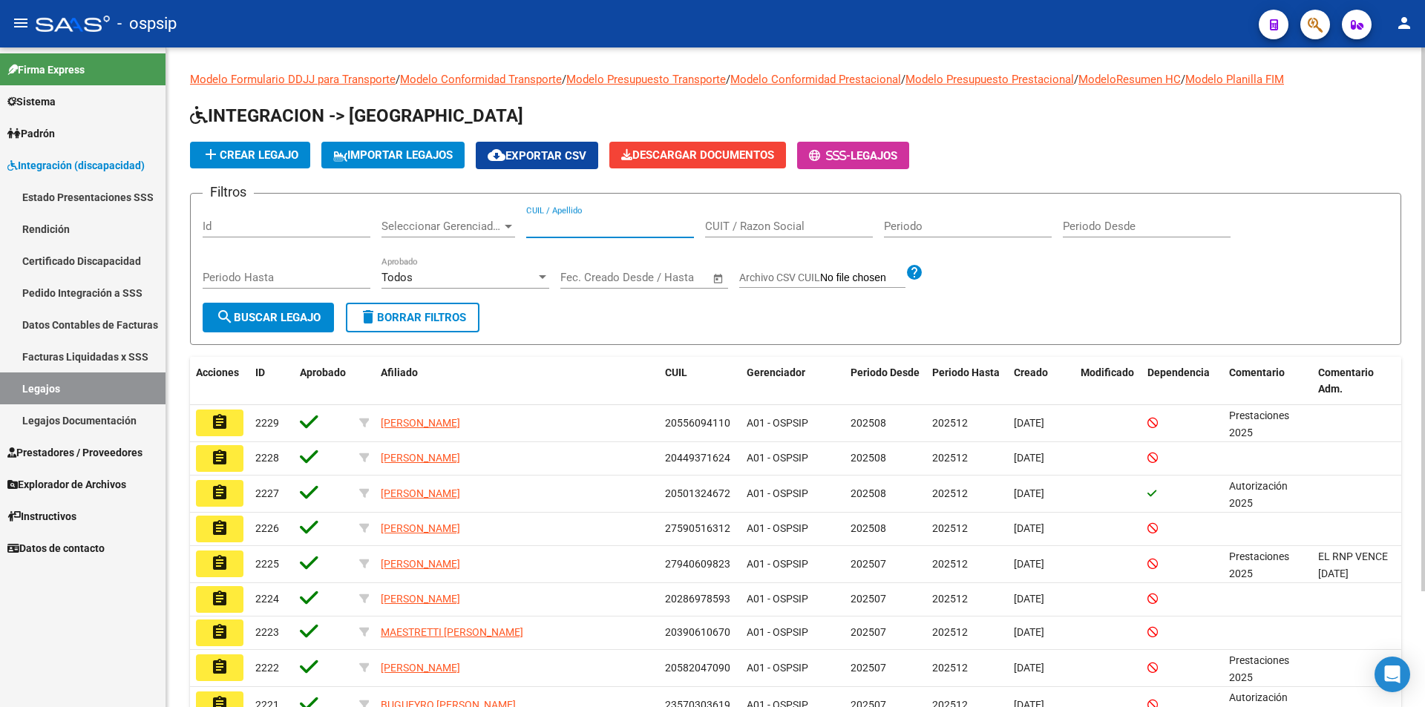
click at [602, 223] on input "CUIL / Apellido" at bounding box center [610, 226] width 168 height 13
paste input "20567877451"
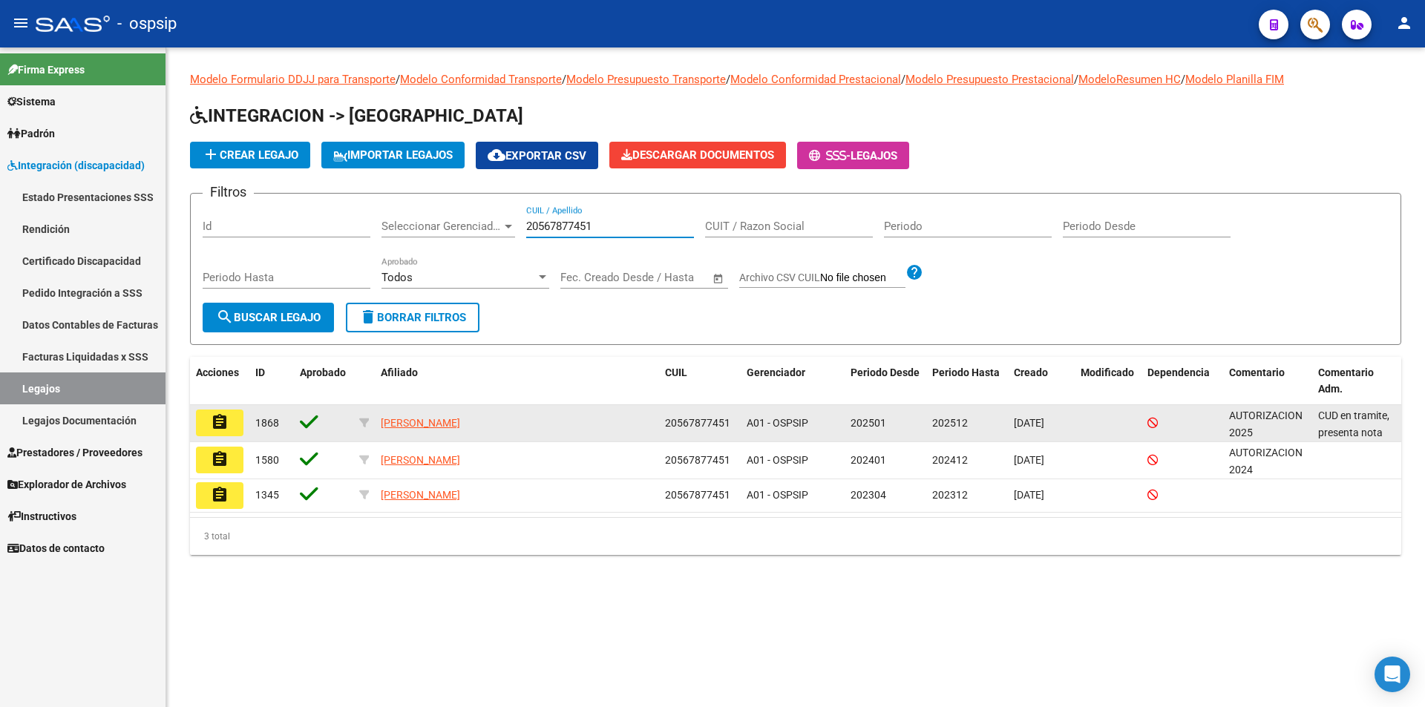
type input "20567877451"
click at [214, 428] on mat-icon "assignment" at bounding box center [220, 422] width 18 height 18
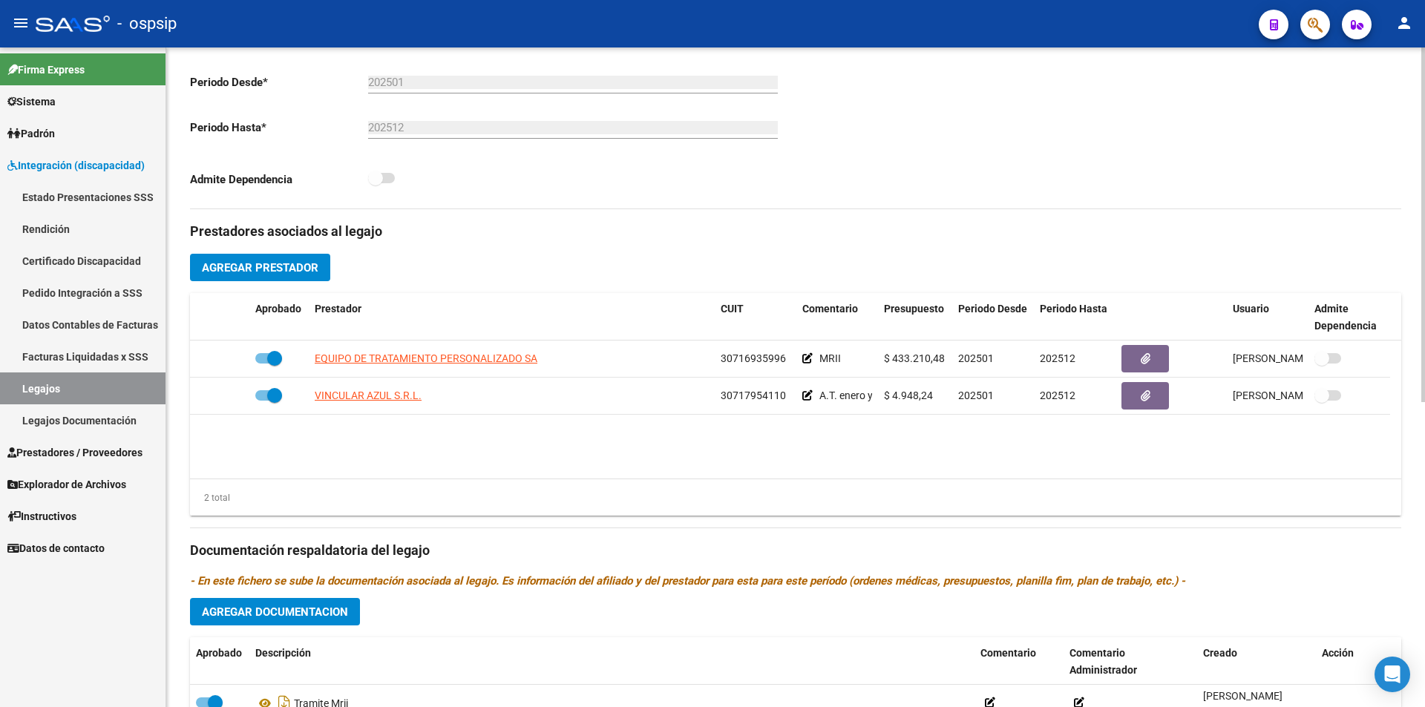
scroll to position [371, 0]
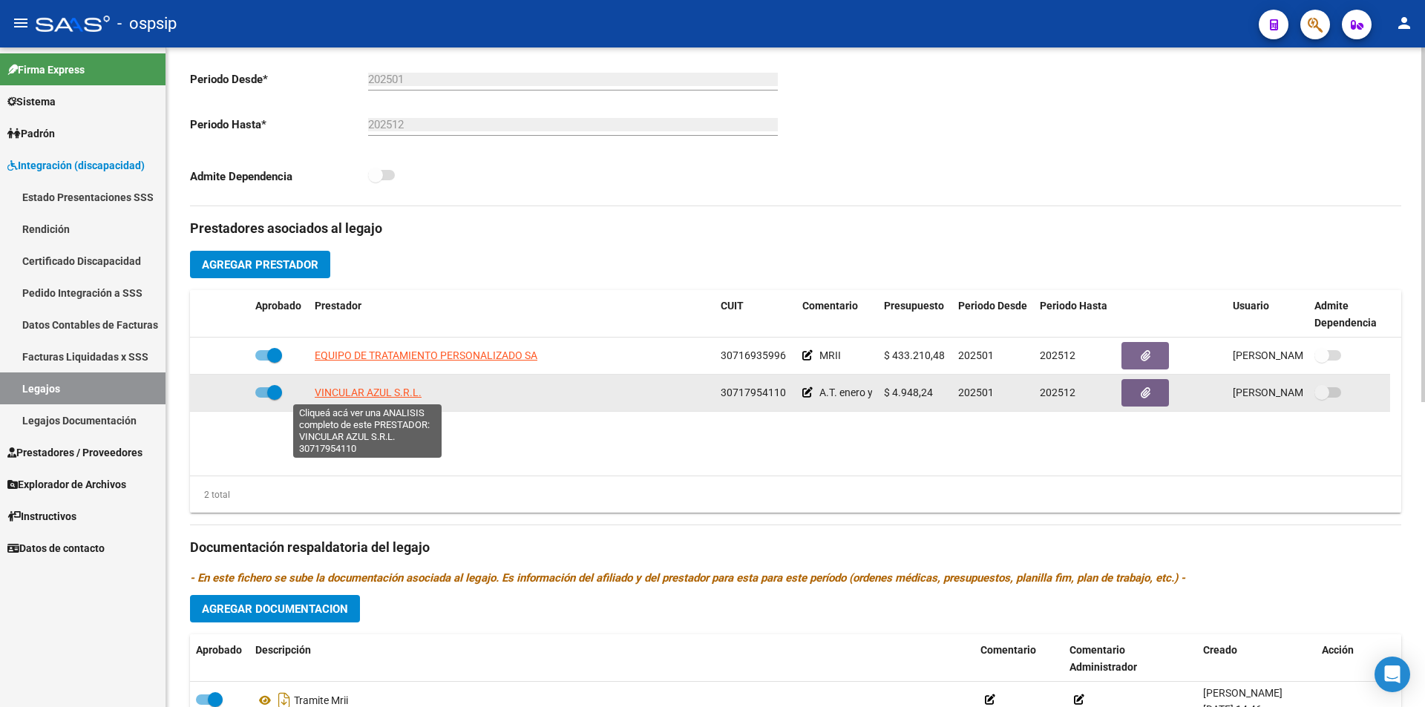
click at [370, 394] on span "VINCULAR AZUL S.R.L." at bounding box center [368, 393] width 107 height 12
type textarea "30717954110"
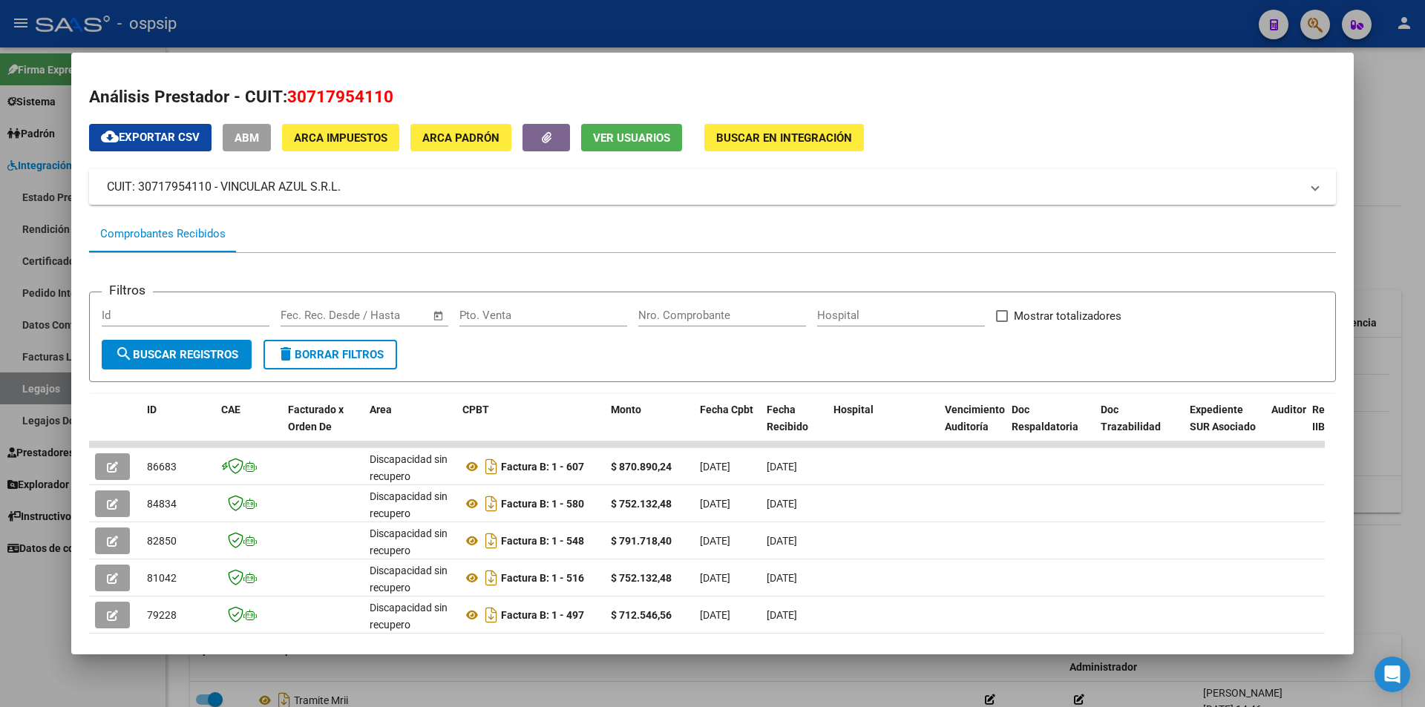
click at [454, 10] on div at bounding box center [712, 353] width 1425 height 707
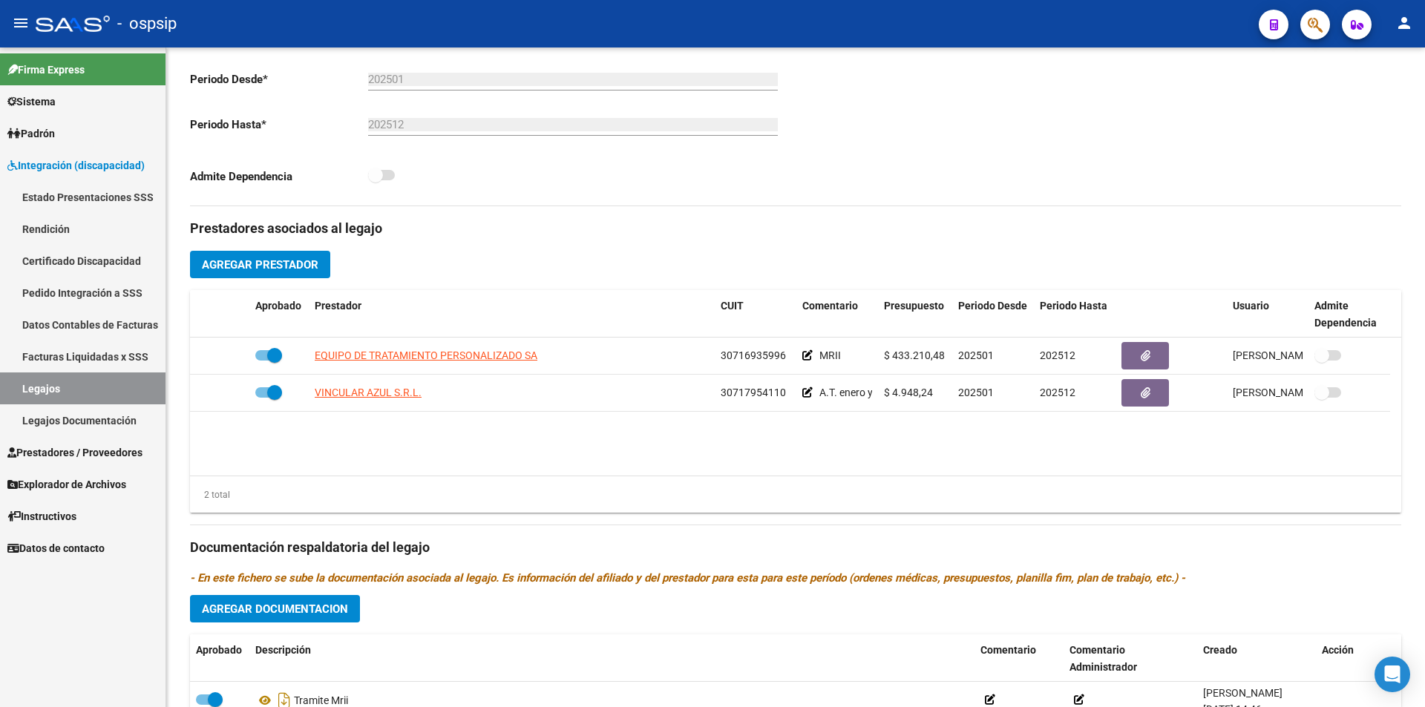
click at [121, 379] on link "Legajos" at bounding box center [83, 389] width 166 height 32
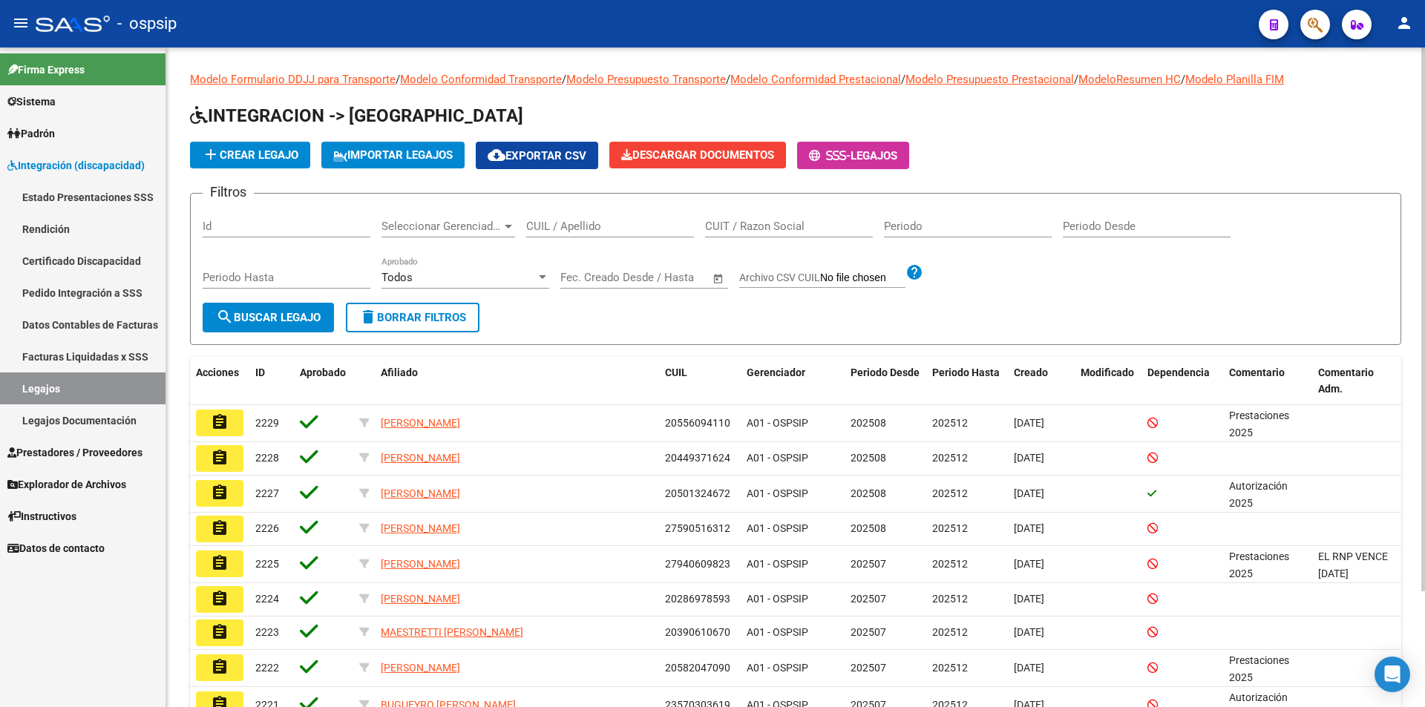
click at [615, 220] on input "CUIL / Apellido" at bounding box center [610, 226] width 168 height 13
paste input "27567820519"
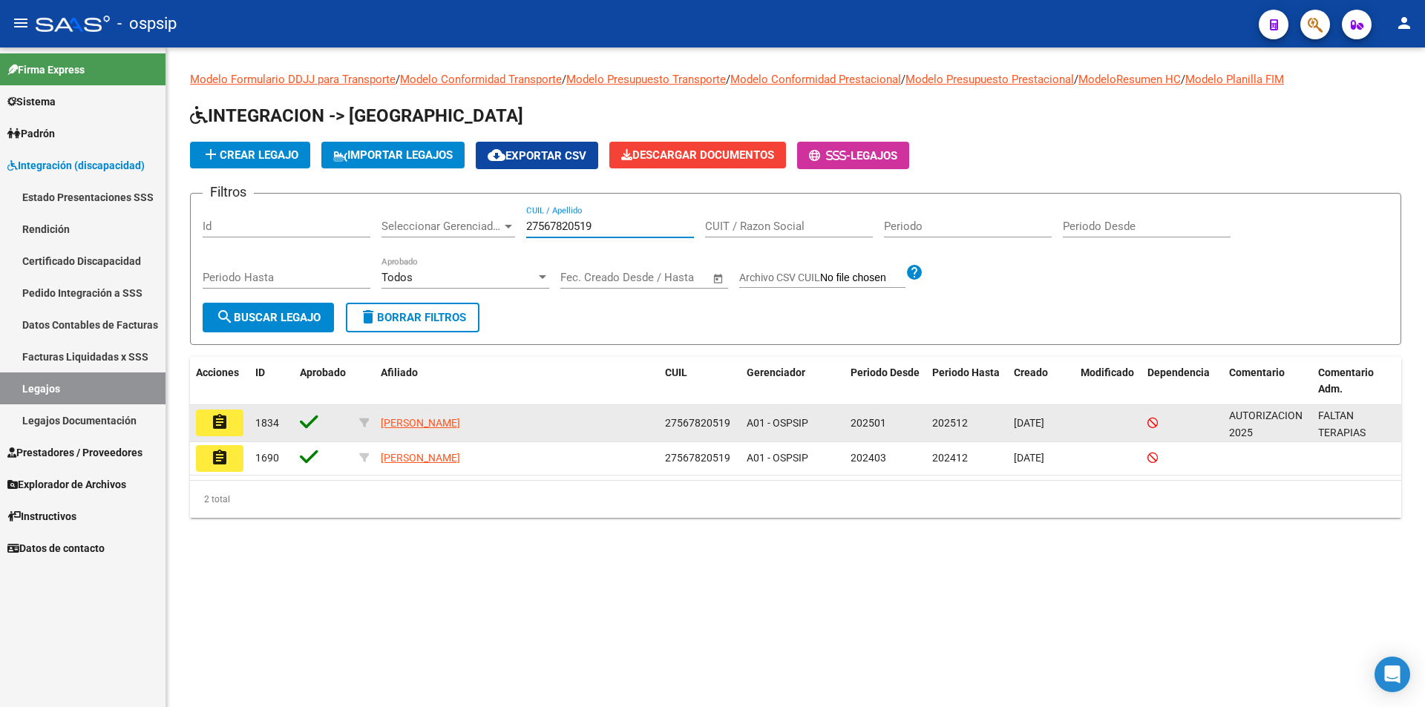
type input "27567820519"
click at [223, 427] on mat-icon "assignment" at bounding box center [220, 422] width 18 height 18
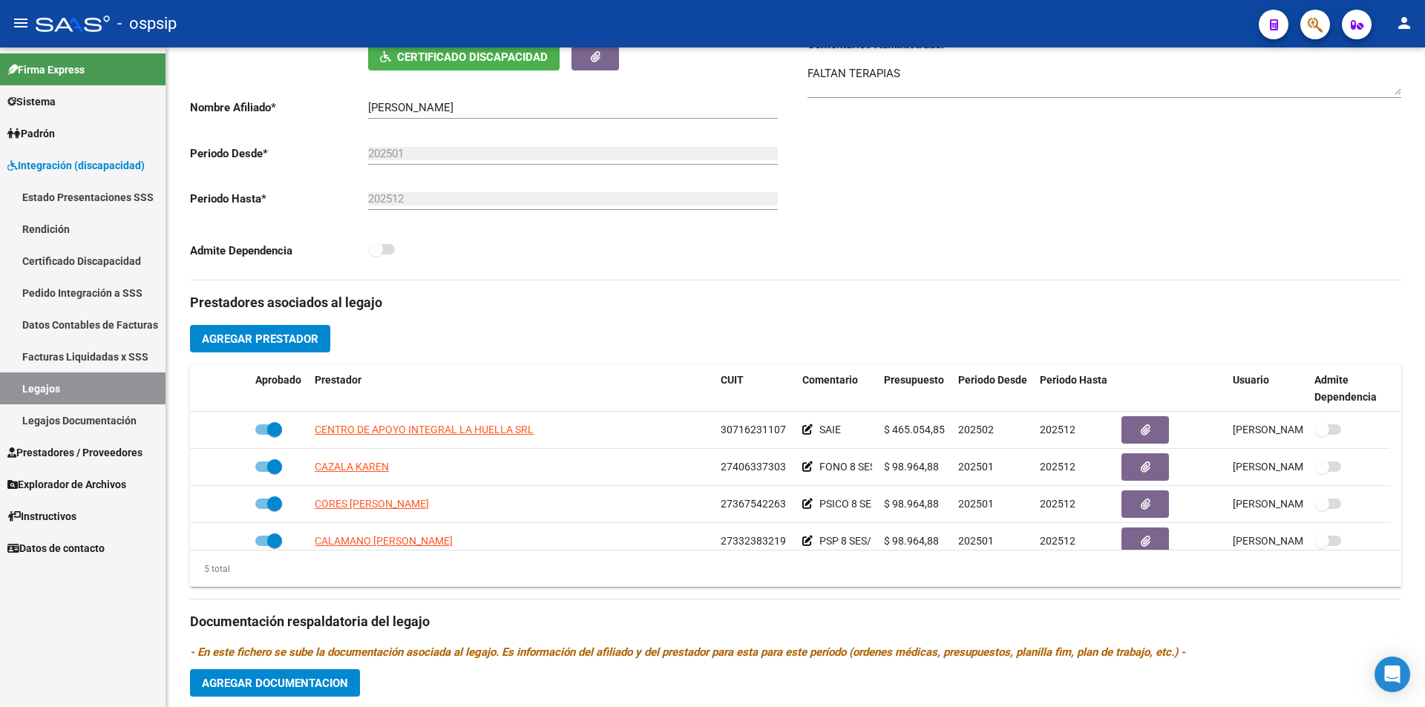
click at [82, 393] on link "Legajos" at bounding box center [83, 389] width 166 height 32
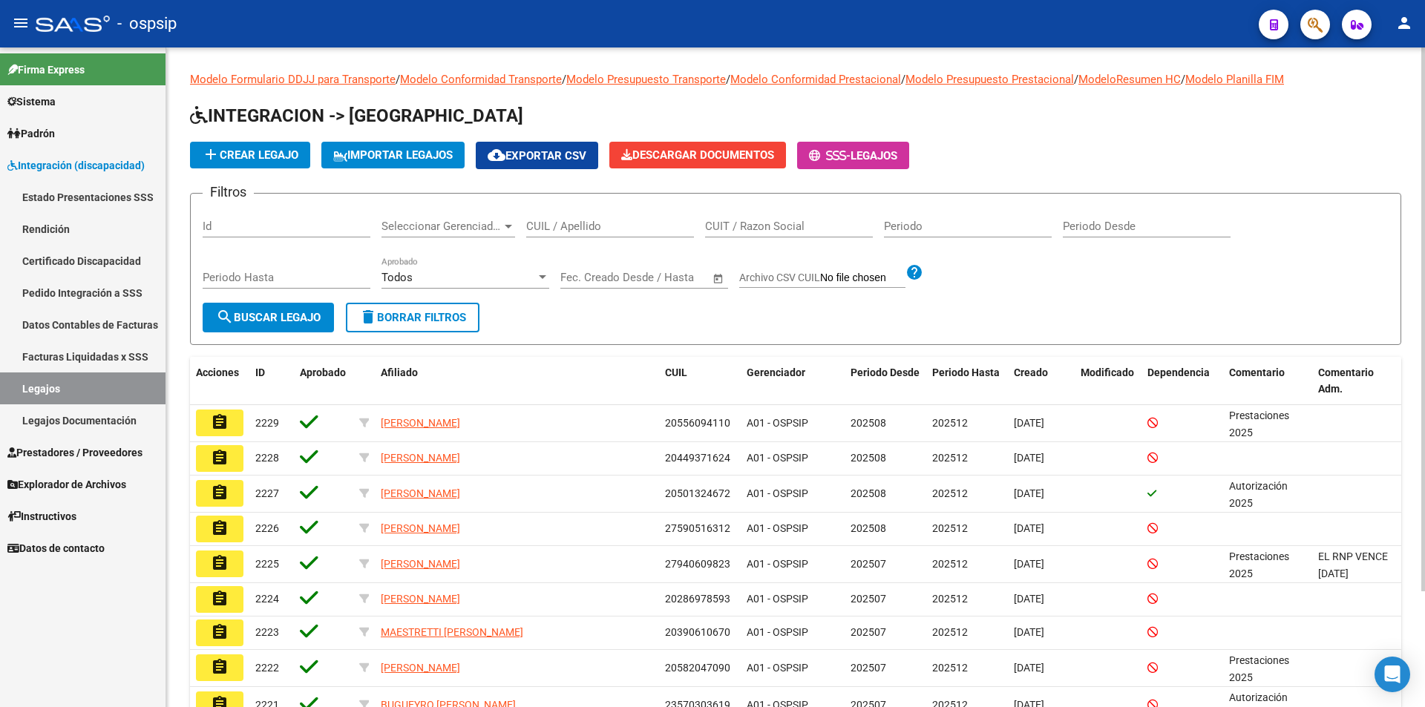
click at [557, 230] on input "CUIL / Apellido" at bounding box center [610, 226] width 168 height 13
paste input "27495969792"
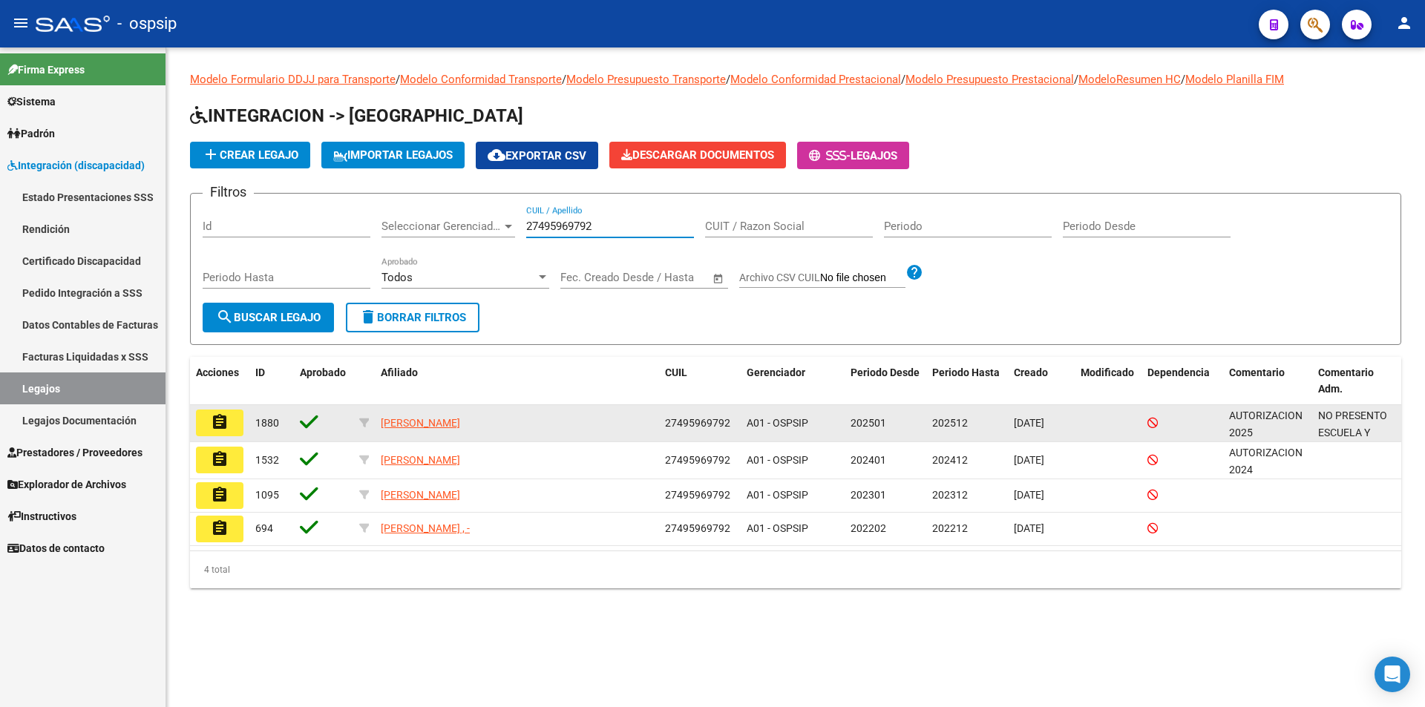
type input "27495969792"
click at [230, 418] on button "assignment" at bounding box center [220, 423] width 48 height 27
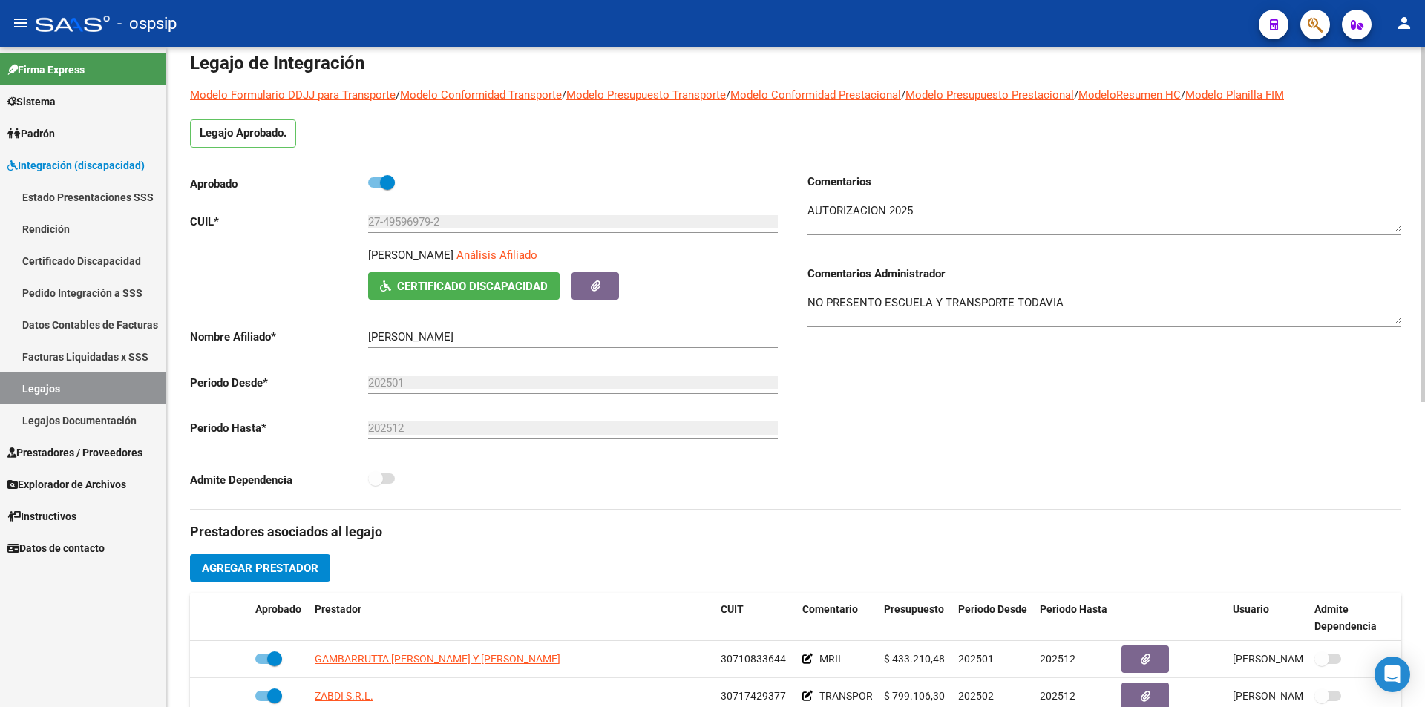
scroll to position [297, 0]
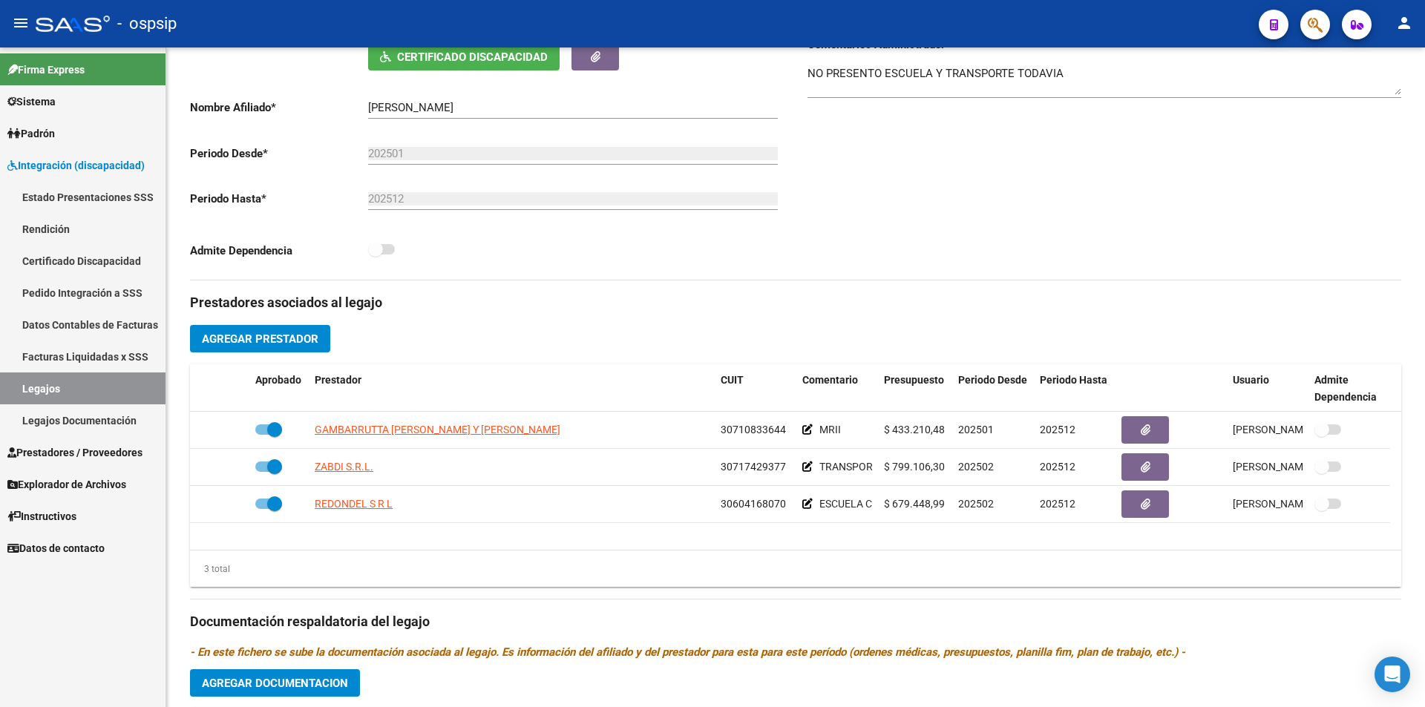
click at [23, 388] on link "Legajos" at bounding box center [83, 389] width 166 height 32
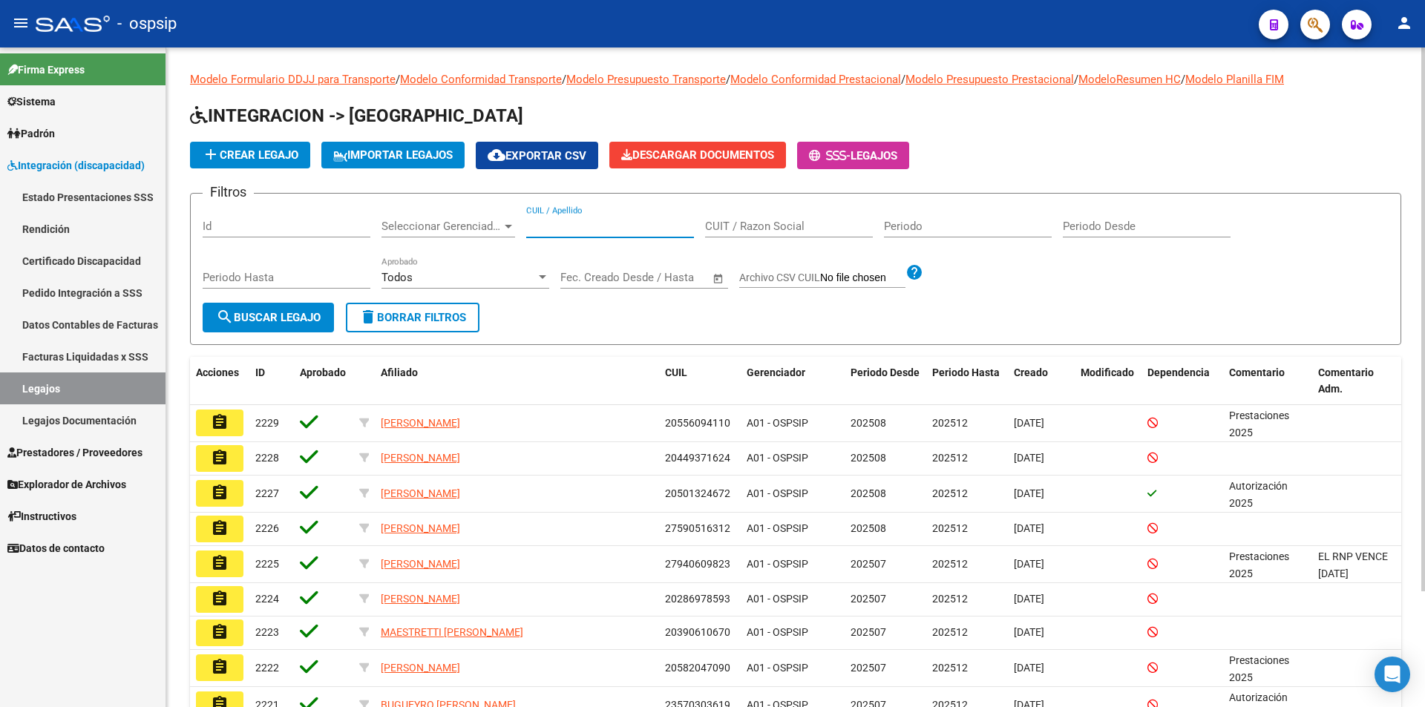
click at [549, 226] on input "CUIL / Apellido" at bounding box center [610, 226] width 168 height 13
paste input "20554388699"
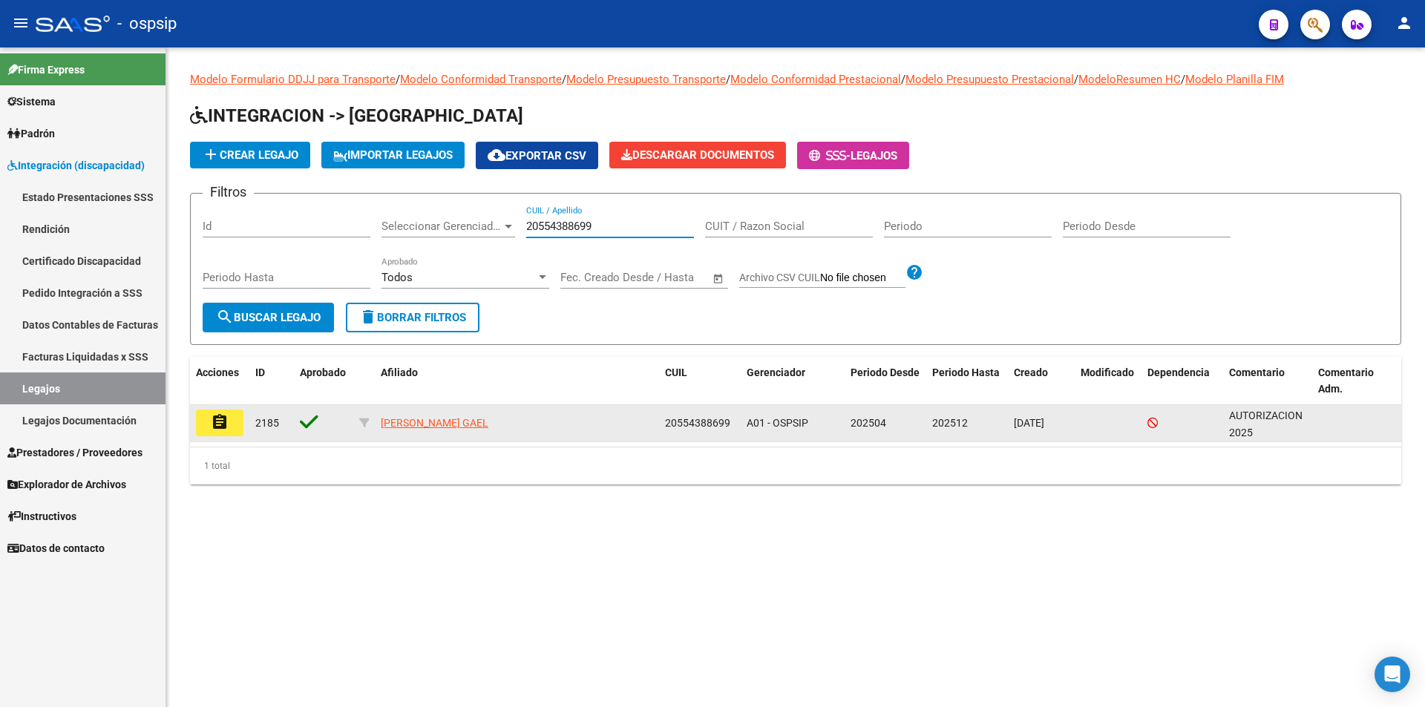
type input "20554388699"
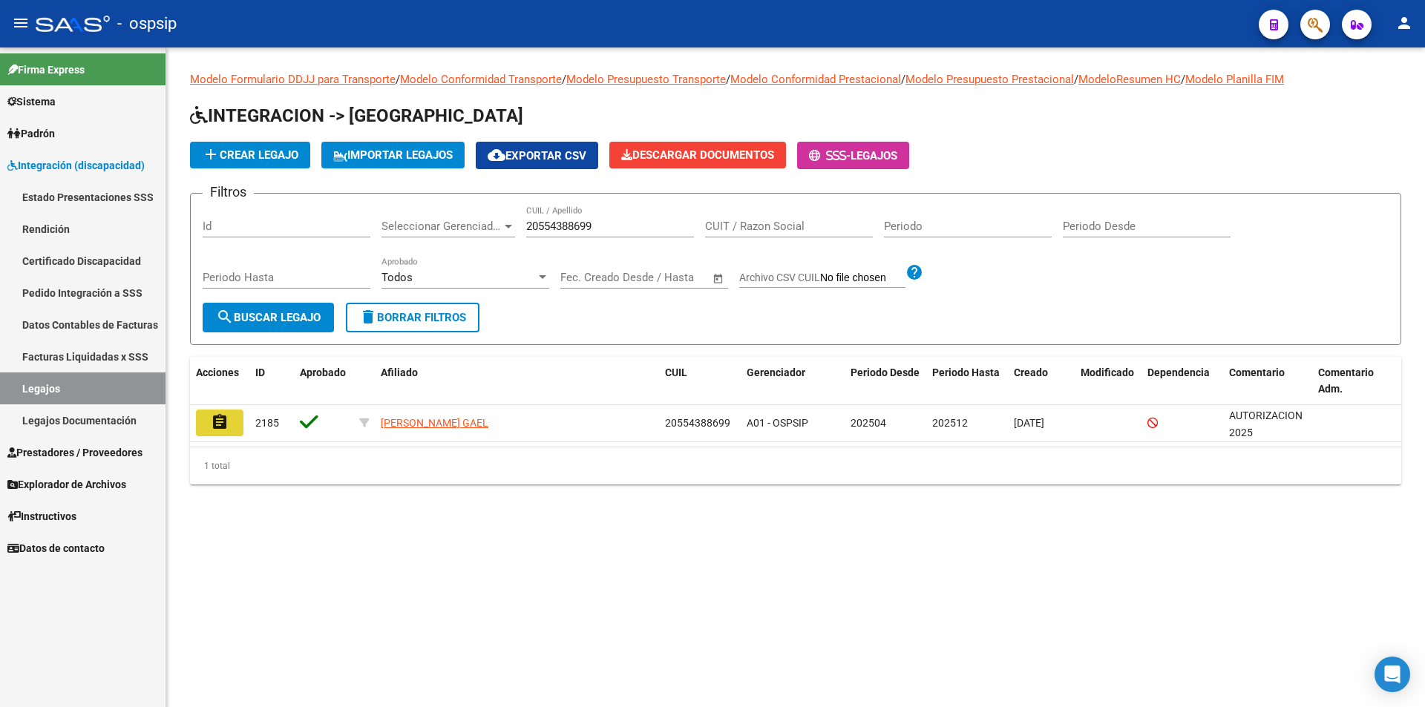
click at [215, 422] on mat-icon "assignment" at bounding box center [220, 422] width 18 height 18
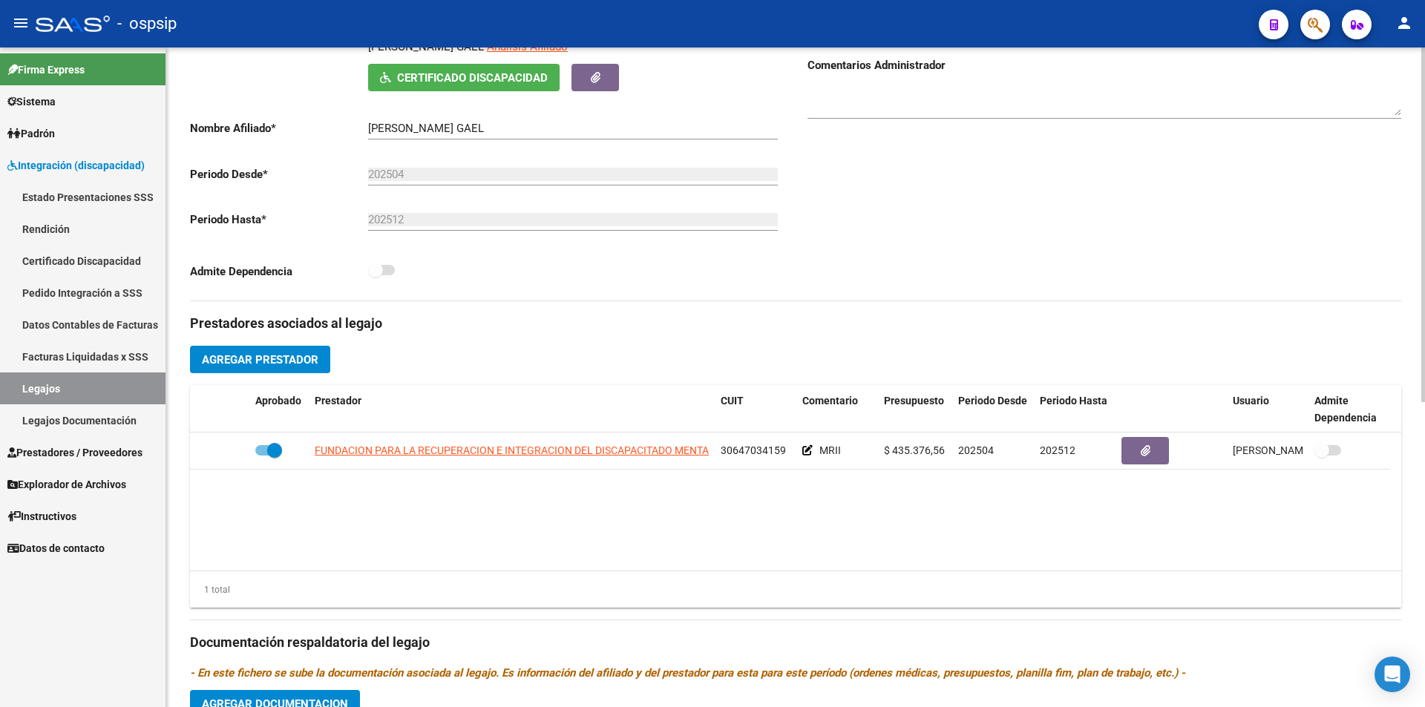
scroll to position [371, 0]
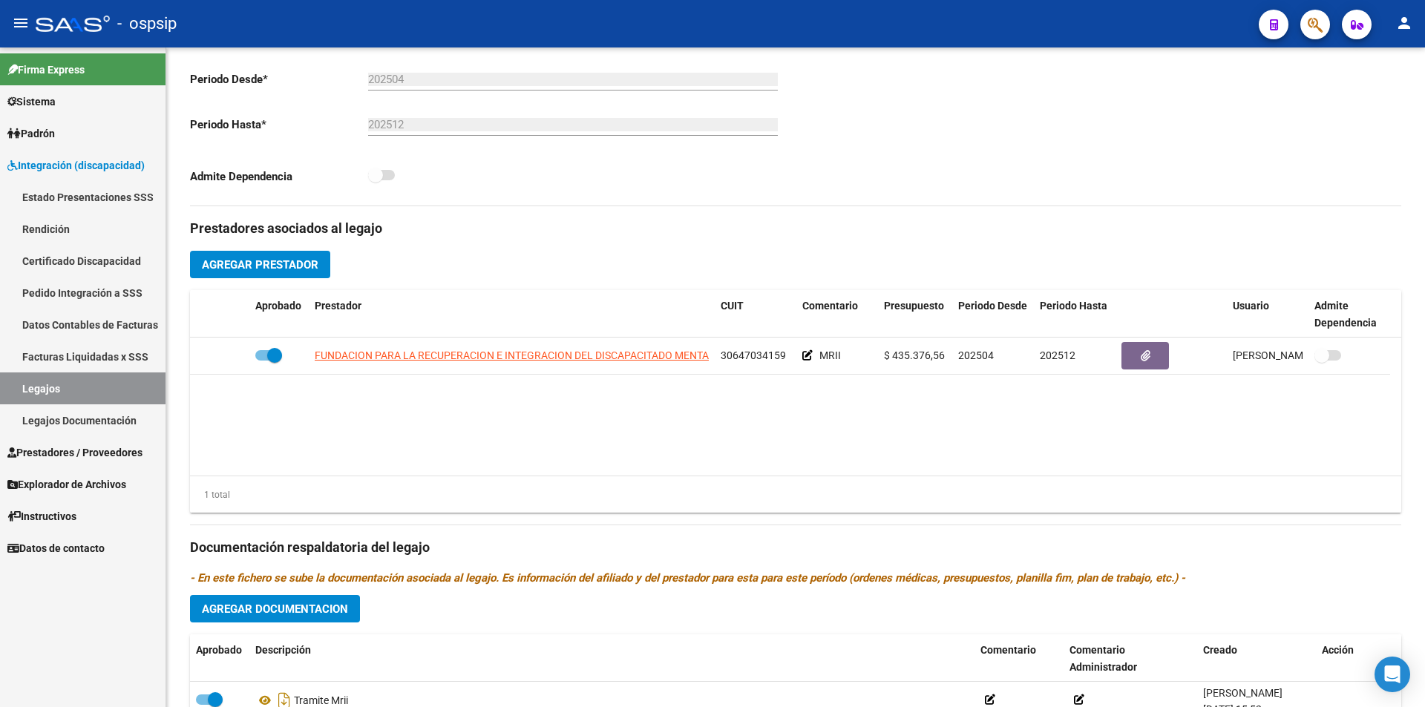
click at [95, 393] on link "Legajos" at bounding box center [83, 389] width 166 height 32
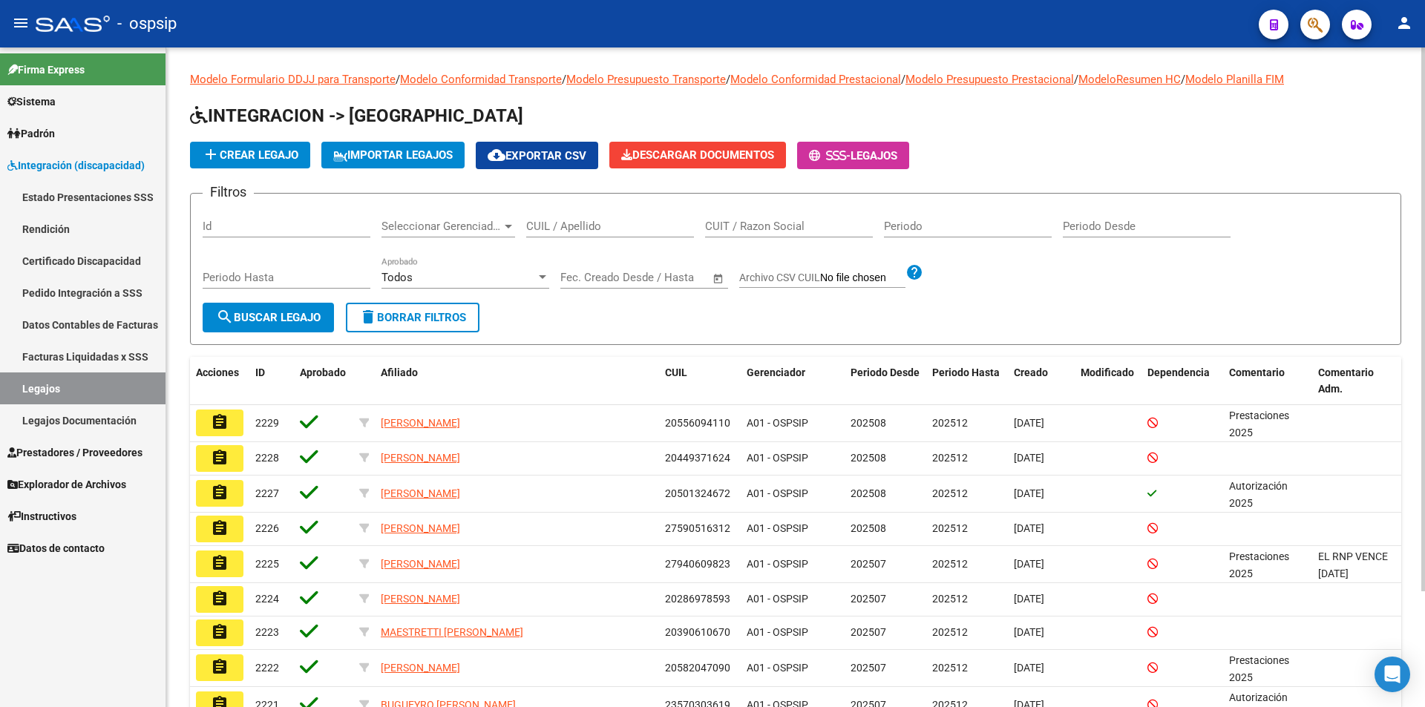
click at [624, 225] on input "CUIL / Apellido" at bounding box center [610, 226] width 168 height 13
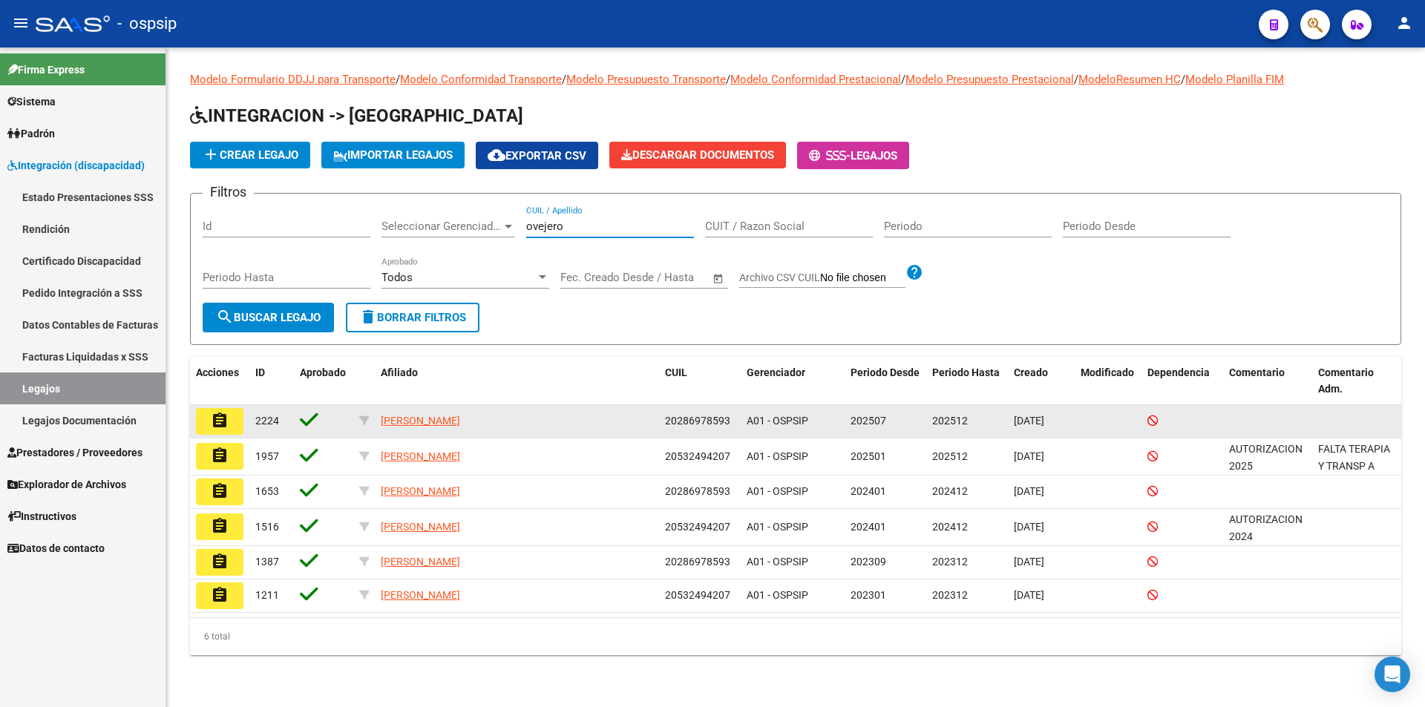
type input "ovejero"
click at [222, 428] on mat-icon "assignment" at bounding box center [220, 421] width 18 height 18
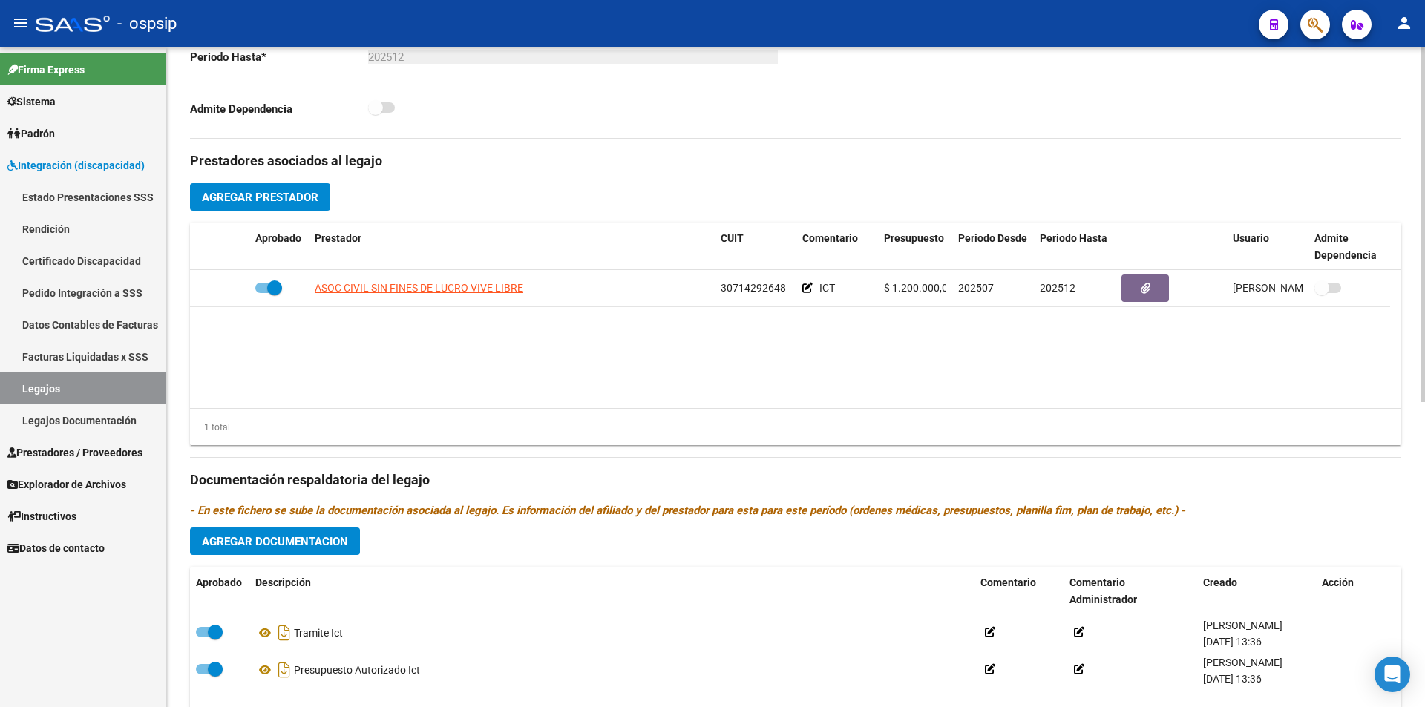
scroll to position [445, 0]
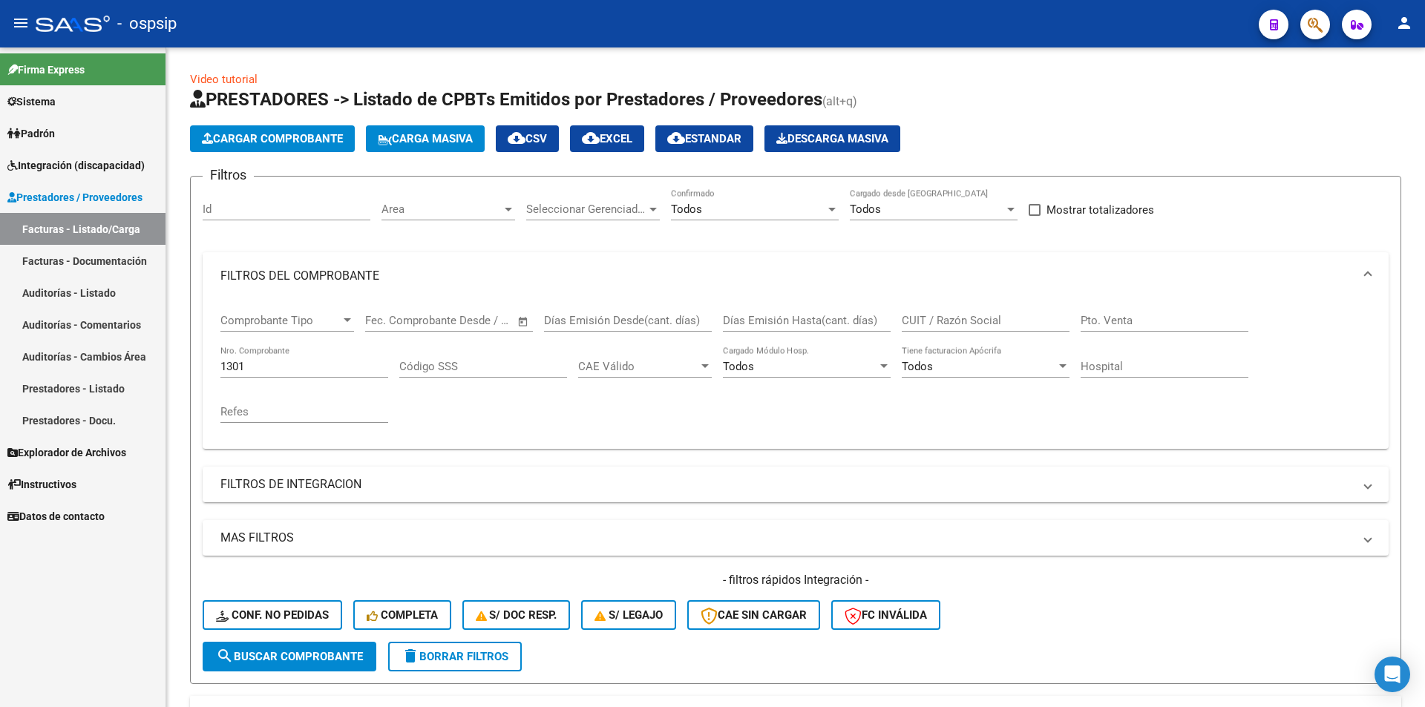
scroll to position [223, 0]
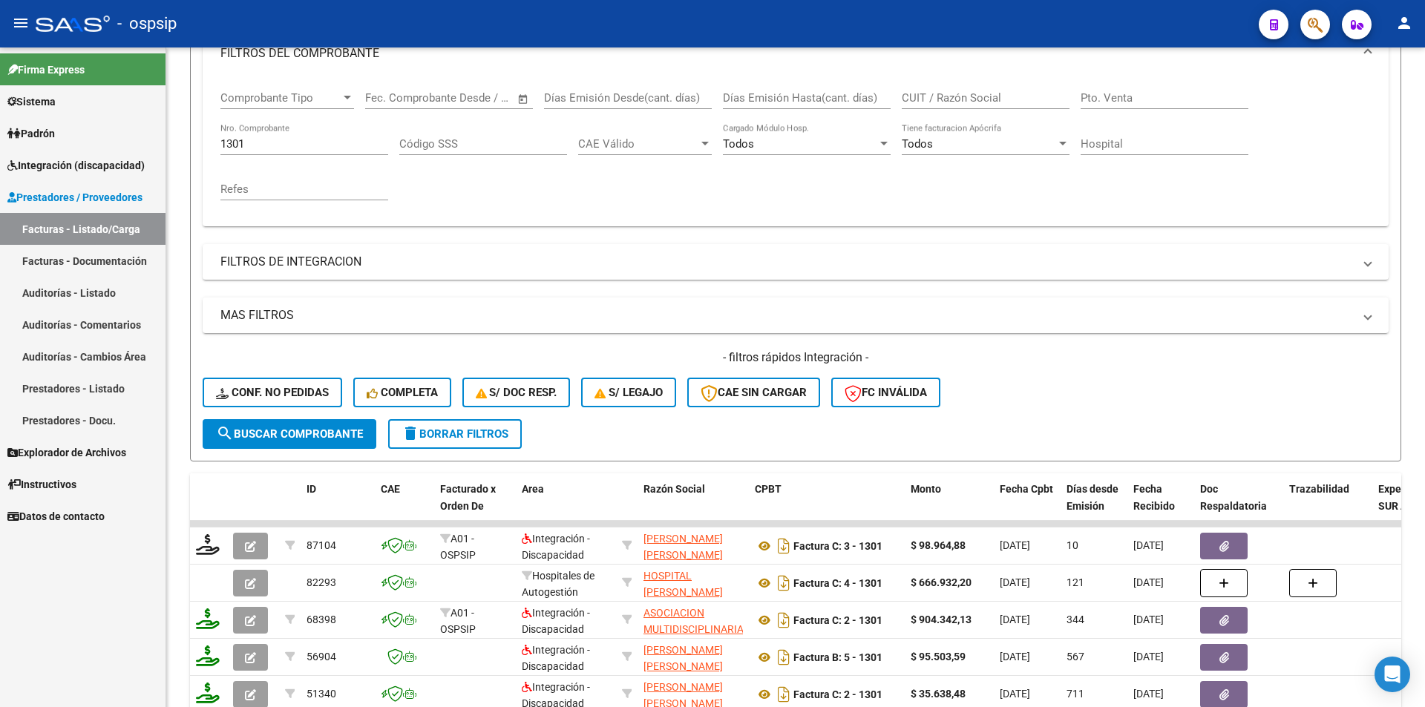
click at [115, 226] on link "Facturas - Listado/Carga" at bounding box center [83, 229] width 166 height 32
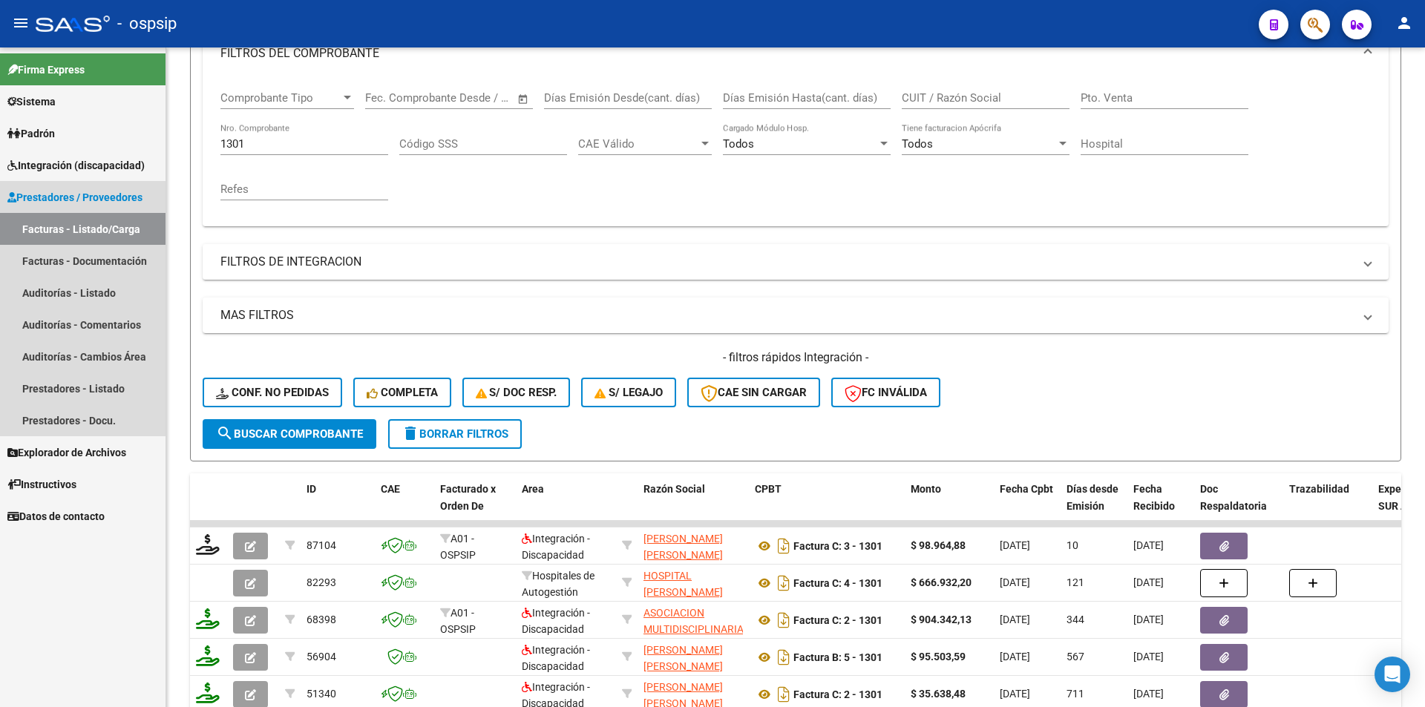
click at [115, 226] on link "Facturas - Listado/Carga" at bounding box center [83, 229] width 166 height 32
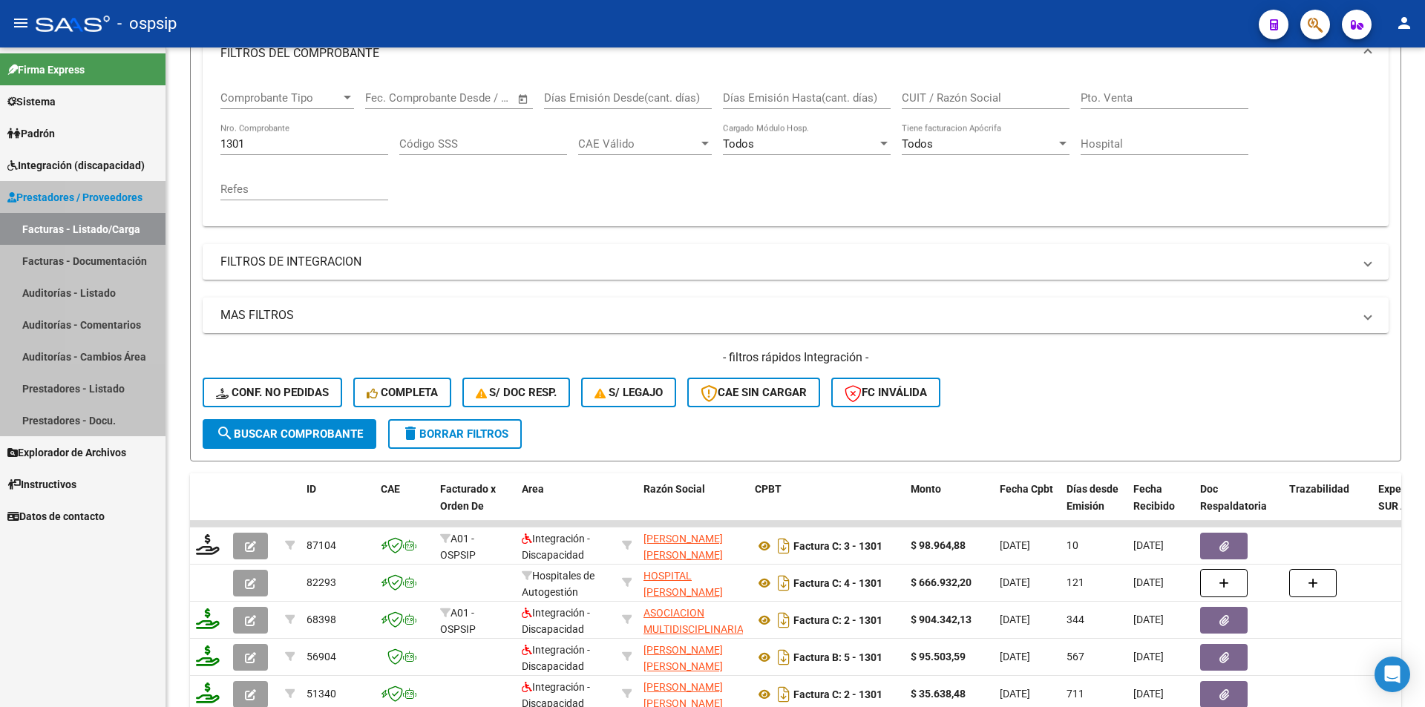
click at [115, 226] on link "Facturas - Listado/Carga" at bounding box center [83, 229] width 166 height 32
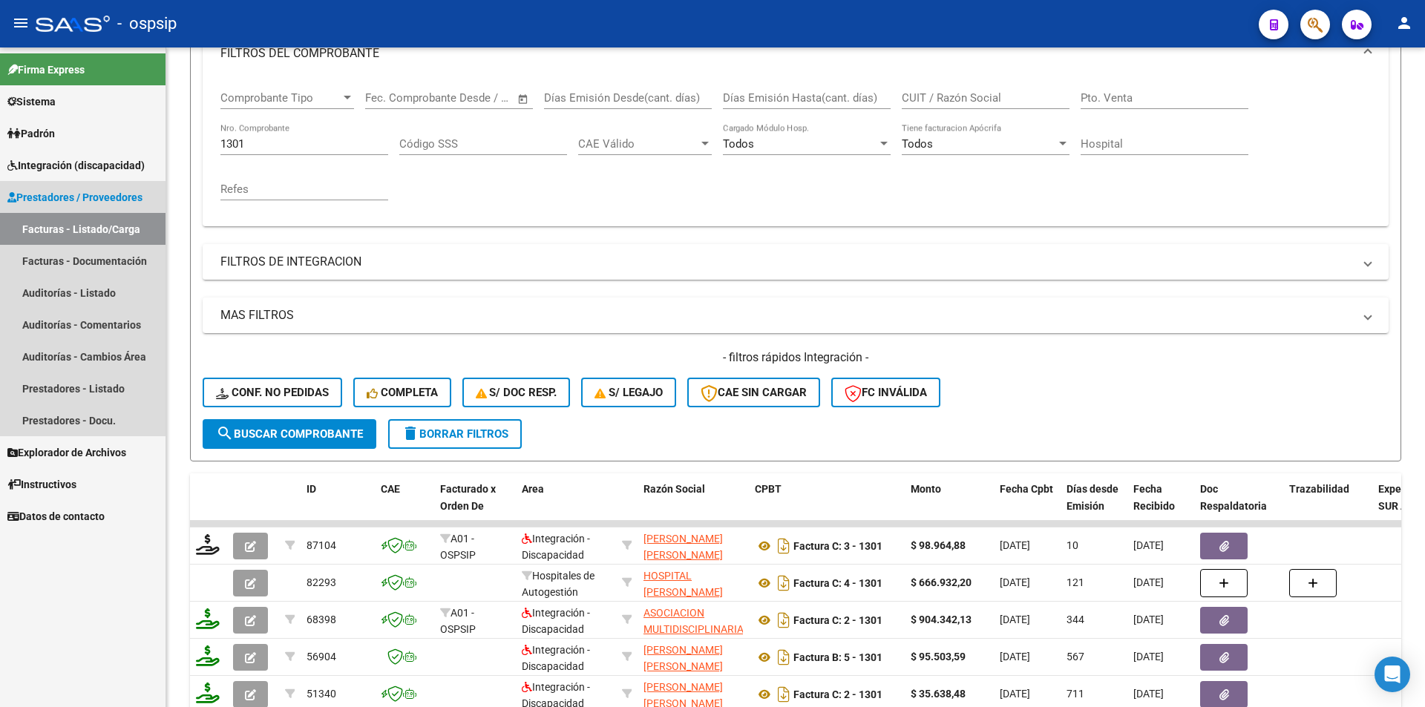
click at [115, 226] on link "Facturas - Listado/Carga" at bounding box center [83, 229] width 166 height 32
